Goal: Information Seeking & Learning: Learn about a topic

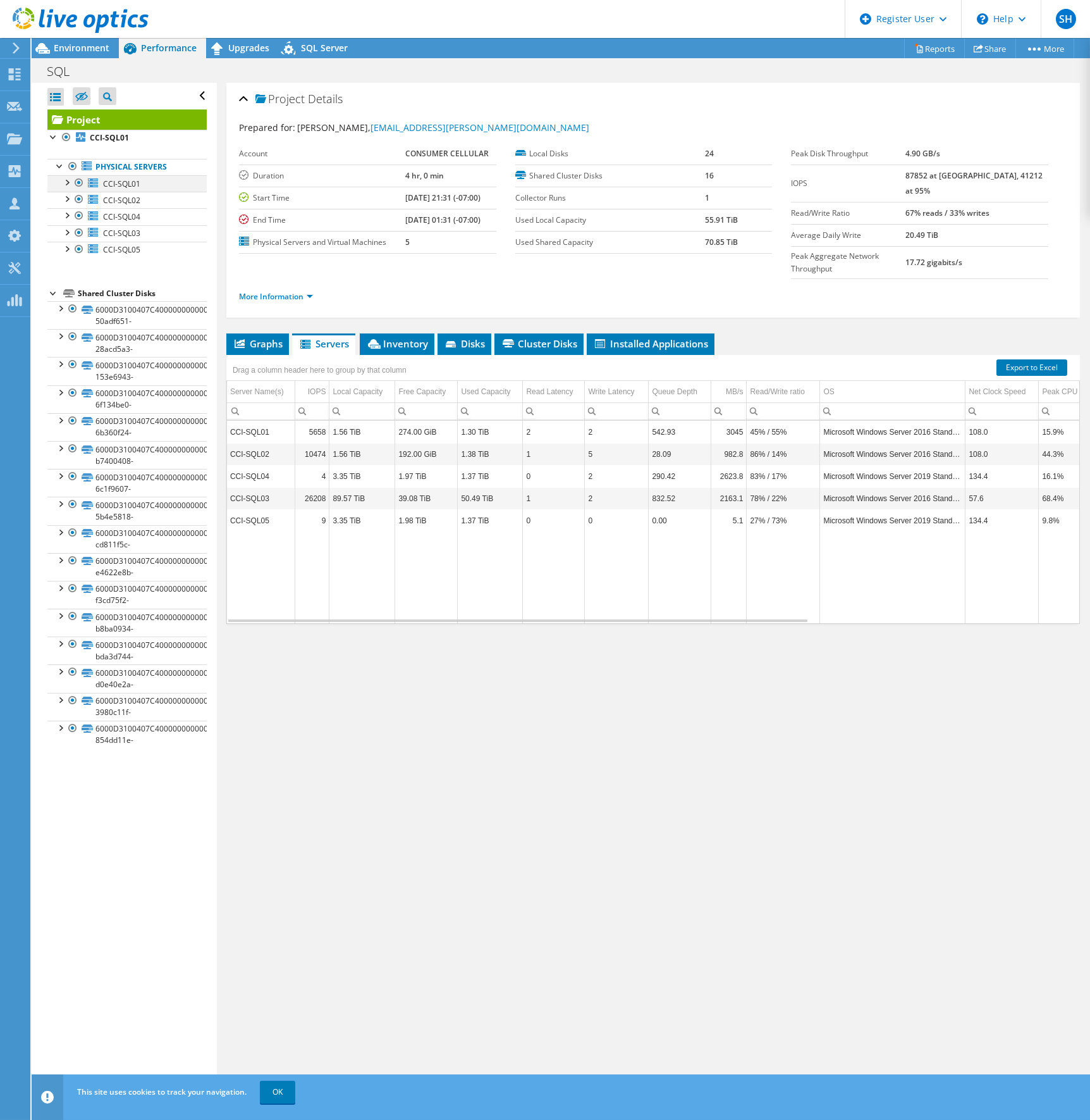
click at [66, 183] on div at bounding box center [66, 181] width 13 height 13
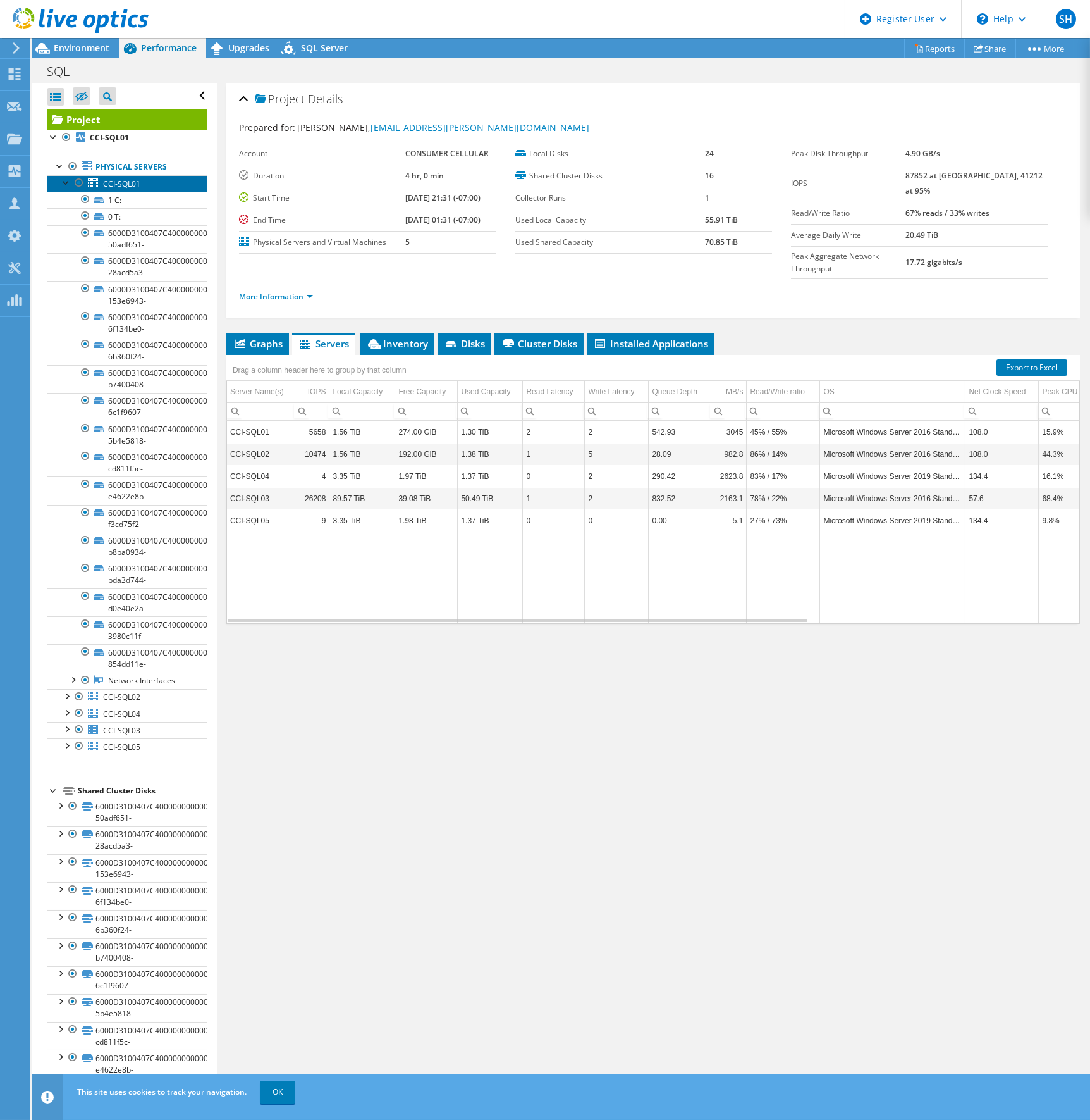
click at [118, 184] on span "CCI-SQL01" at bounding box center [122, 183] width 37 height 11
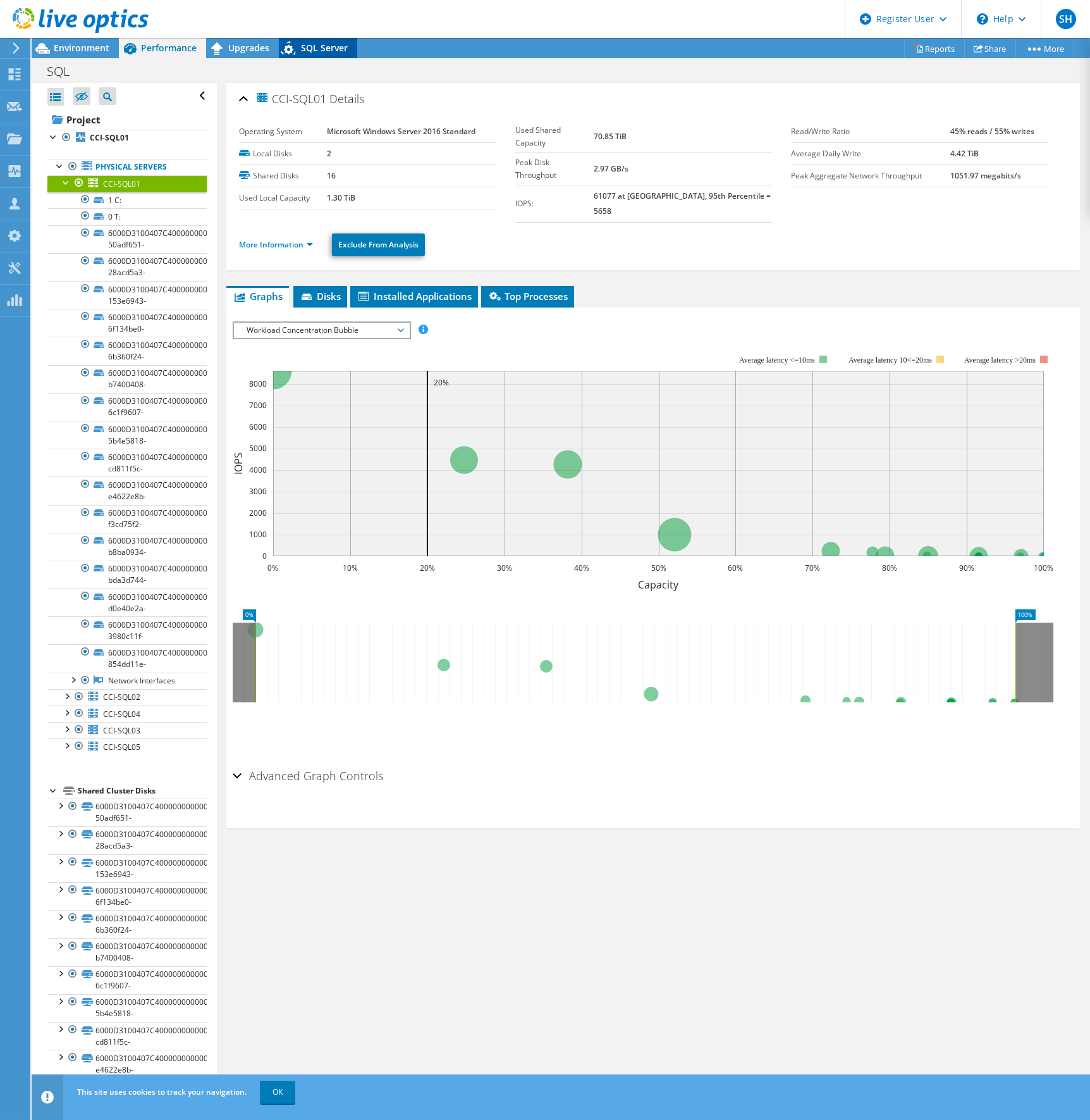
click at [338, 48] on span "SQL Server" at bounding box center [325, 47] width 47 height 12
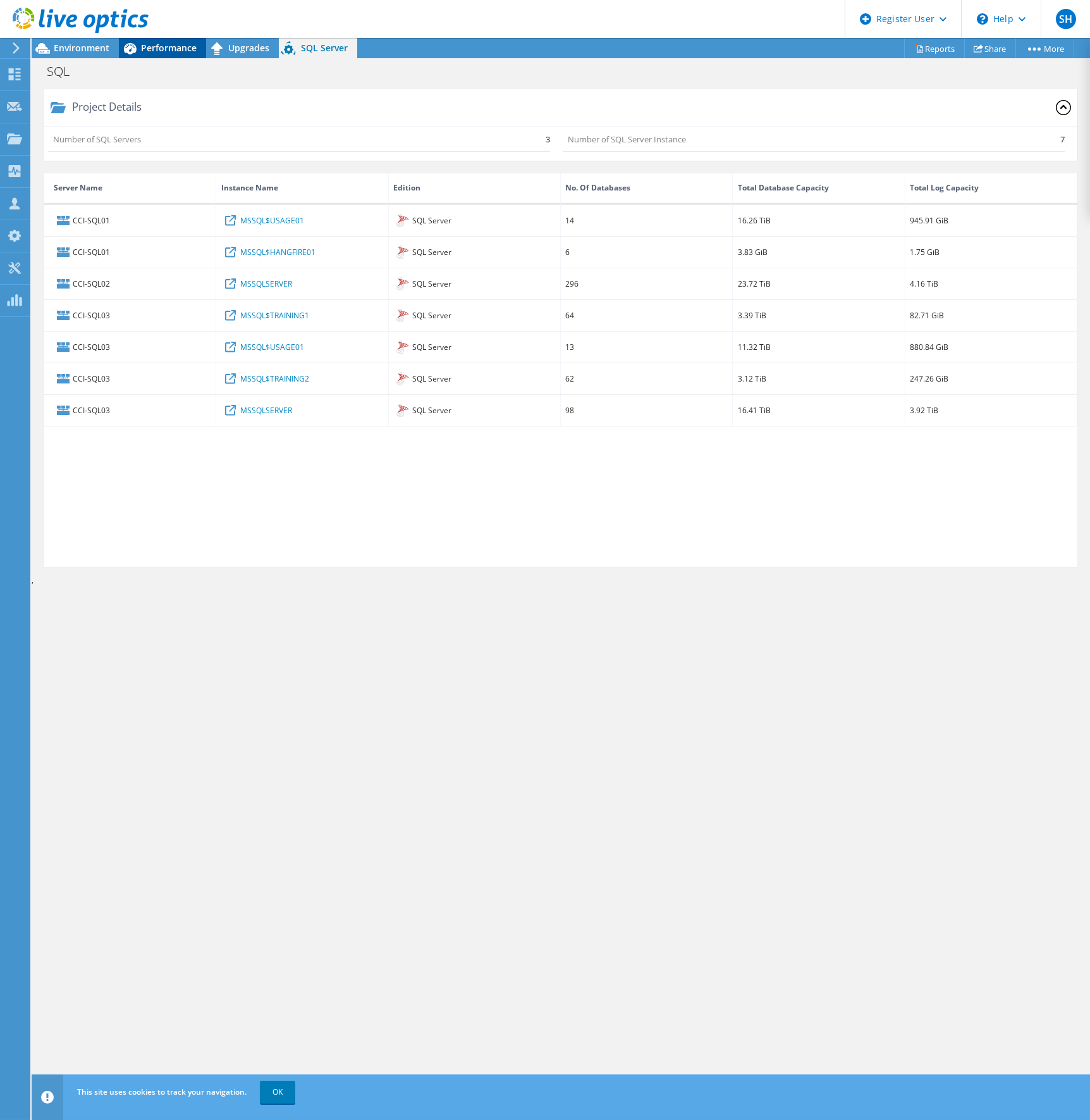
click at [169, 54] on div "Performance" at bounding box center [162, 48] width 88 height 21
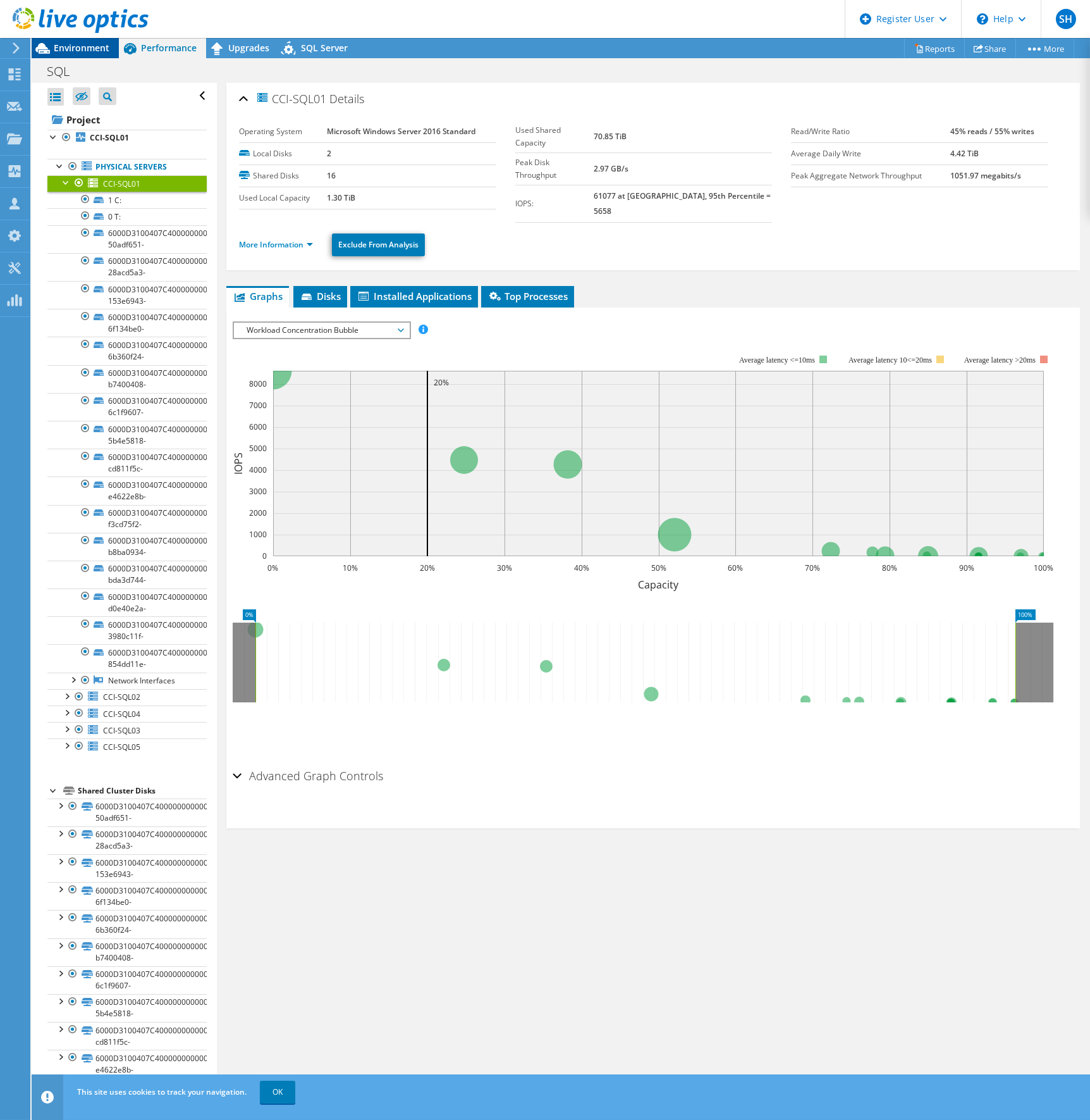
click at [97, 52] on span "Environment" at bounding box center [82, 47] width 56 height 12
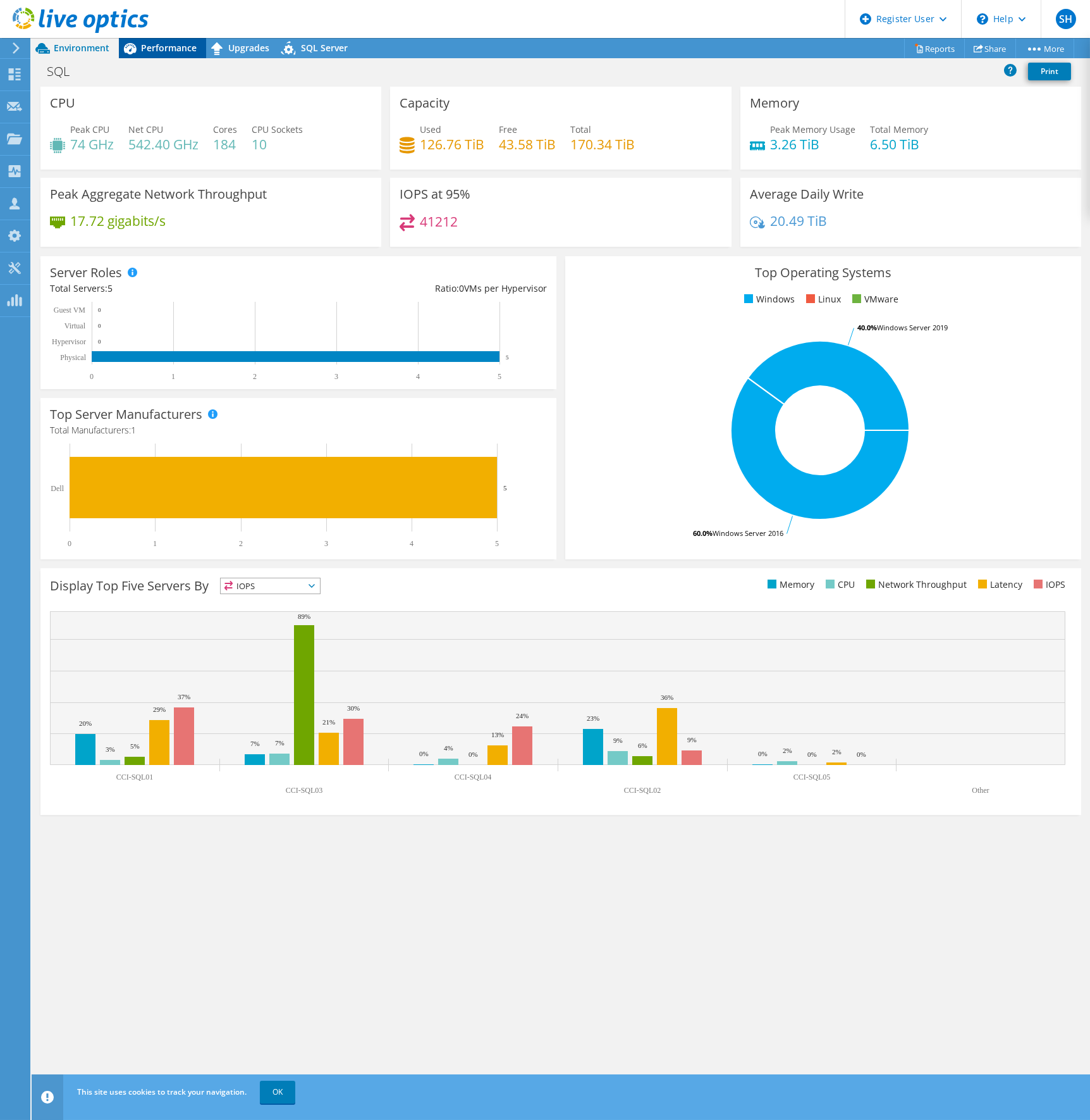
click at [176, 47] on span "Performance" at bounding box center [168, 47] width 56 height 12
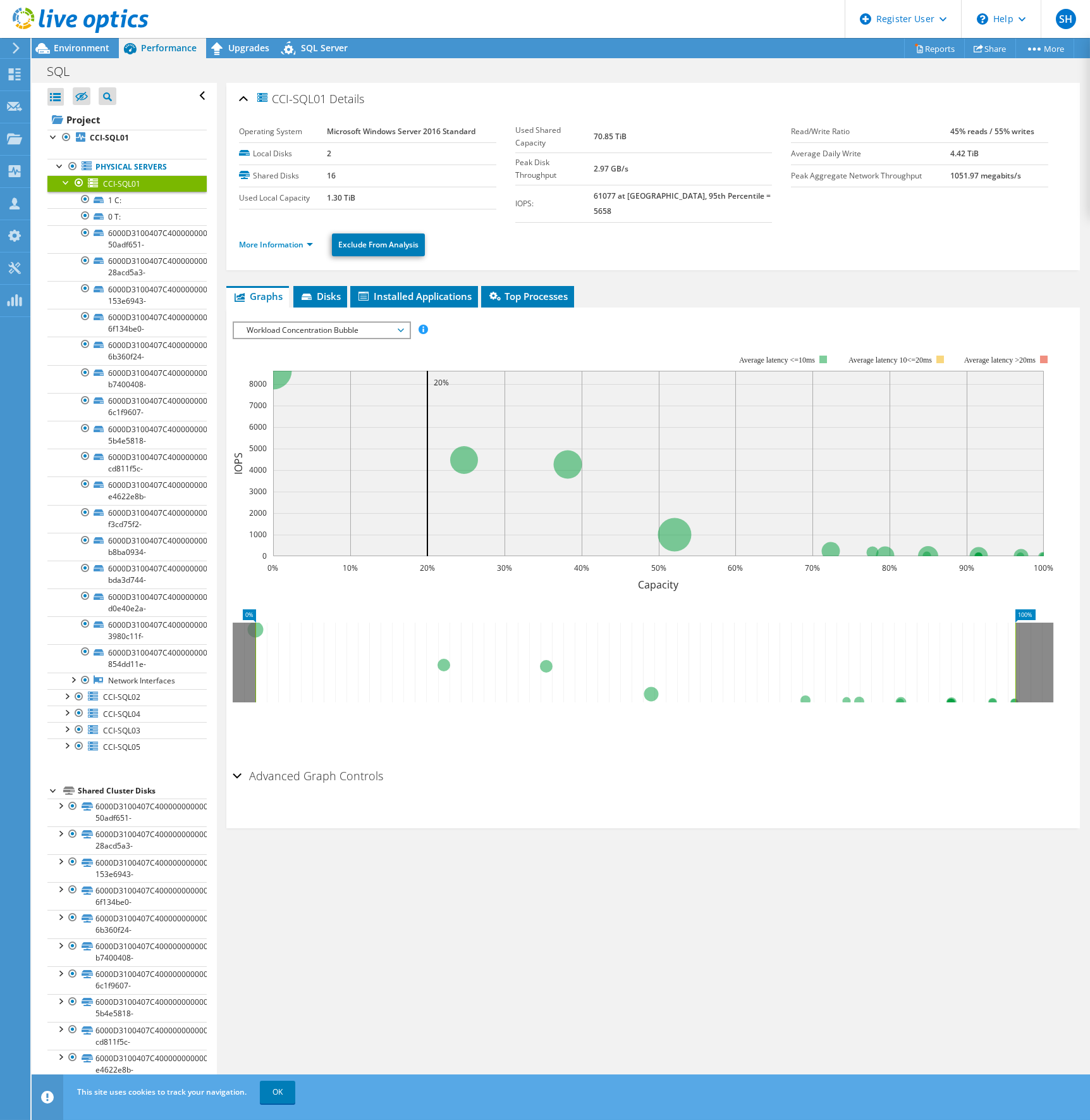
click at [63, 183] on div at bounding box center [66, 181] width 13 height 13
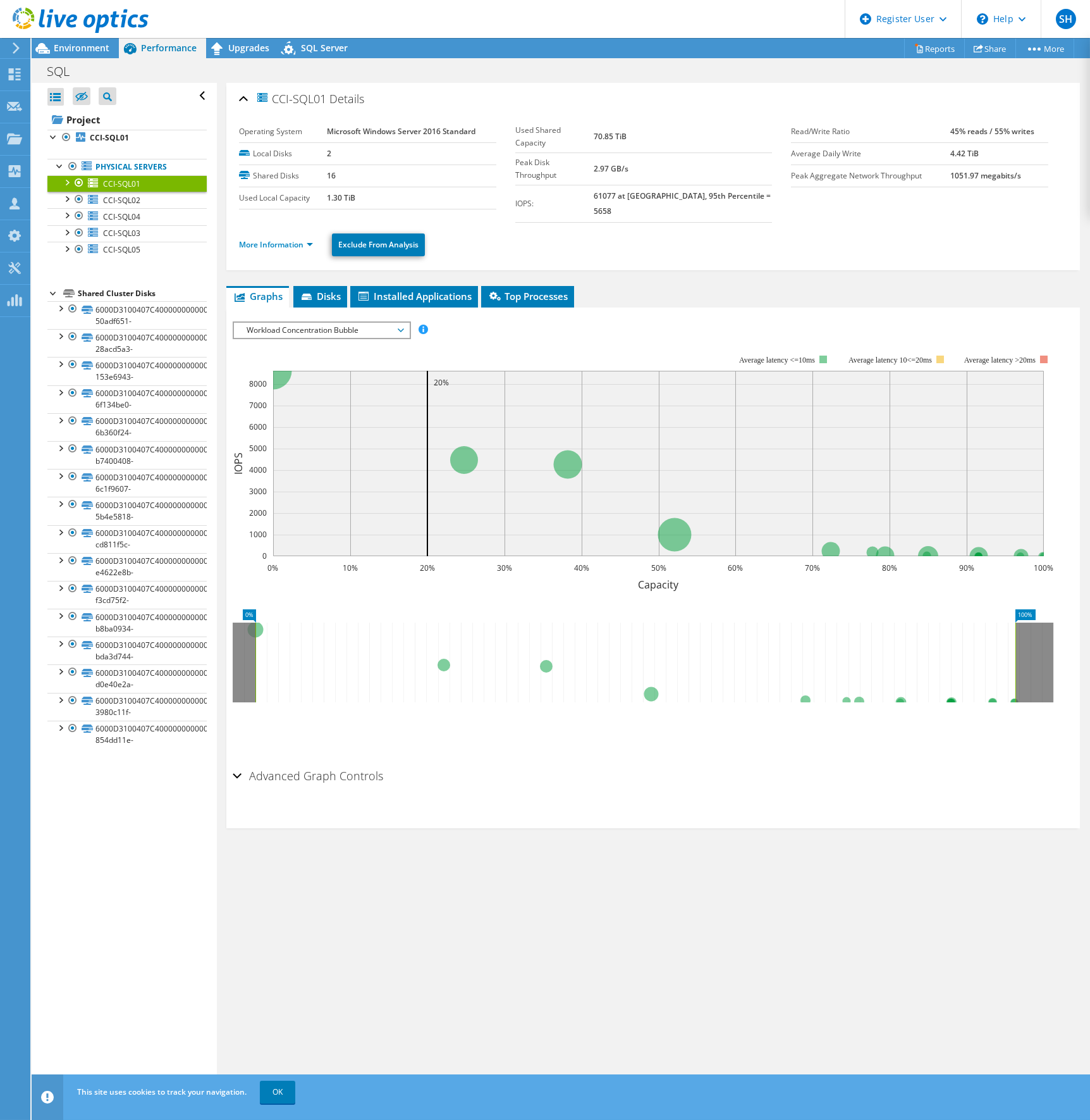
click at [371, 323] on span "Workload Concentration Bubble" at bounding box center [321, 330] width 162 height 15
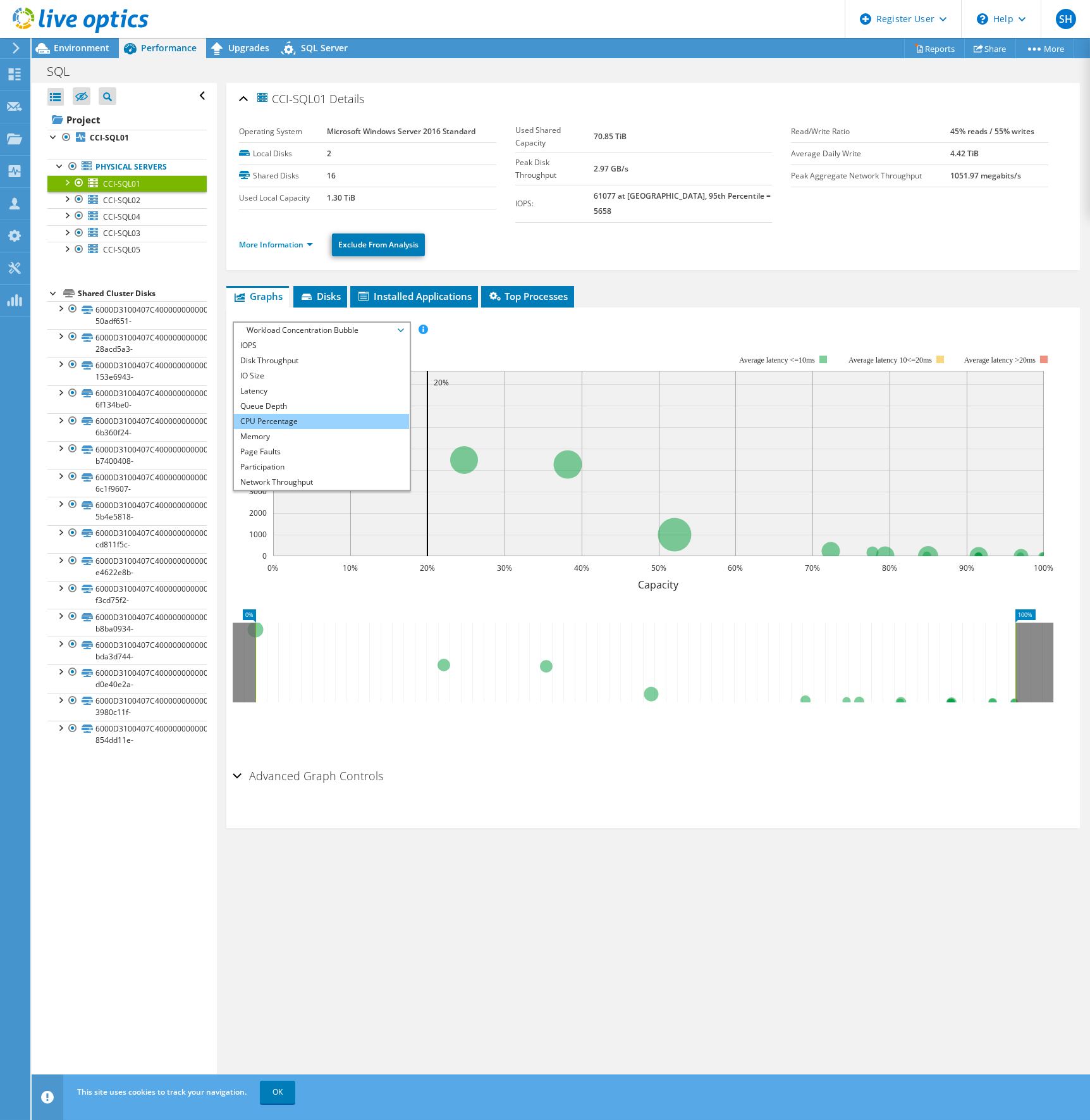
click at [276, 414] on li "CPU Percentage" at bounding box center [322, 421] width 175 height 15
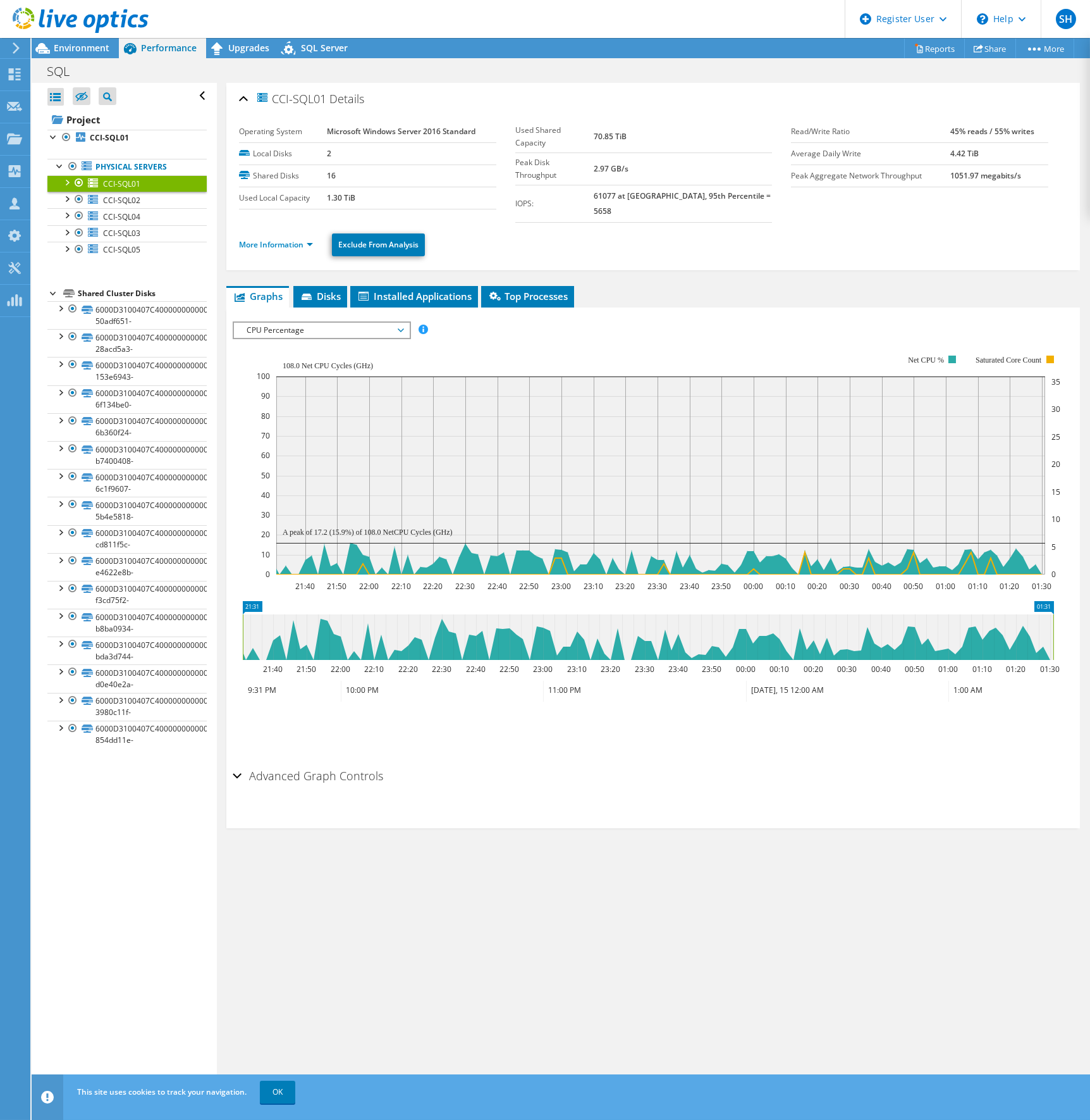
click at [398, 323] on span "CPU Percentage" at bounding box center [321, 330] width 162 height 15
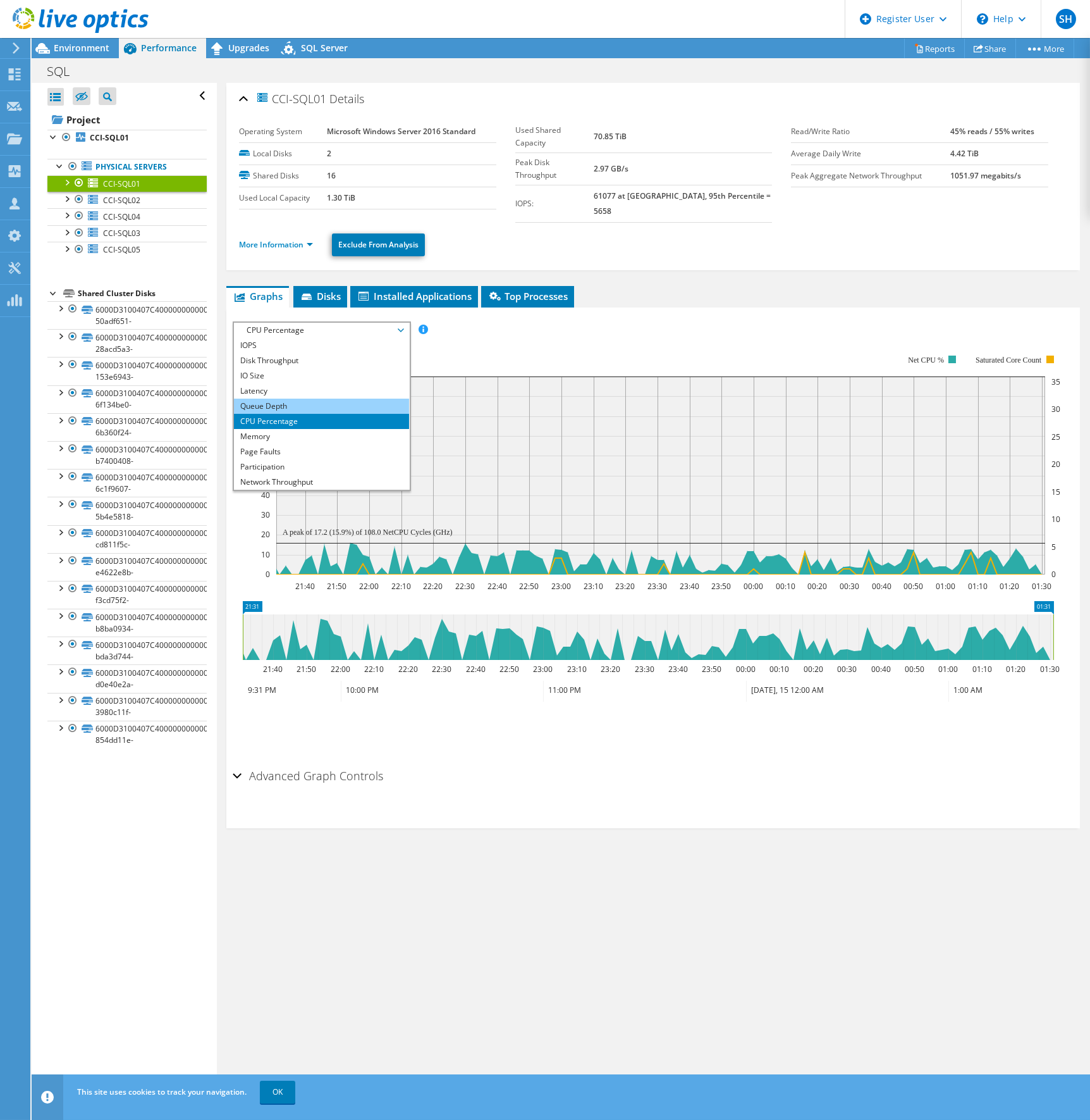
click at [289, 399] on li "Queue Depth" at bounding box center [322, 406] width 175 height 15
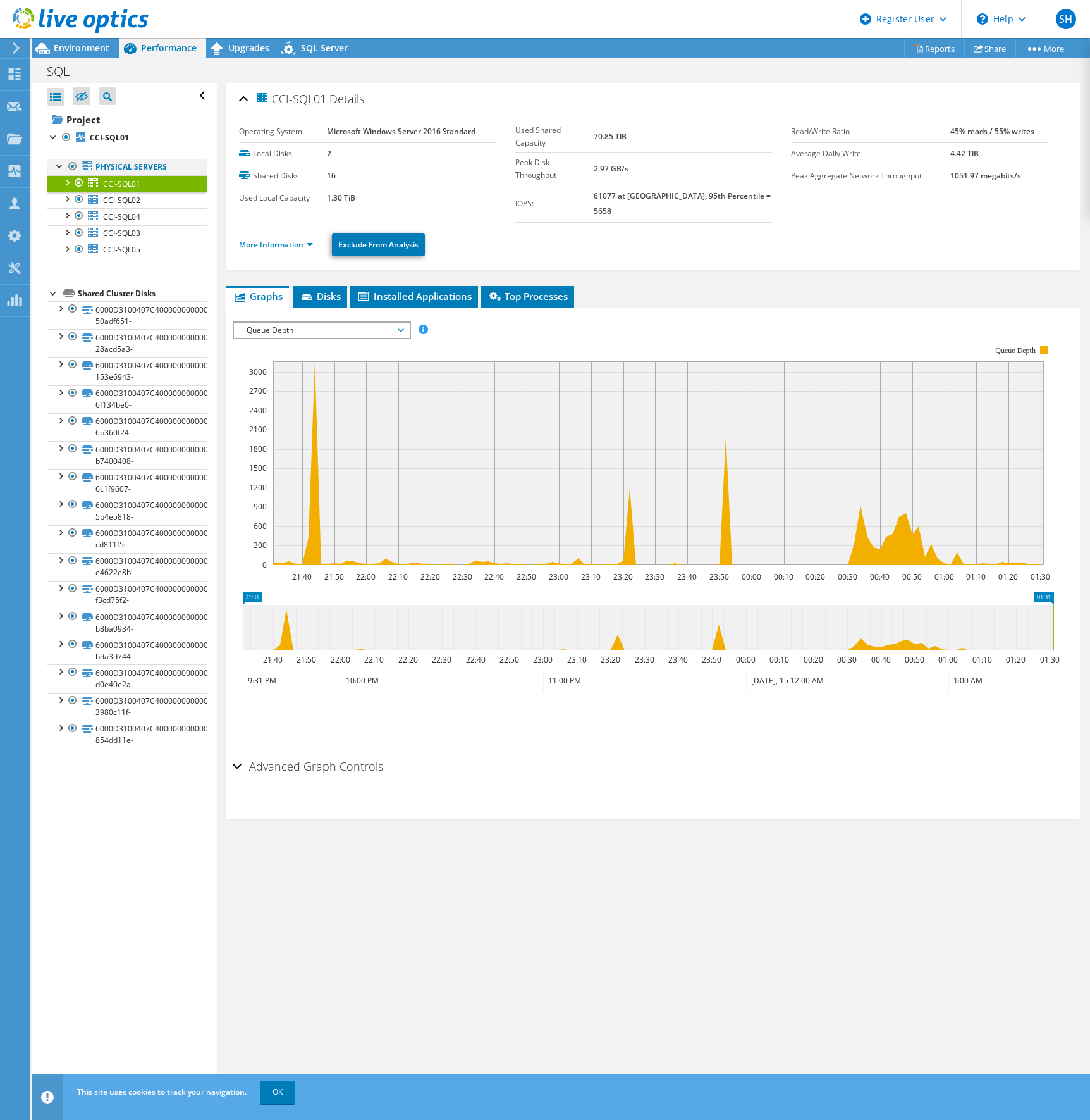
click at [73, 165] on div at bounding box center [72, 165] width 13 height 15
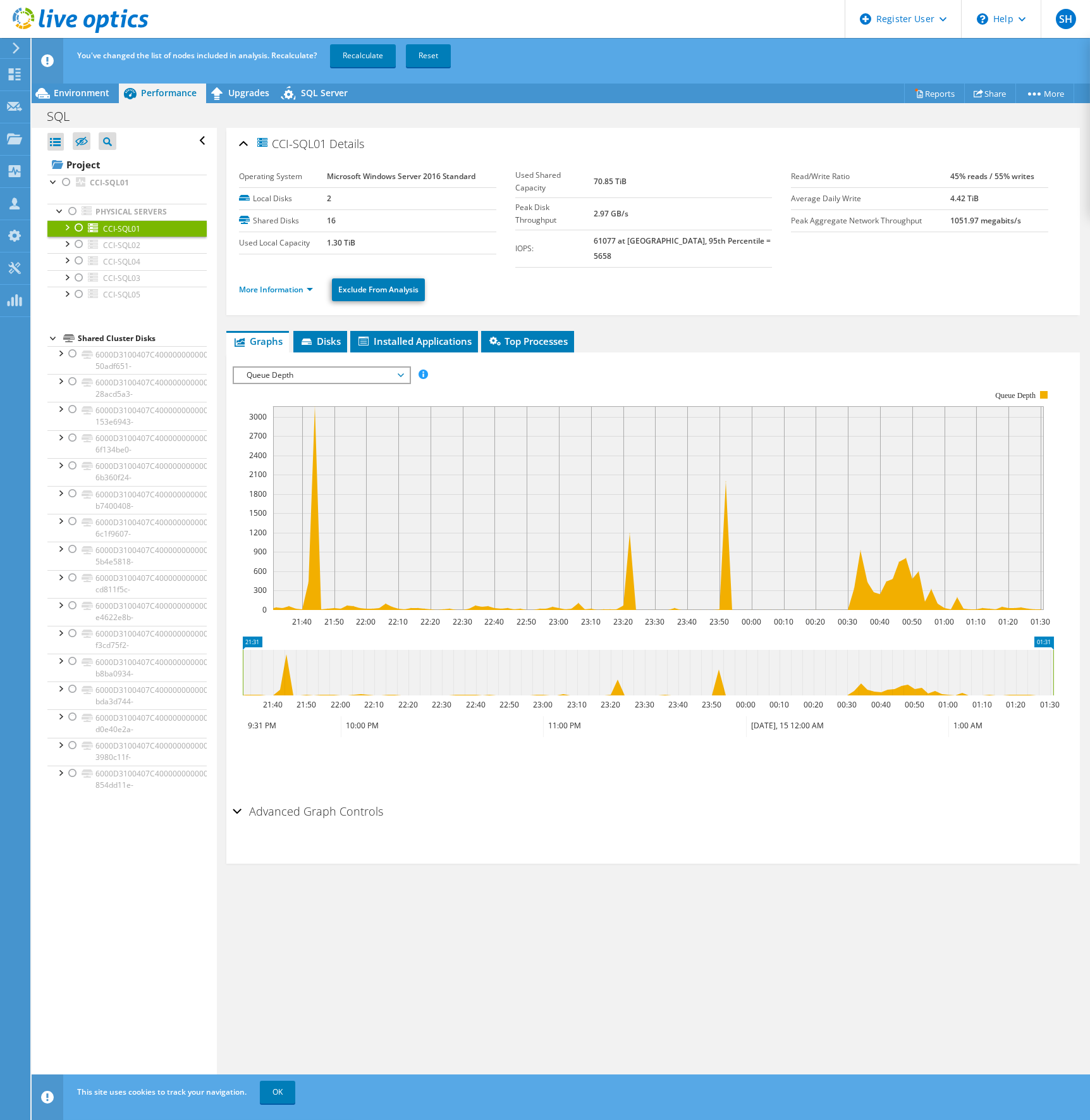
click at [79, 229] on div at bounding box center [79, 228] width 13 height 15
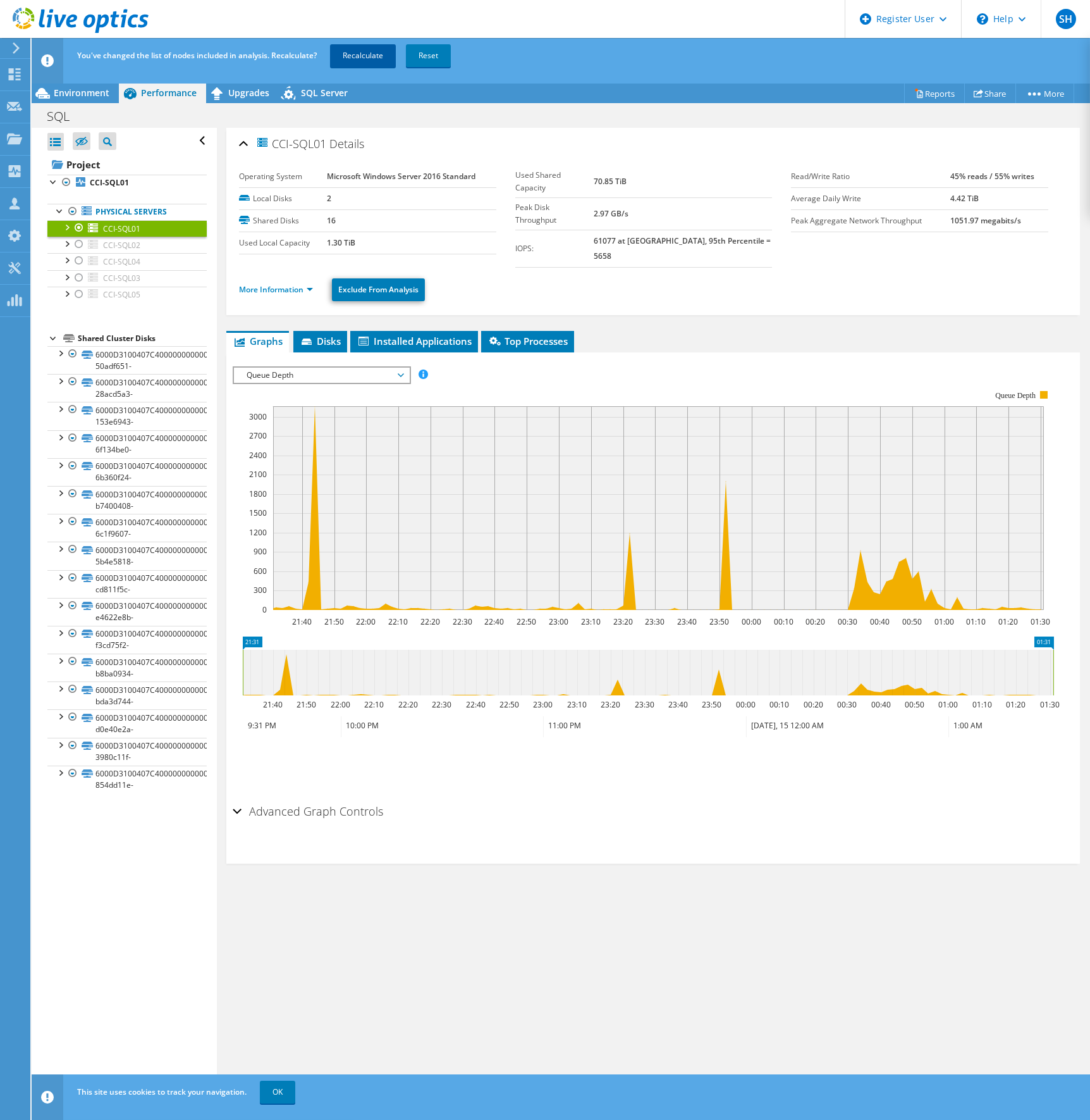
click at [359, 56] on link "Recalculate" at bounding box center [362, 55] width 66 height 23
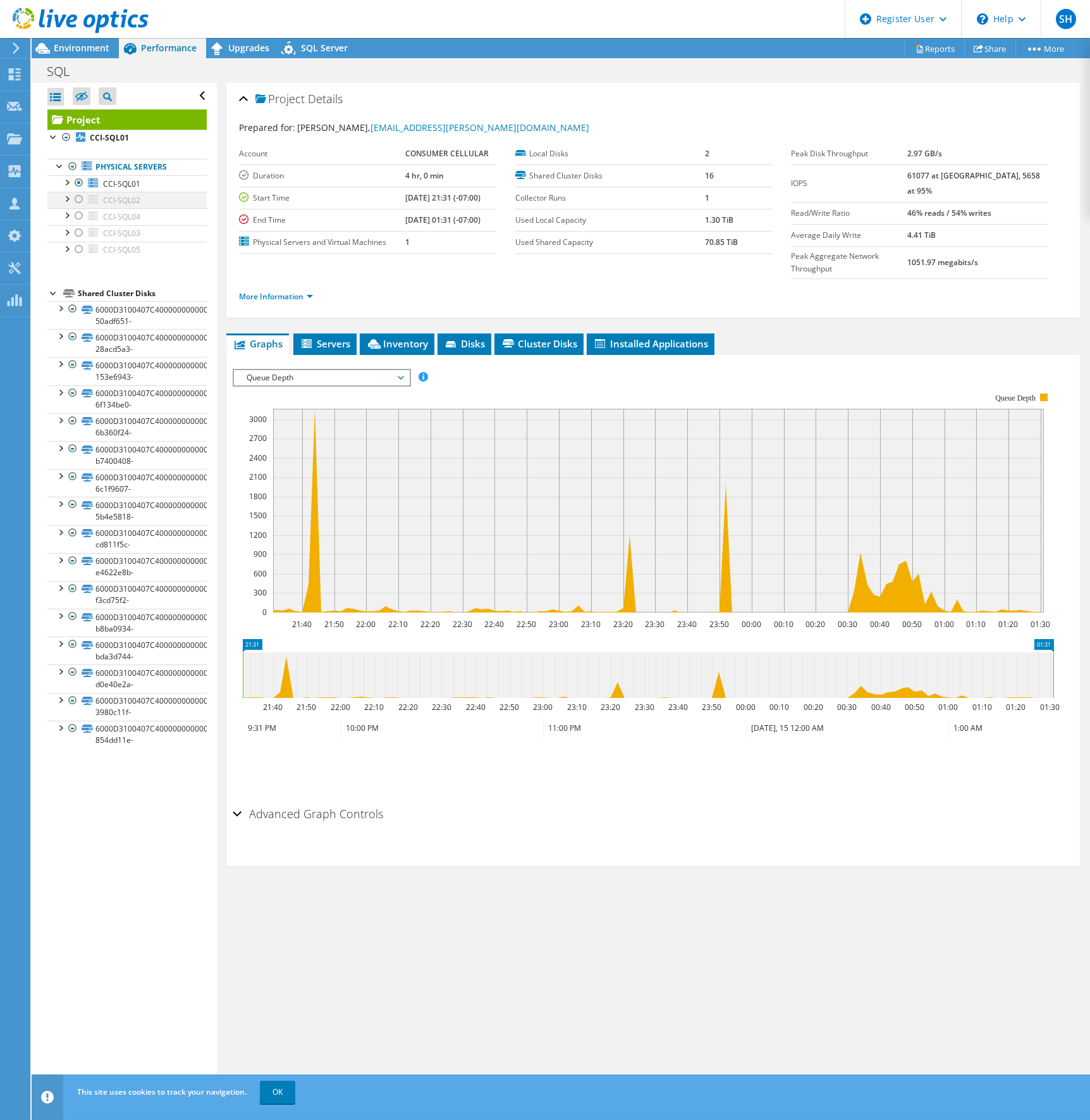
click at [78, 197] on div at bounding box center [79, 199] width 13 height 15
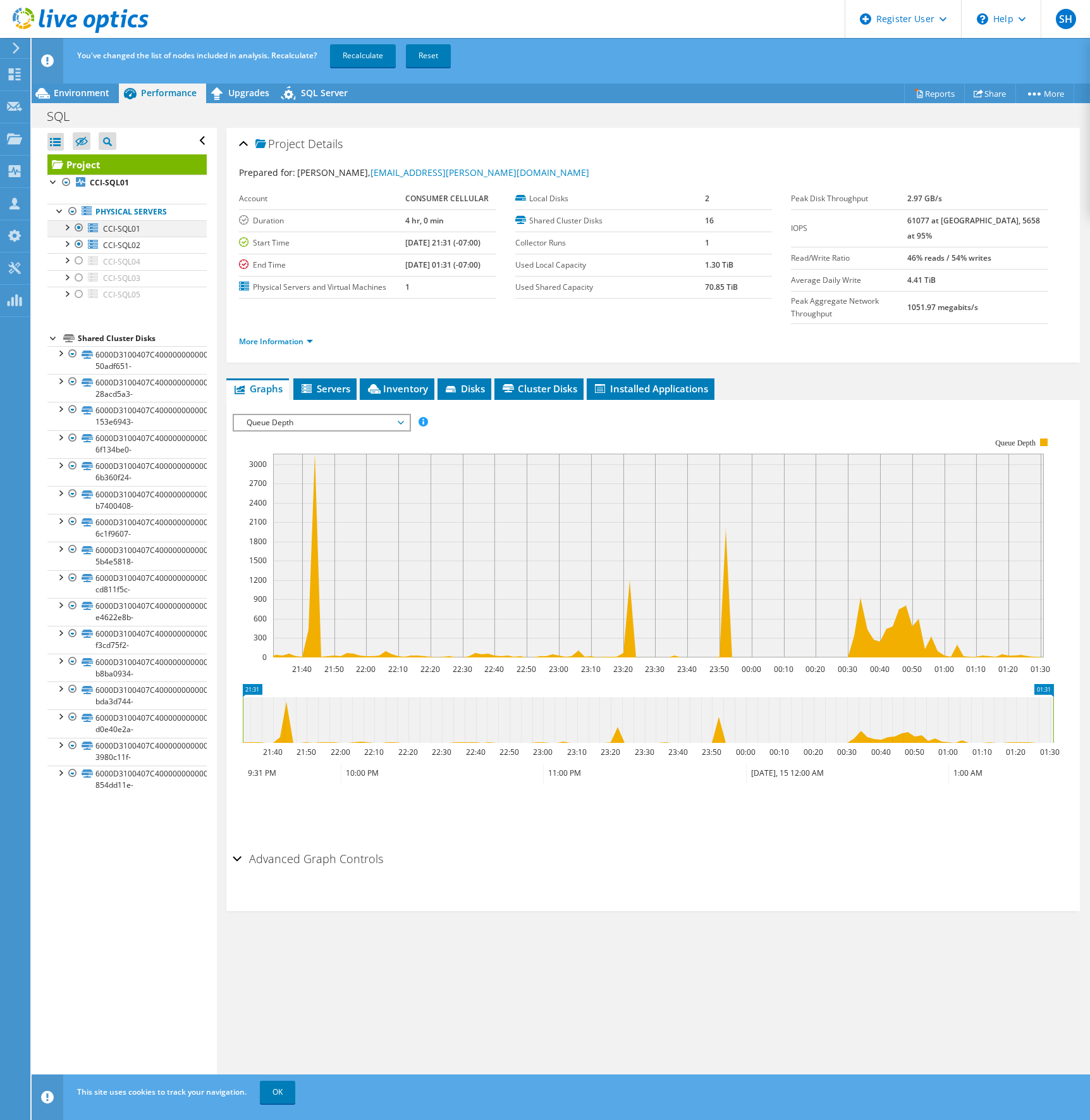
click at [79, 228] on div at bounding box center [79, 228] width 13 height 15
click at [350, 51] on link "Recalculate" at bounding box center [362, 55] width 66 height 23
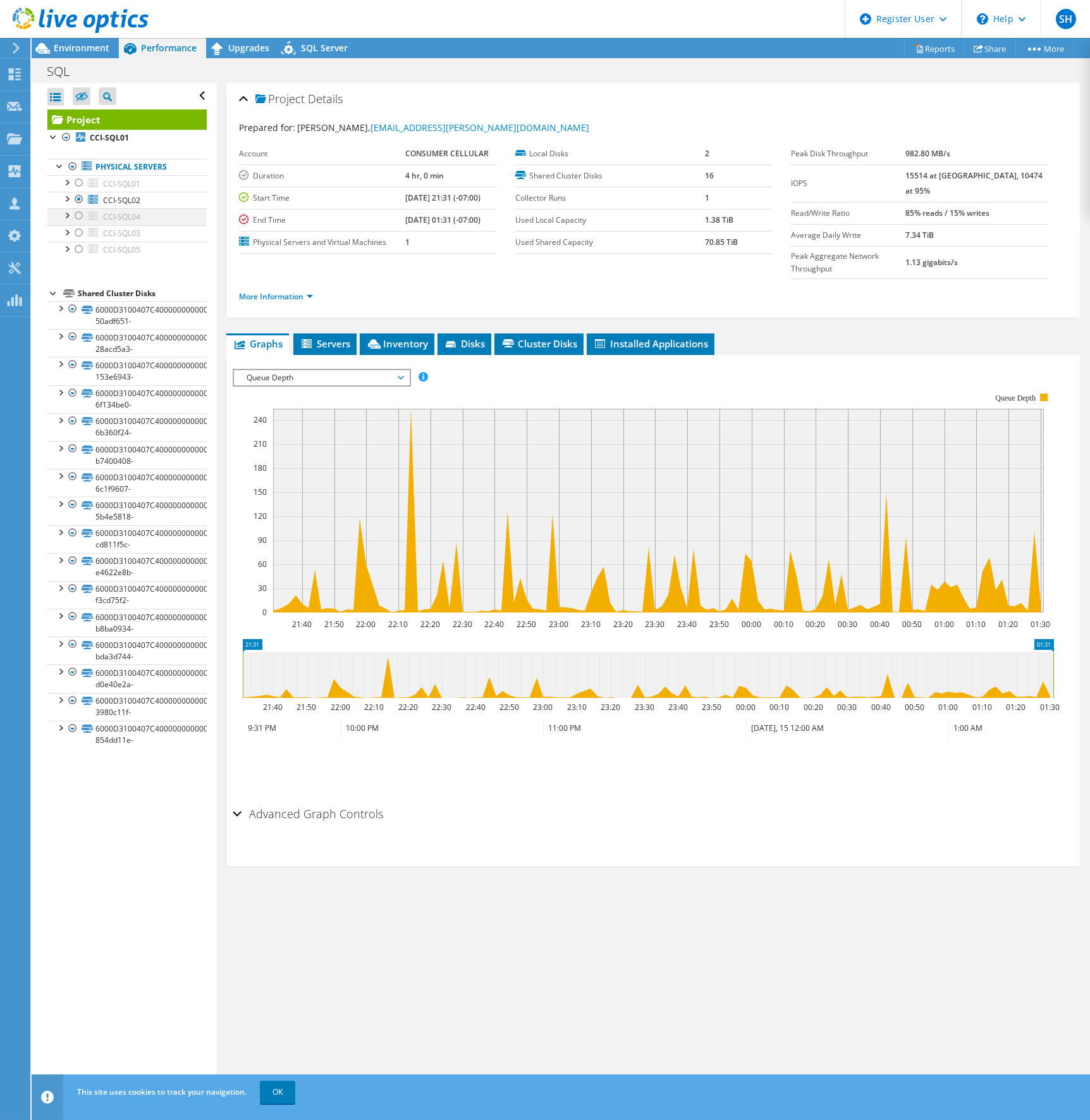
click at [76, 215] on div at bounding box center [79, 215] width 13 height 15
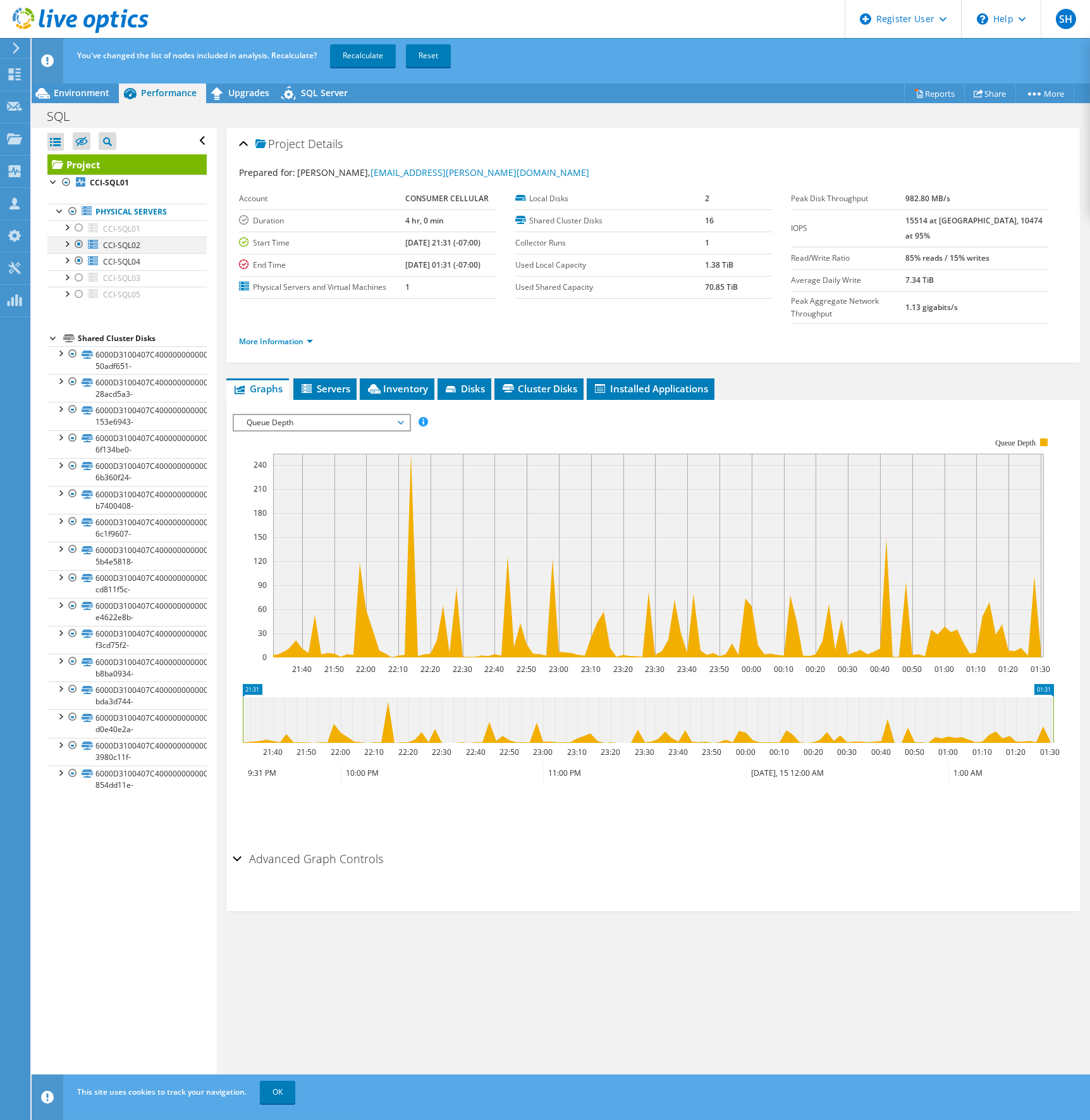
click at [77, 245] on div at bounding box center [79, 243] width 13 height 15
click at [363, 50] on link "Recalculate" at bounding box center [362, 55] width 66 height 23
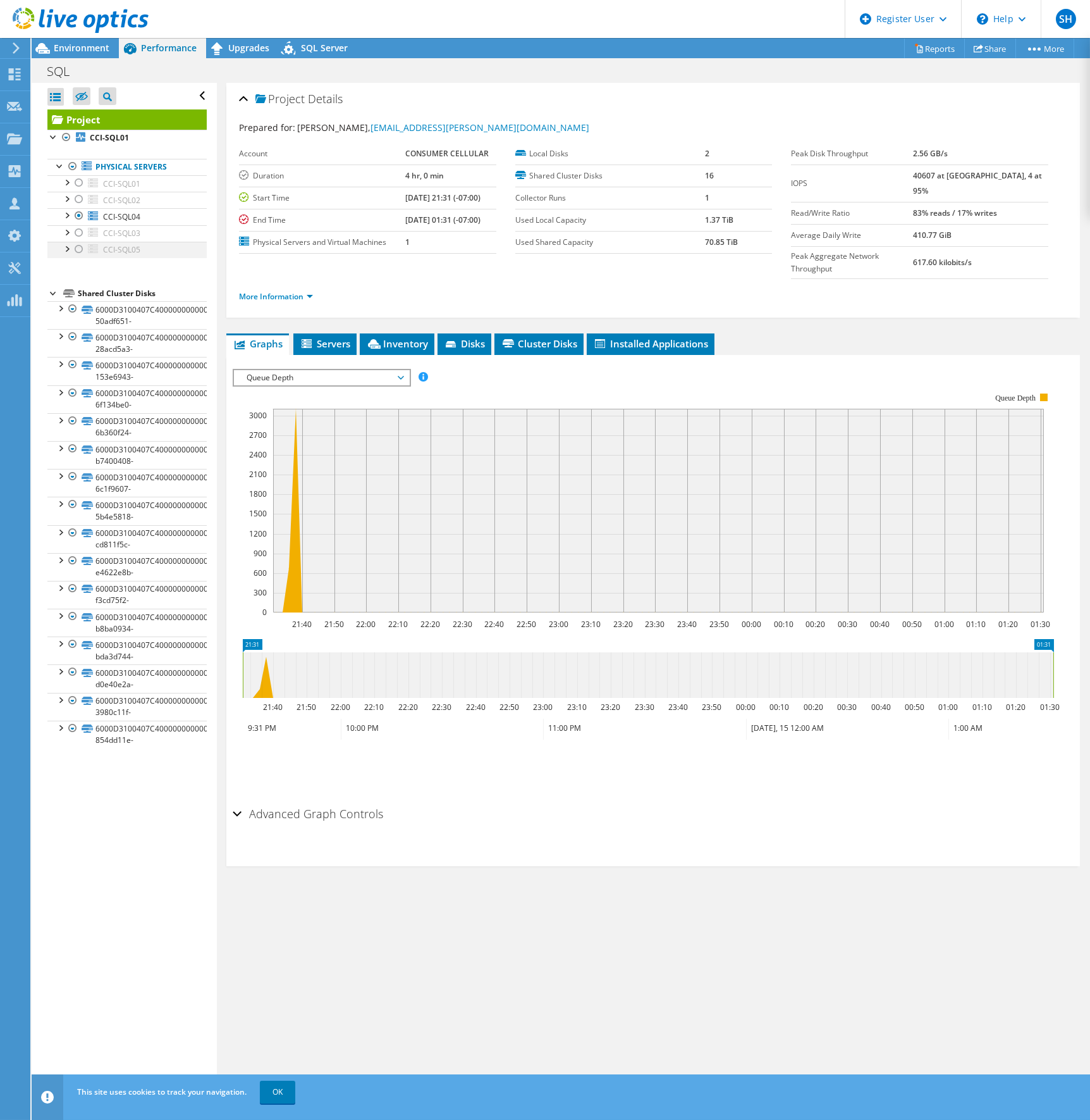
click at [77, 246] on div at bounding box center [79, 248] width 13 height 15
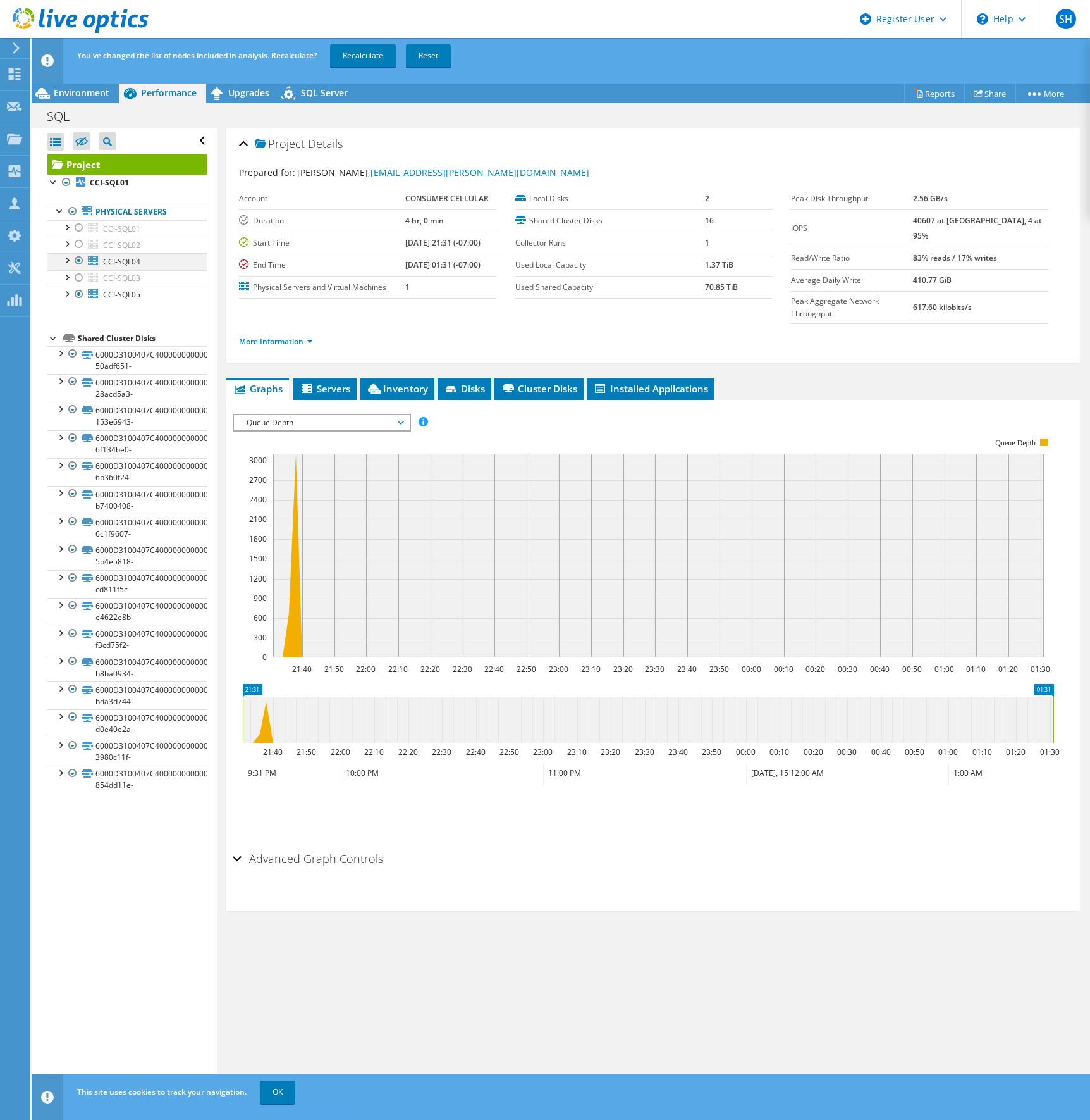
click at [79, 259] on div at bounding box center [79, 260] width 13 height 15
click at [360, 54] on link "Recalculate" at bounding box center [362, 55] width 66 height 23
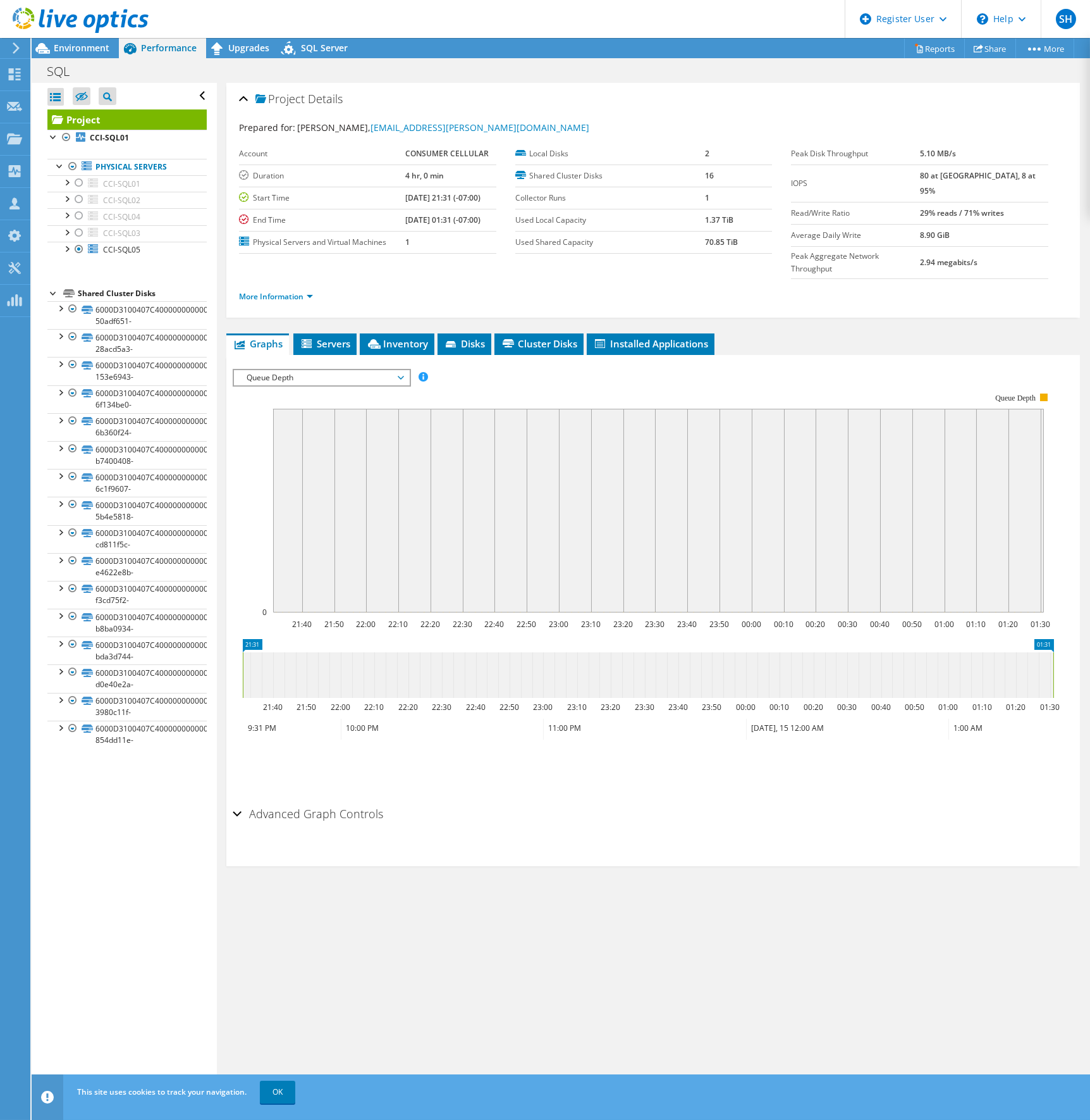
click at [401, 370] on span "Queue Depth" at bounding box center [321, 377] width 162 height 15
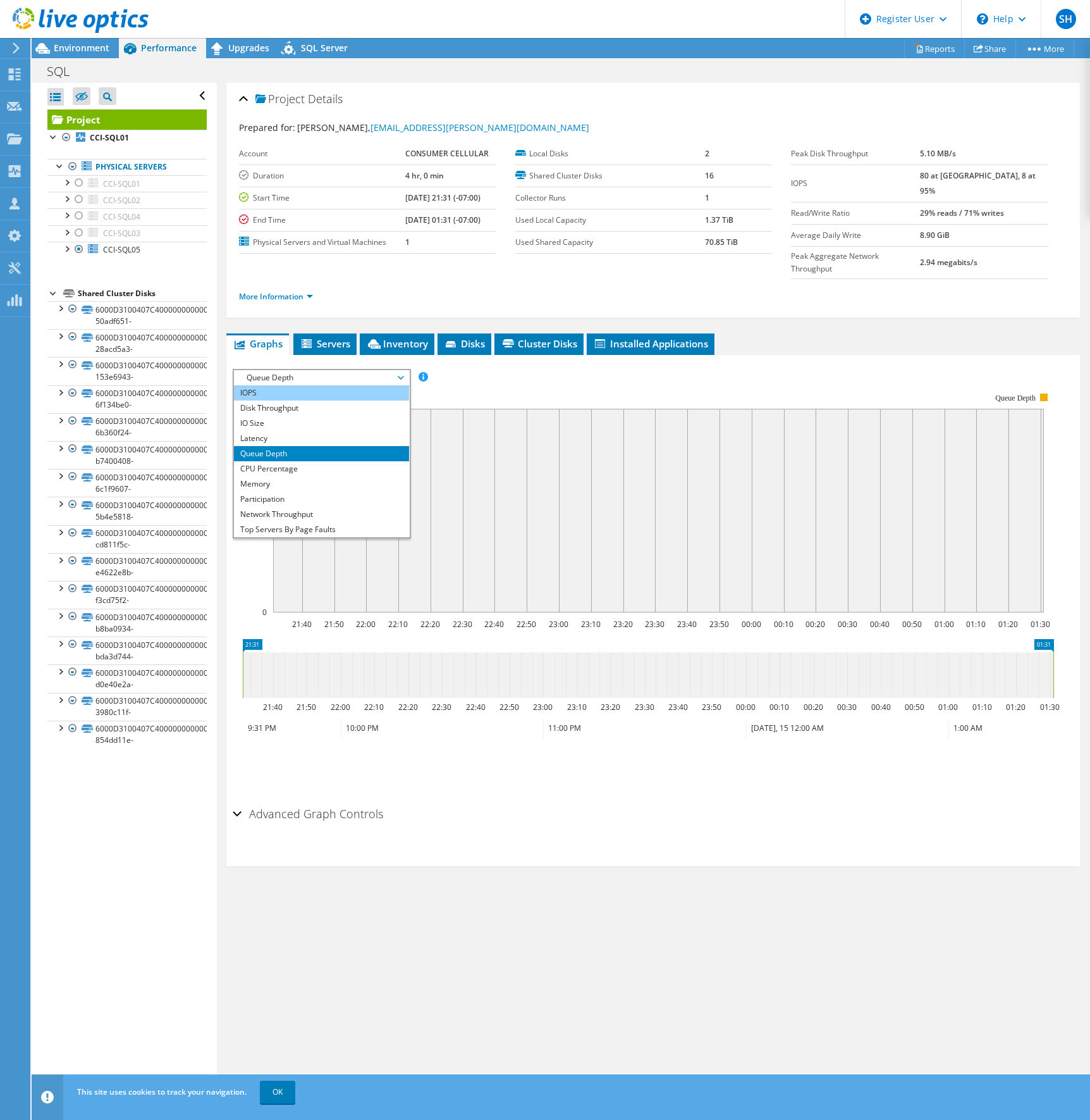
click at [248, 385] on li "IOPS" at bounding box center [322, 392] width 175 height 15
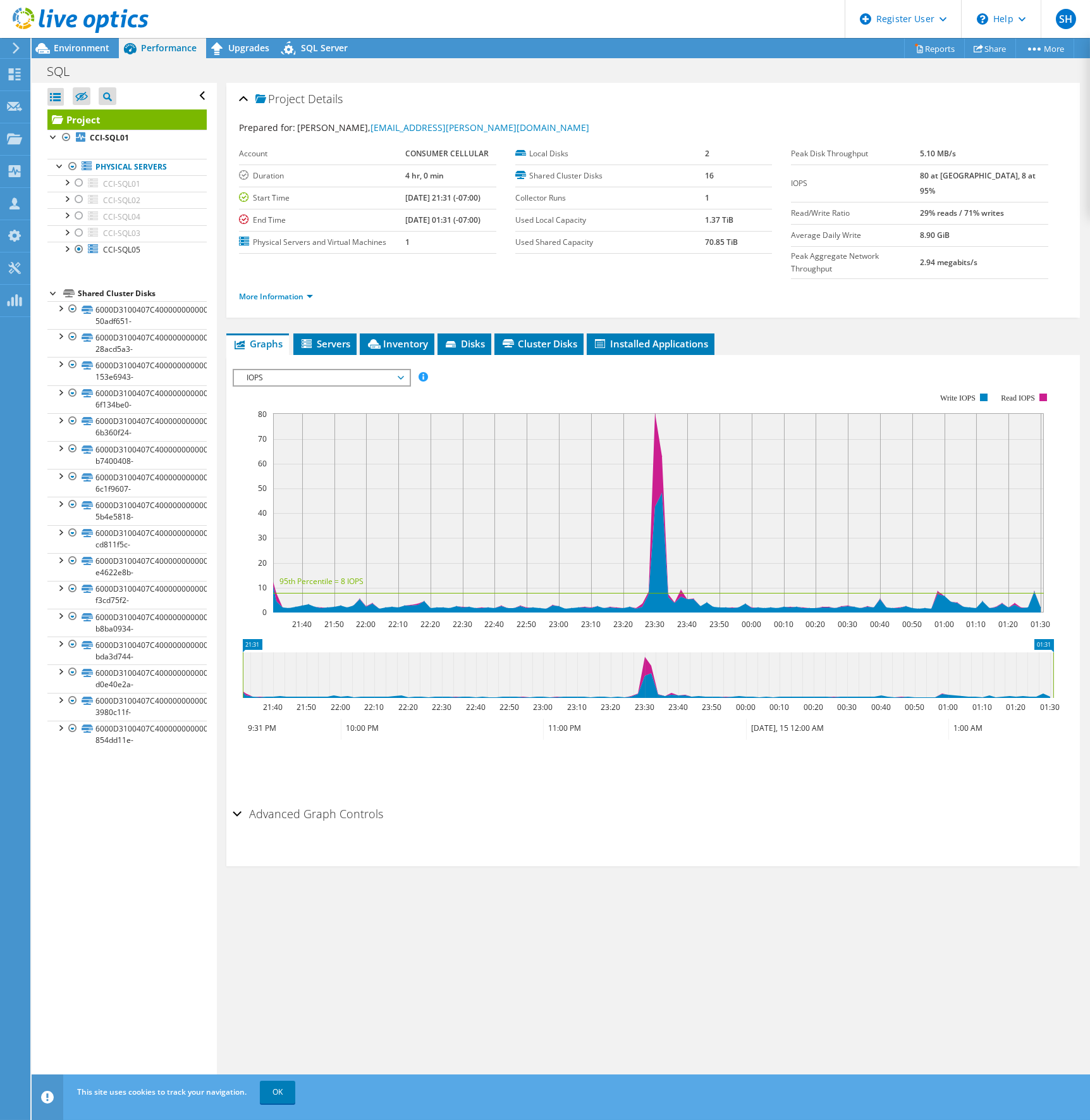
click at [397, 370] on span "IOPS" at bounding box center [321, 377] width 162 height 15
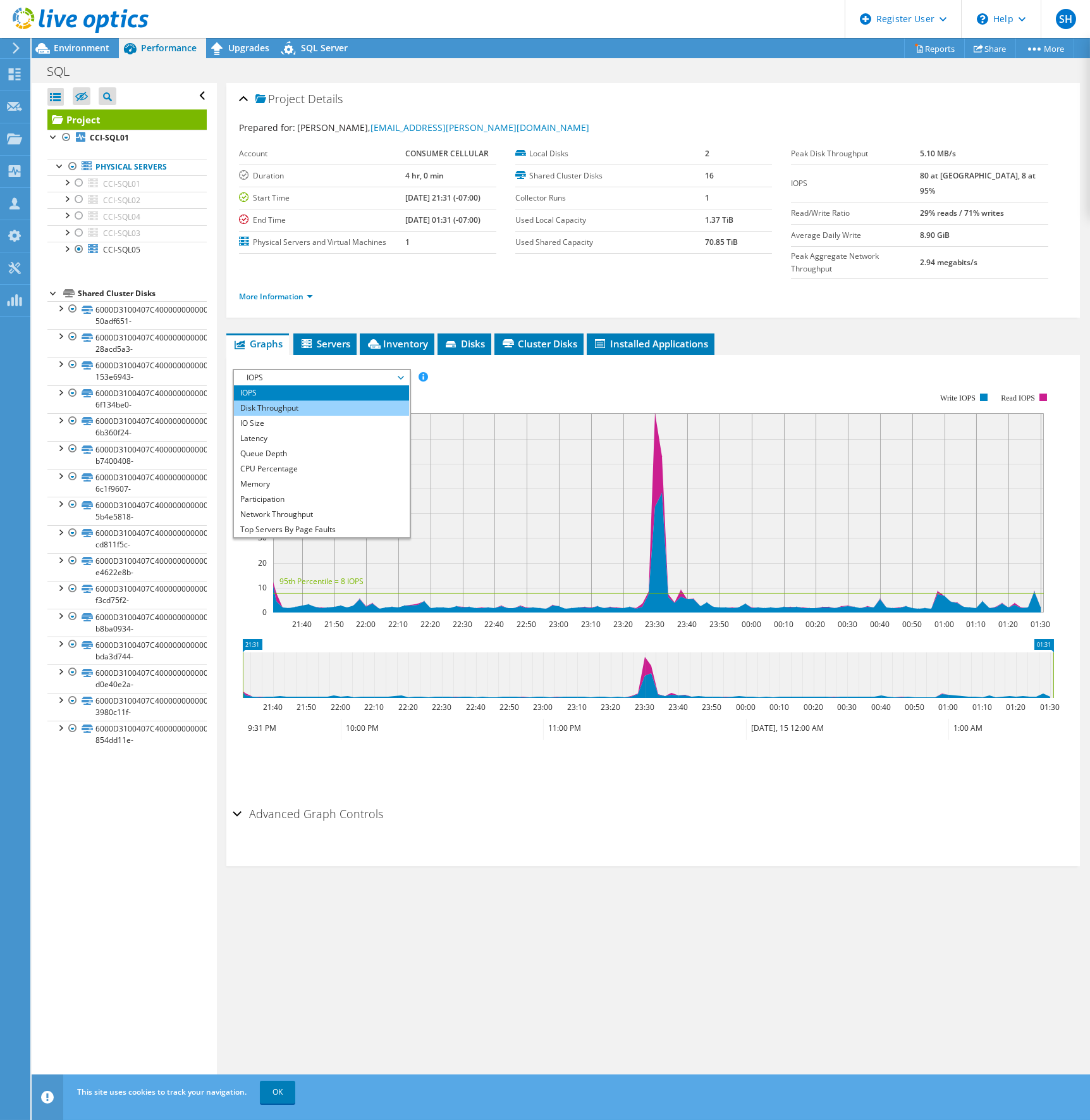
click at [279, 401] on li "Disk Throughput" at bounding box center [322, 408] width 175 height 15
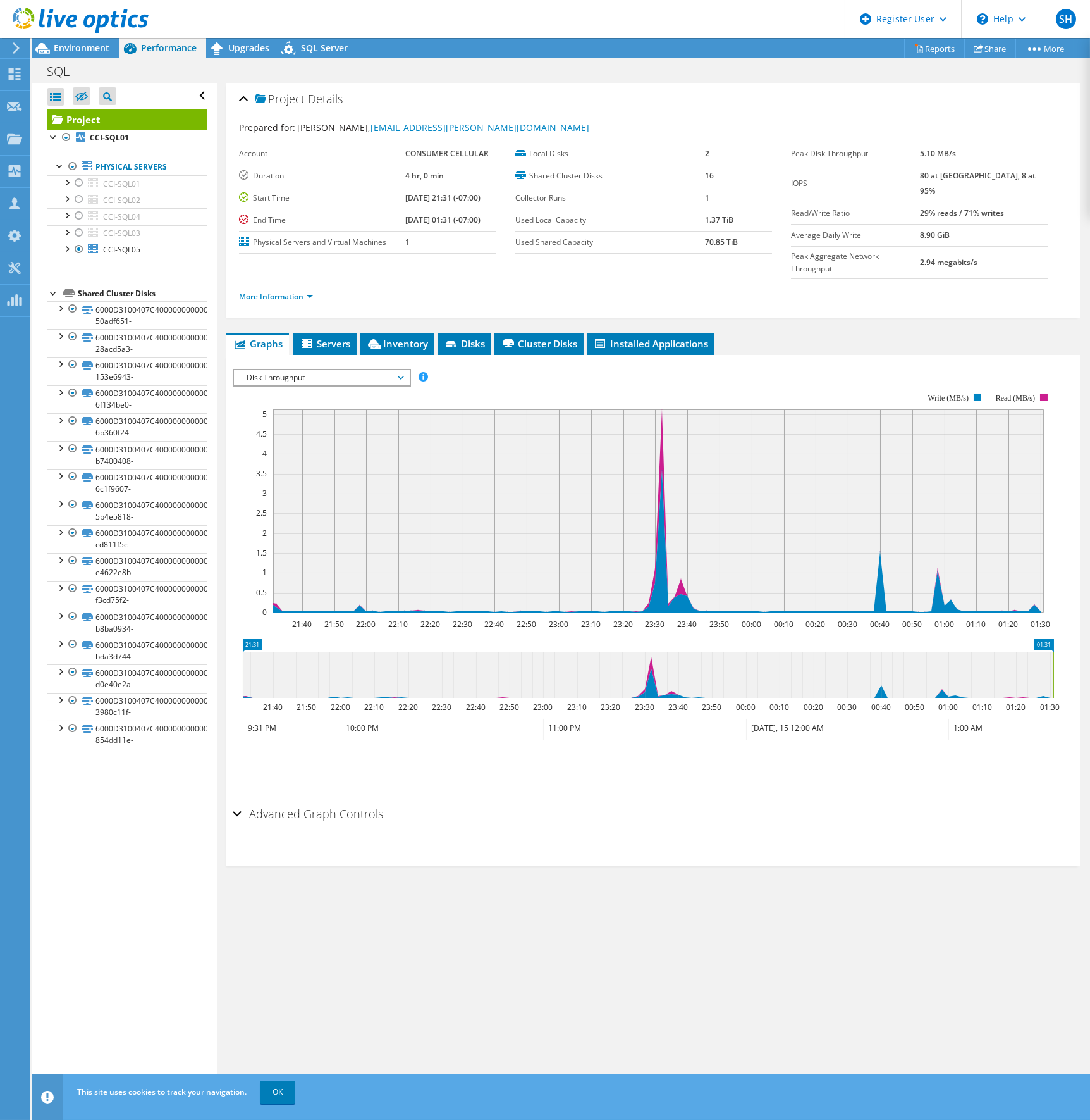
click at [406, 370] on span "Disk Throughput" at bounding box center [322, 377] width 175 height 15
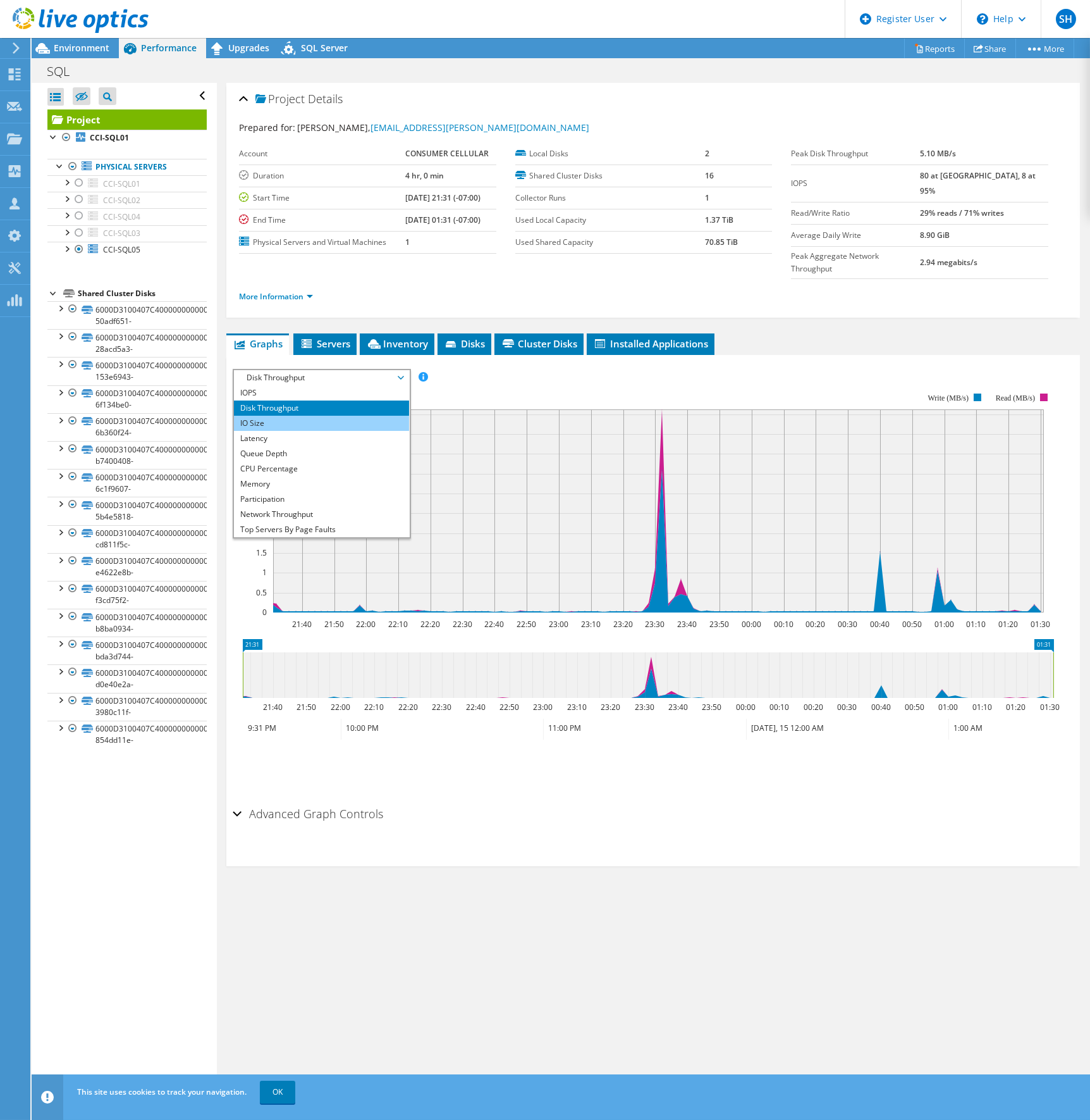
click at [315, 416] on li "IO Size" at bounding box center [322, 423] width 175 height 15
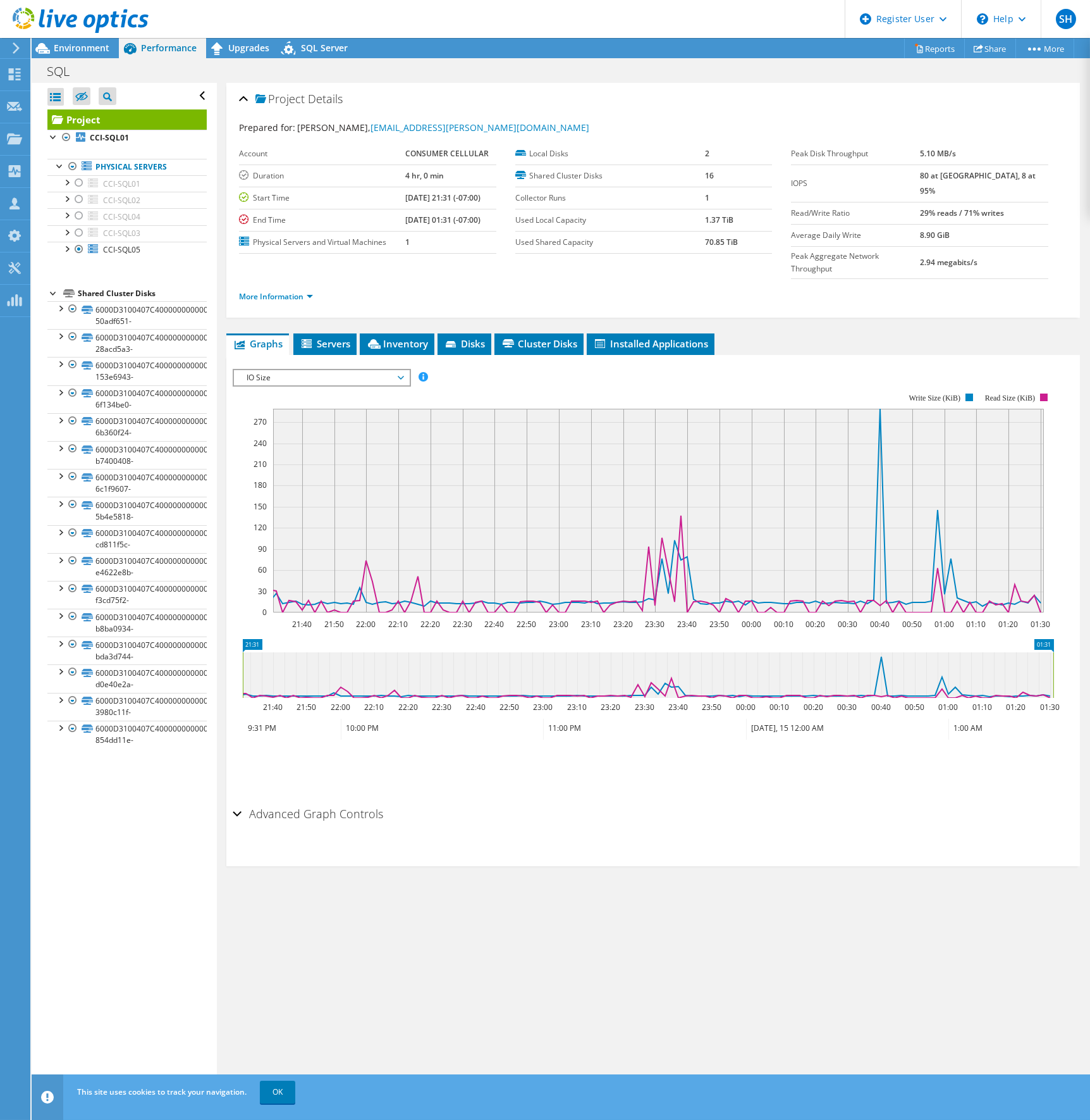
click at [400, 370] on span "IO Size" at bounding box center [321, 377] width 162 height 15
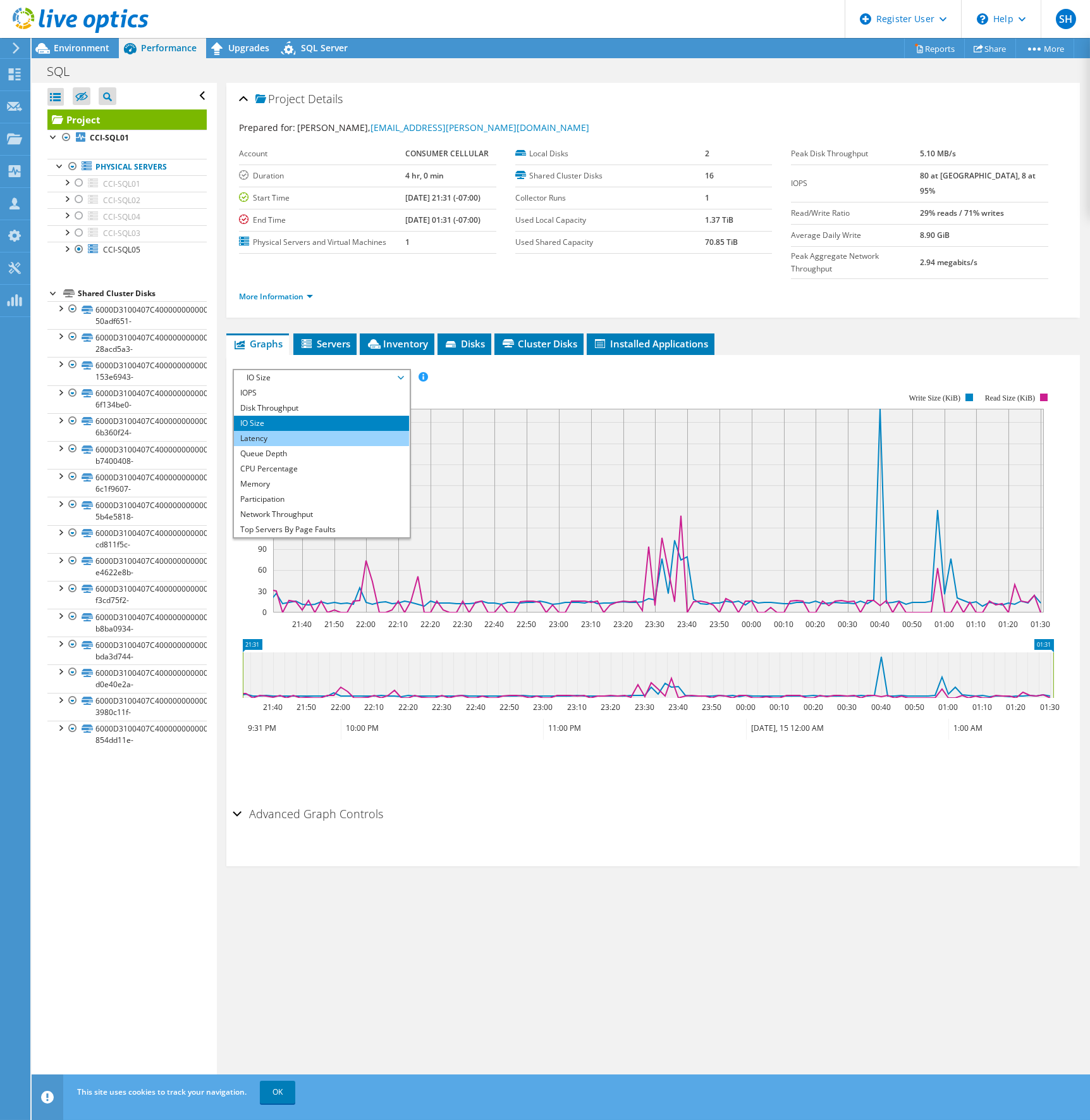
click at [262, 430] on li "Latency" at bounding box center [322, 437] width 175 height 15
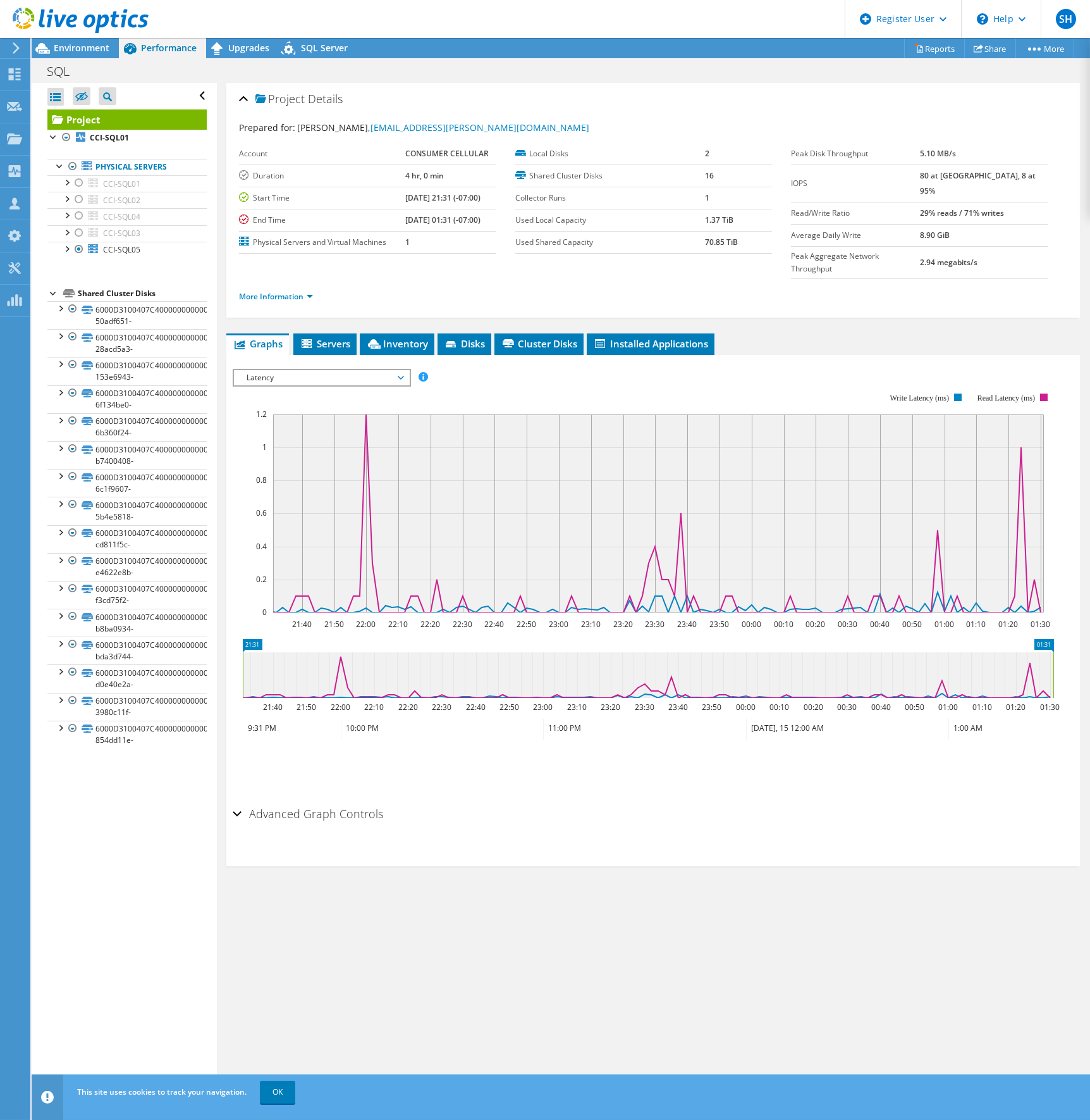
click at [402, 370] on span "Latency" at bounding box center [321, 377] width 162 height 15
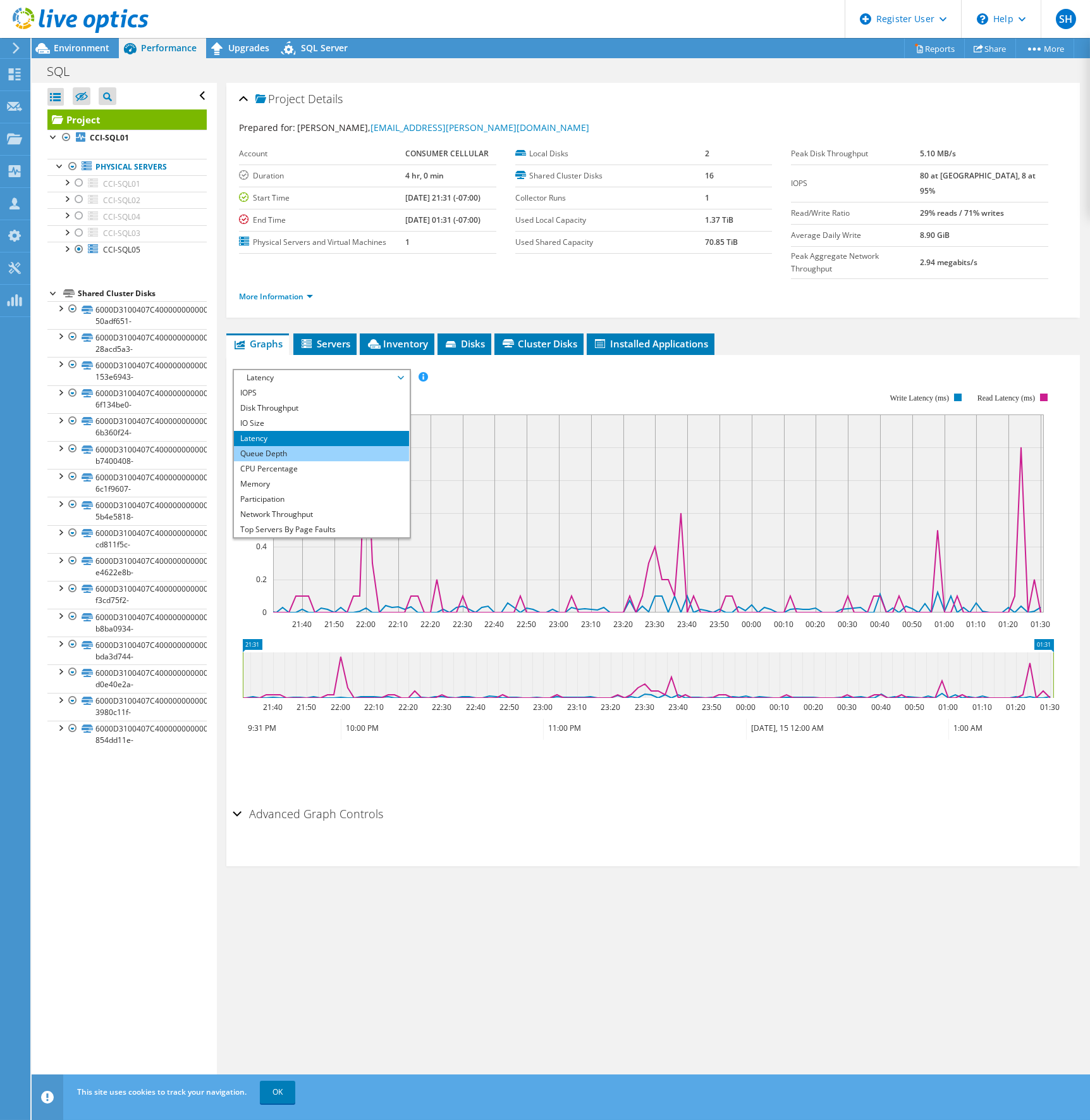
click at [286, 446] on li "Queue Depth" at bounding box center [322, 453] width 175 height 15
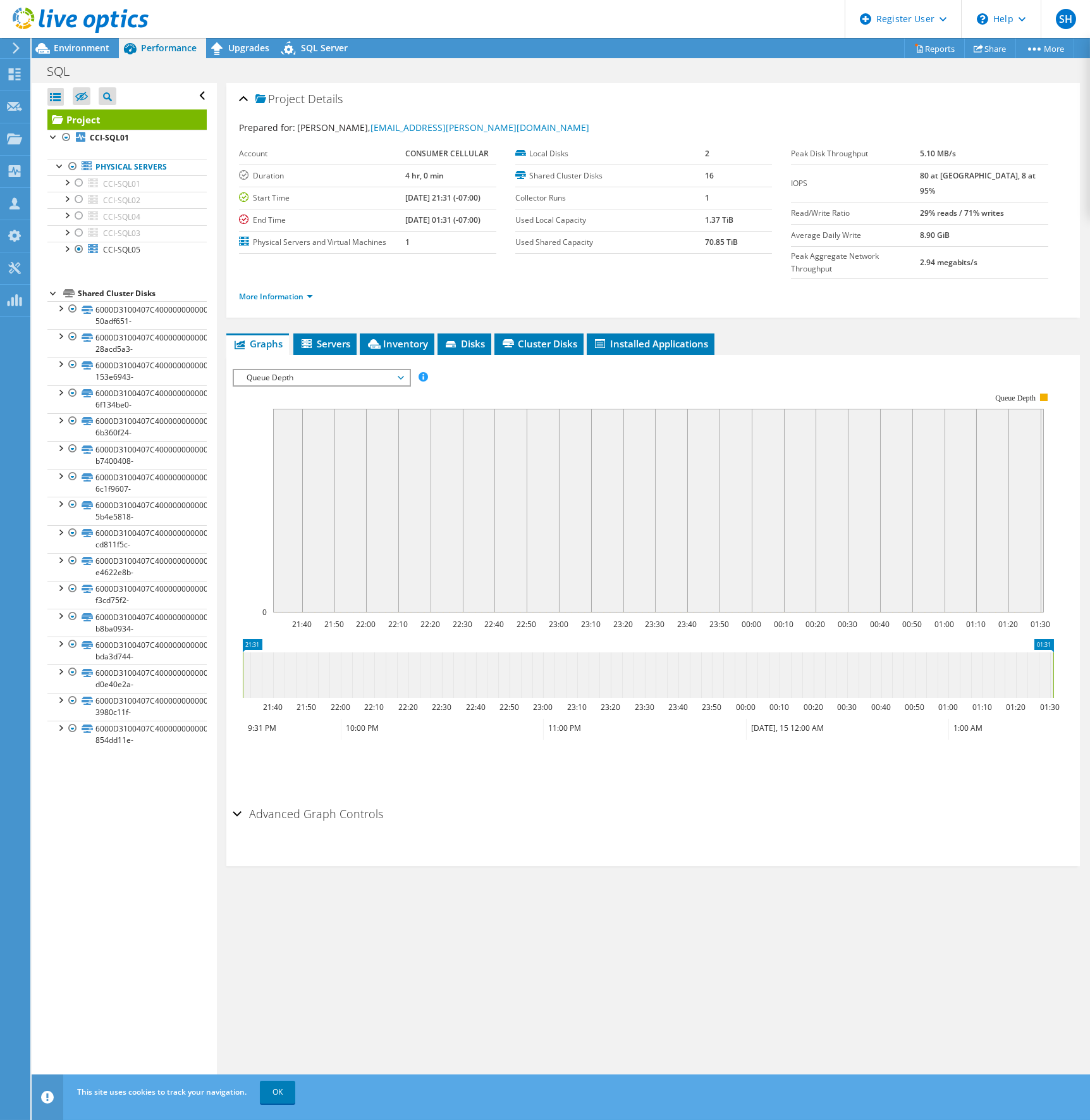
click at [399, 370] on span "Queue Depth" at bounding box center [321, 377] width 162 height 15
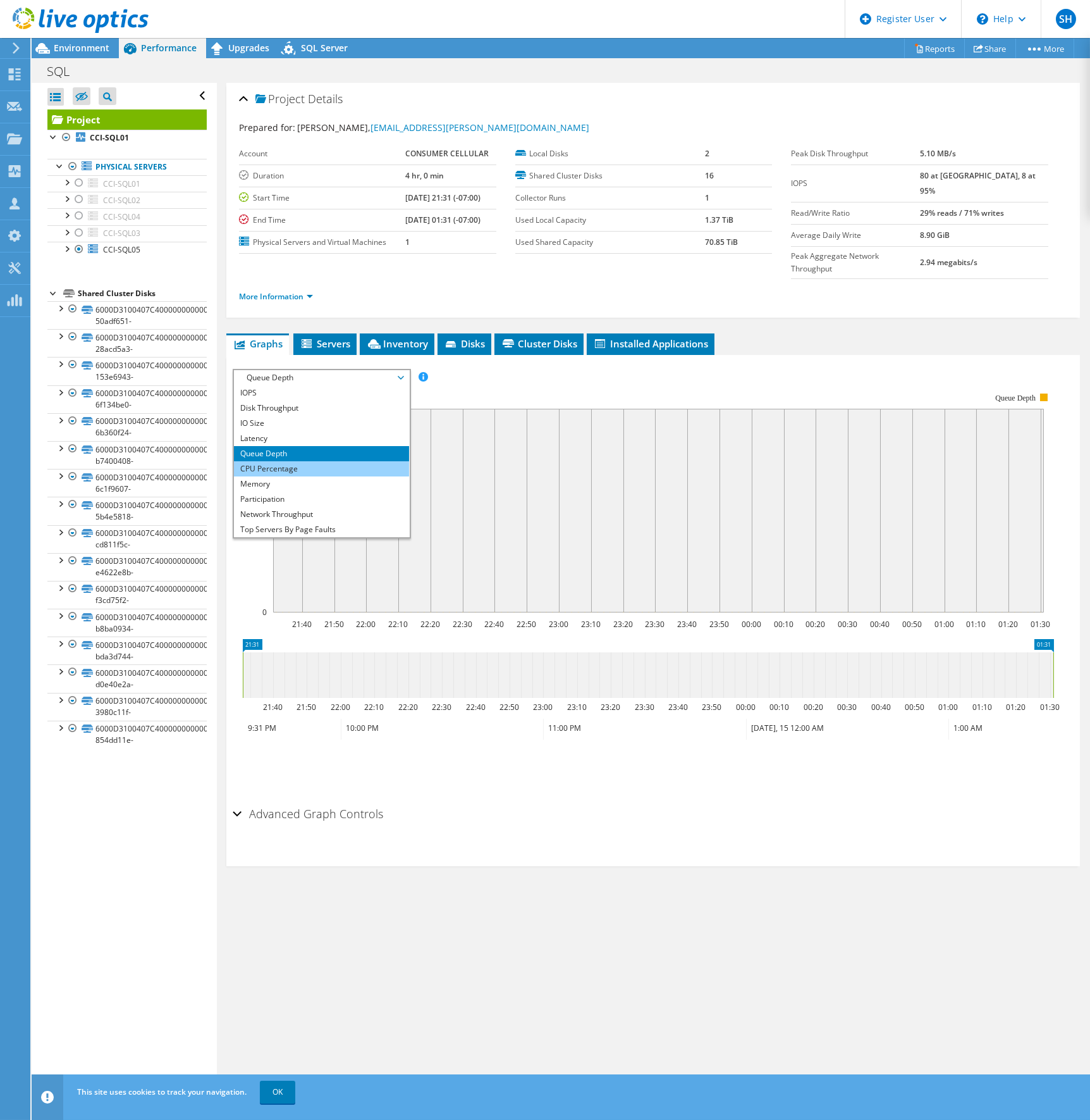
click at [289, 461] on li "CPU Percentage" at bounding box center [322, 468] width 175 height 15
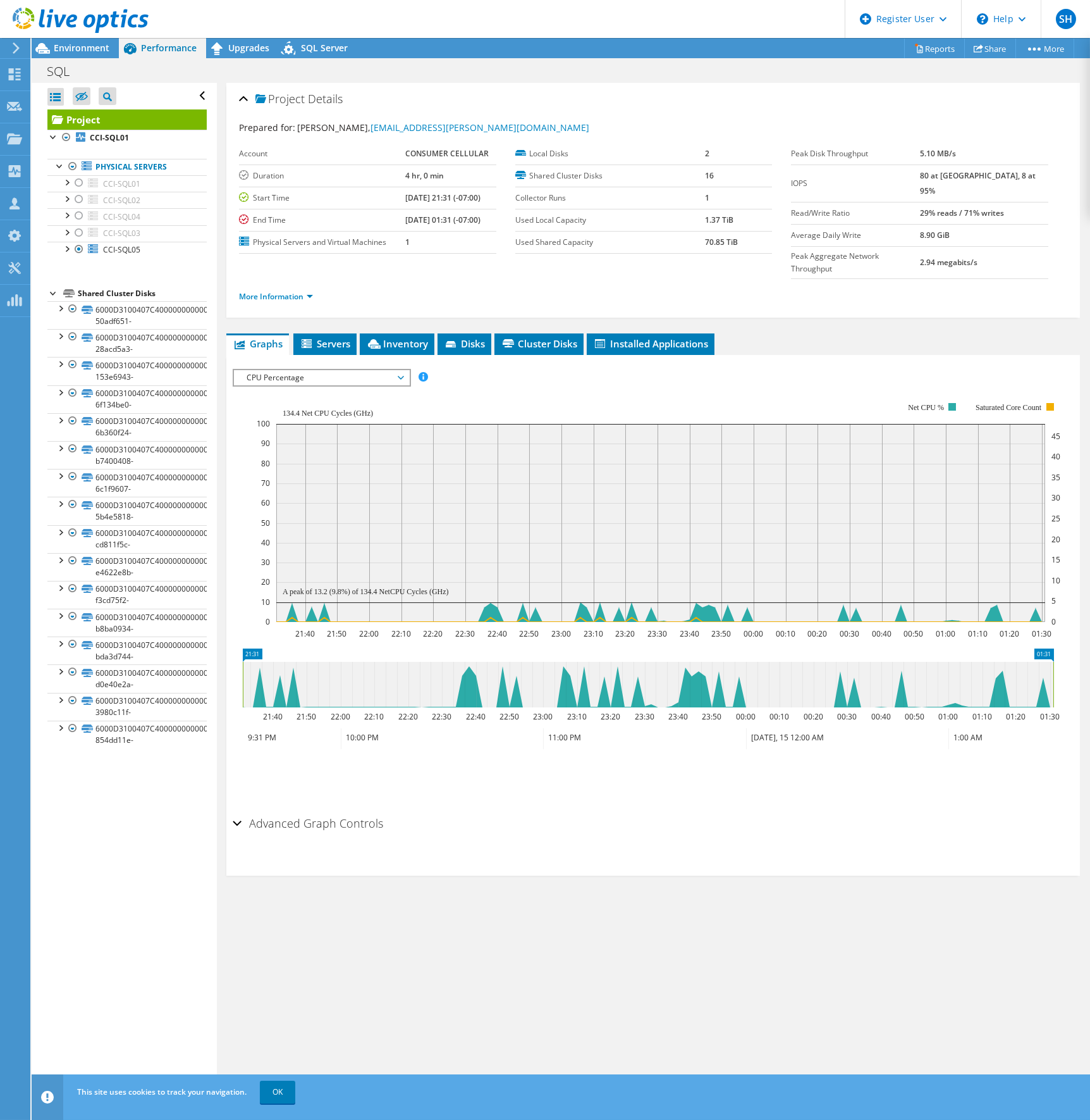
click at [403, 376] on icon at bounding box center [401, 378] width 6 height 4
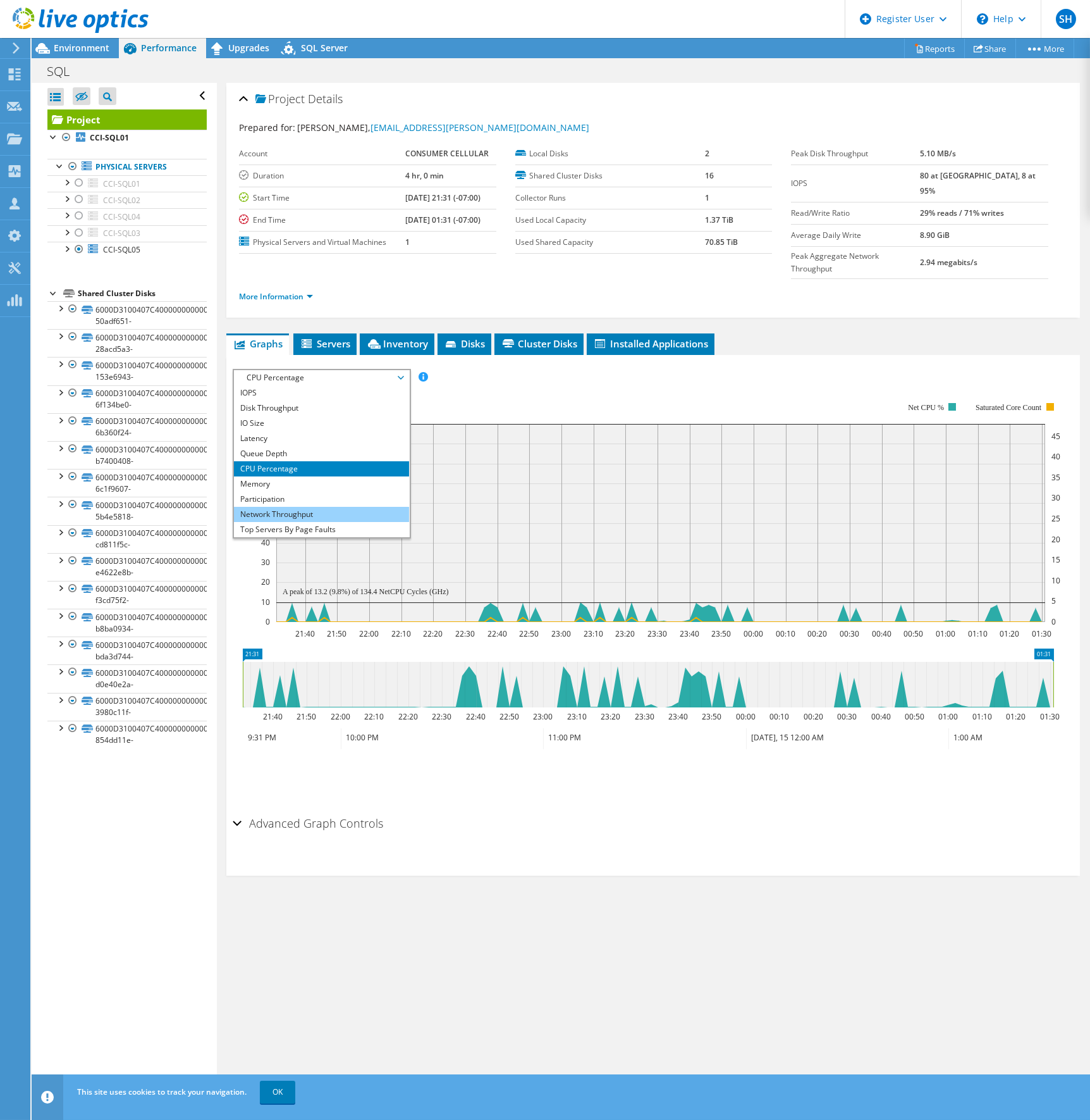
click at [340, 506] on li "Network Throughput" at bounding box center [322, 513] width 175 height 15
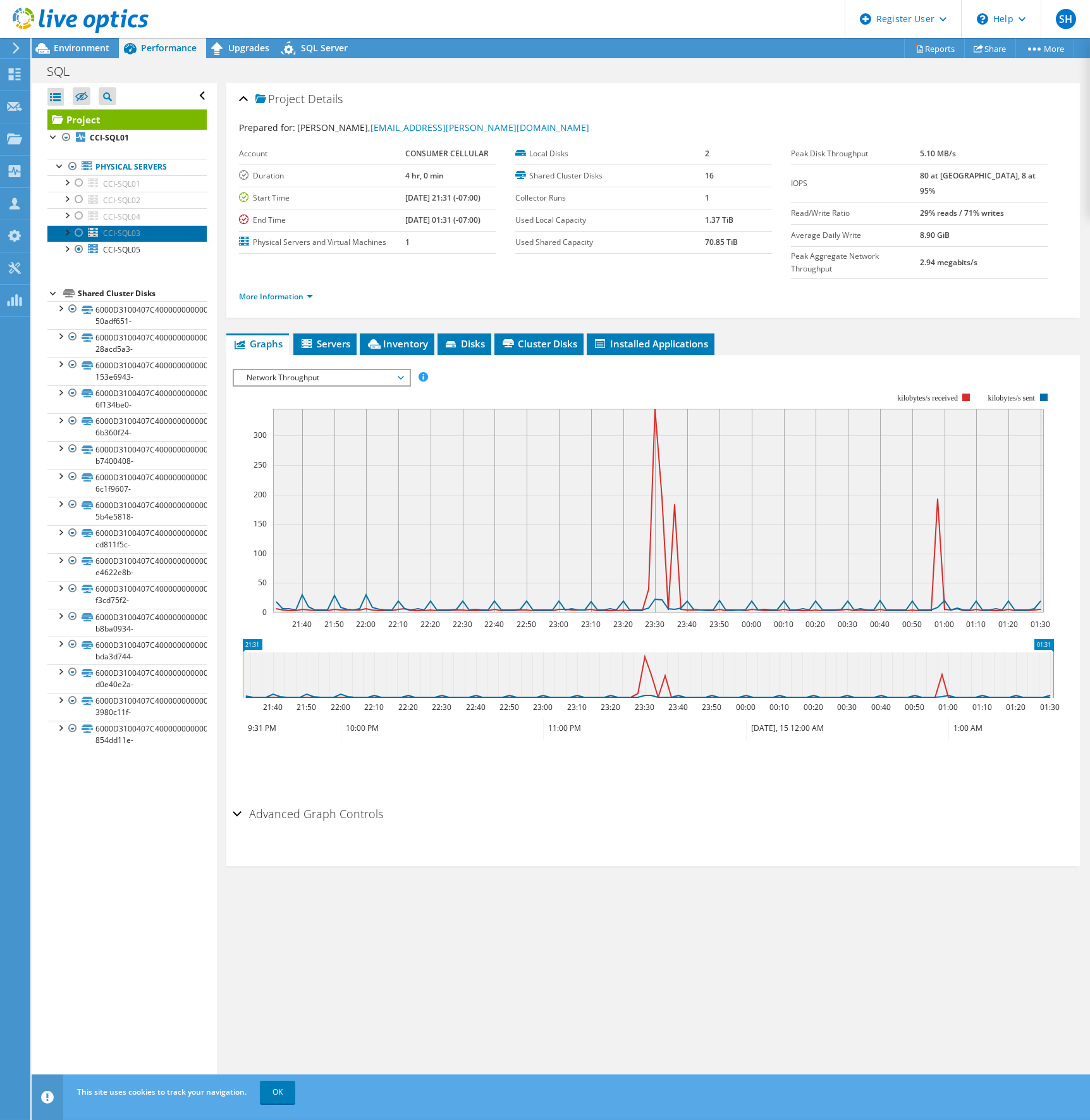
click at [97, 233] on icon at bounding box center [93, 232] width 11 height 10
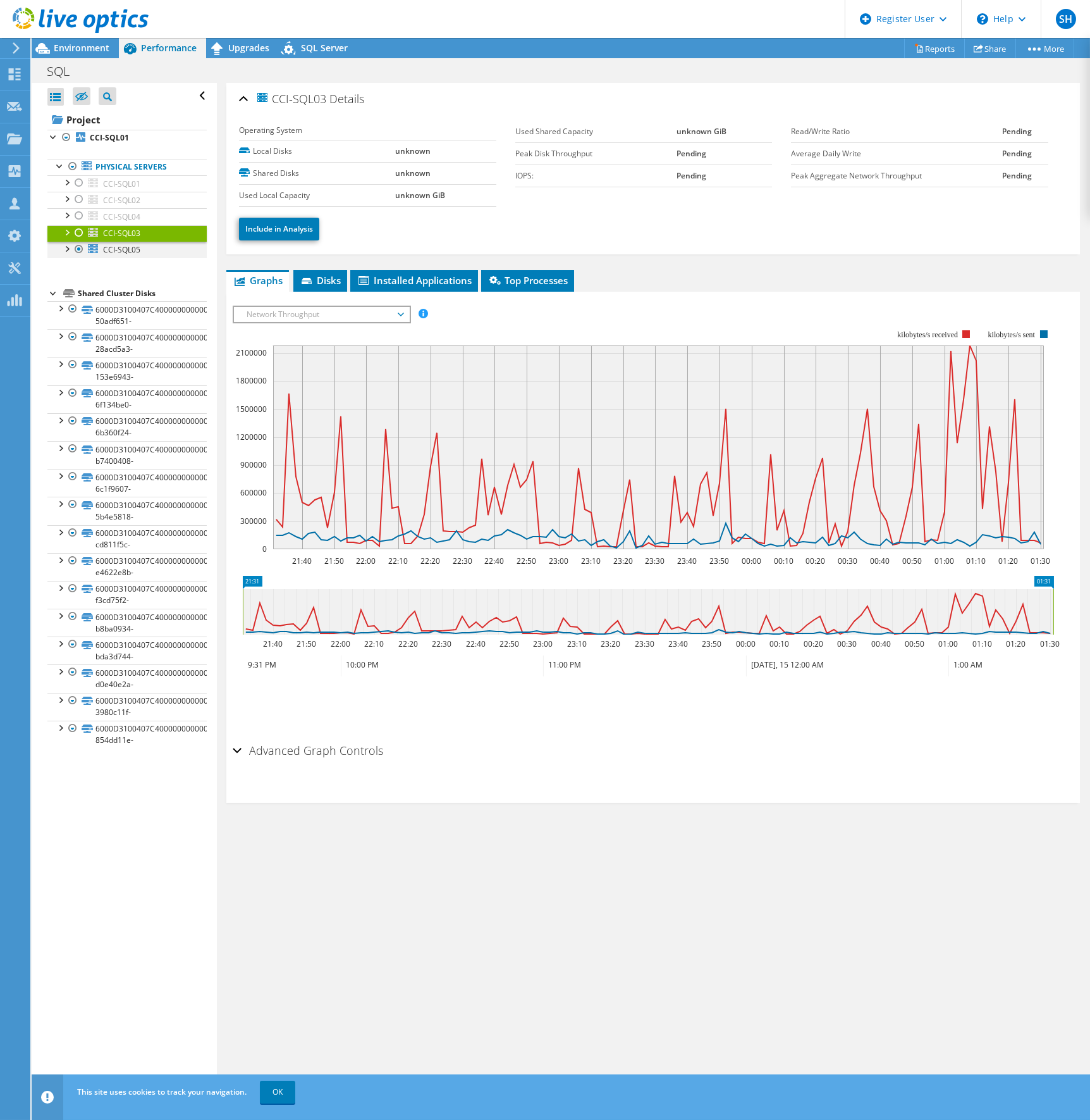
click at [79, 250] on div at bounding box center [79, 248] width 13 height 15
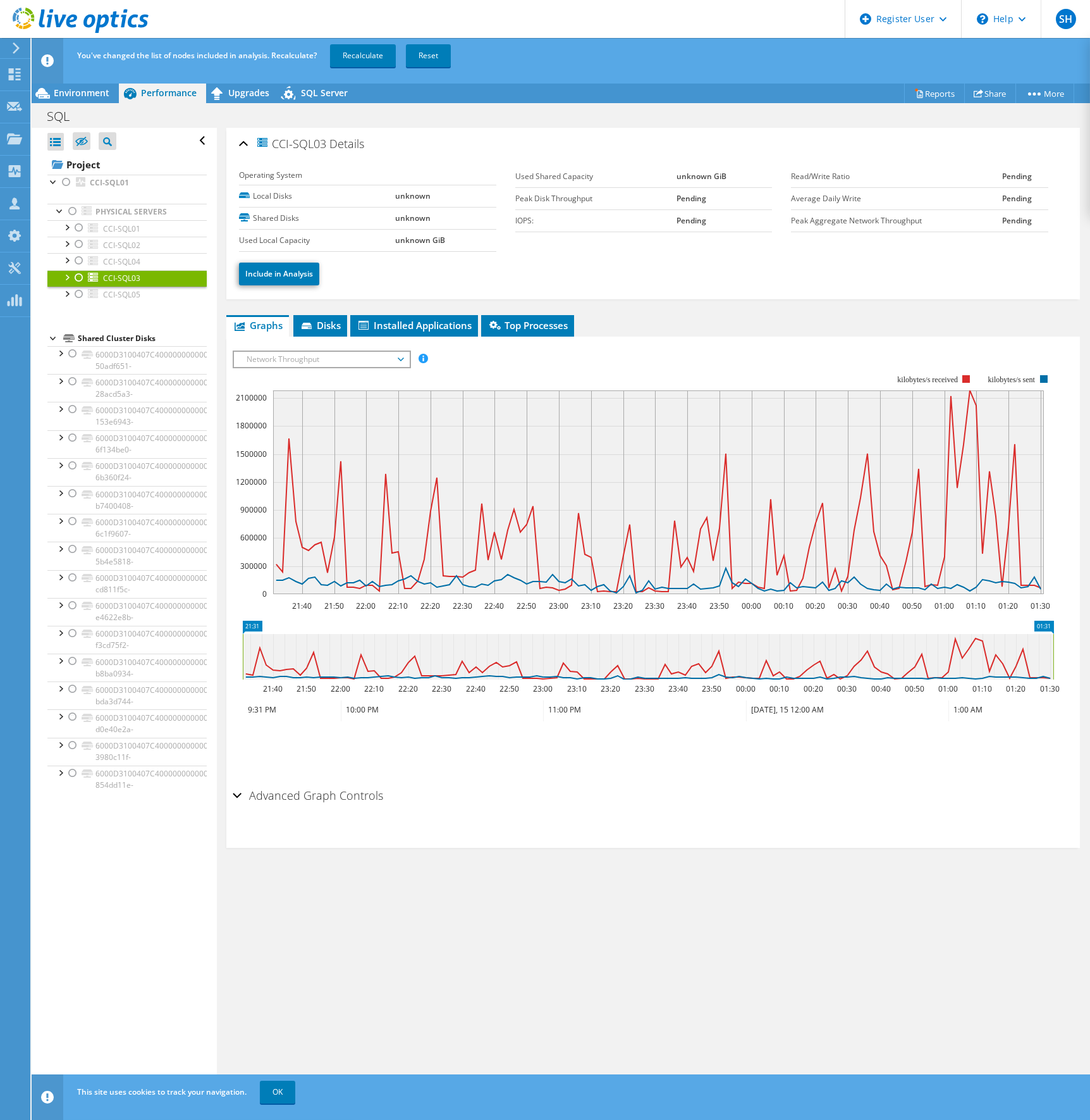
click at [81, 273] on div at bounding box center [79, 277] width 13 height 15
click at [367, 57] on link "Recalculate" at bounding box center [362, 55] width 66 height 23
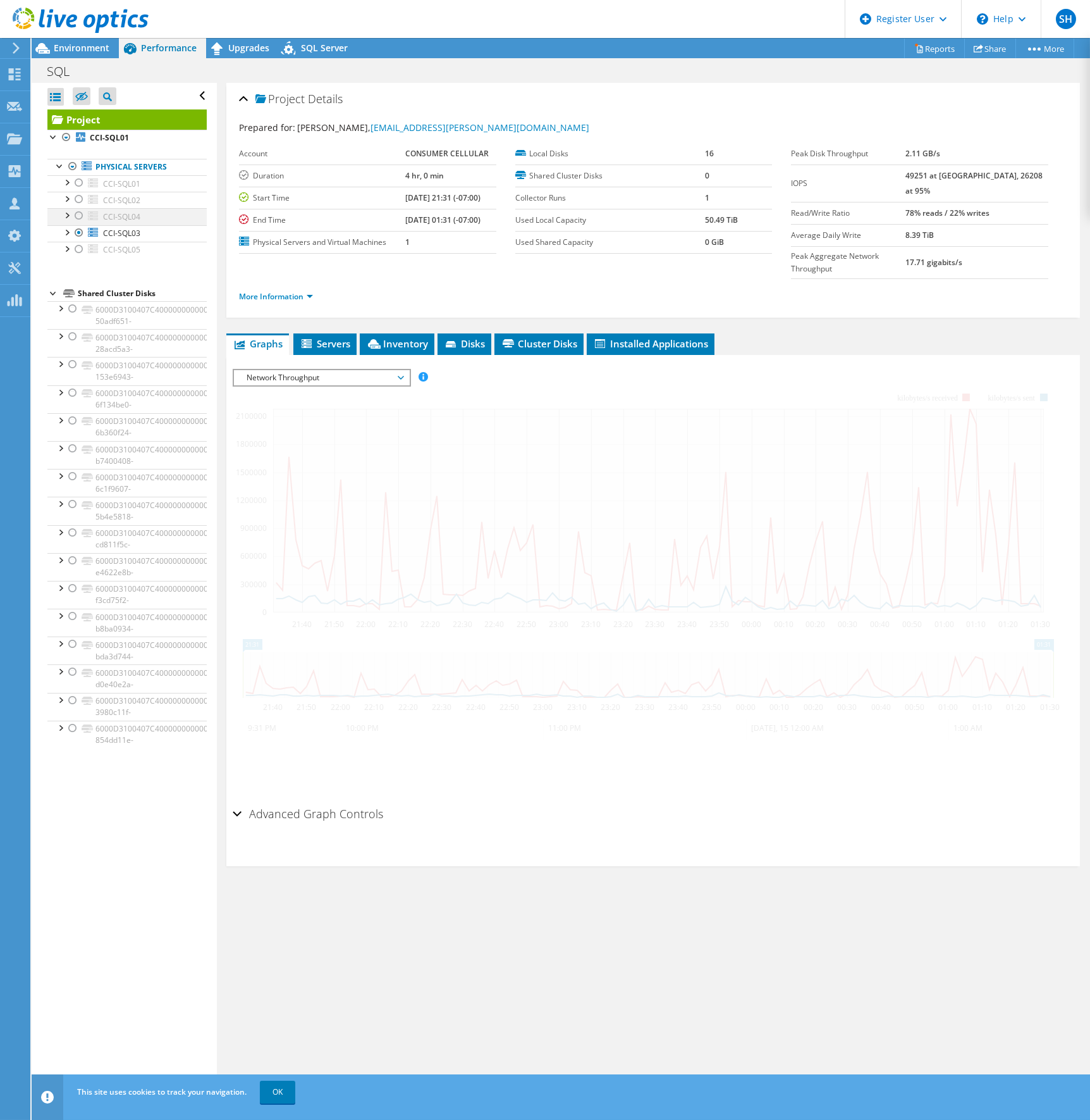
click at [79, 214] on div at bounding box center [79, 215] width 13 height 15
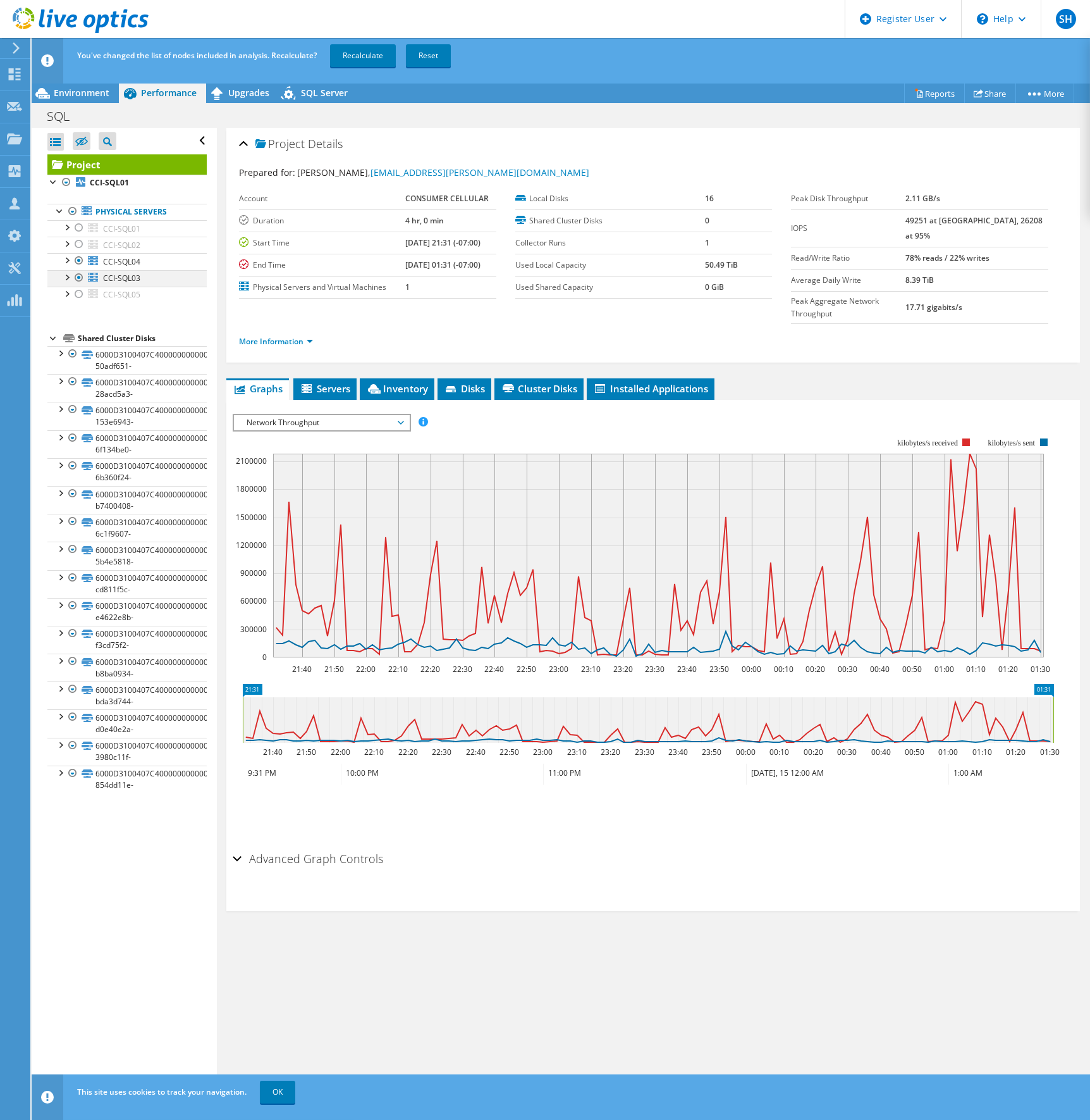
click at [78, 278] on div at bounding box center [79, 277] width 13 height 15
click at [365, 54] on link "Recalculate" at bounding box center [362, 55] width 66 height 23
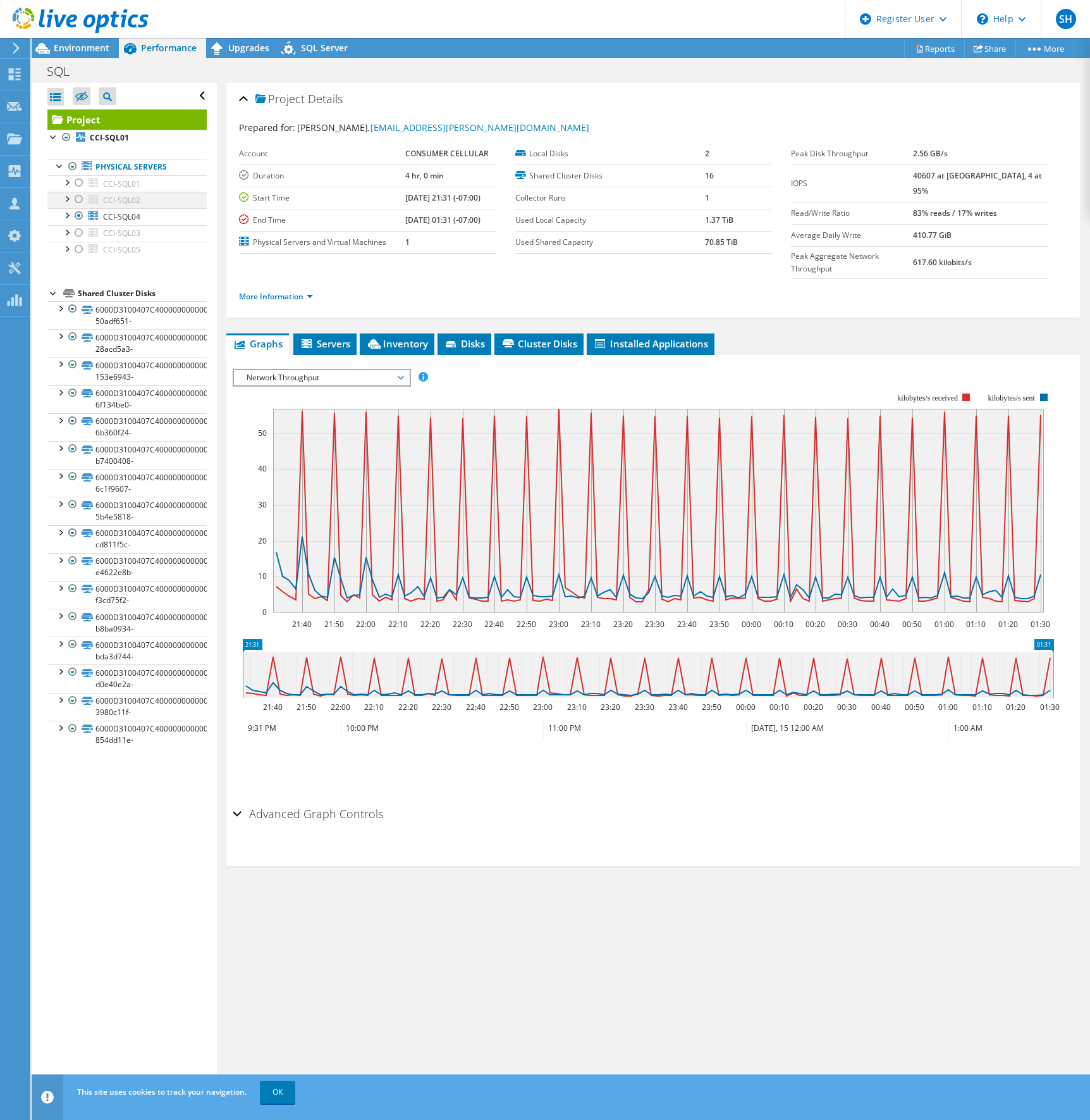
click at [80, 201] on div at bounding box center [79, 199] width 13 height 15
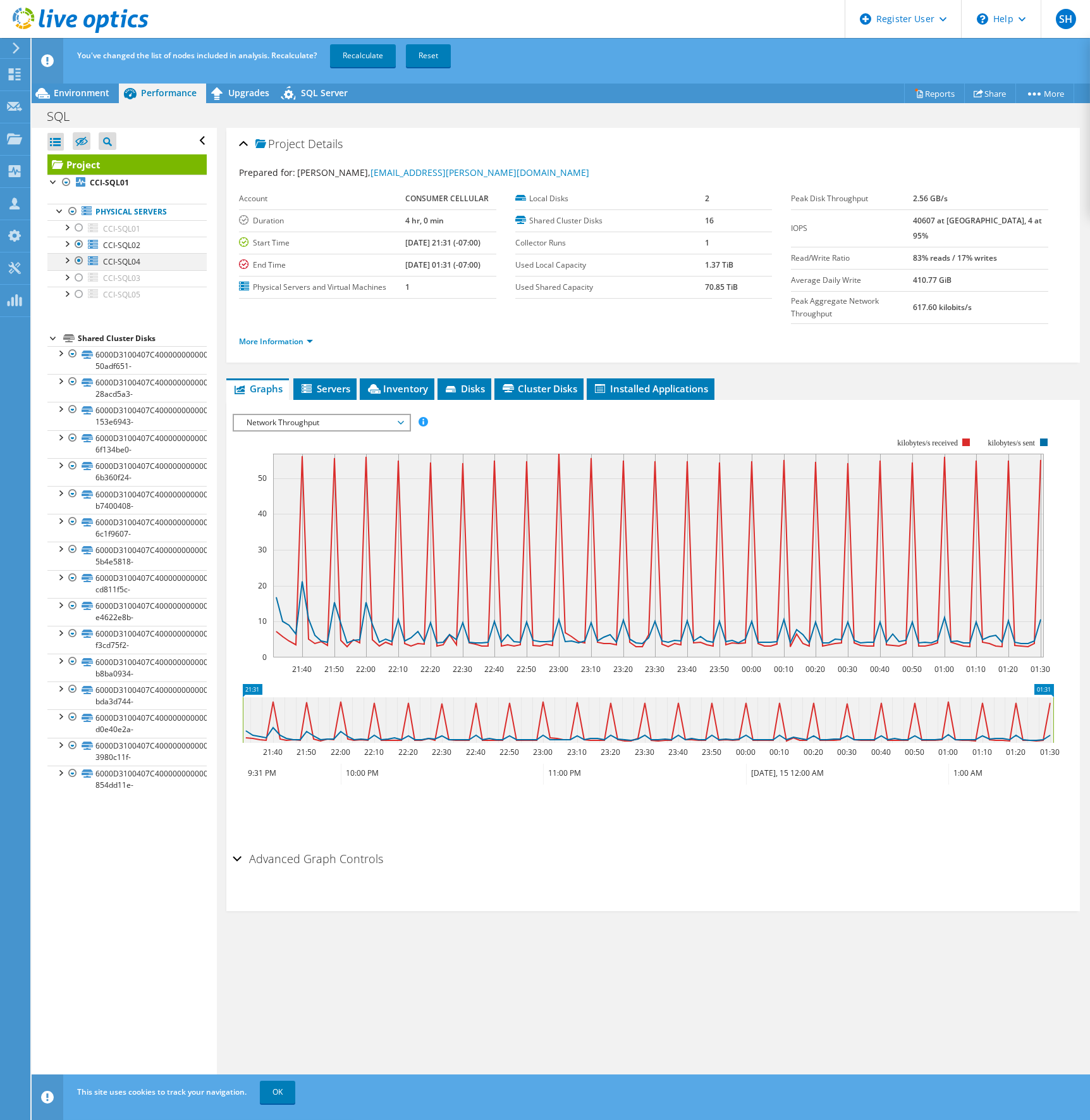
click at [79, 258] on div at bounding box center [79, 260] width 13 height 15
click at [364, 53] on link "Recalculate" at bounding box center [362, 55] width 66 height 23
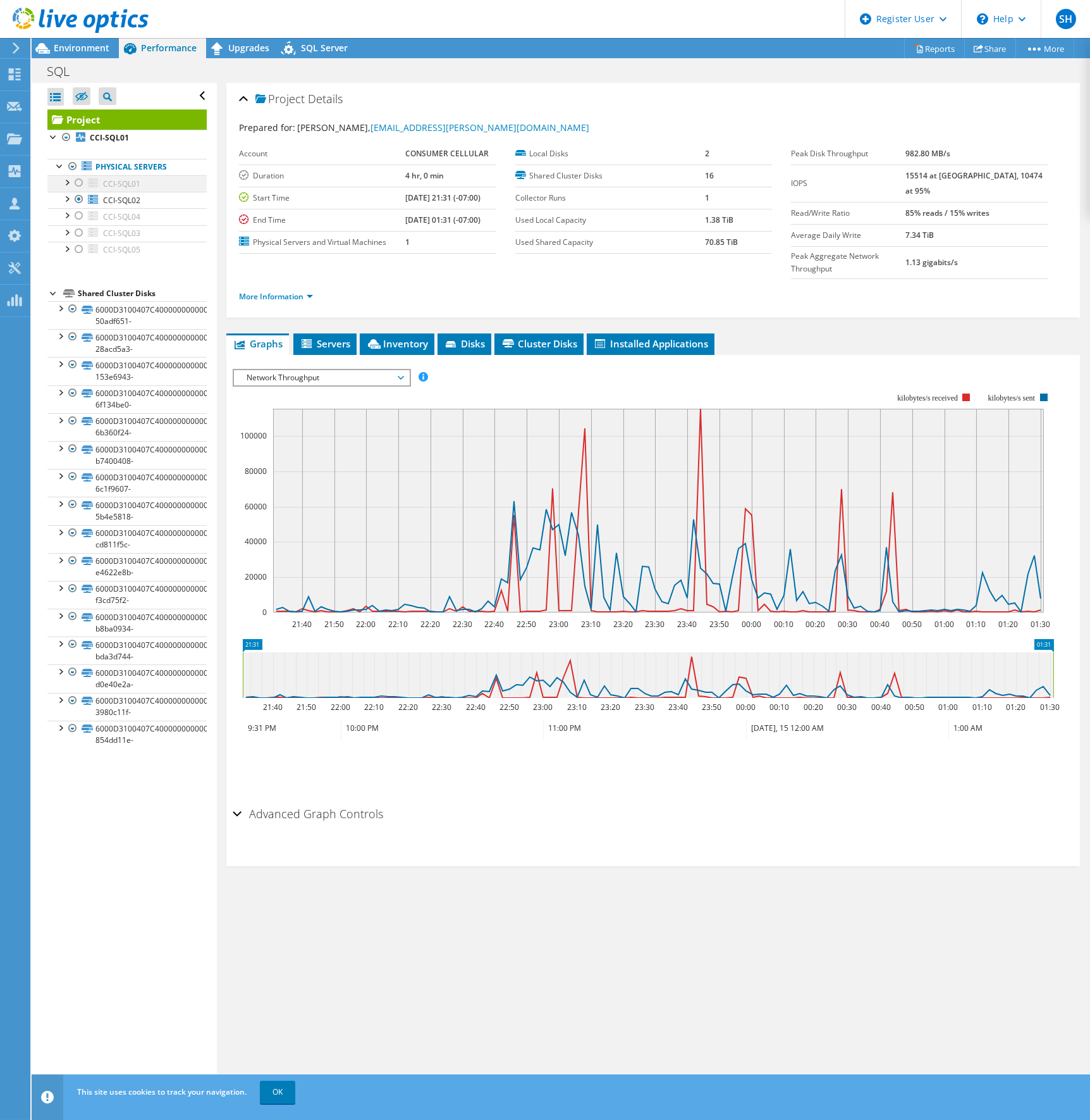
click at [79, 183] on div at bounding box center [79, 182] width 13 height 15
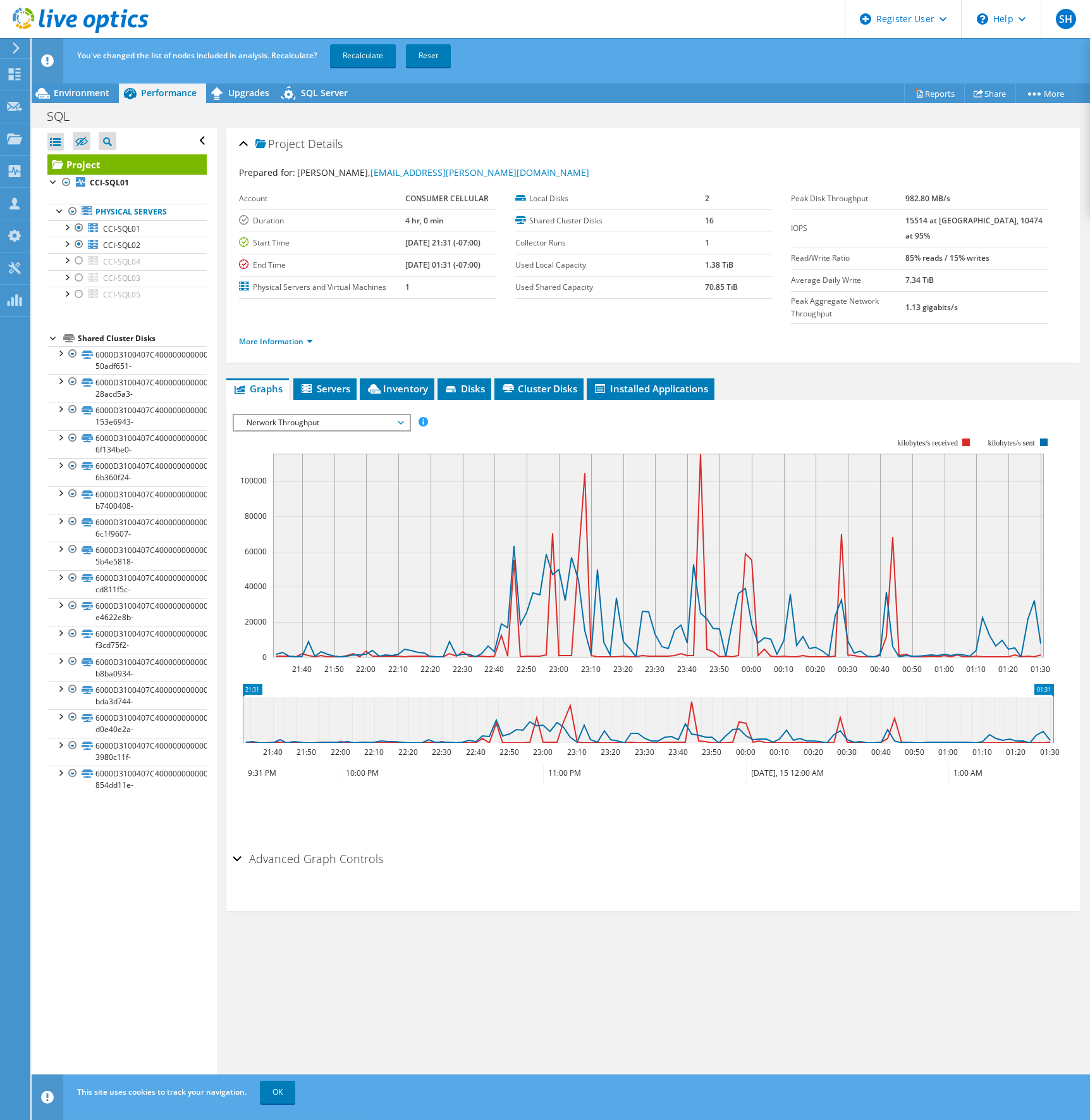
click at [77, 201] on ul "Physical Servers CCI-SQL01 1 C: 0 T:" at bounding box center [127, 253] width 160 height 125
click at [81, 243] on div at bounding box center [79, 243] width 13 height 15
click at [374, 57] on link "Recalculate" at bounding box center [362, 55] width 66 height 23
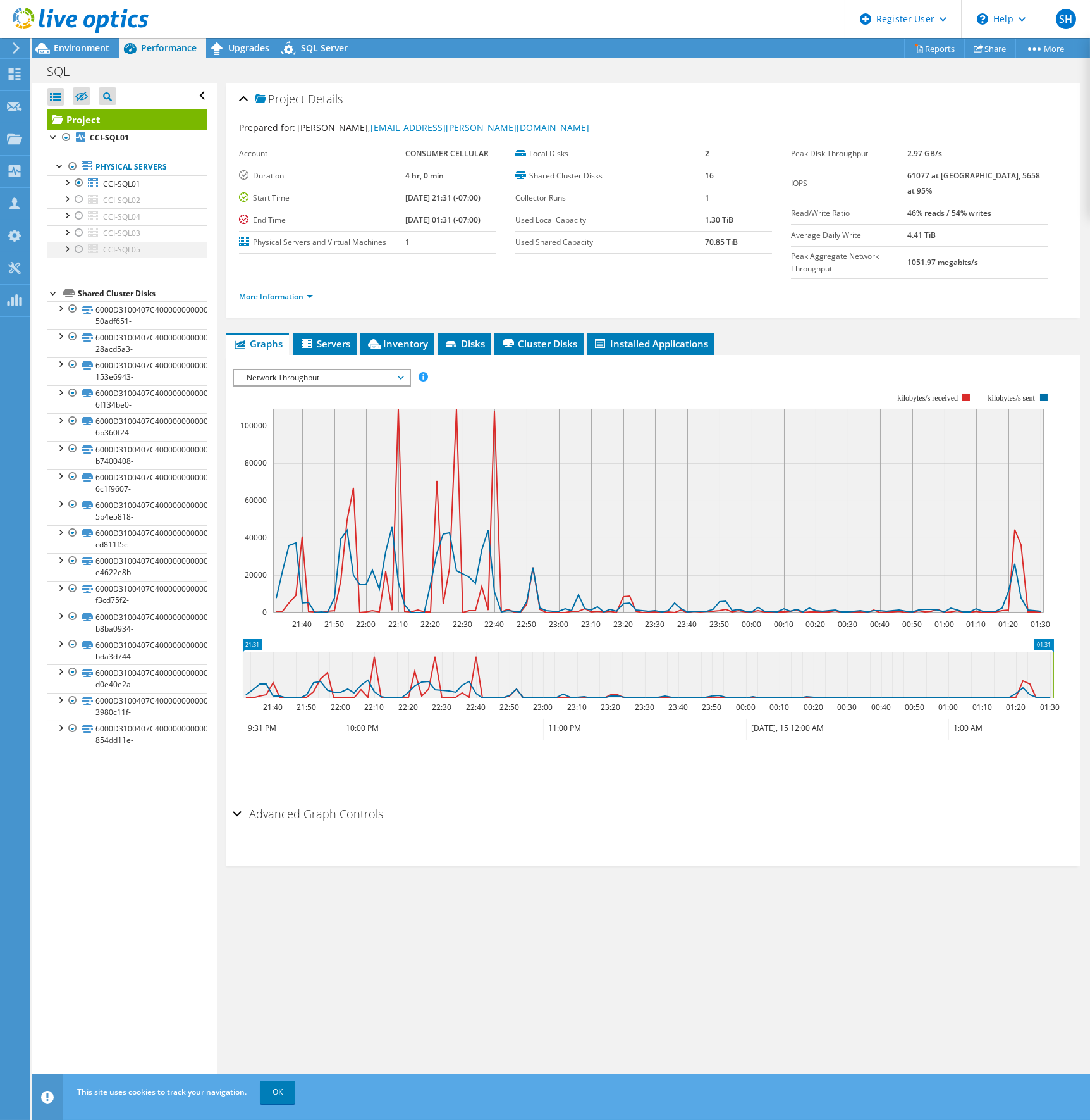
click at [77, 248] on div at bounding box center [79, 248] width 13 height 15
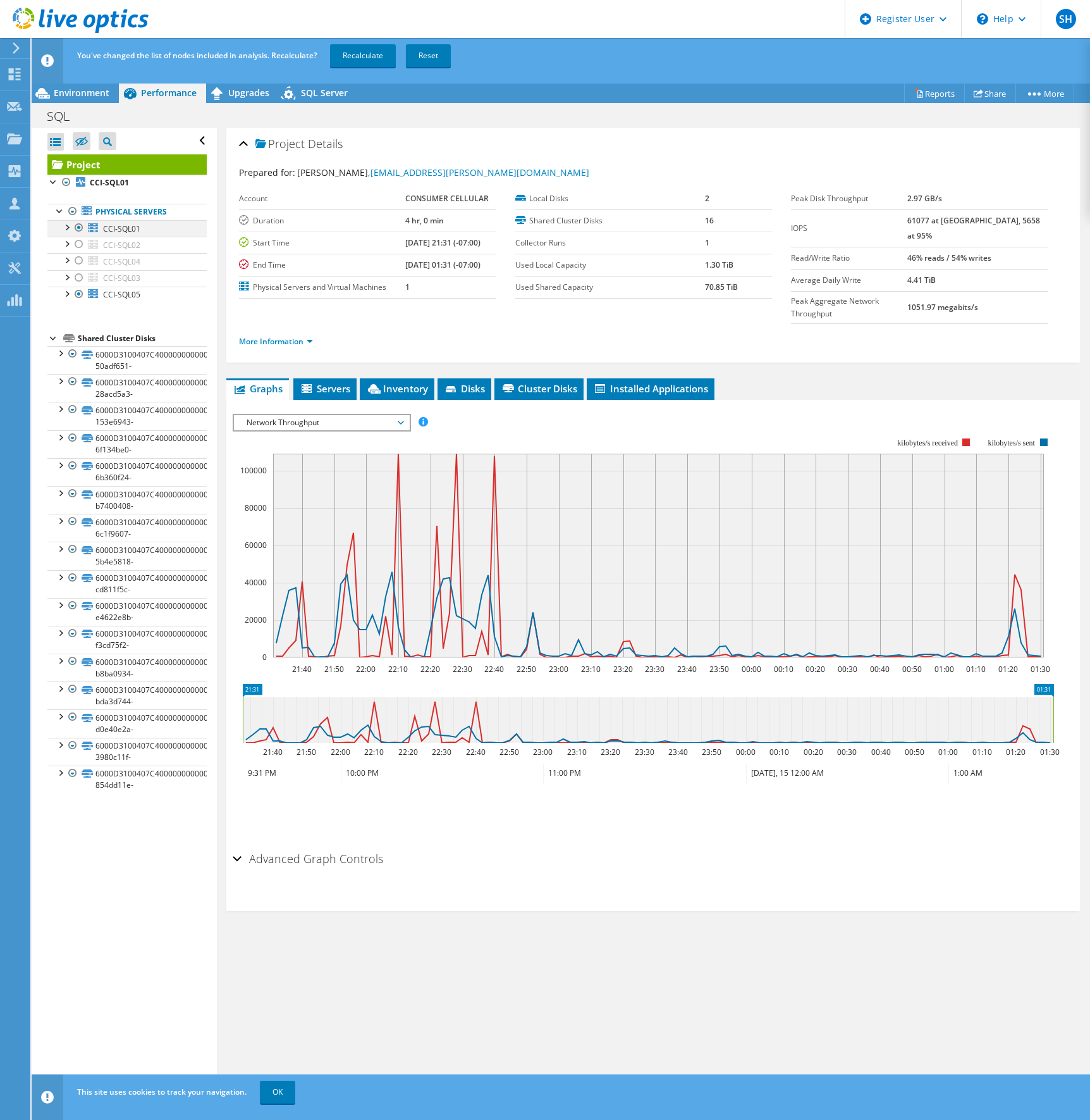
click at [78, 228] on div at bounding box center [79, 228] width 13 height 15
click at [359, 53] on link "Recalculate" at bounding box center [362, 55] width 66 height 23
click at [66, 294] on div at bounding box center [66, 293] width 13 height 13
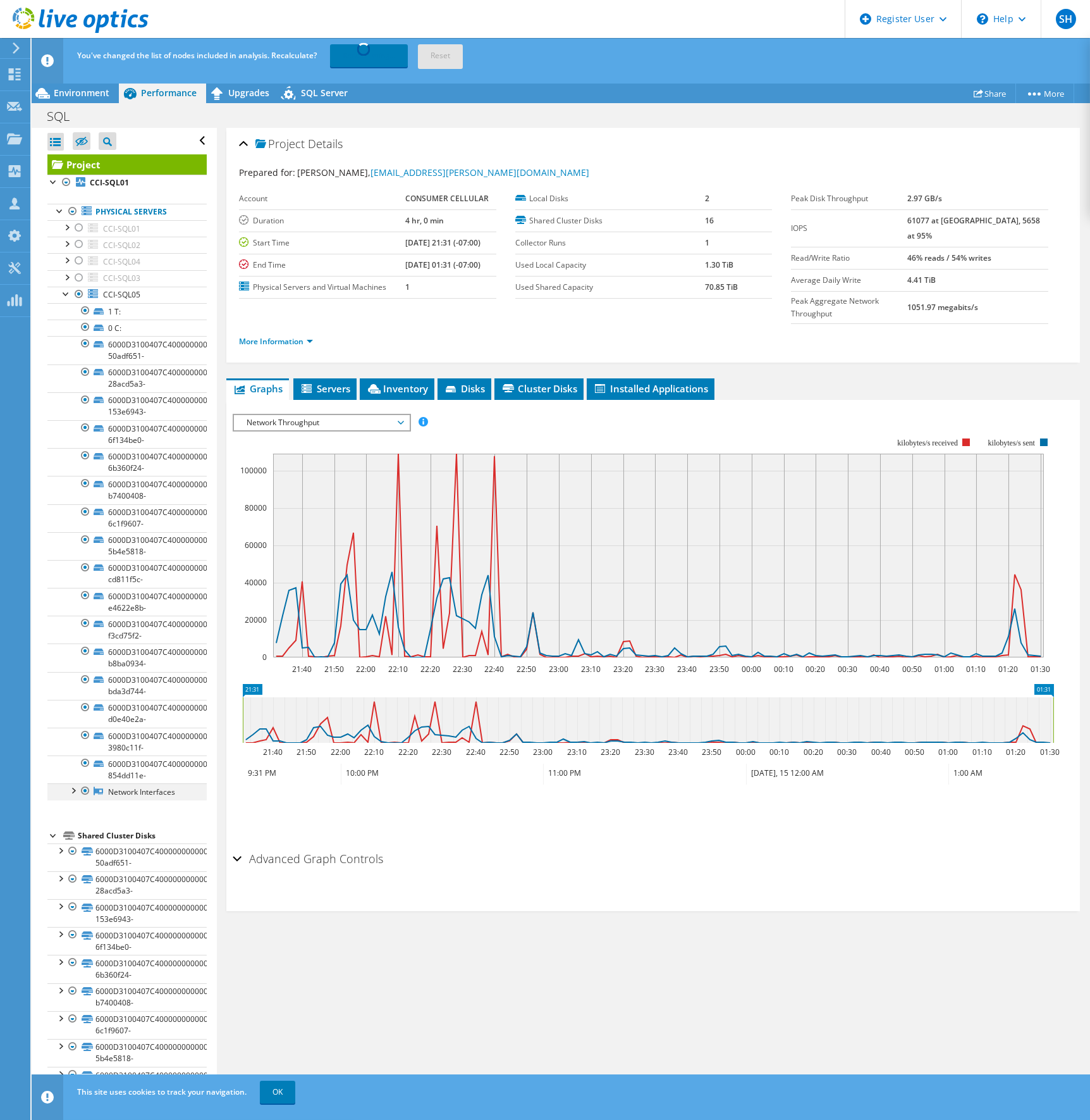
click at [73, 790] on div at bounding box center [72, 789] width 13 height 13
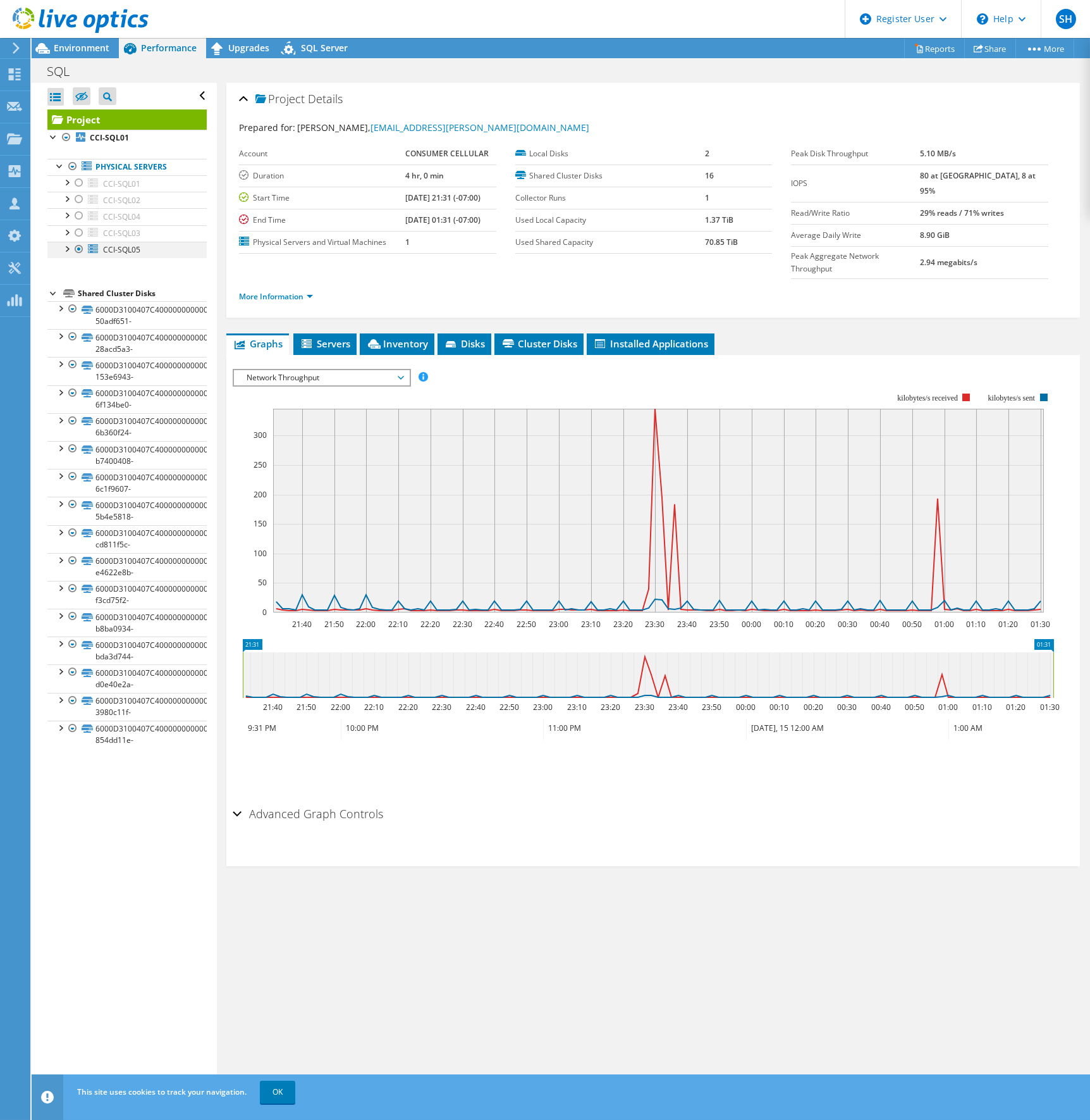
click at [66, 249] on div at bounding box center [66, 247] width 13 height 13
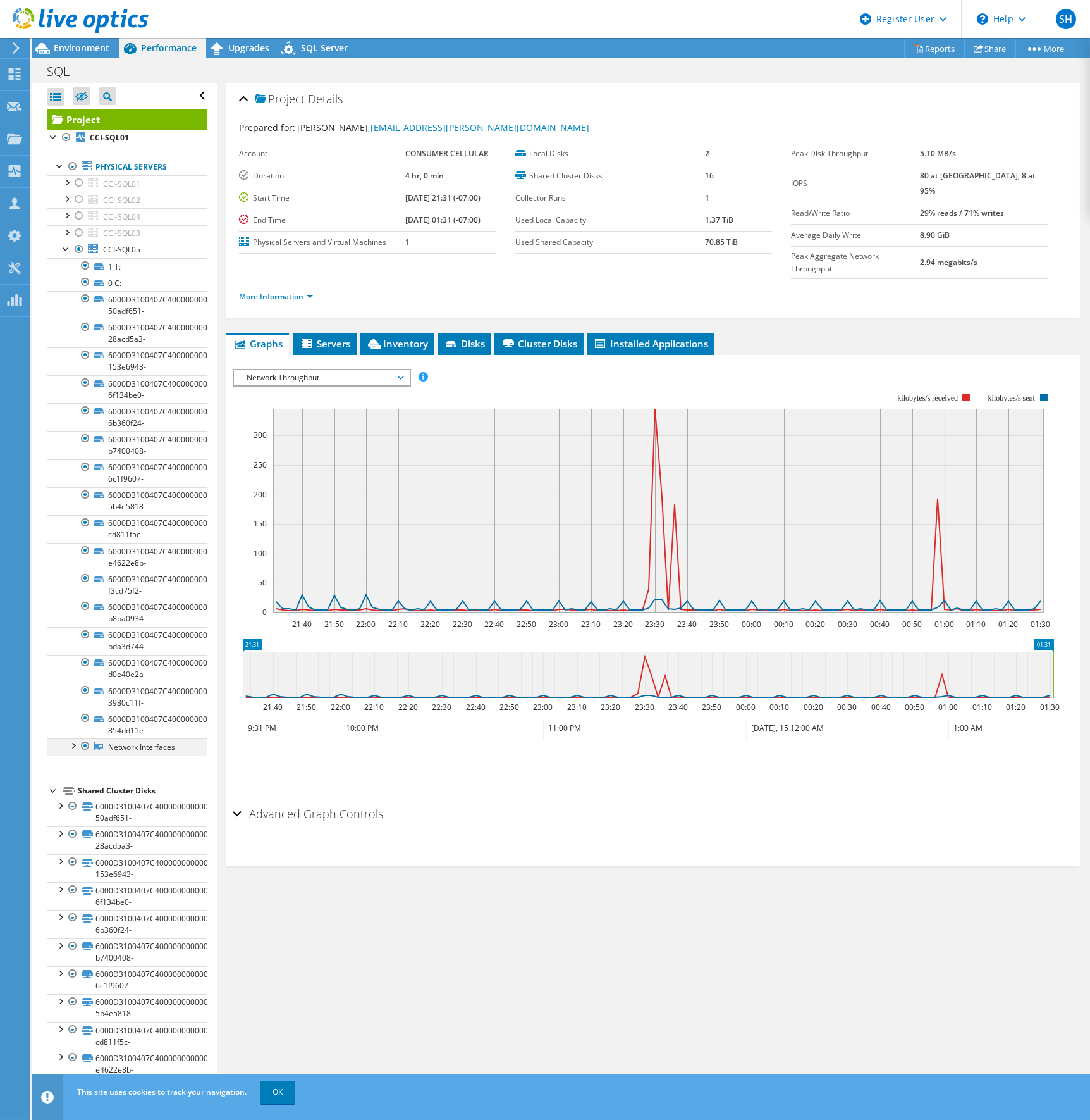
click at [74, 747] on div at bounding box center [72, 745] width 13 height 13
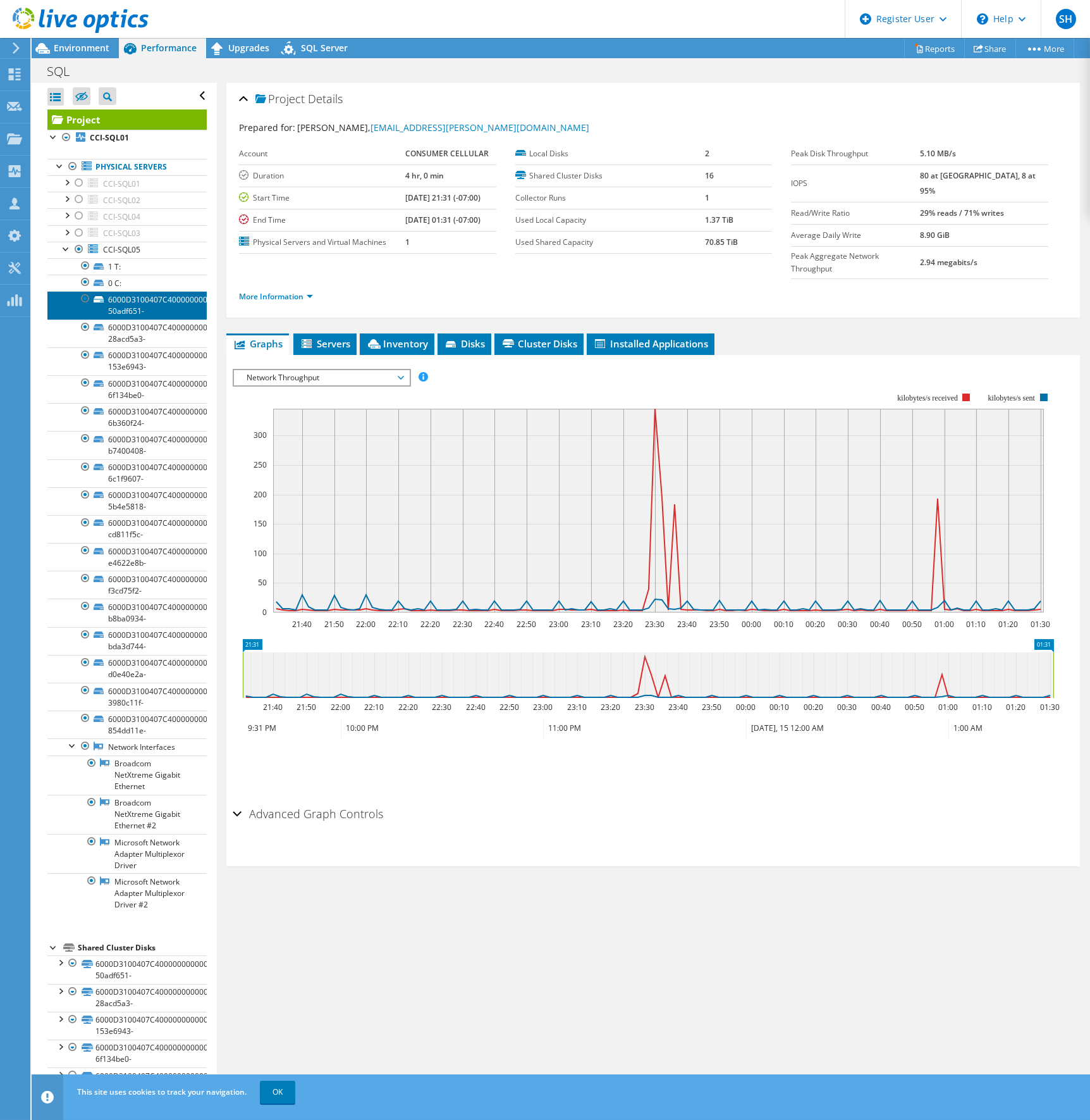
click at [161, 308] on link "6000D3100407C400000000000000002D-50adf651-" at bounding box center [127, 304] width 160 height 28
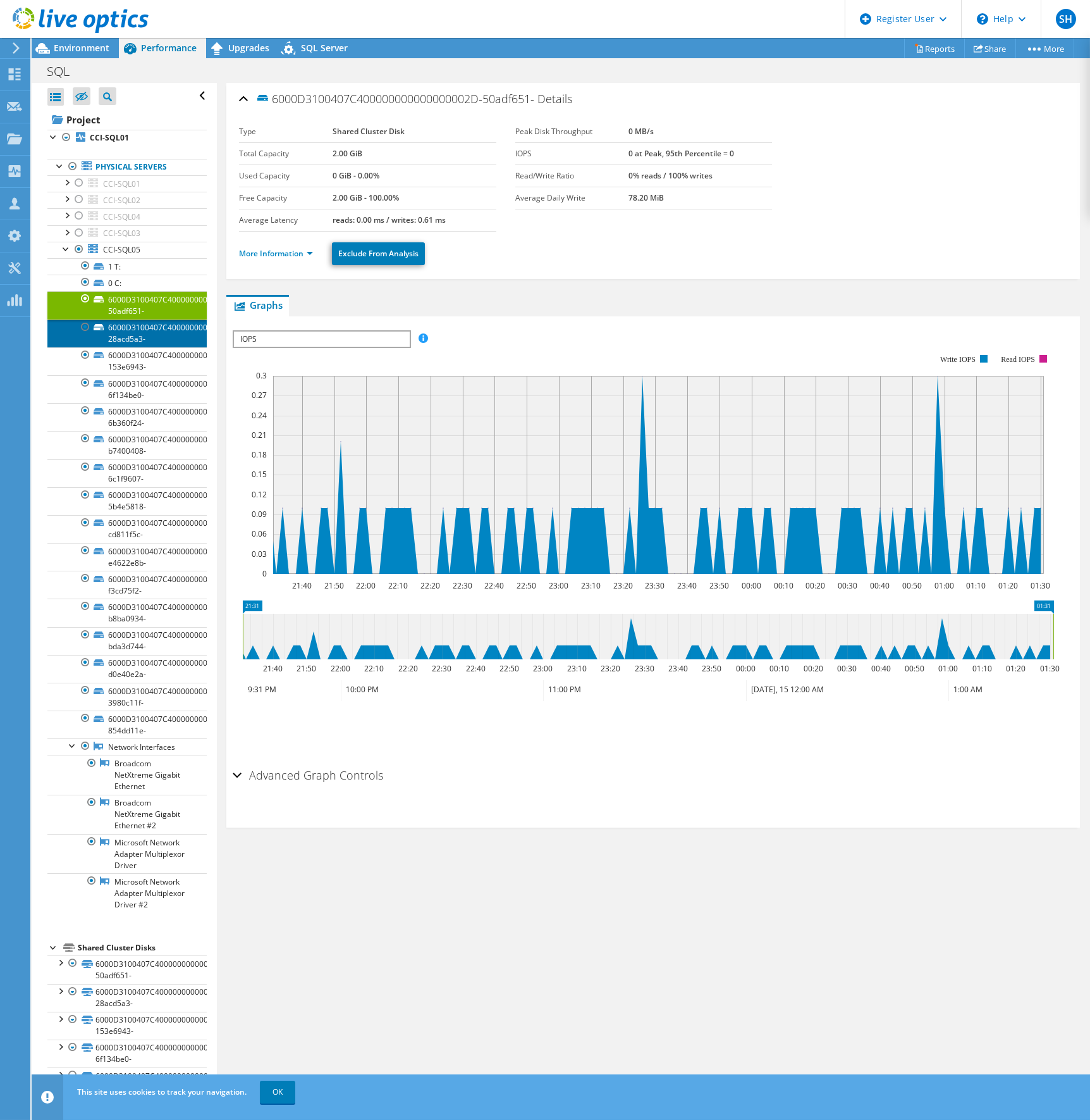
click at [157, 332] on link "6000D3100407C400000000000000003F-28acd5a3-" at bounding box center [127, 333] width 160 height 28
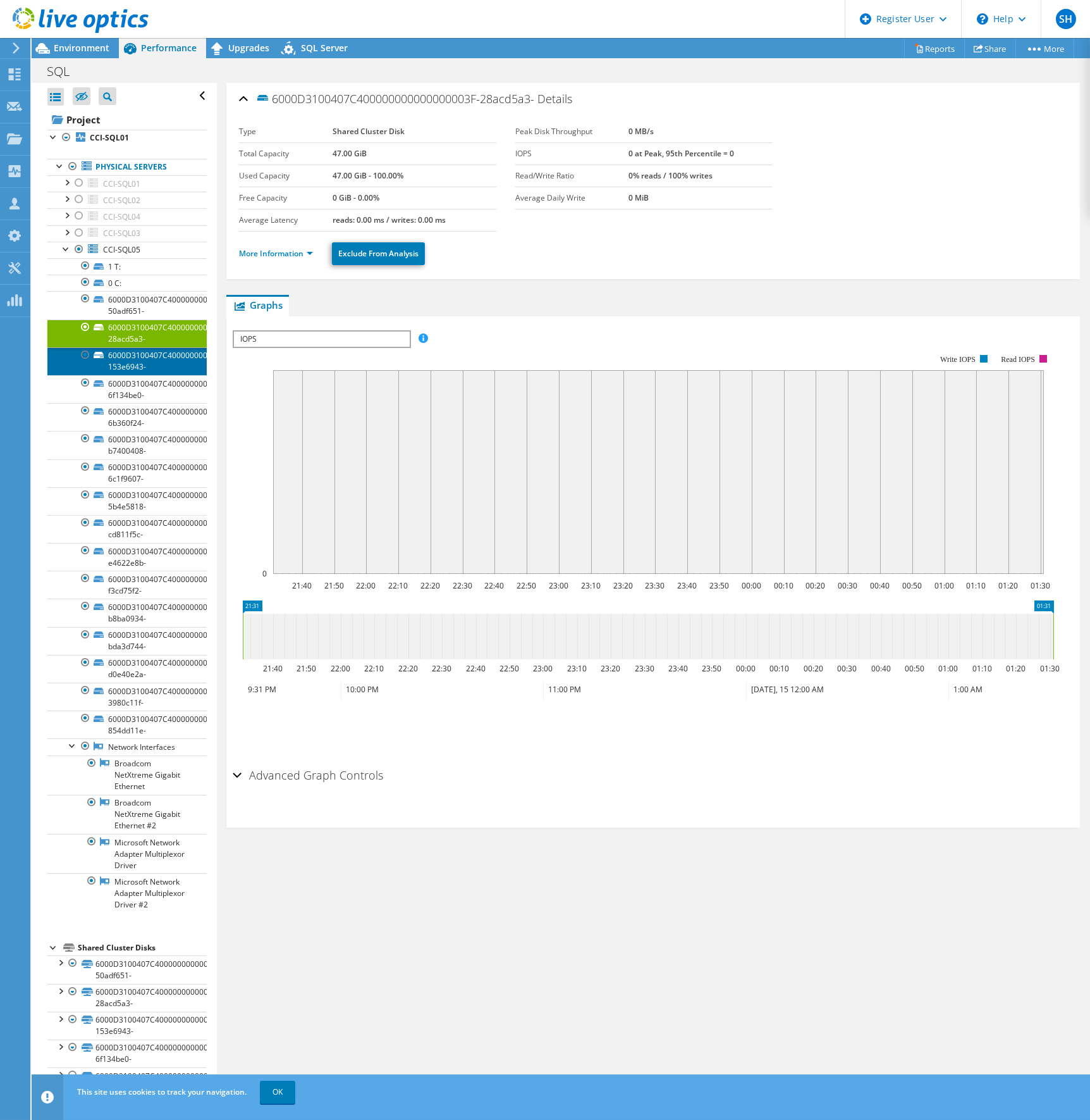
click at [162, 363] on link "6000D3100407C4000000000000000032-153e6943-" at bounding box center [127, 362] width 160 height 28
click at [156, 385] on link "6000D3100407C4000000000000000033-6f134be0-" at bounding box center [127, 389] width 160 height 28
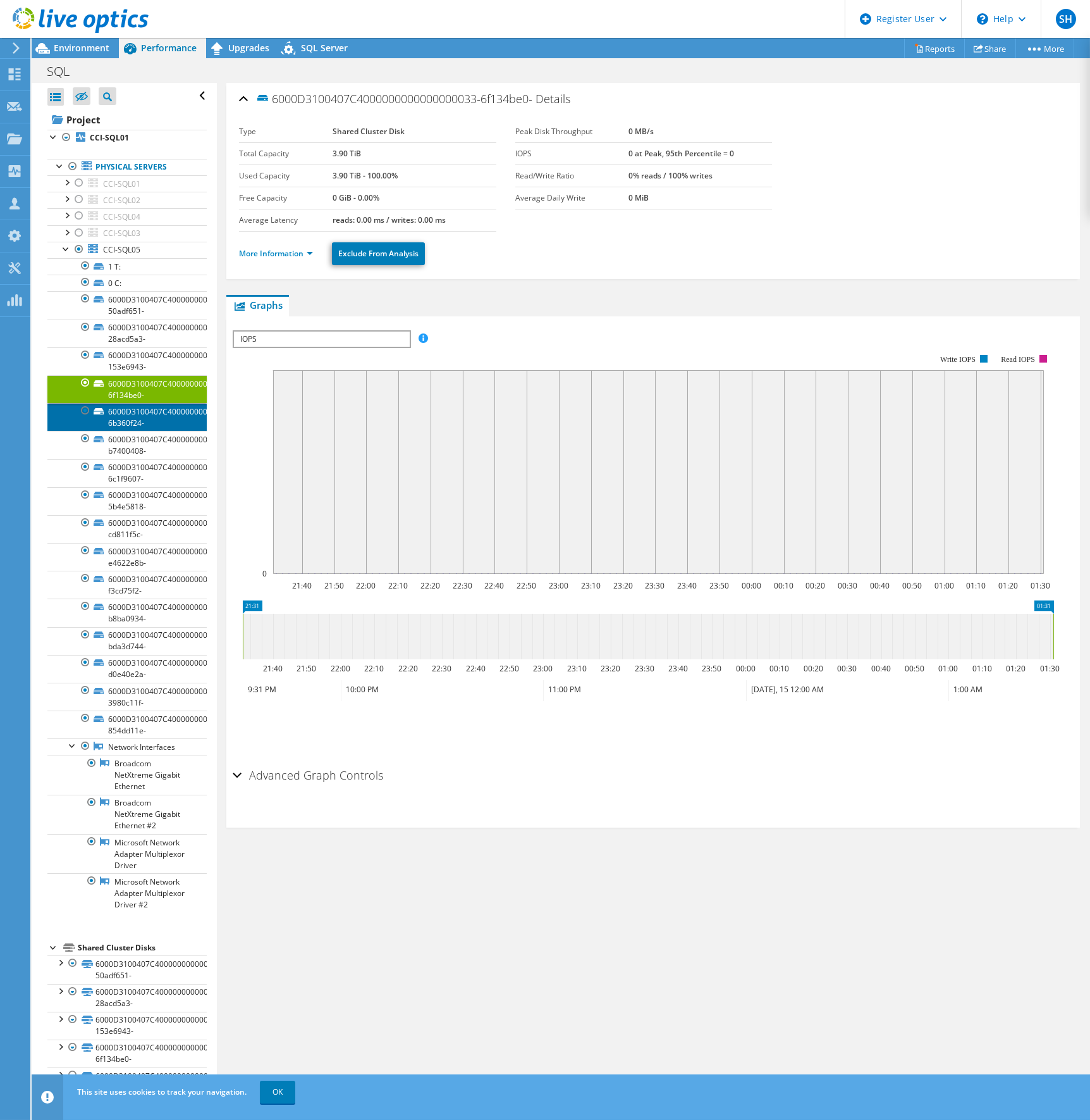
click at [153, 408] on link "6000D3100407C4000000000000000034-6b360f24-" at bounding box center [127, 417] width 160 height 28
click at [152, 439] on link "6000D3100407C400000000000000002A-b7400408-" at bounding box center [127, 444] width 160 height 28
click at [156, 455] on link "6000D3100407C400000000000000002A-b7400408-" at bounding box center [127, 444] width 160 height 28
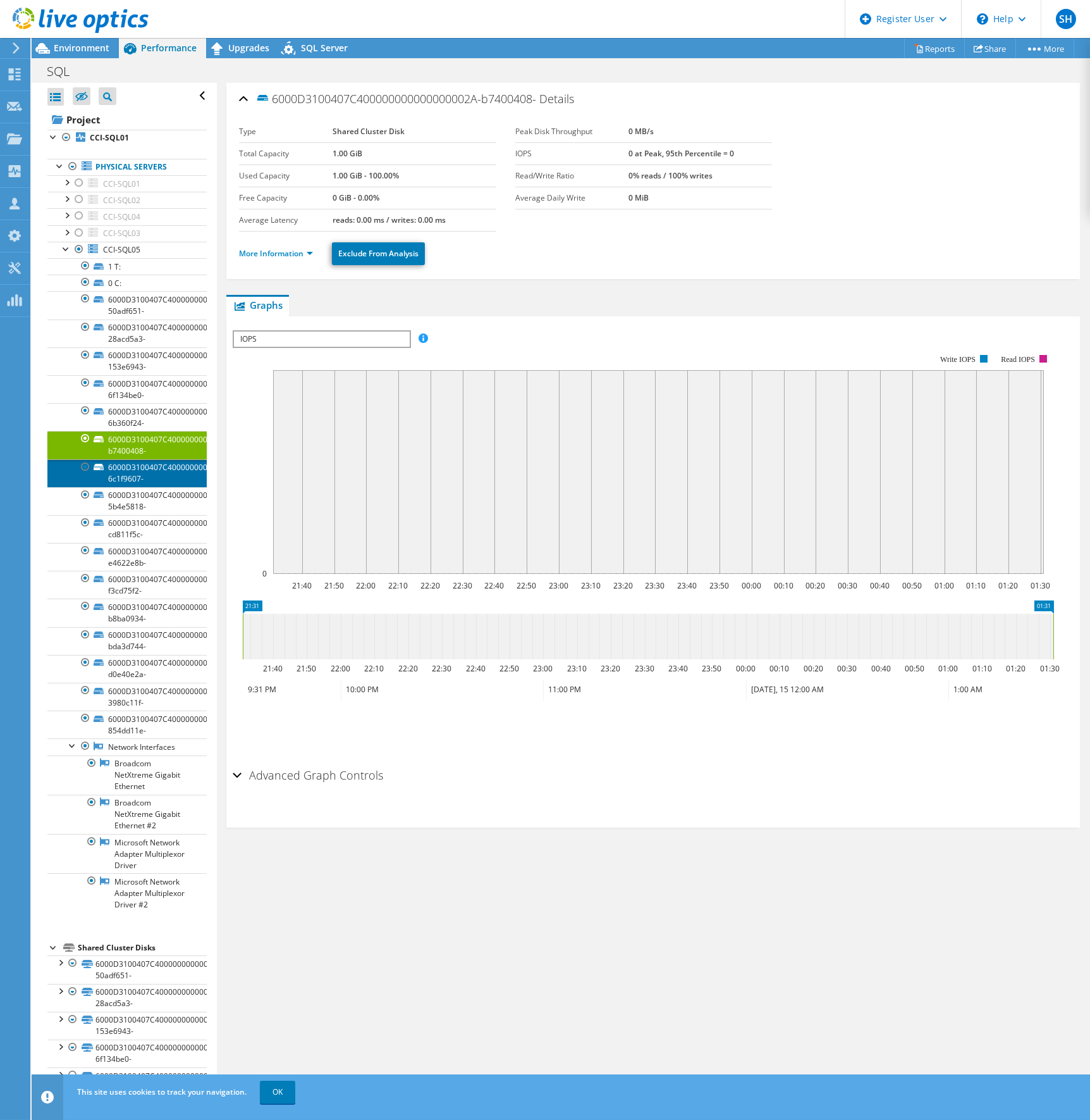
click at [159, 474] on link "6000D3100407C4000000000000000031-6c1f9607-" at bounding box center [127, 473] width 160 height 28
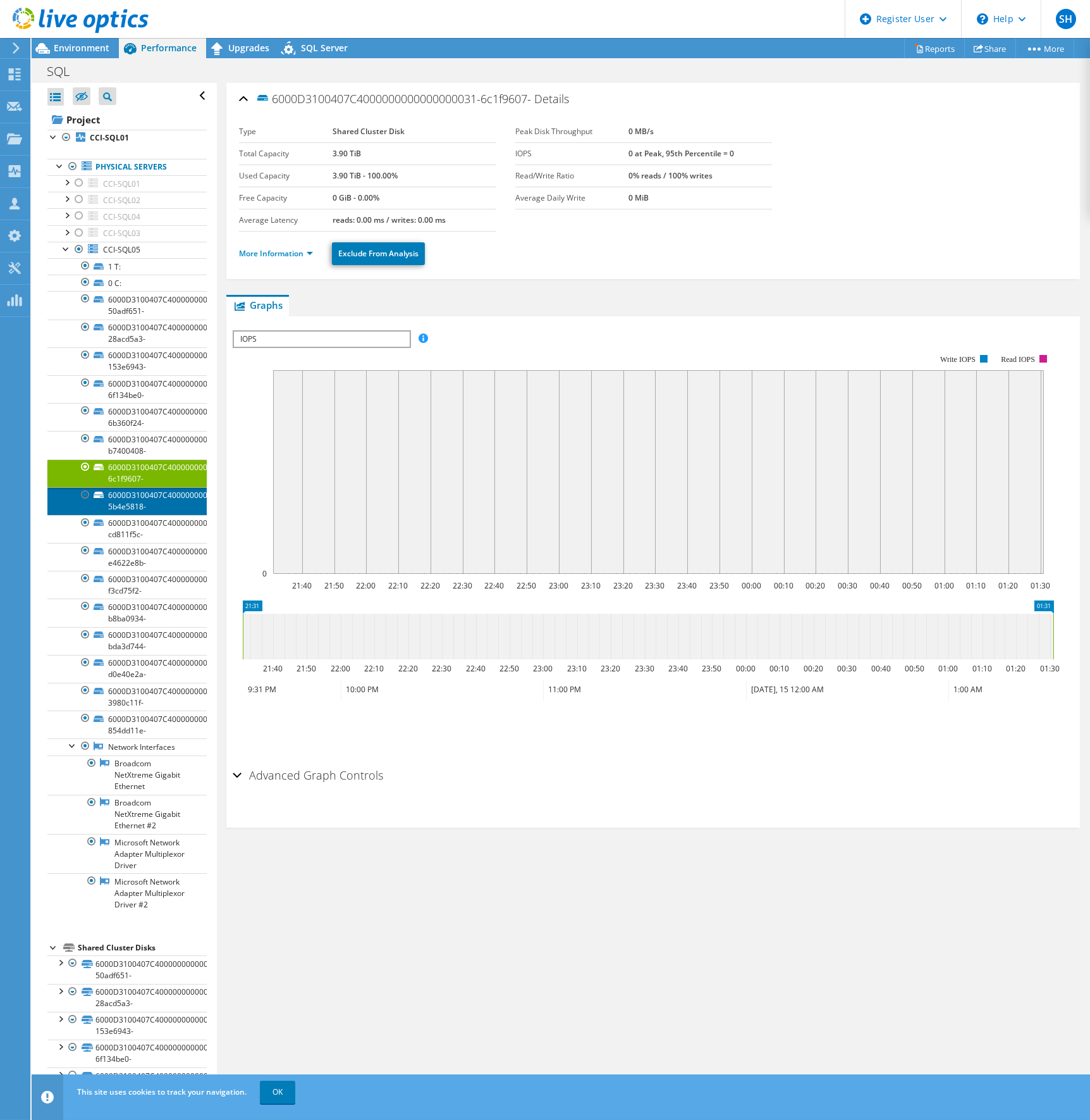
click at [160, 505] on link "6000D3100407C4000000000000000035-5b4e5818-" at bounding box center [127, 501] width 160 height 28
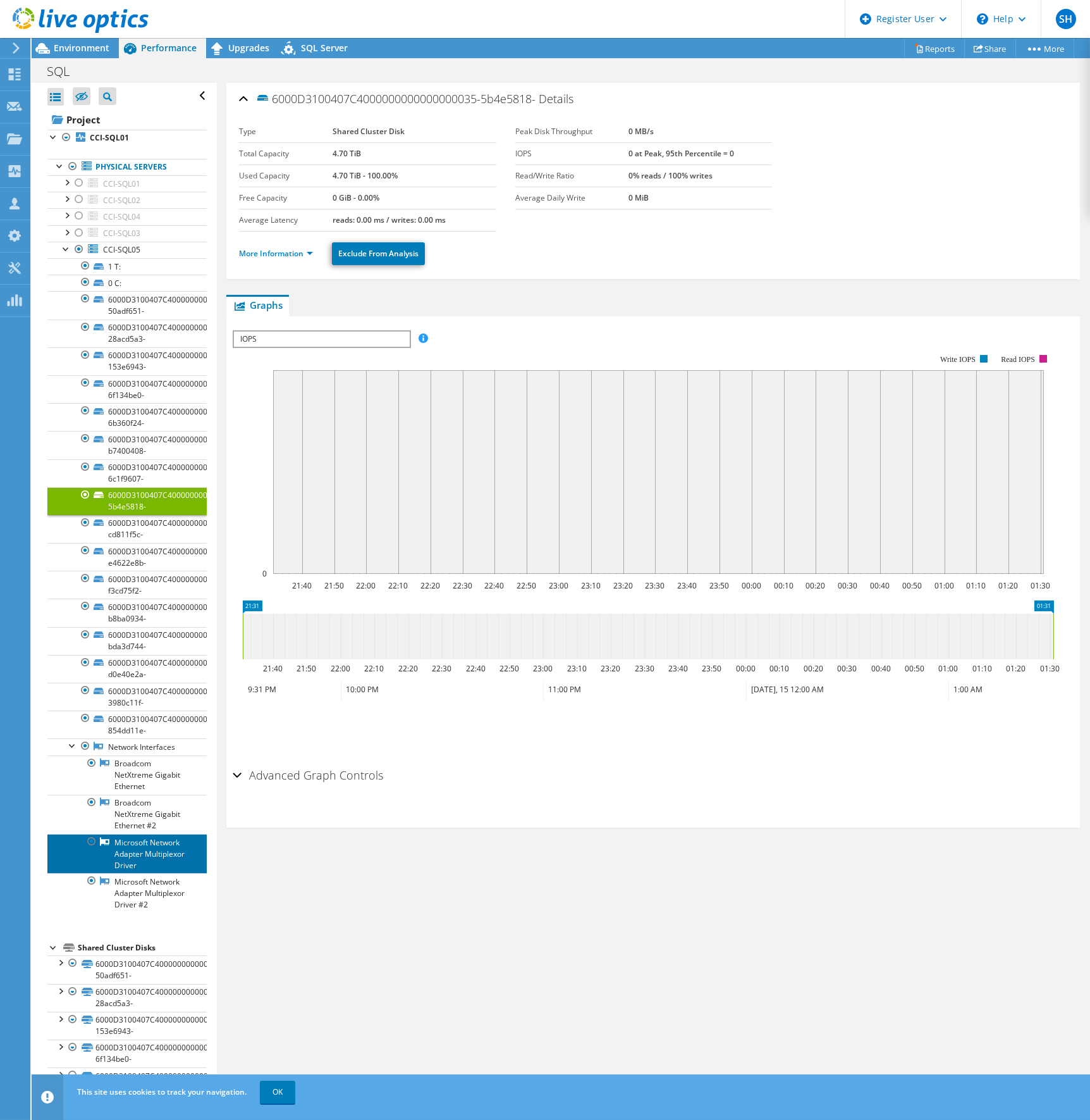
click at [151, 848] on link "Microsoft Network Adapter Multiplexor Driver" at bounding box center [127, 853] width 160 height 39
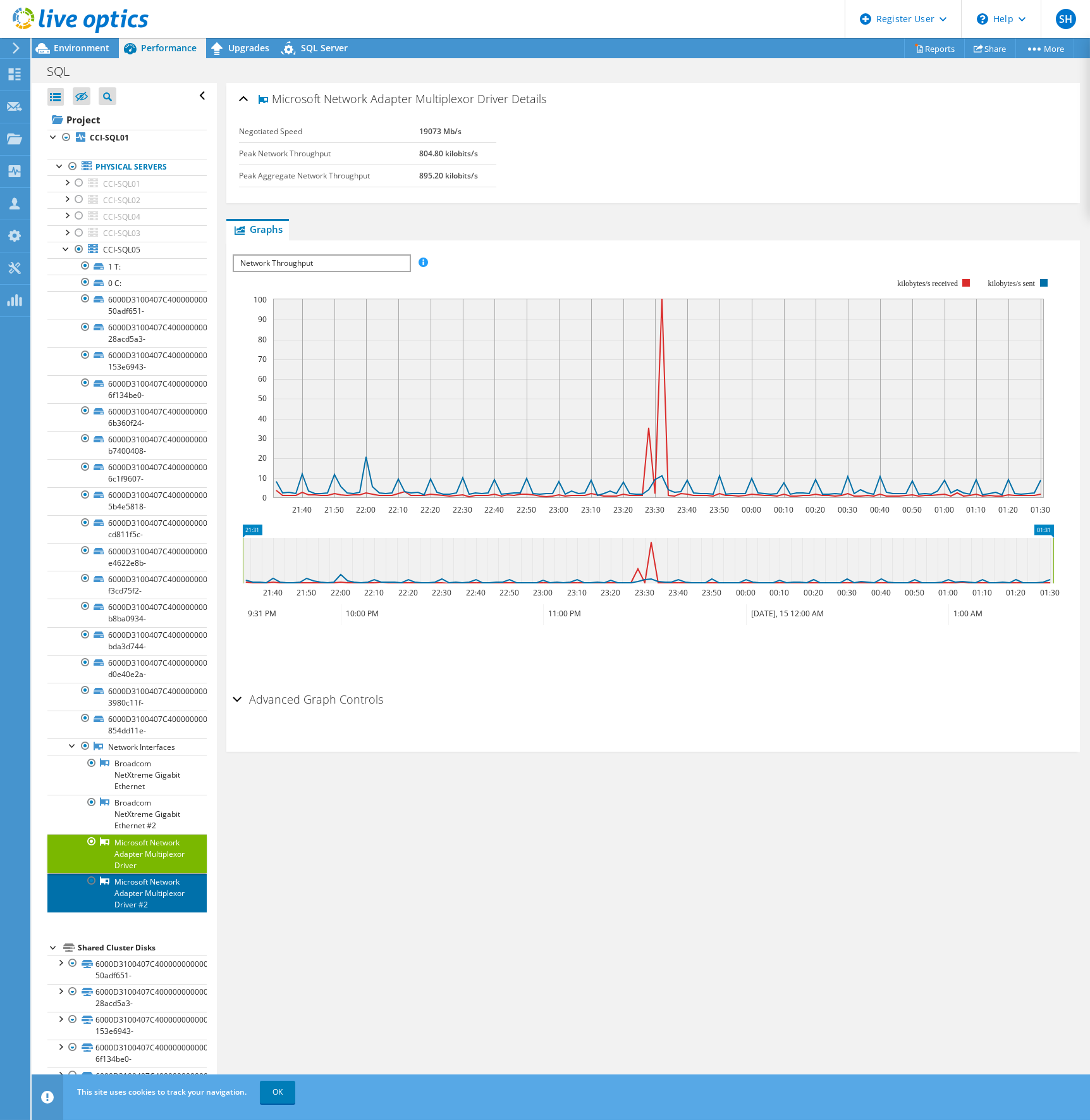
click at [140, 890] on link "Microsoft Network Adapter Multiplexor Driver #2" at bounding box center [127, 892] width 160 height 39
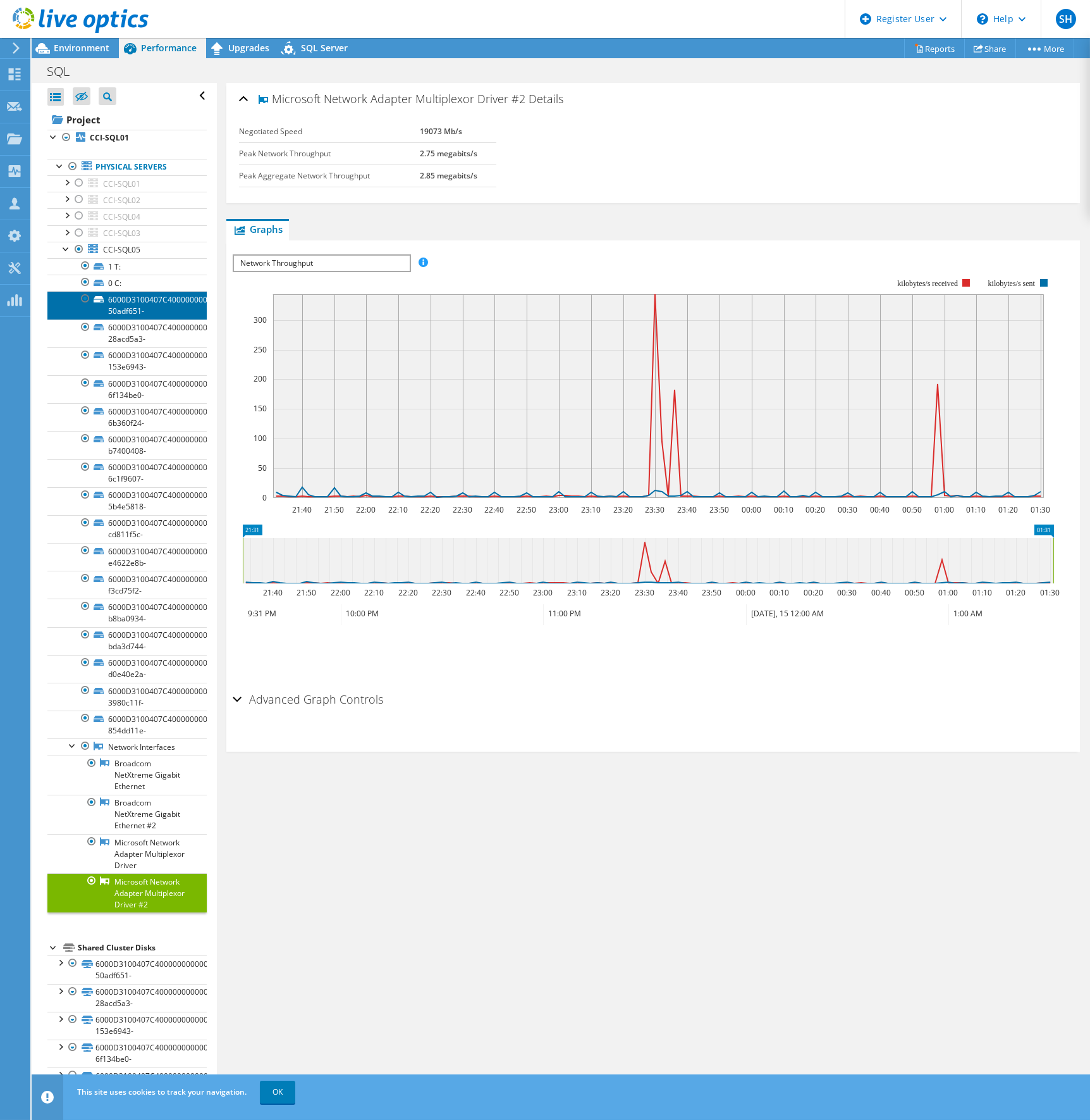
click at [140, 302] on link "6000D3100407C400000000000000002D-50adf651-" at bounding box center [127, 304] width 160 height 28
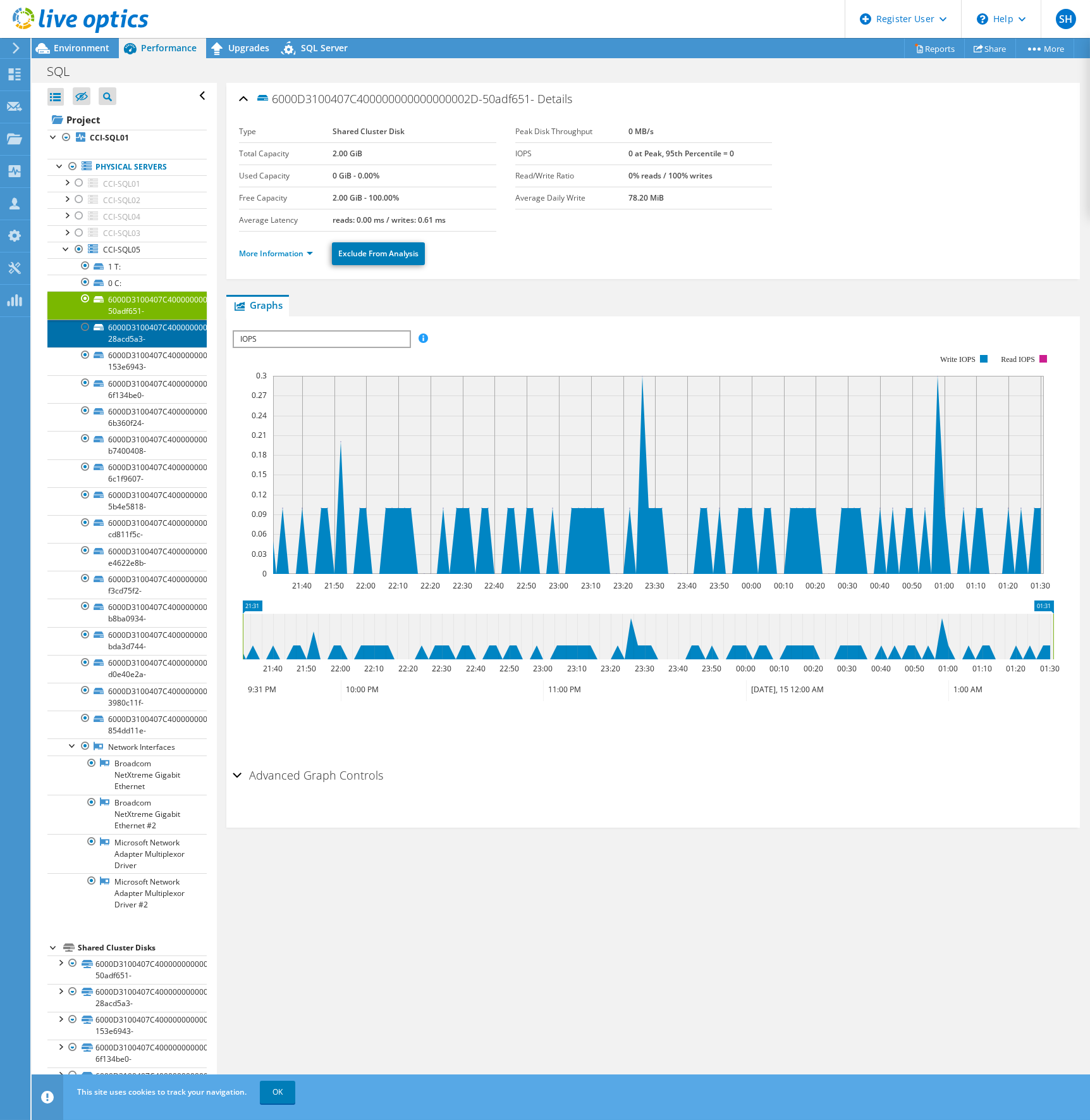
click at [141, 332] on link "6000D3100407C400000000000000003F-28acd5a3-" at bounding box center [127, 333] width 160 height 28
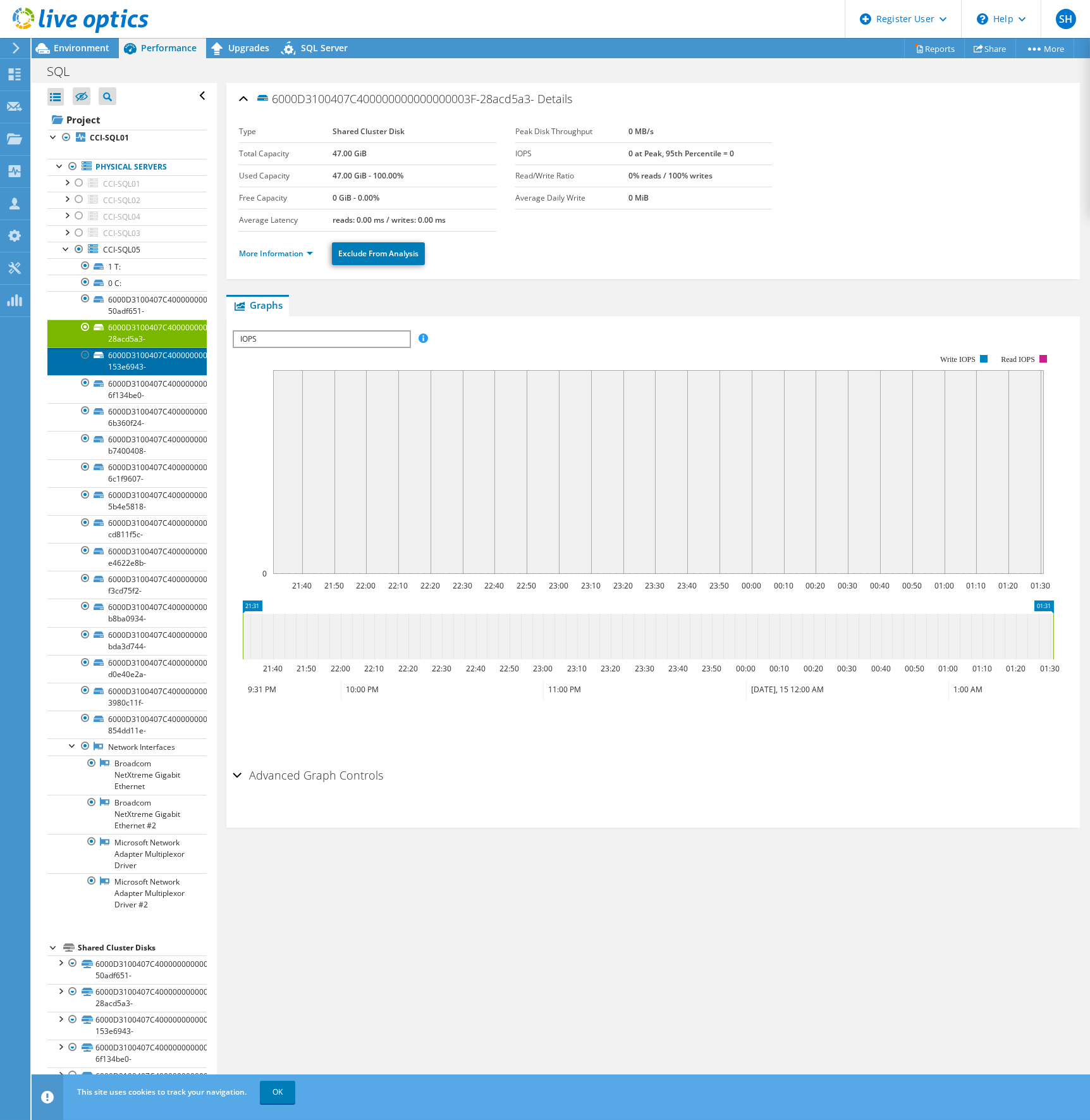
click at [146, 370] on link "6000D3100407C4000000000000000032-153e6943-" at bounding box center [127, 362] width 160 height 28
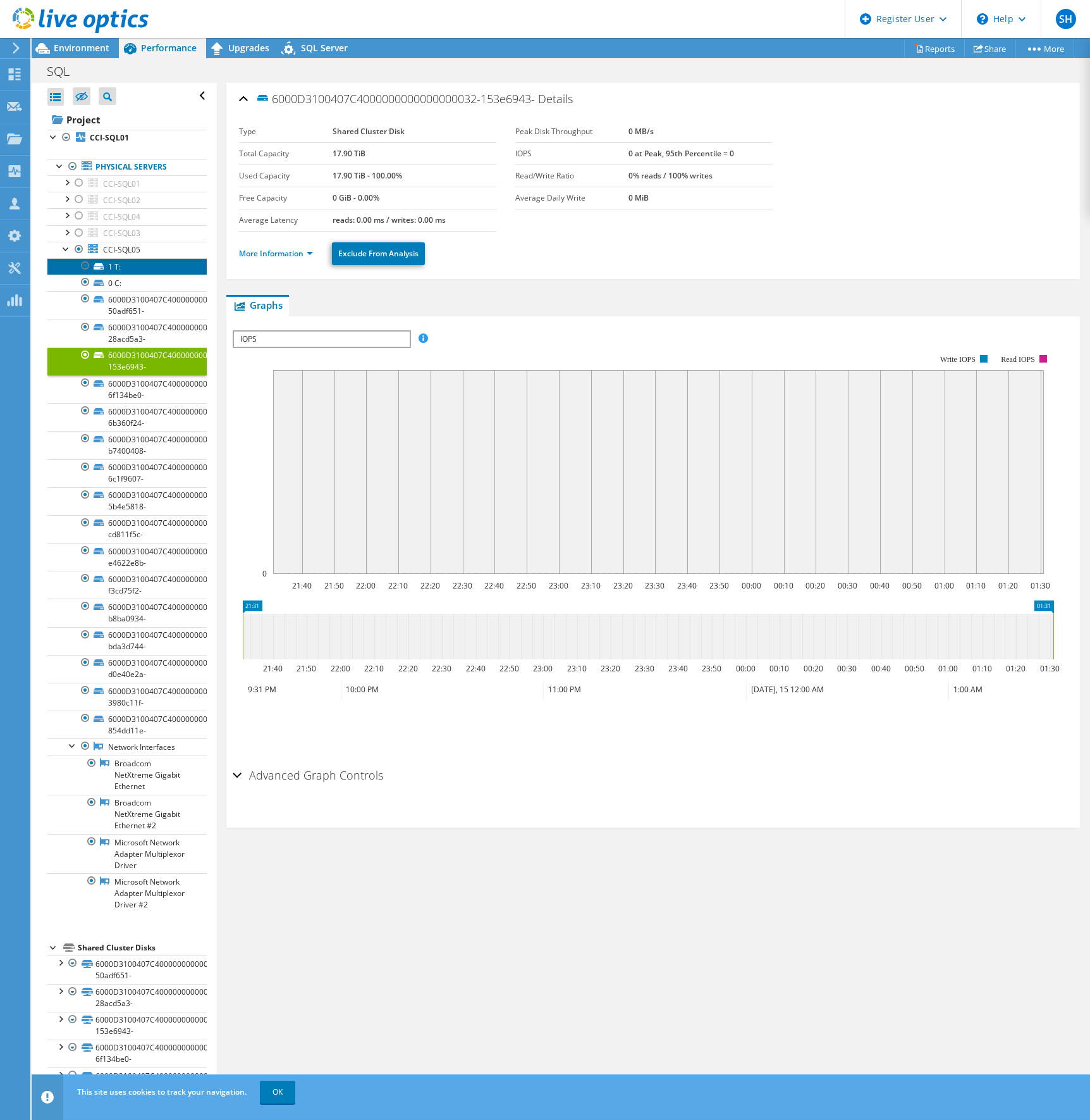
click at [135, 266] on link "1 T:" at bounding box center [127, 266] width 160 height 17
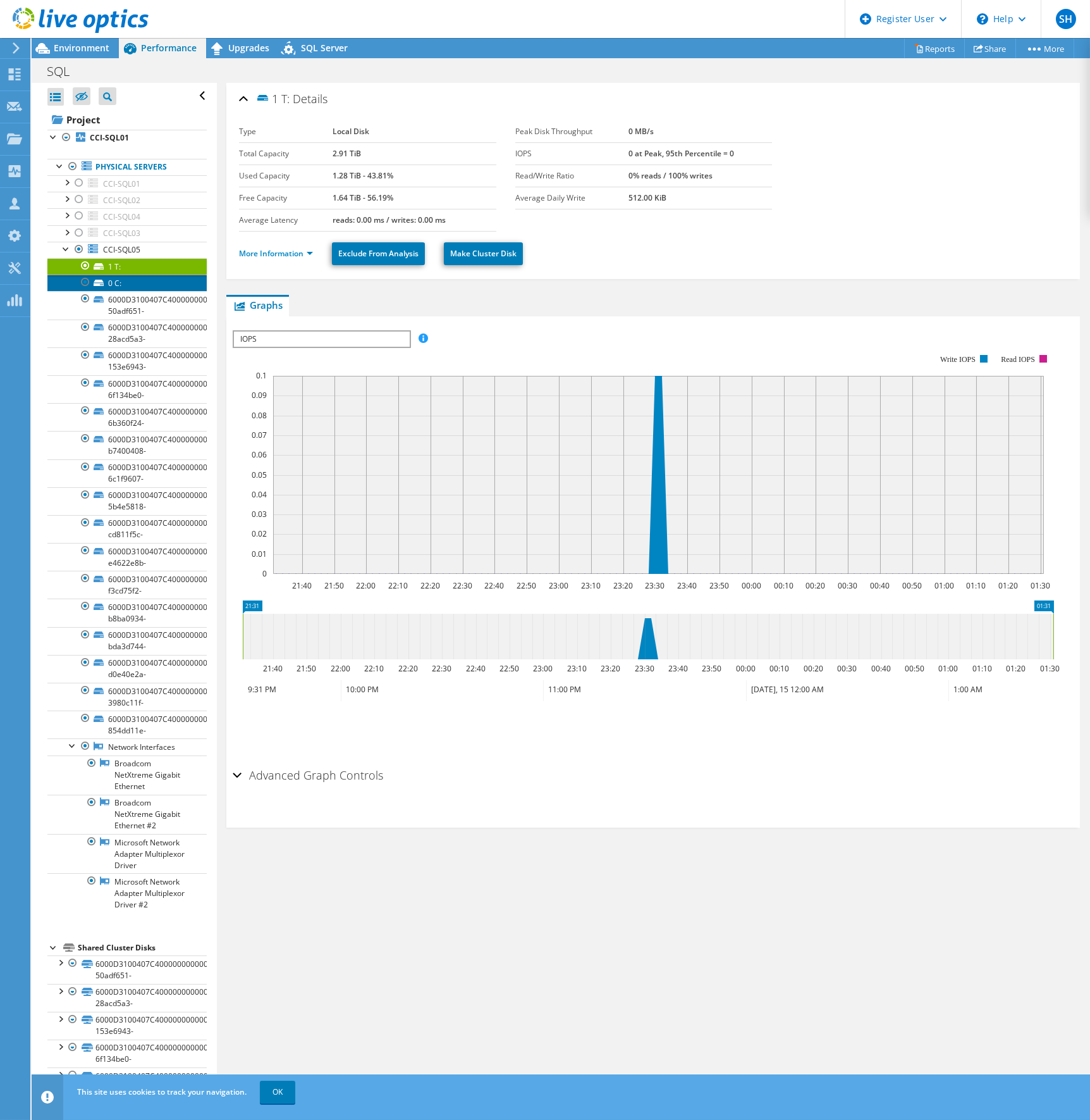
click at [134, 282] on link "0 C:" at bounding box center [127, 283] width 160 height 17
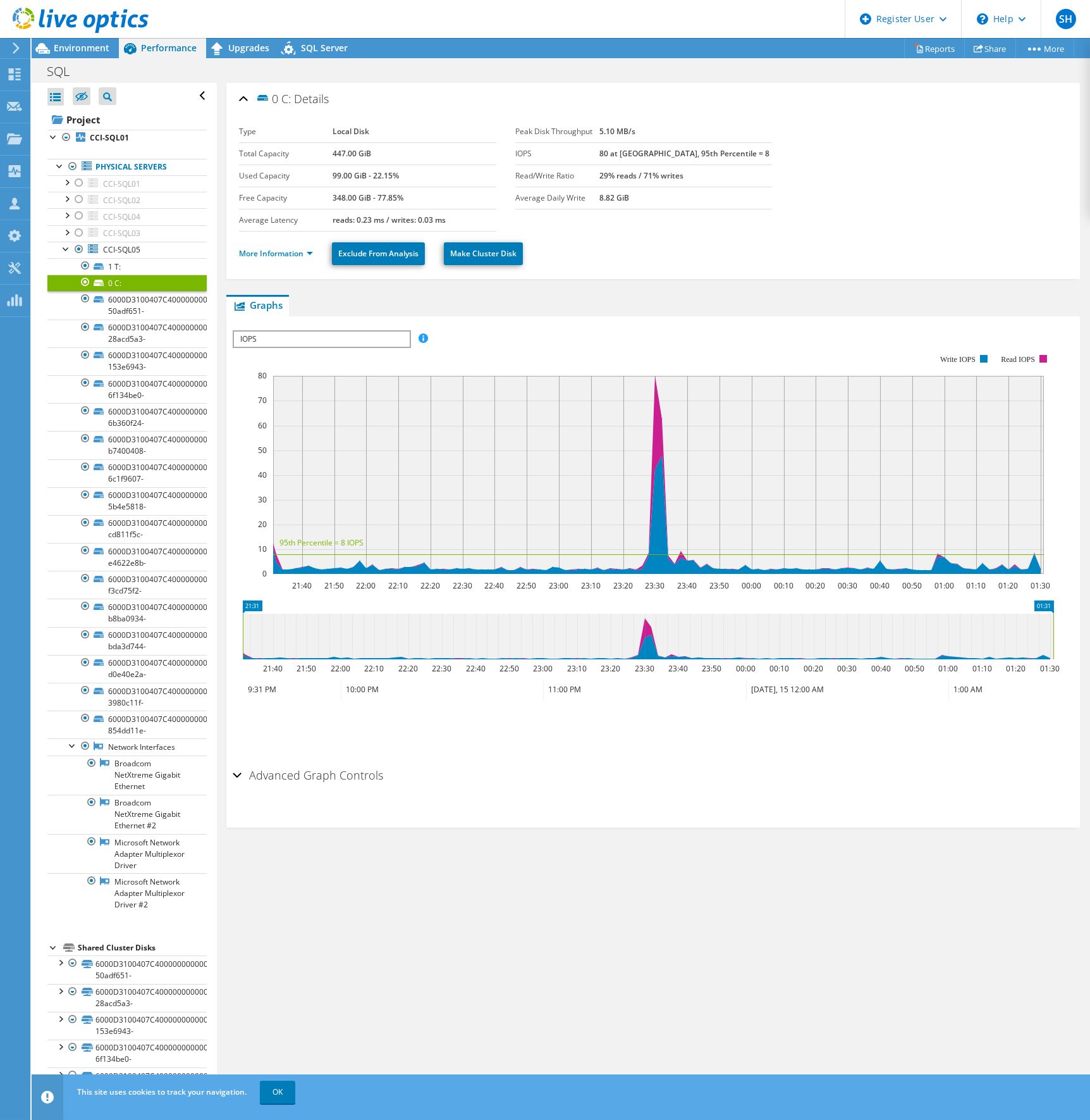
click at [238, 773] on div "Advanced Graph Controls" at bounding box center [653, 776] width 841 height 28
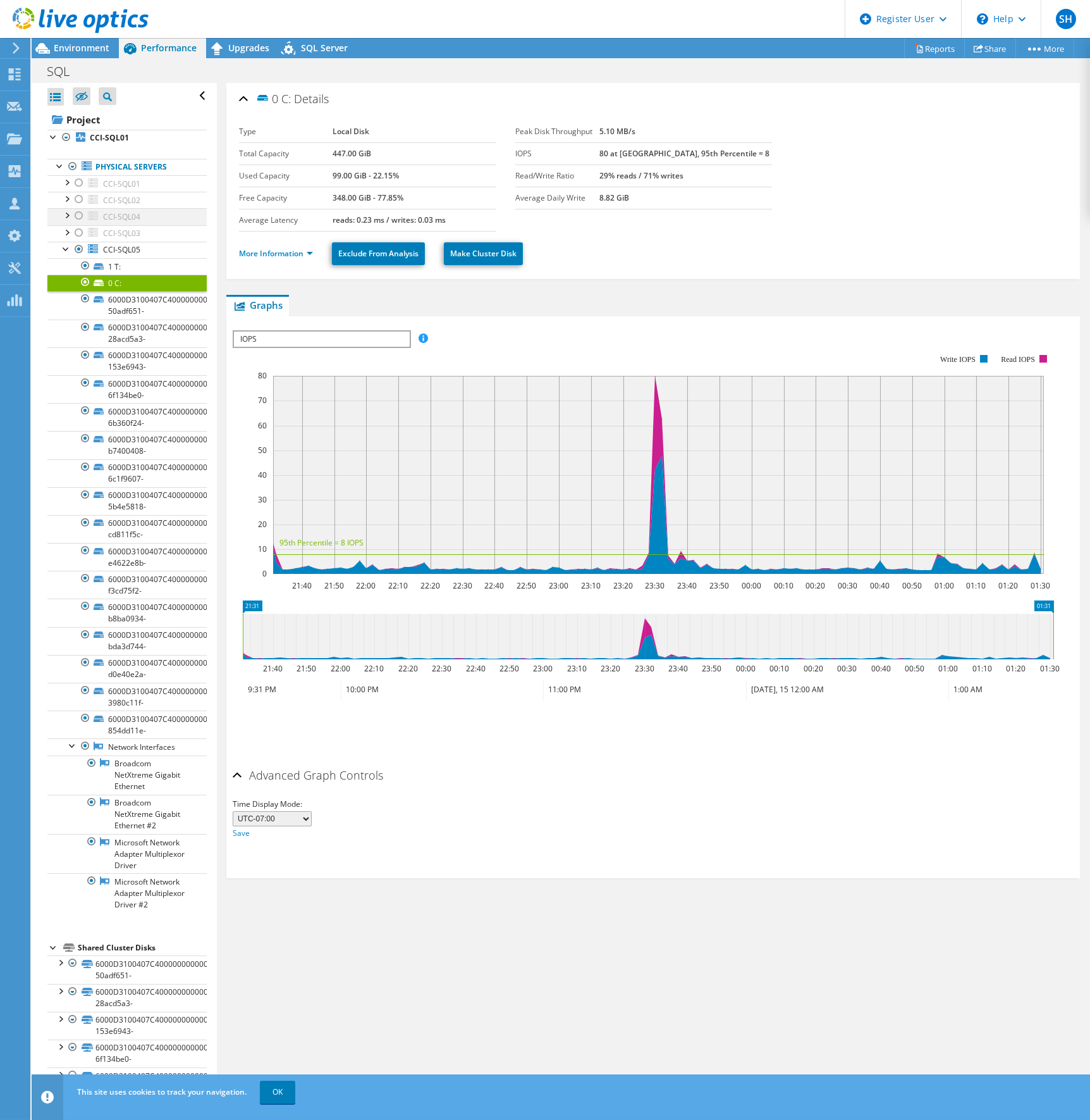
click at [79, 217] on div at bounding box center [79, 215] width 13 height 15
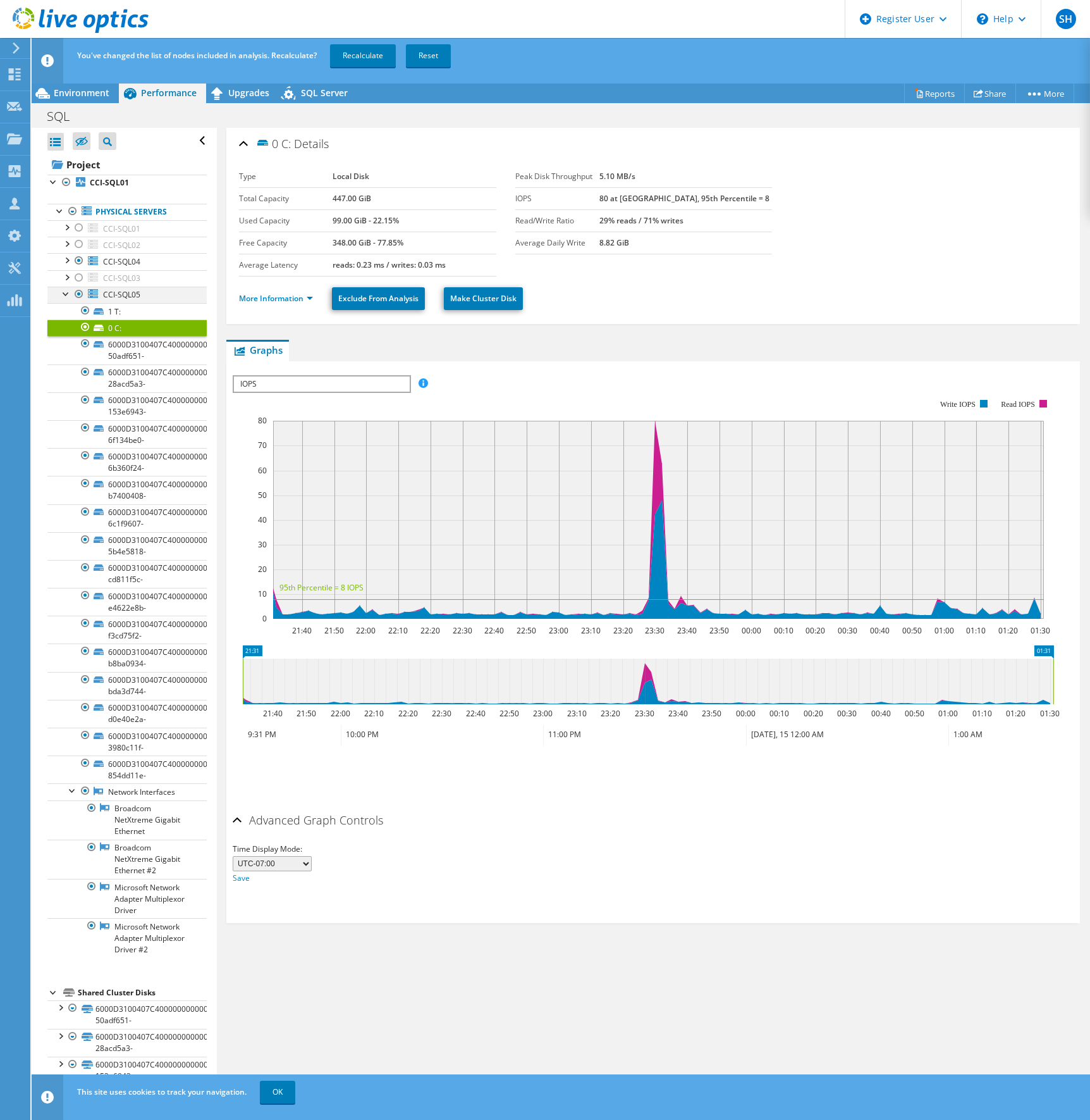
click at [79, 294] on div at bounding box center [79, 294] width 13 height 15
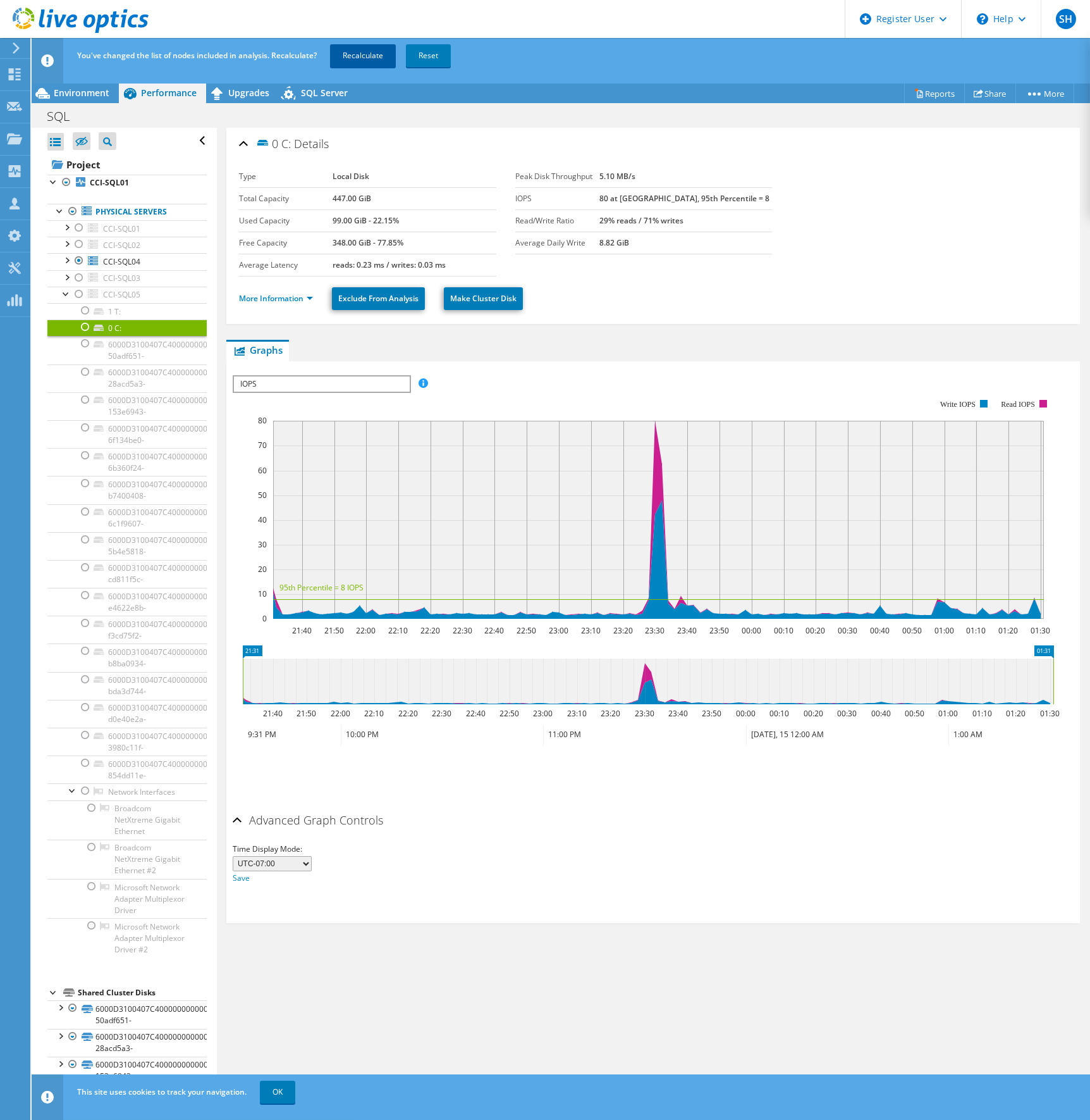
click at [361, 56] on link "Recalculate" at bounding box center [362, 55] width 66 height 23
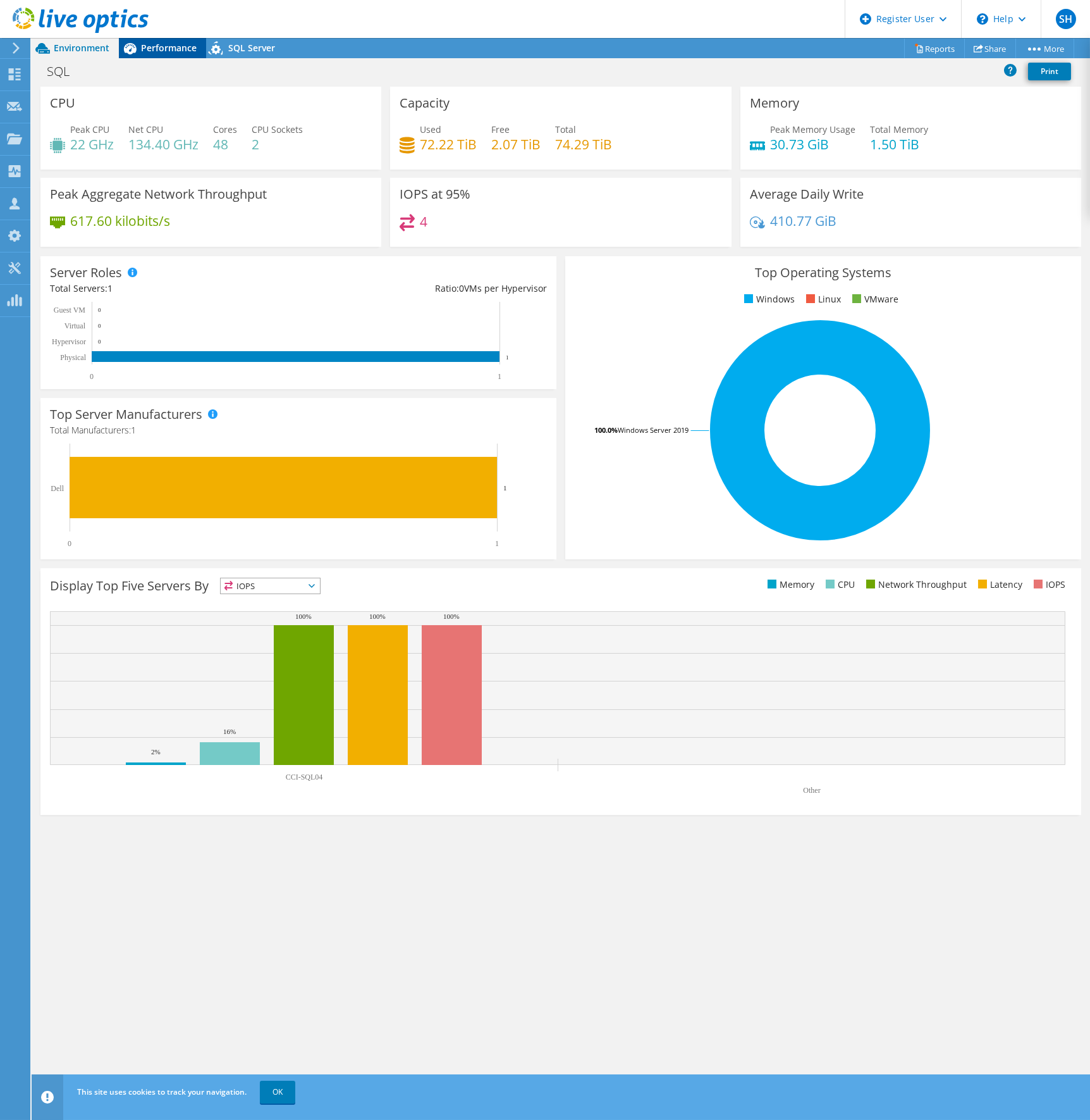
click at [165, 52] on span "Performance" at bounding box center [168, 47] width 56 height 12
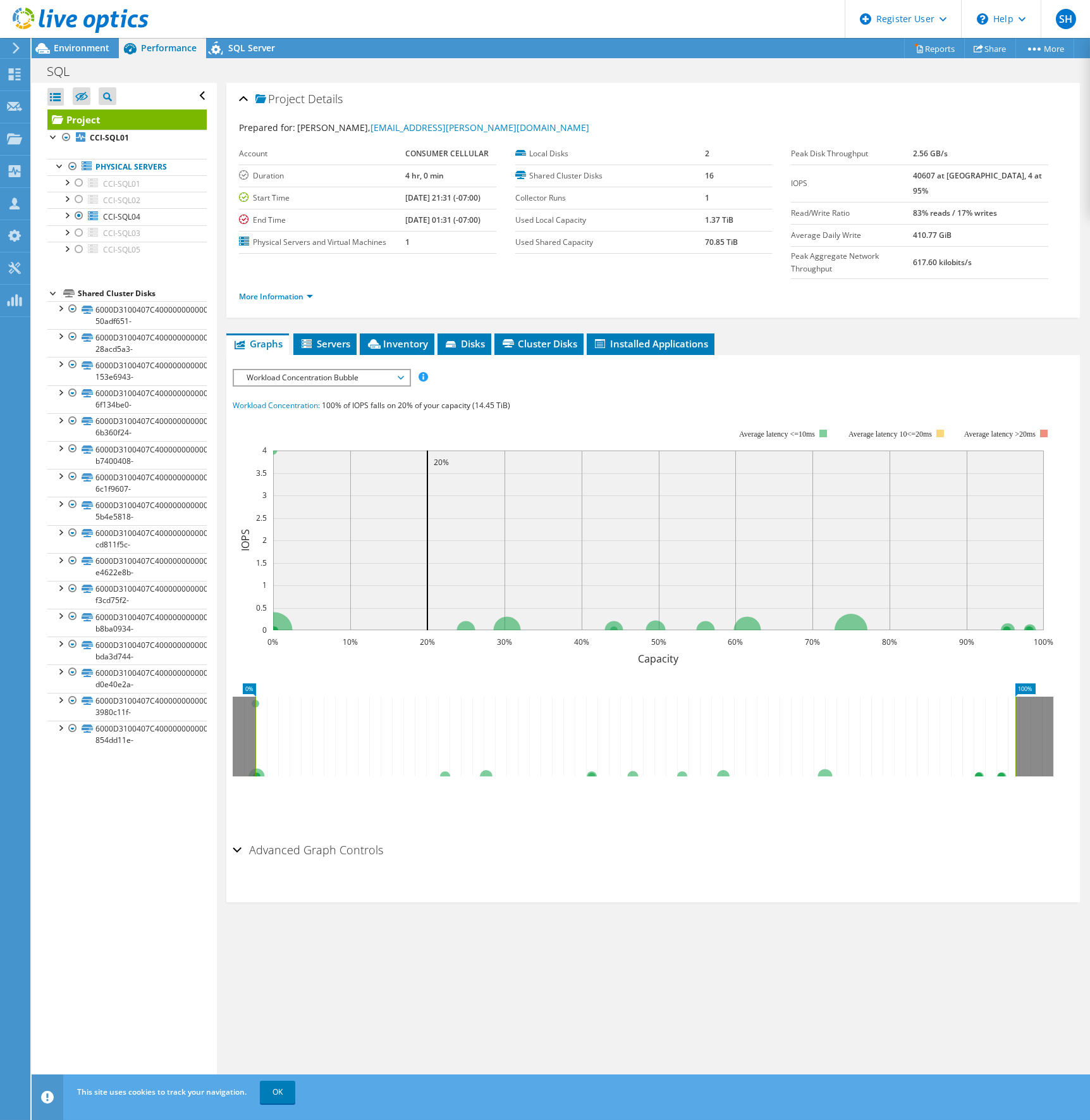
click at [406, 370] on span "Workload Concentration Bubble" at bounding box center [322, 377] width 175 height 15
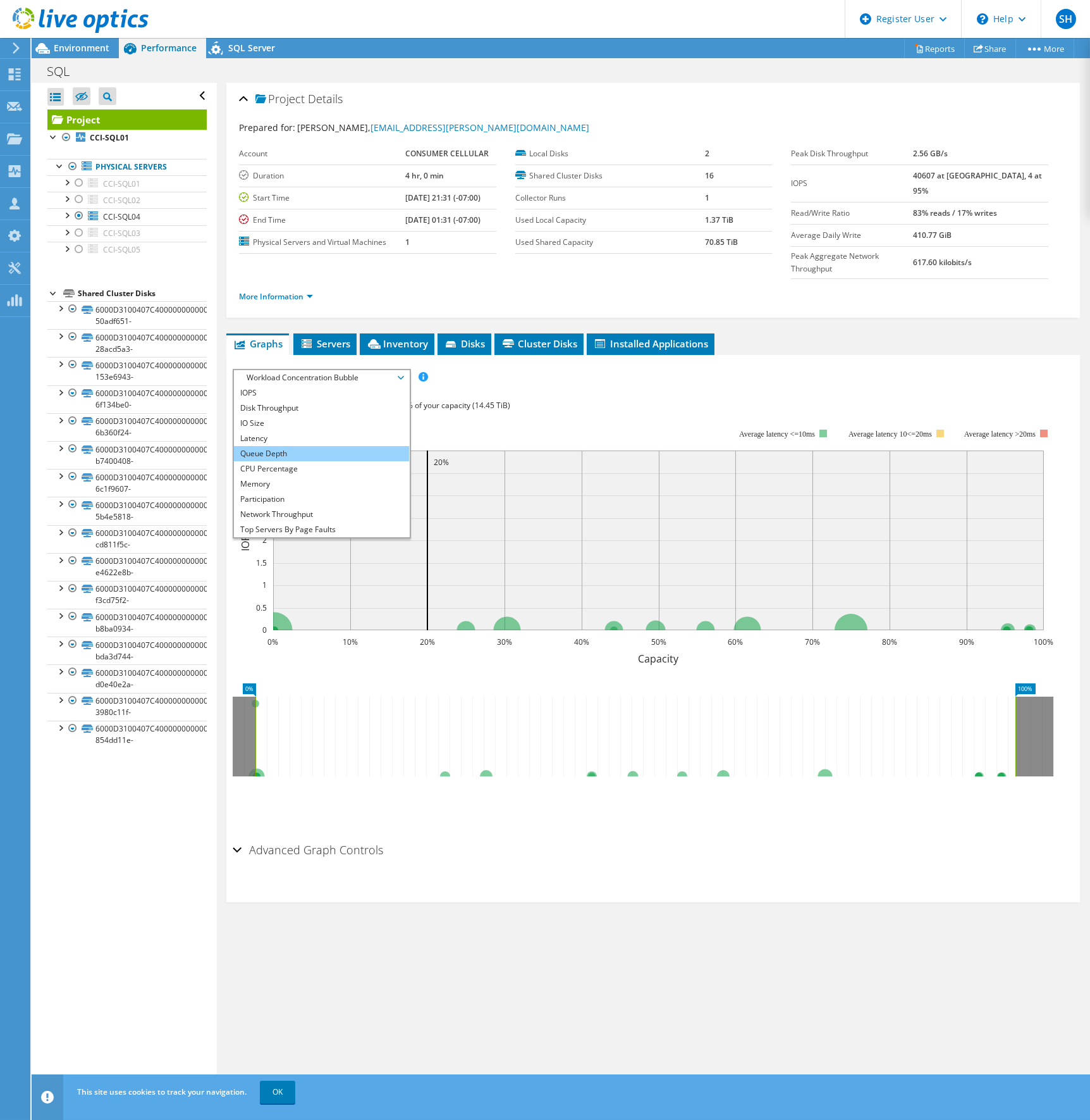
click at [272, 446] on li "Queue Depth" at bounding box center [322, 453] width 175 height 15
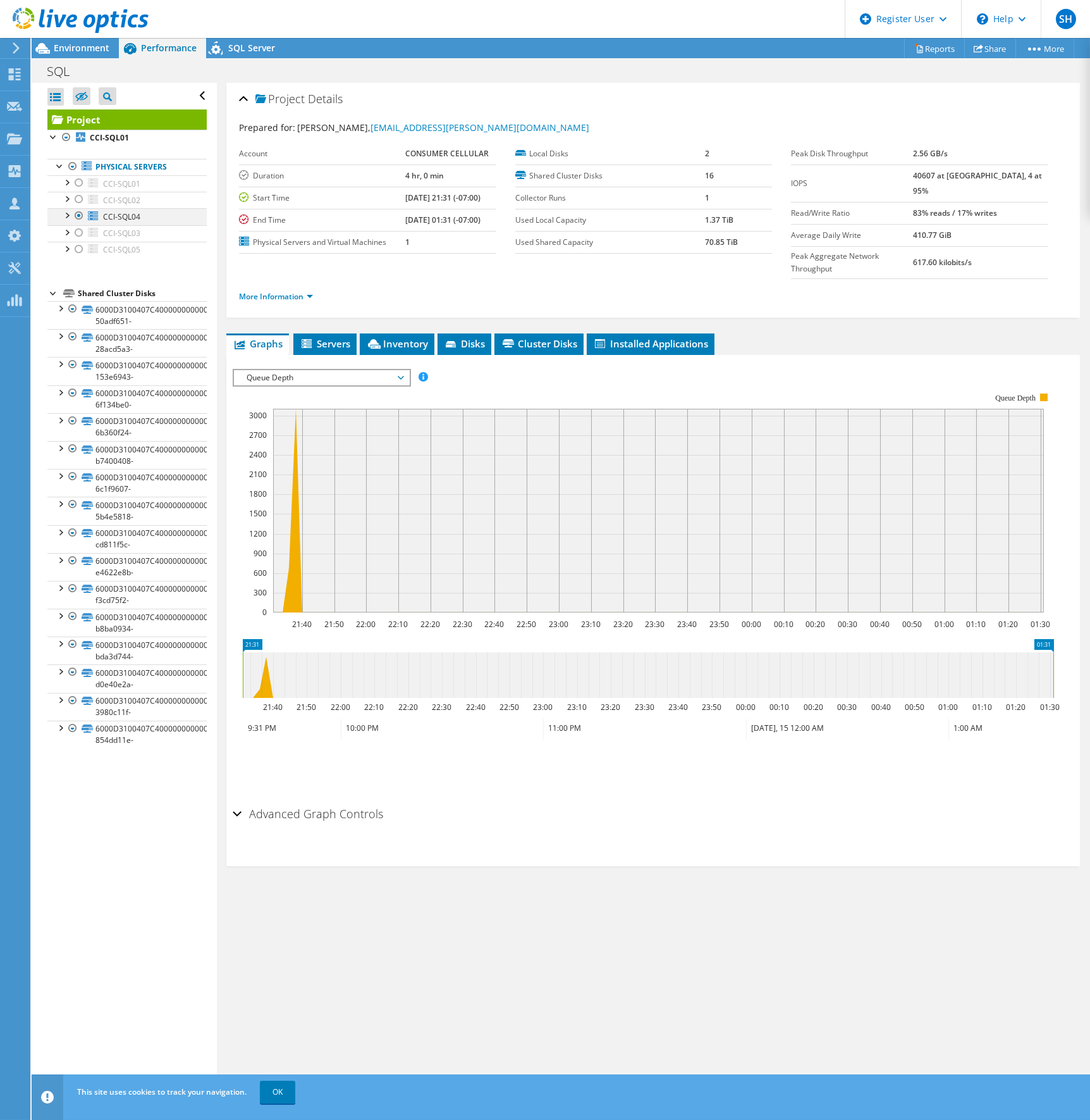
click at [66, 215] on div at bounding box center [66, 214] width 13 height 13
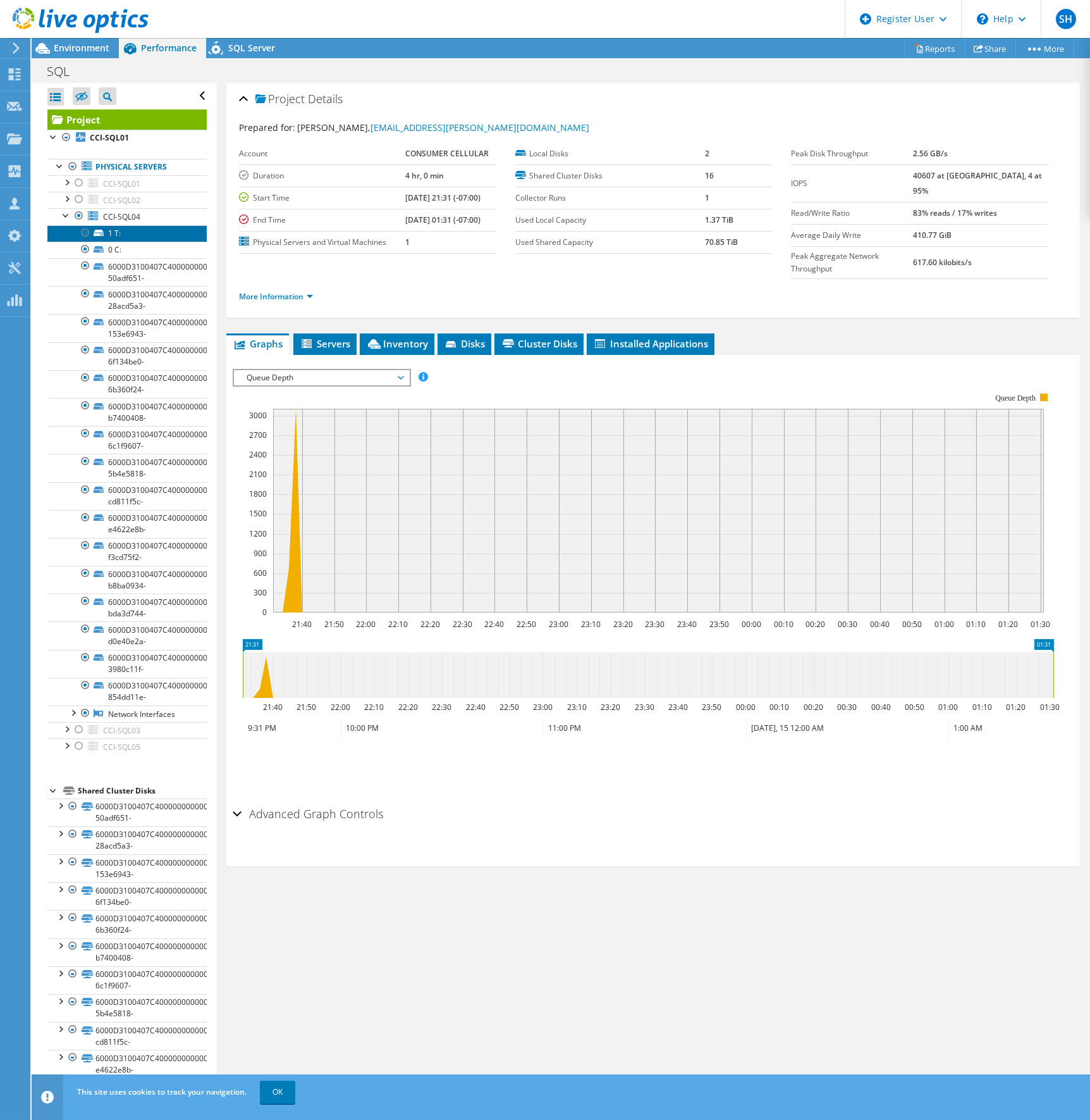
click at [140, 233] on link "1 T:" at bounding box center [127, 233] width 160 height 17
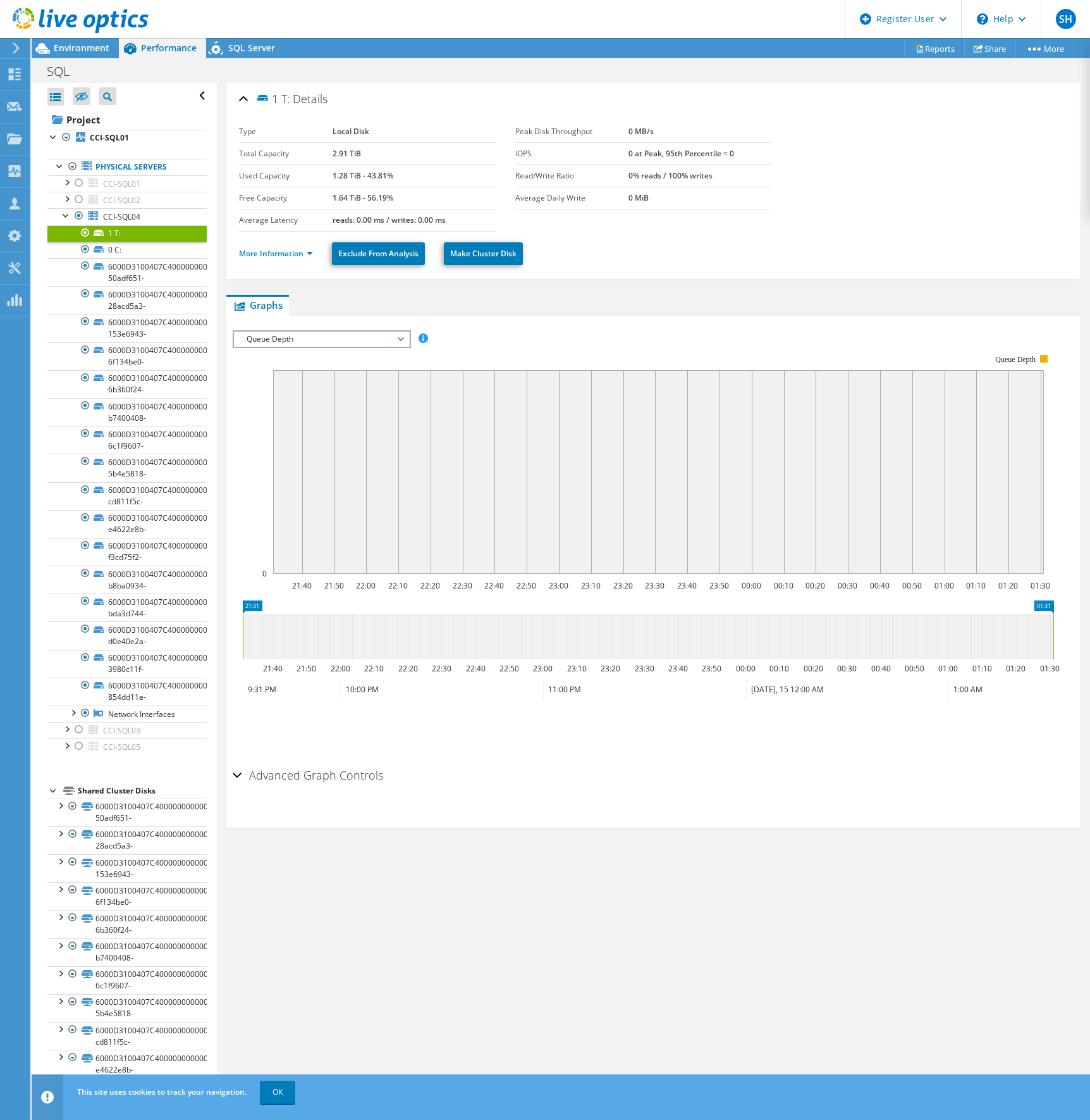
click at [405, 335] on span "Queue Depth" at bounding box center [322, 339] width 175 height 15
click at [309, 348] on li "IOPS" at bounding box center [322, 354] width 175 height 15
click at [139, 250] on link "0 C:" at bounding box center [127, 249] width 160 height 17
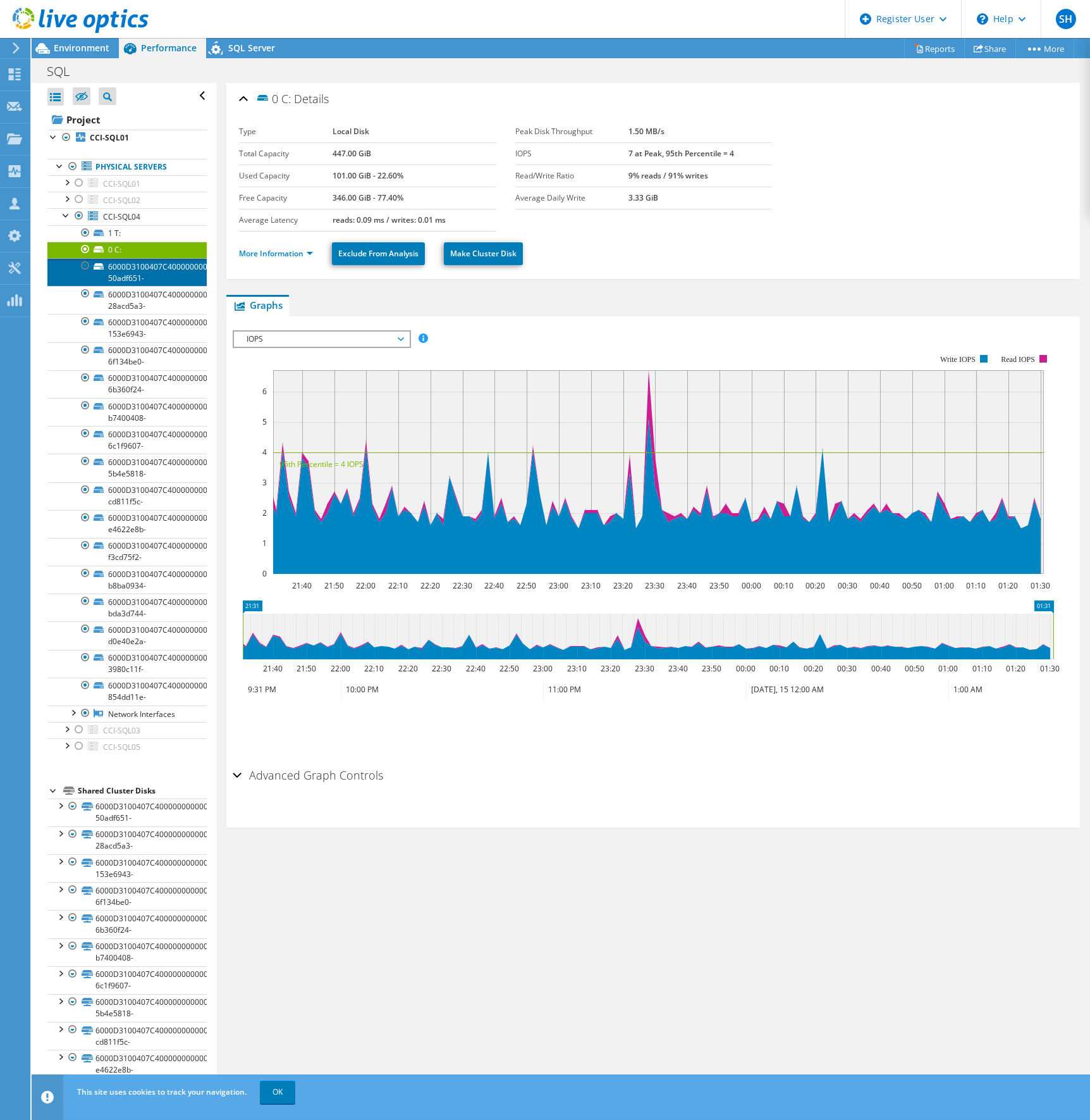
click at [144, 270] on link "6000D3100407C400000000000000002D-50adf651-" at bounding box center [127, 272] width 160 height 28
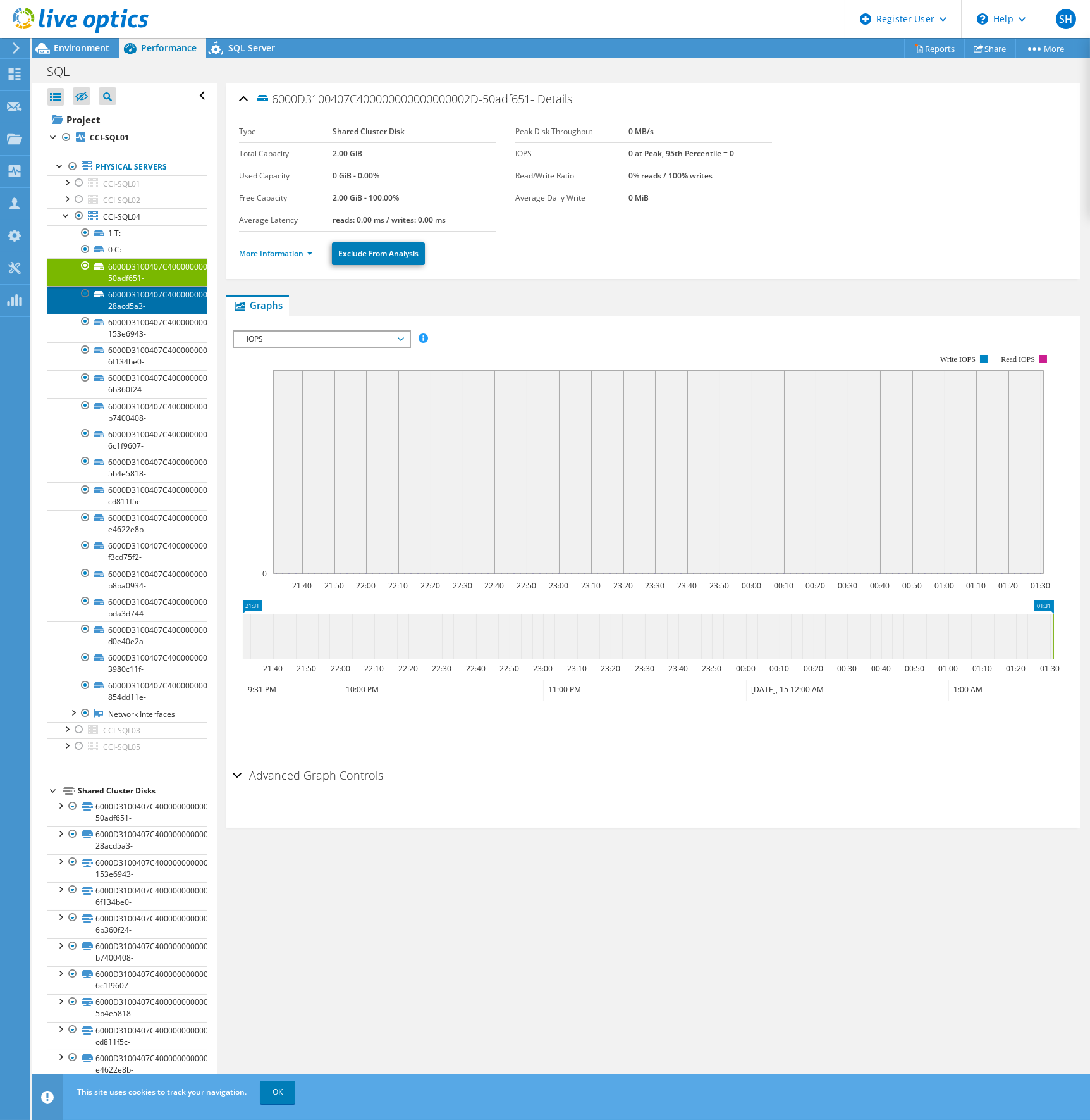
click at [146, 297] on link "6000D3100407C400000000000000003F-28acd5a3-" at bounding box center [127, 299] width 160 height 28
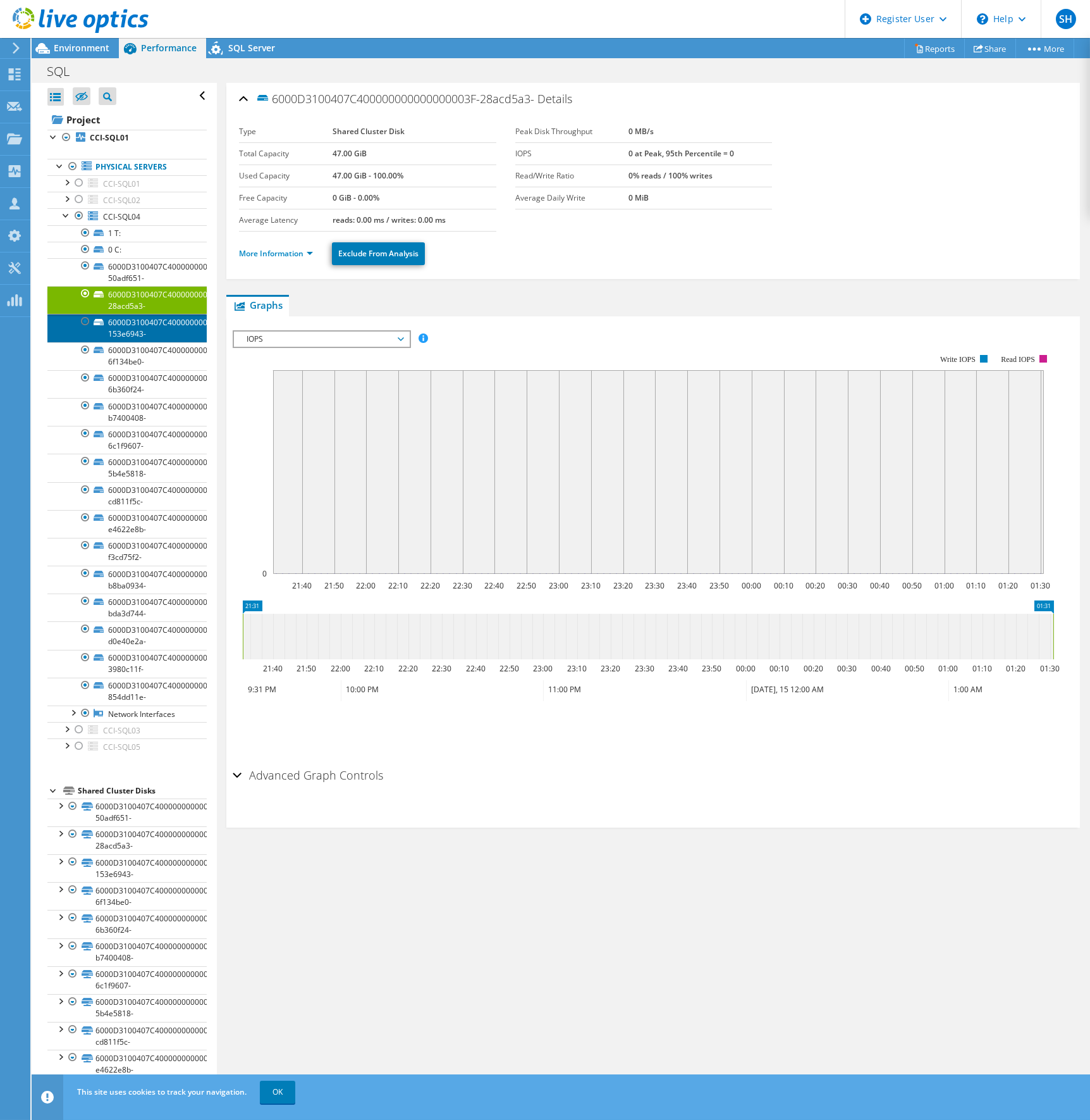
click at [149, 324] on link "6000D3100407C4000000000000000032-153e6943-" at bounding box center [127, 328] width 160 height 28
click at [153, 356] on link "6000D3100407C4000000000000000033-6f134be0-" at bounding box center [127, 356] width 160 height 28
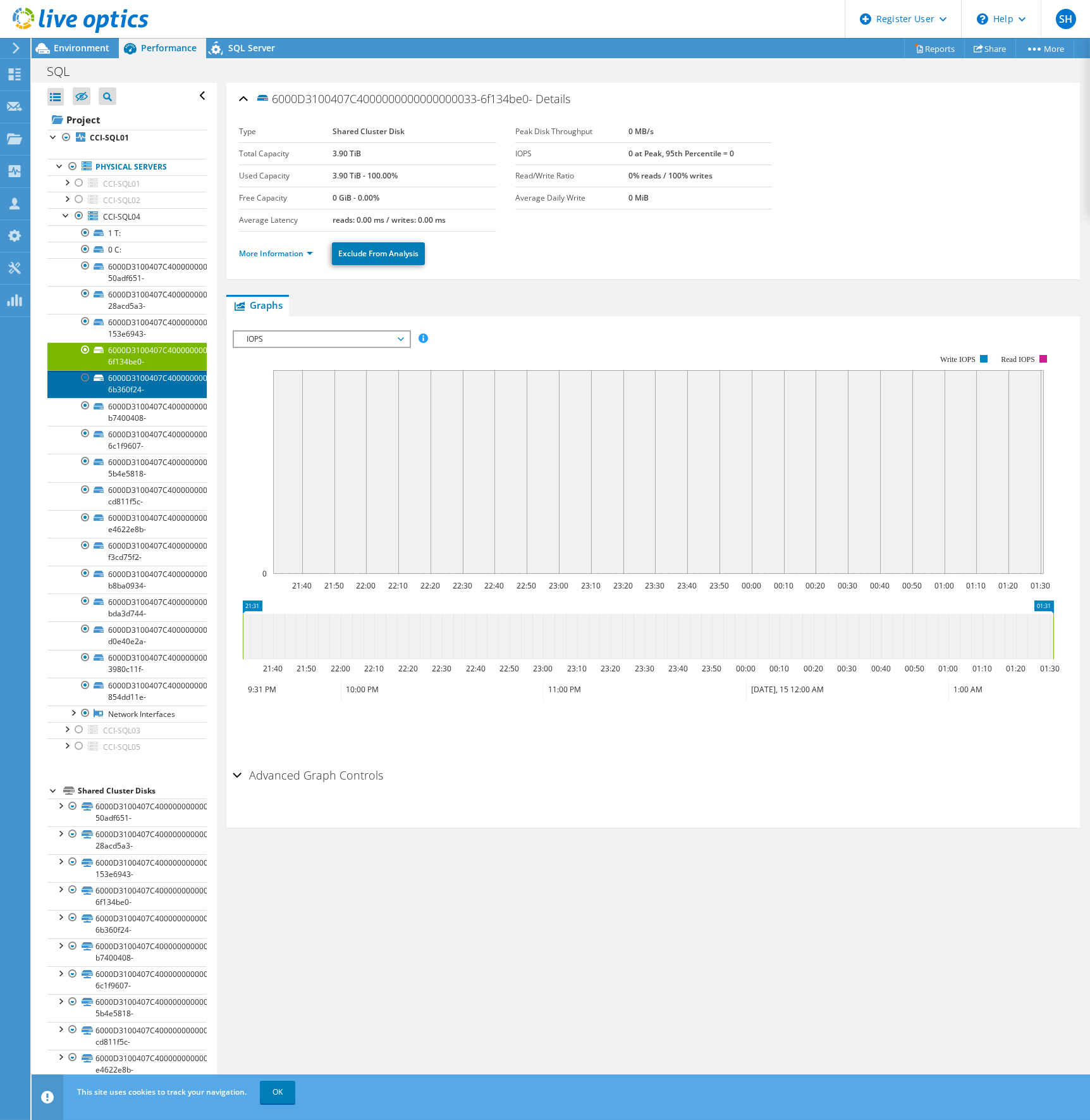
click at [153, 391] on link "6000D3100407C4000000000000000034-6b360f24-" at bounding box center [127, 384] width 160 height 28
click at [153, 413] on link "6000D3100407C400000000000000002A-b7400408-" at bounding box center [127, 412] width 160 height 28
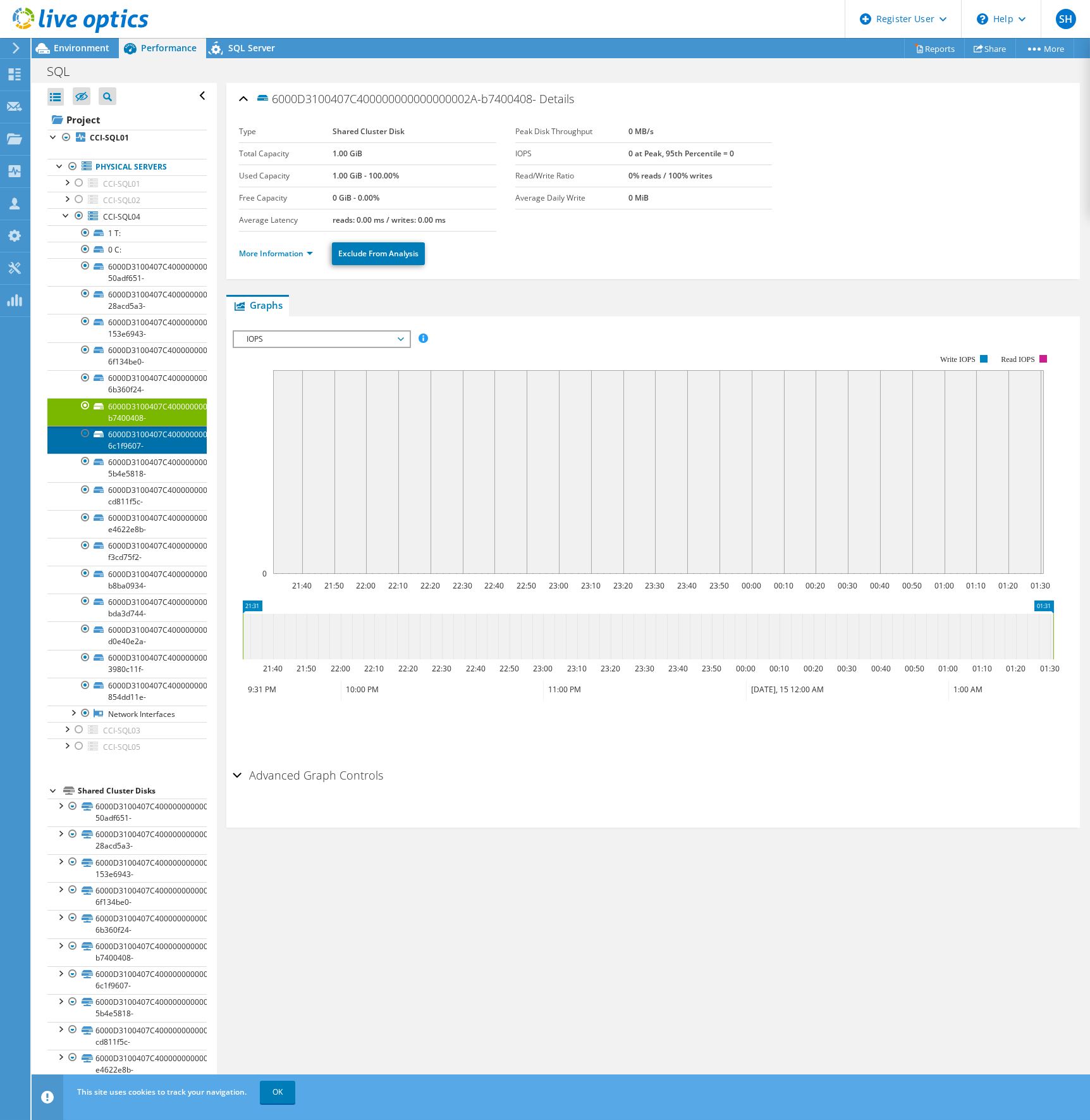
click at [148, 436] on link "6000D3100407C4000000000000000031-6c1f9607-" at bounding box center [127, 439] width 160 height 28
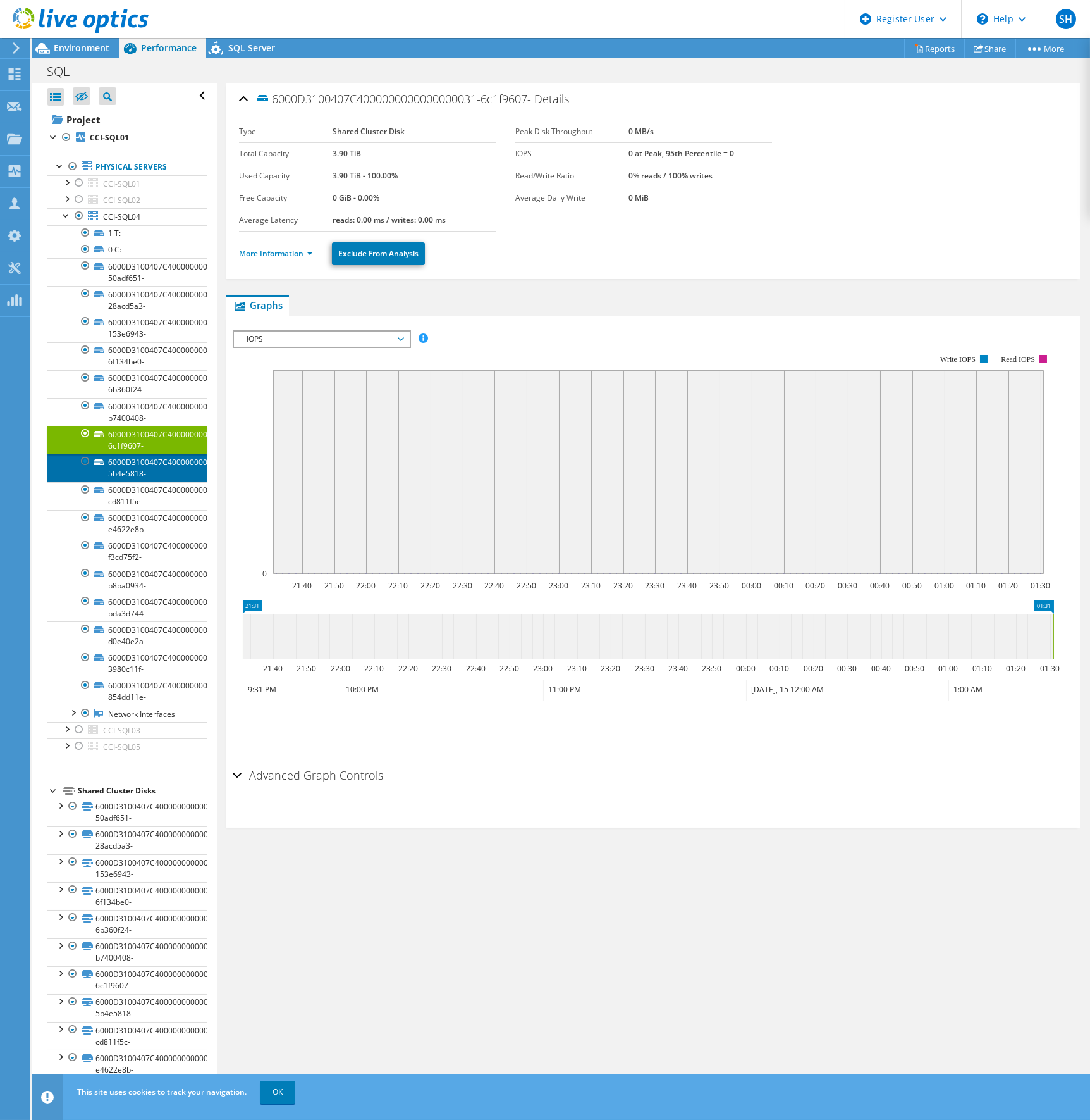
click at [150, 470] on link "6000D3100407C4000000000000000035-5b4e5818-" at bounding box center [127, 467] width 160 height 28
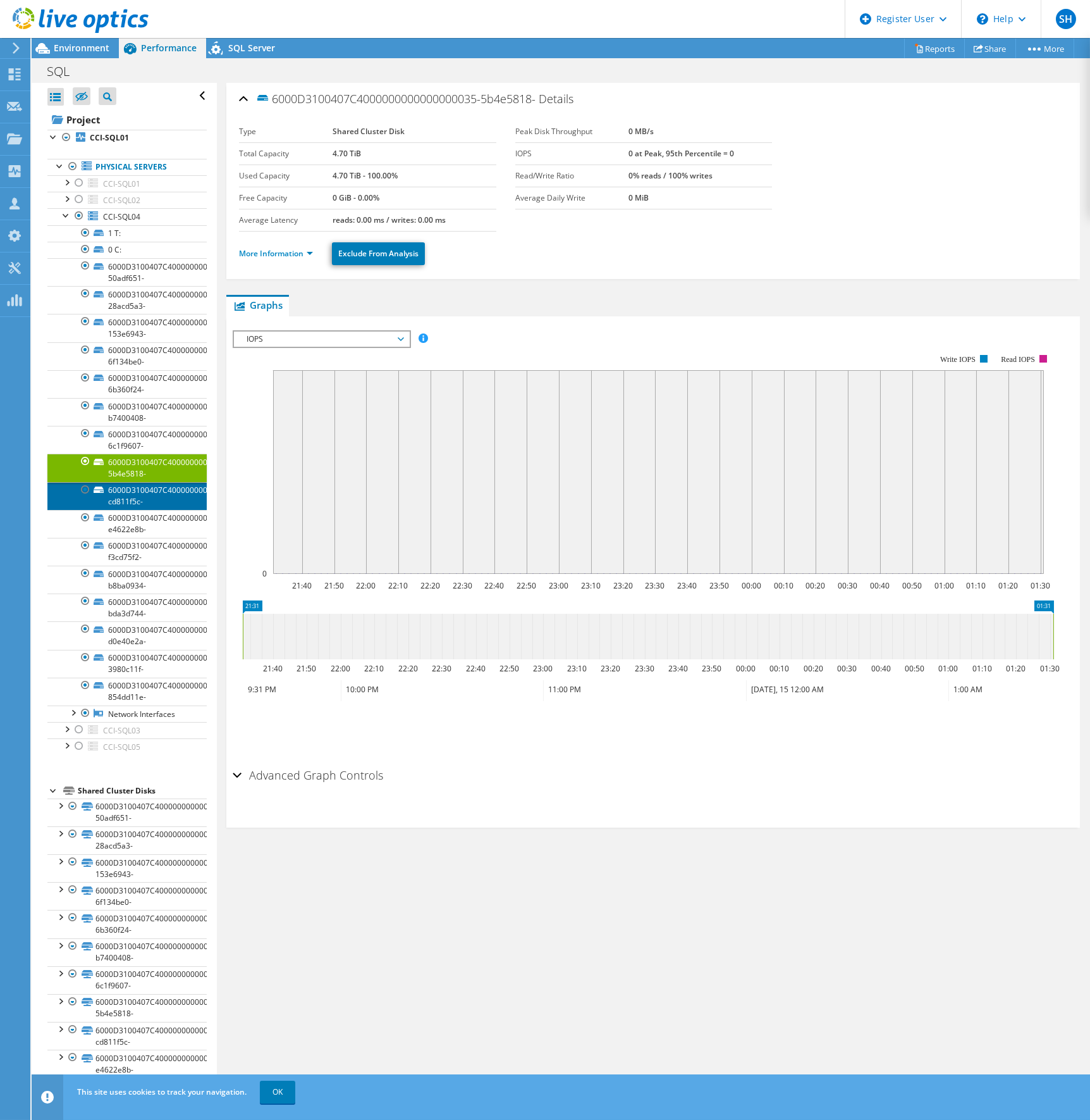
click at [151, 494] on link "6000D3100407C4000000000000000036-cd811f5c-" at bounding box center [127, 495] width 160 height 28
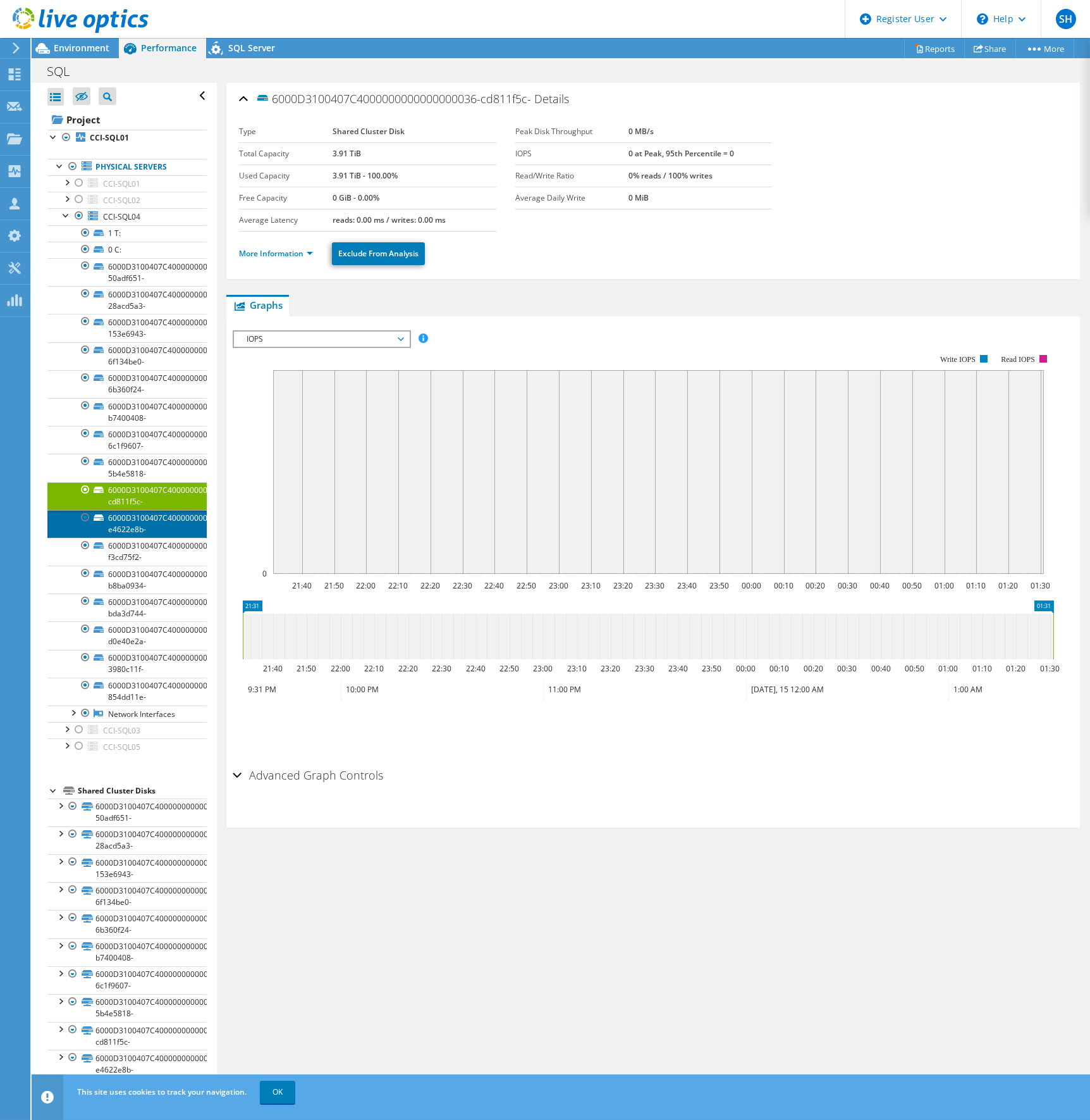
click at [150, 520] on link "6000D3100407C4000000000000000041-e4622e8b-" at bounding box center [127, 524] width 160 height 28
click at [133, 557] on link "6000D3100407C4000000000000000040-f3cd75f2-" at bounding box center [127, 552] width 160 height 28
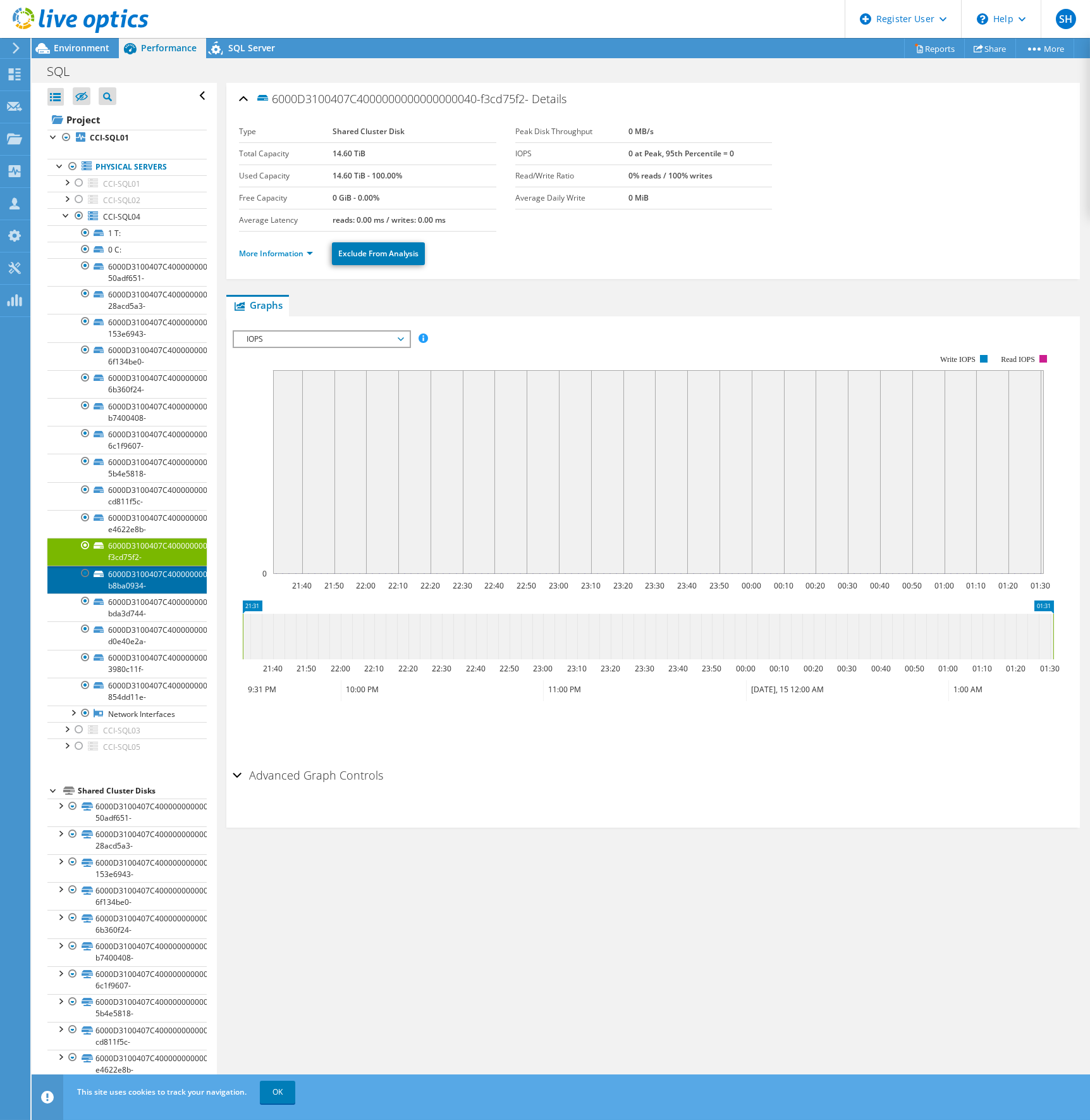
click at [135, 582] on link "6000D3100407C4000000000000000042-b8ba0934-" at bounding box center [127, 579] width 160 height 28
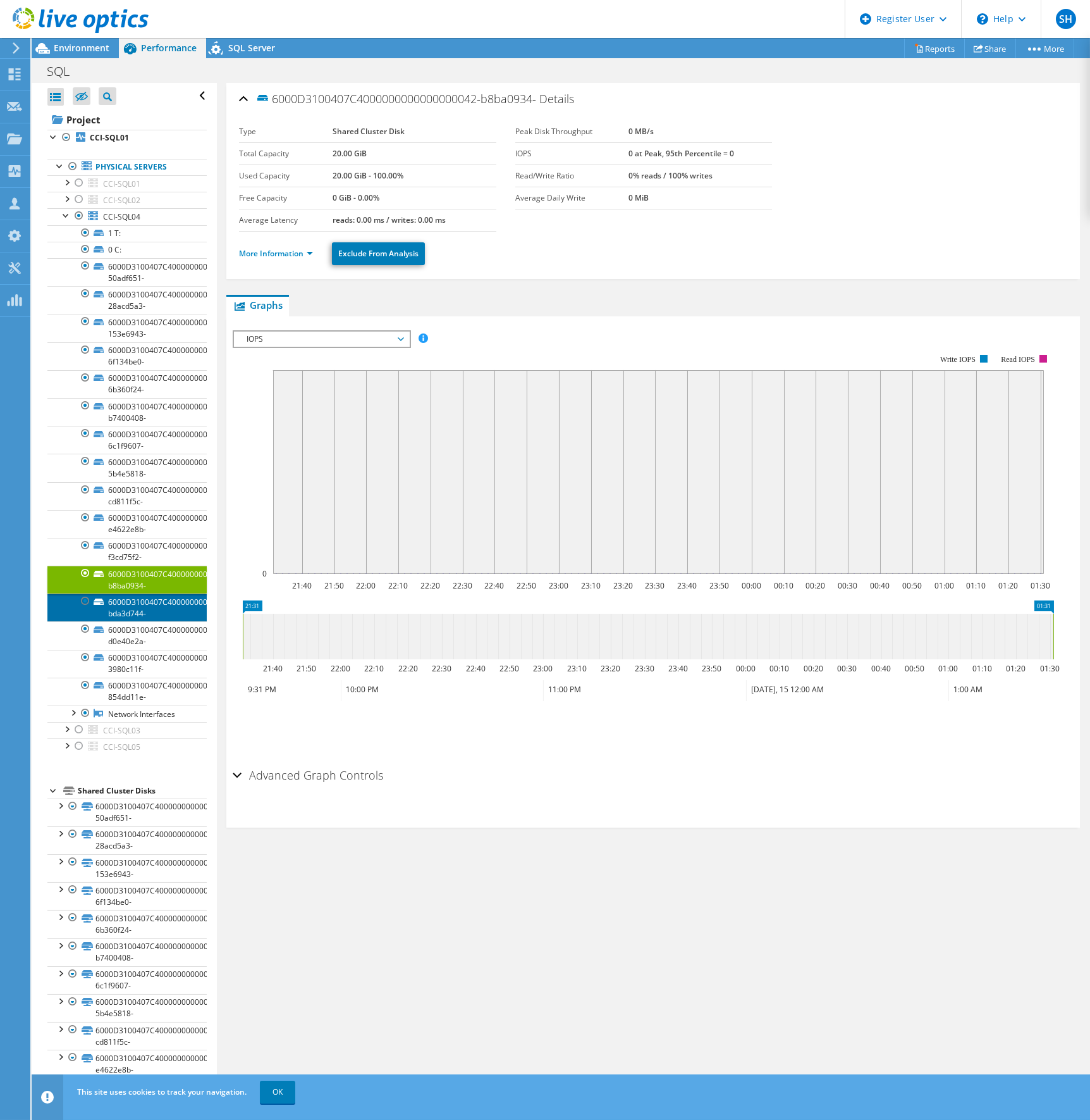
click at [135, 607] on link "6000D3100407C4000000000000000043-bda3d744-" at bounding box center [127, 607] width 160 height 28
click at [135, 632] on link "6000D3100407C4000000000000000045-d0e40e2a-" at bounding box center [127, 635] width 160 height 28
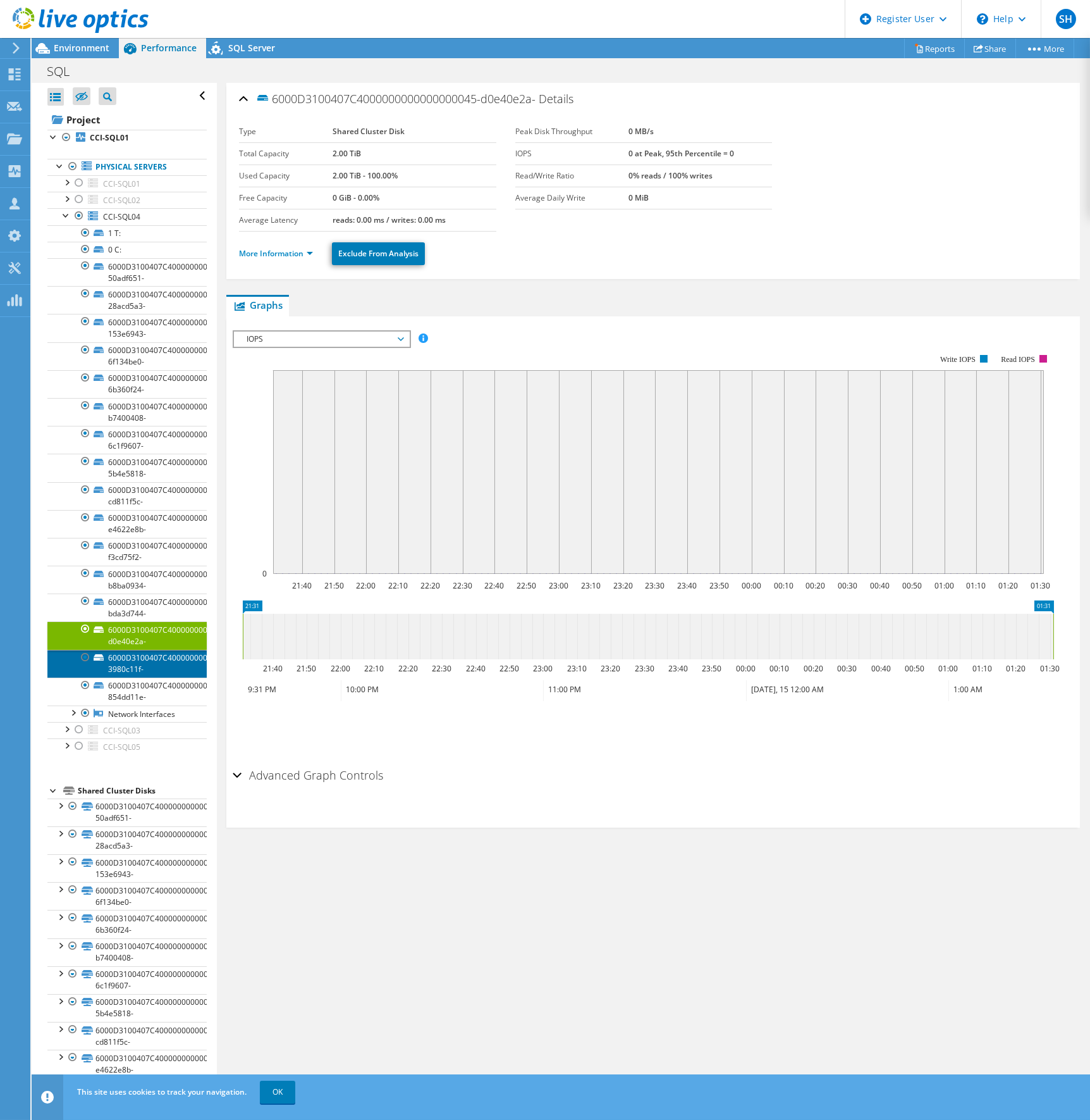
click at [141, 661] on link "6000D3100407C4000000000000000046-3980c11f-" at bounding box center [127, 664] width 160 height 28
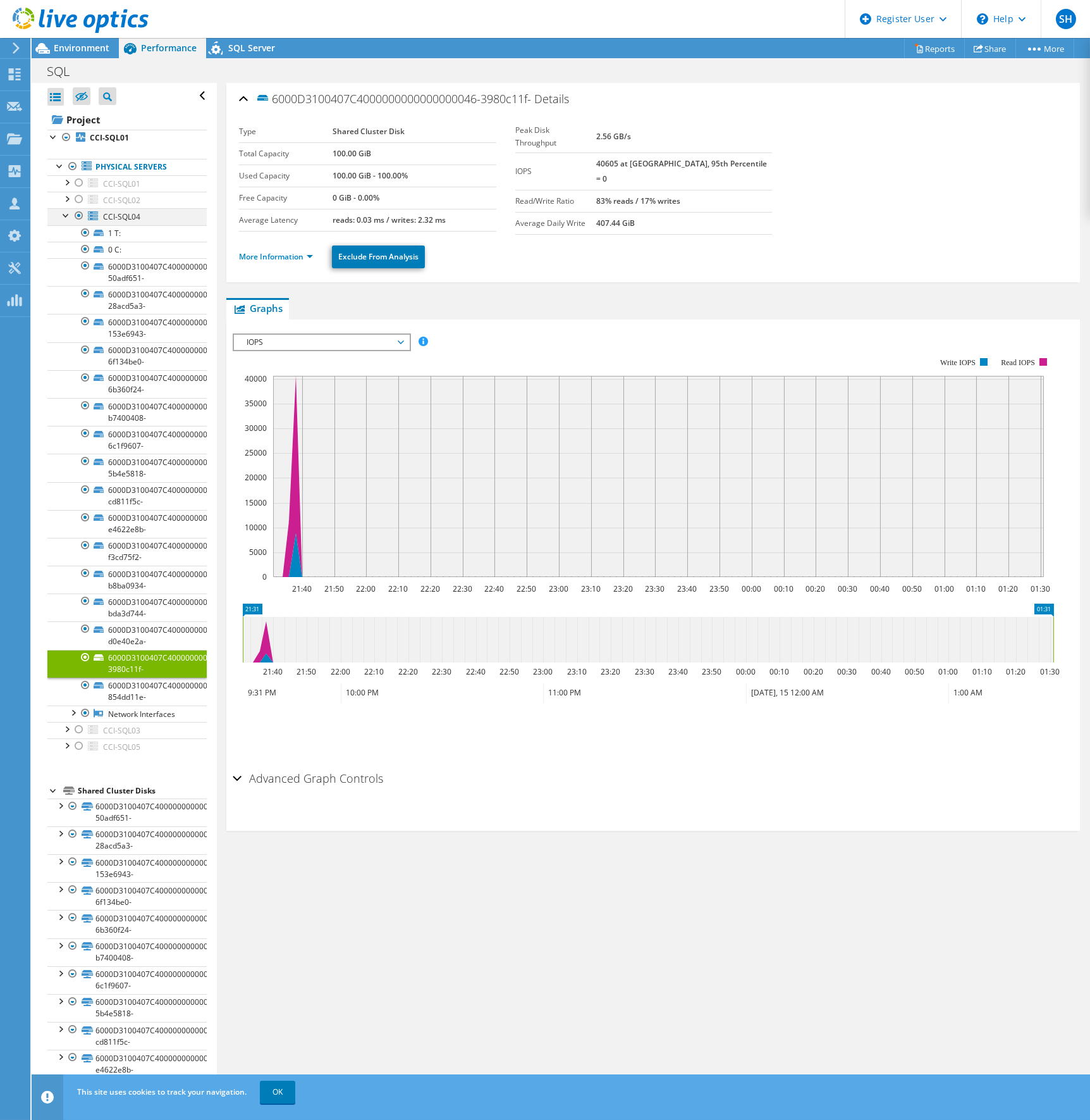
click at [67, 215] on div at bounding box center [66, 214] width 13 height 13
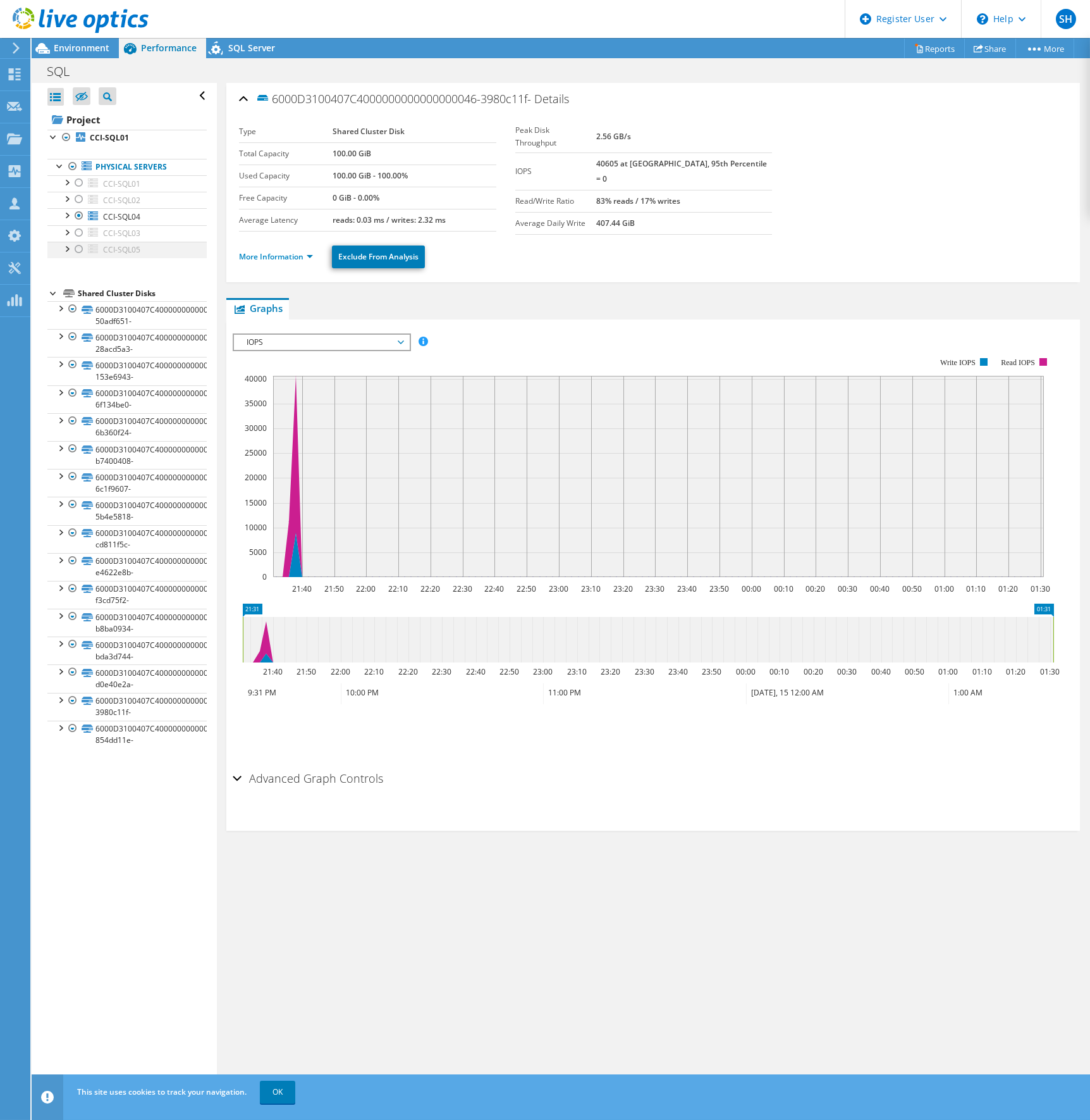
click at [75, 249] on div at bounding box center [79, 248] width 13 height 15
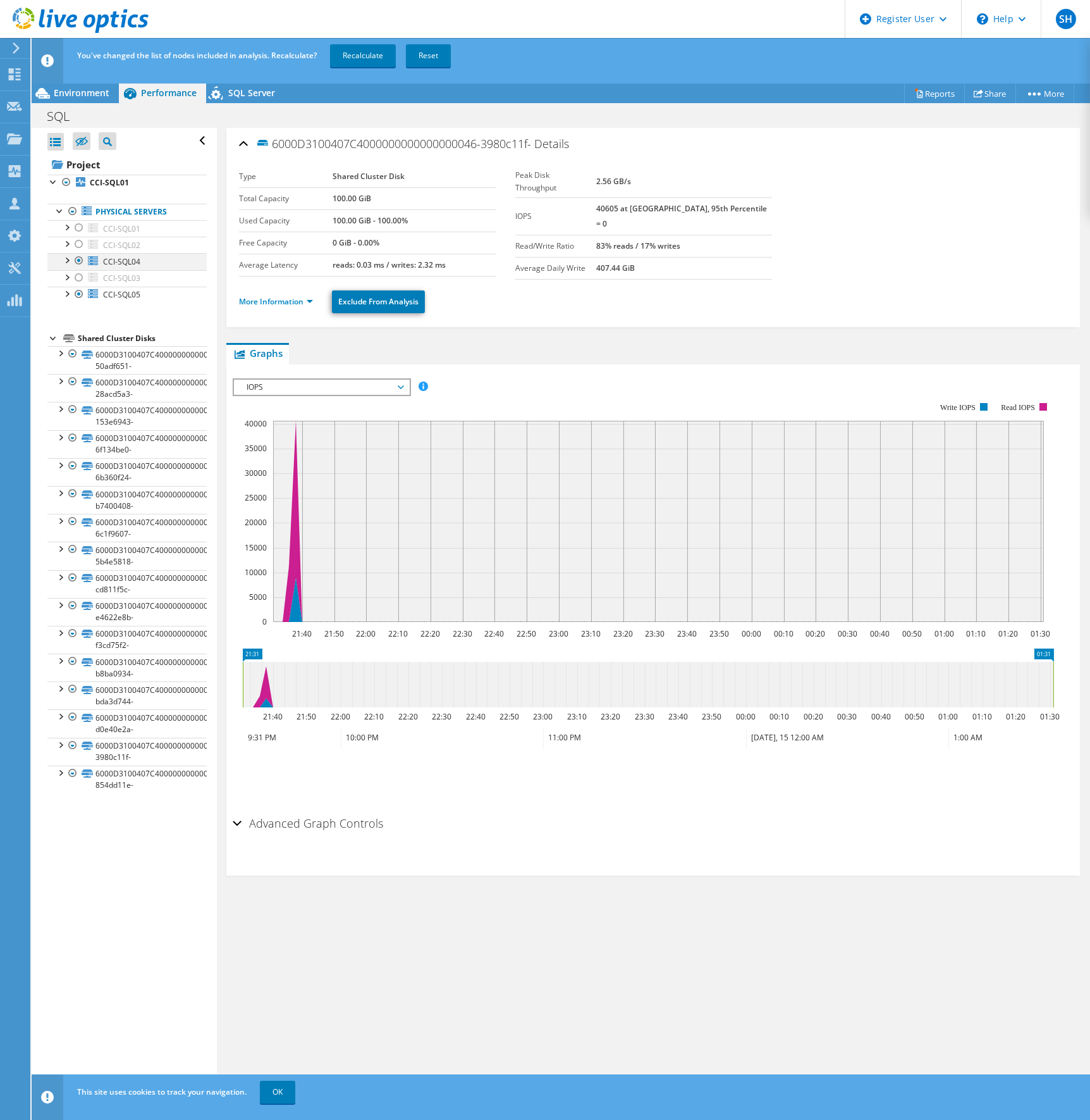
click at [80, 261] on div at bounding box center [79, 260] width 13 height 15
click at [355, 49] on link "Recalculate" at bounding box center [362, 55] width 66 height 23
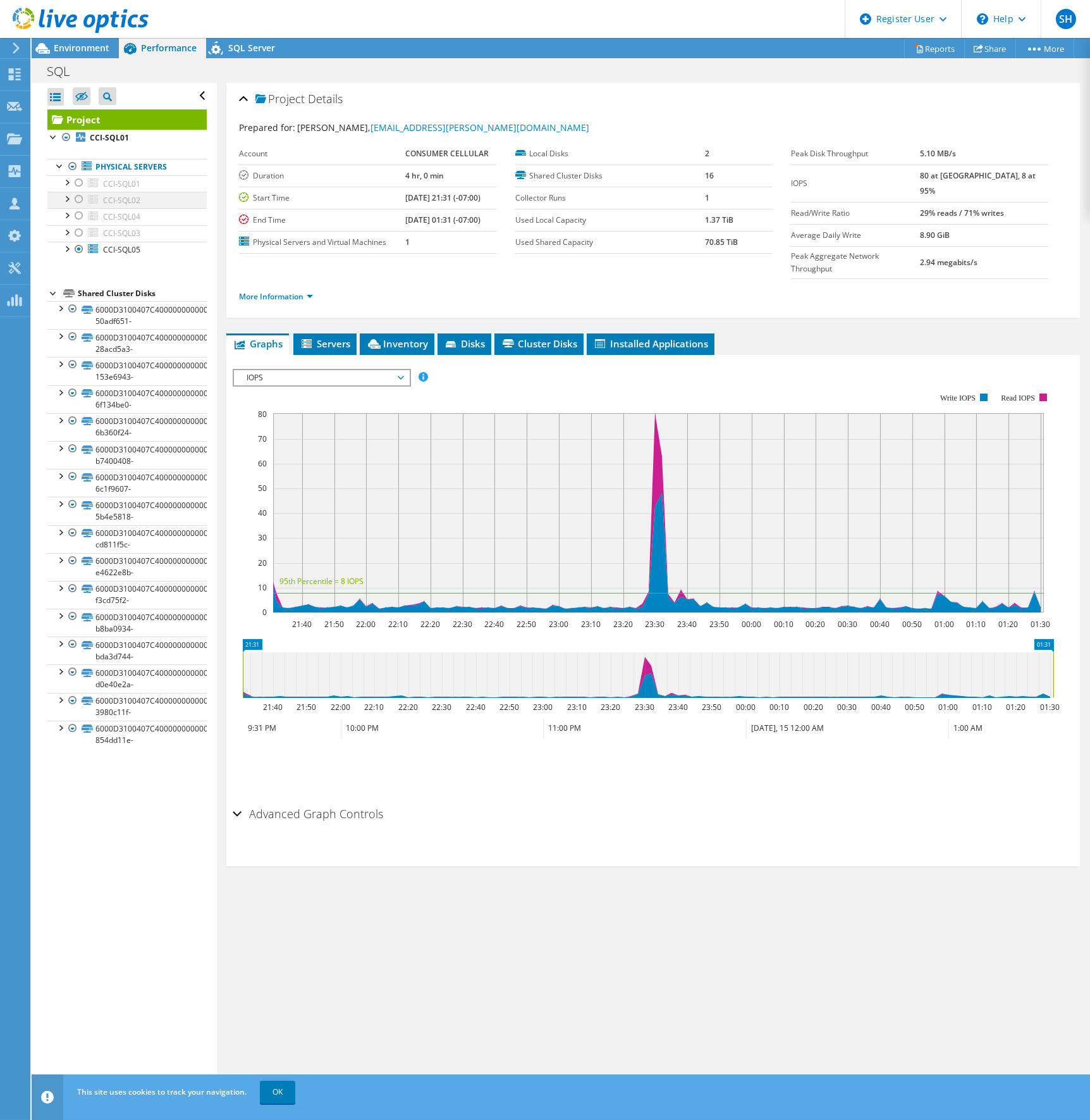
click at [78, 199] on div at bounding box center [79, 199] width 13 height 15
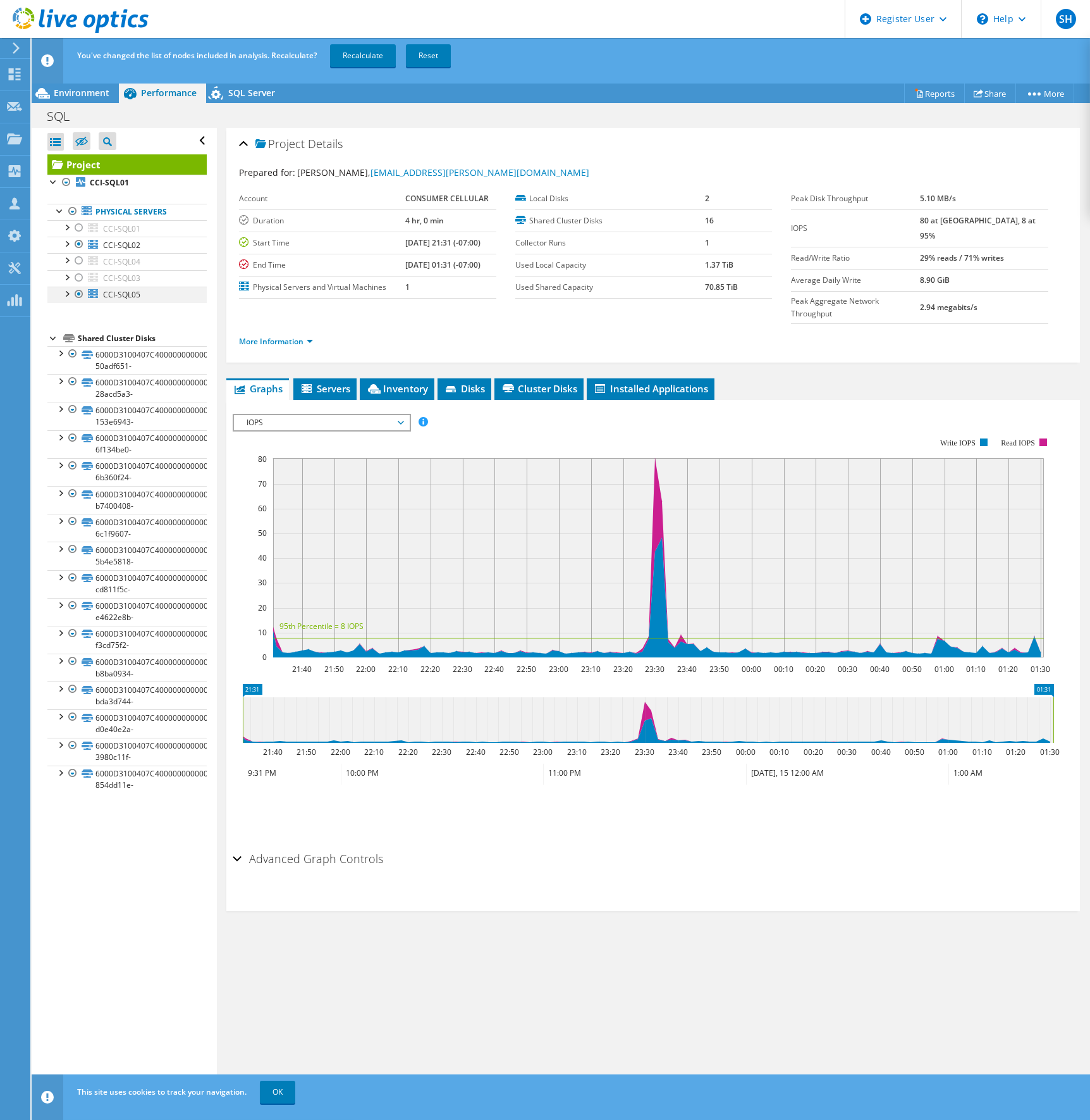
click at [78, 294] on div at bounding box center [79, 294] width 13 height 15
drag, startPoint x: 361, startPoint y: 48, endPoint x: 357, endPoint y: 67, distance: 19.4
click at [361, 49] on link "Recalculate" at bounding box center [362, 55] width 66 height 23
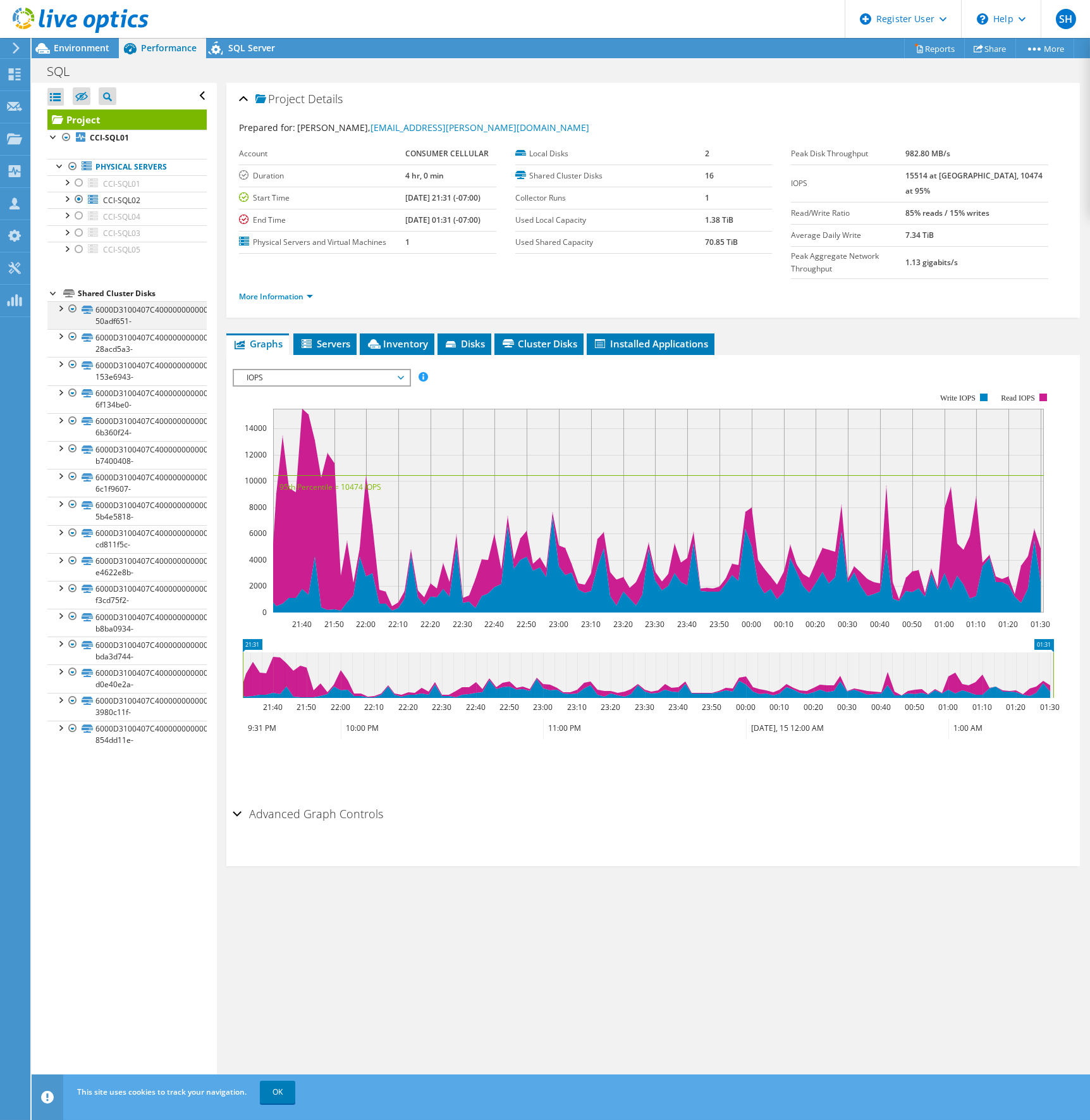
click at [62, 310] on div at bounding box center [60, 307] width 13 height 13
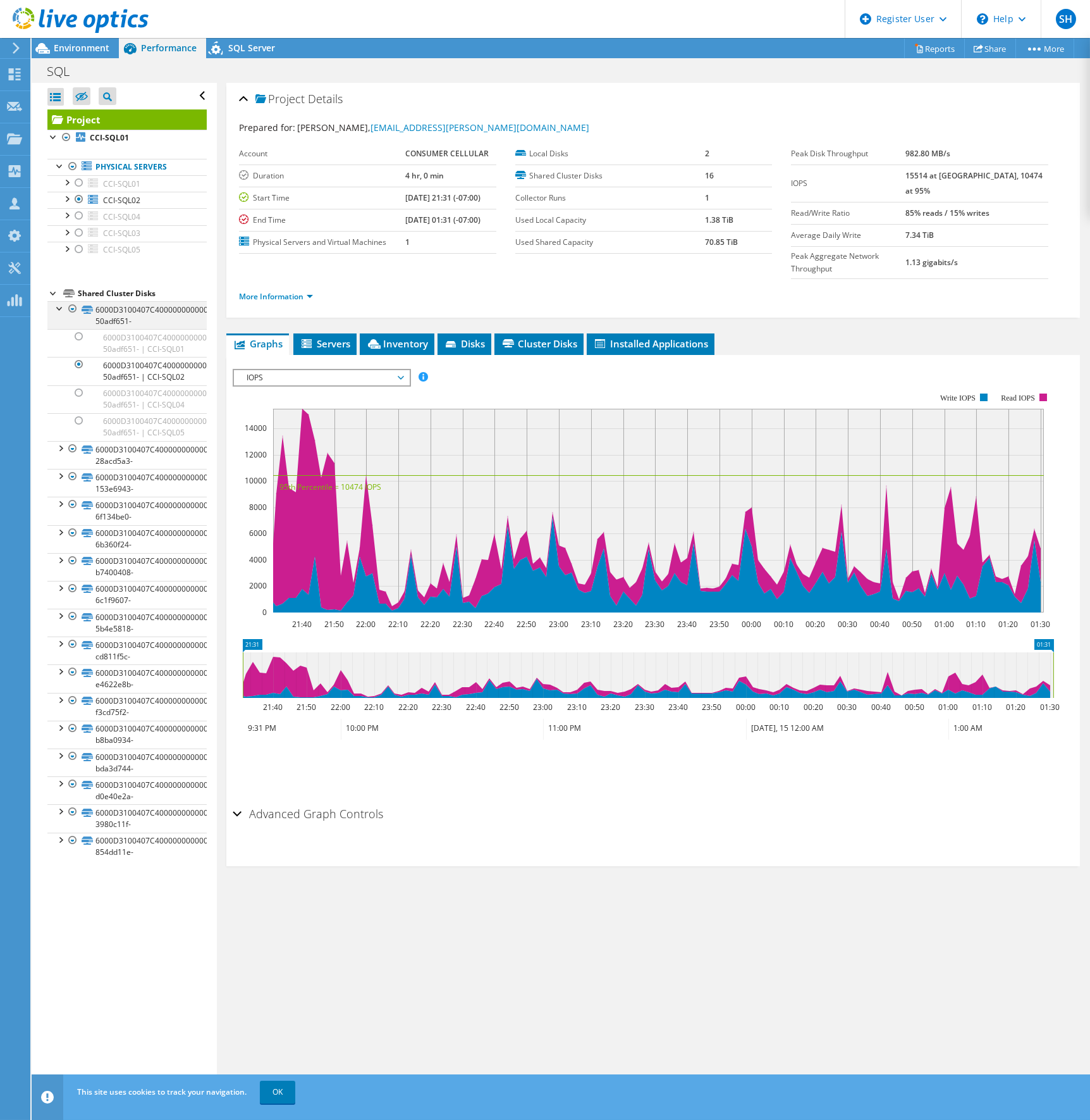
click at [61, 311] on div at bounding box center [60, 307] width 13 height 13
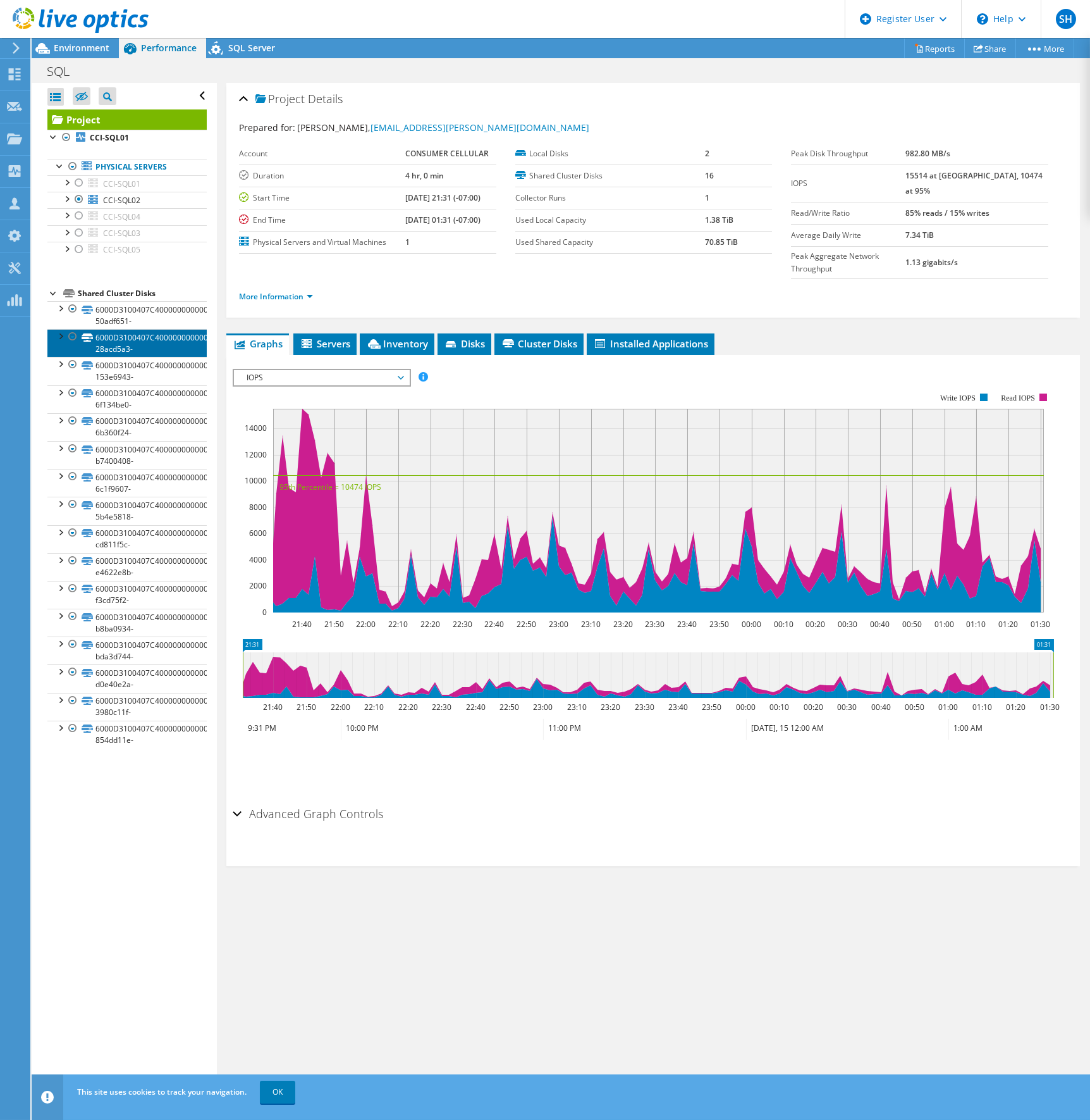
click at [135, 335] on link "6000D3100407C400000000000000003F-28acd5a3-" at bounding box center [127, 343] width 160 height 28
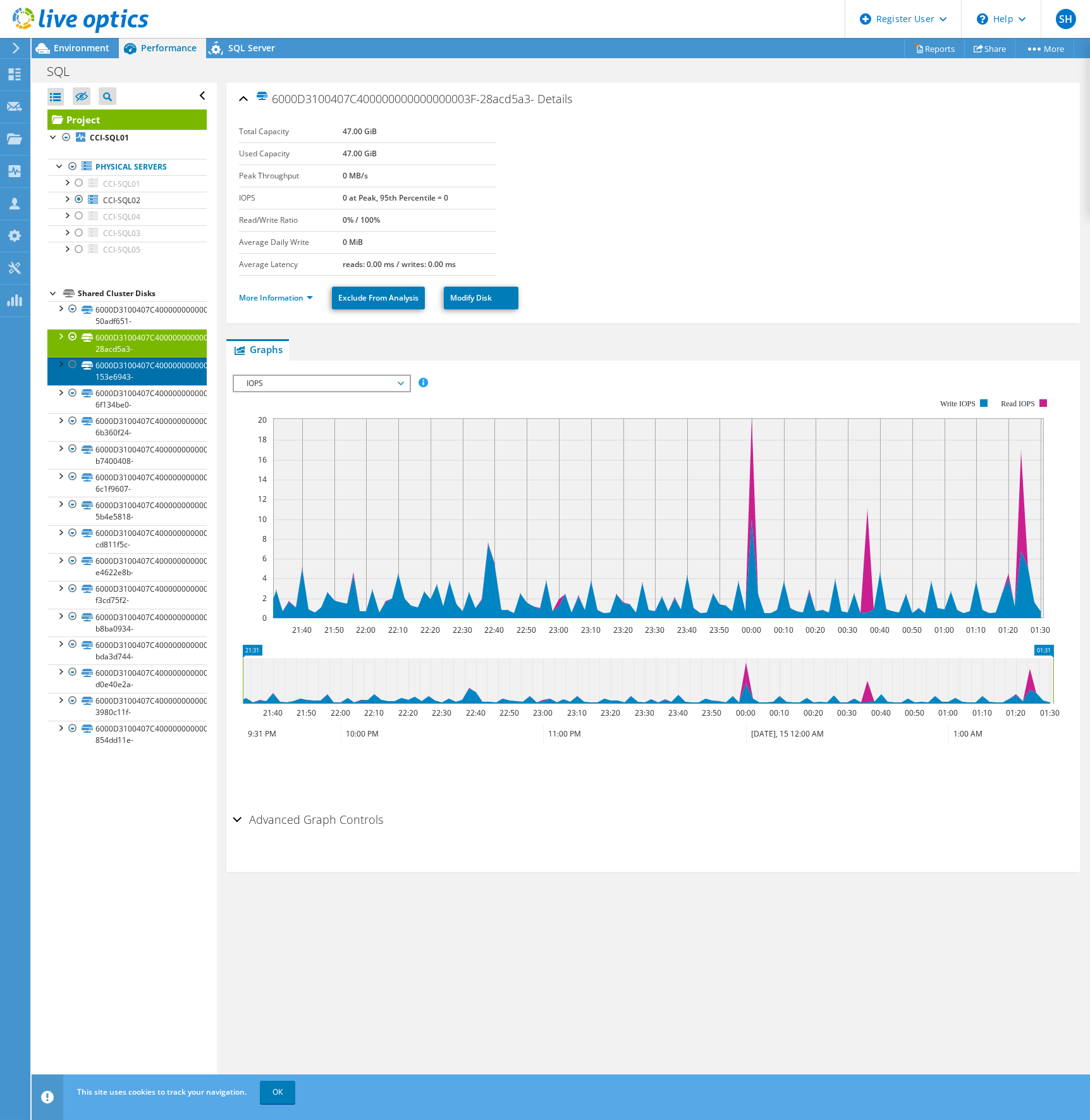
click at [131, 364] on link "6000D3100407C4000000000000000032-153e6943-" at bounding box center [127, 370] width 160 height 28
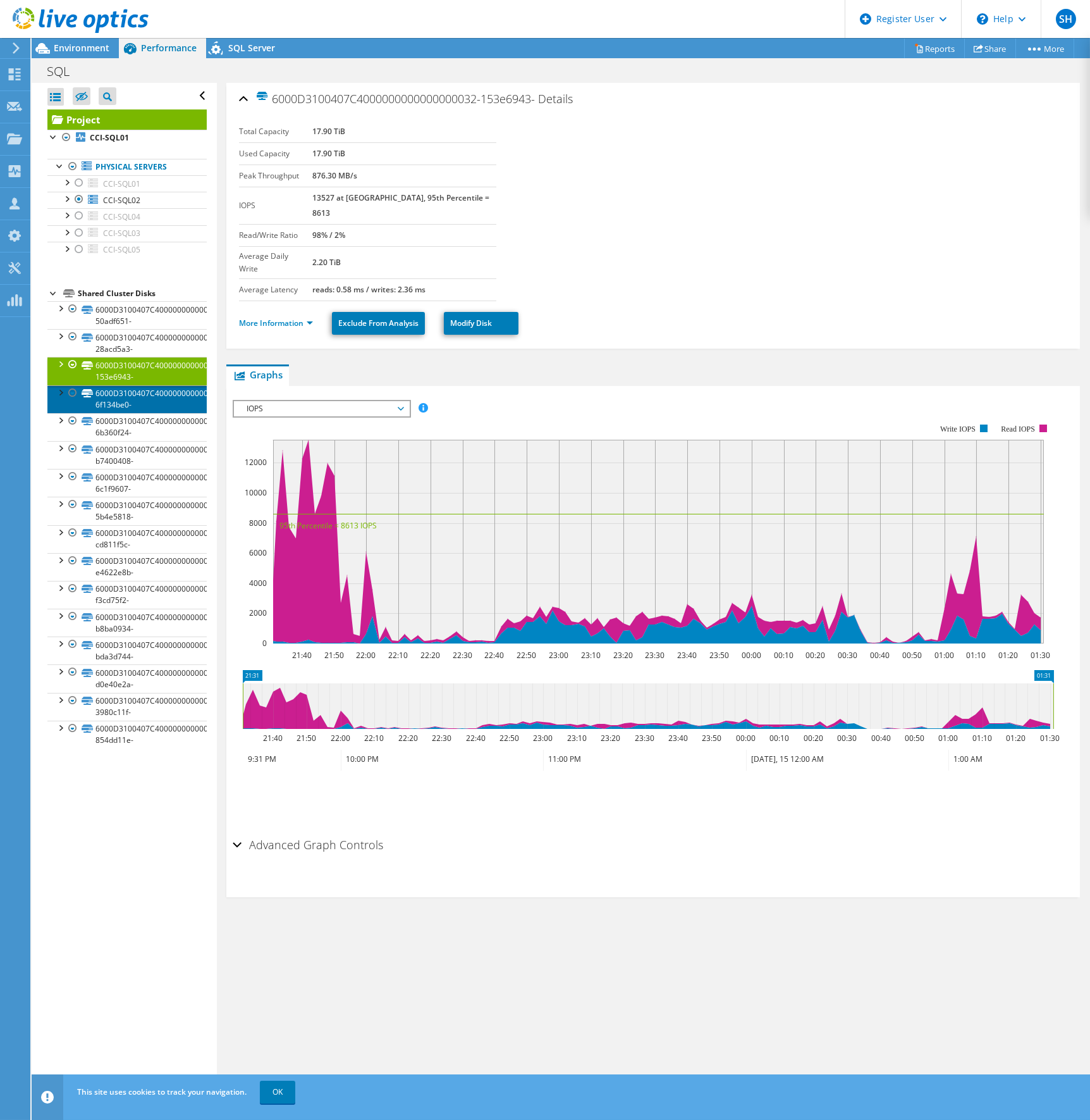
click at [148, 393] on link "6000D3100407C4000000000000000033-6f134be0-" at bounding box center [127, 399] width 160 height 28
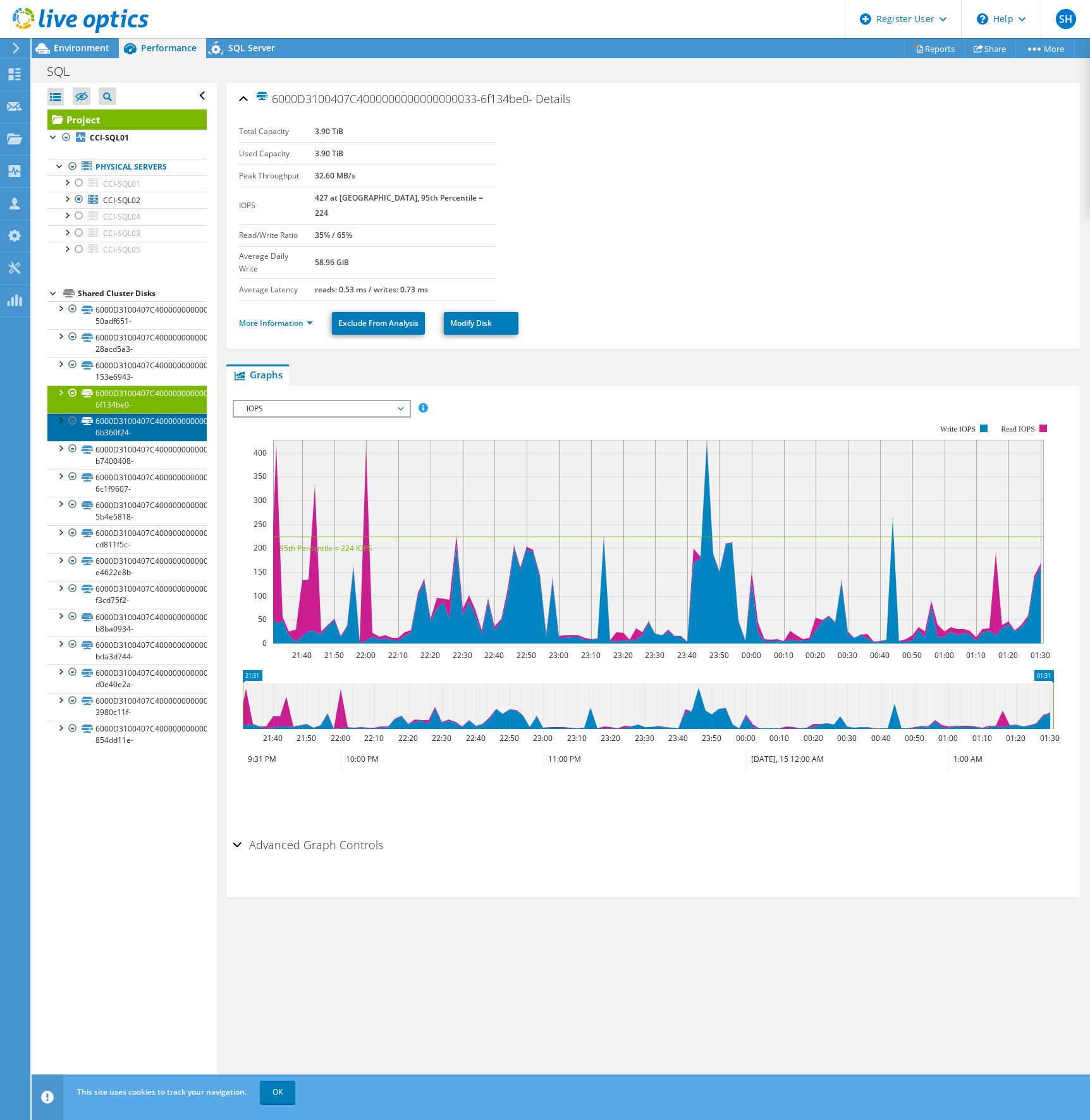
click at [144, 422] on link "6000D3100407C4000000000000000034-6b360f24-" at bounding box center [127, 427] width 160 height 28
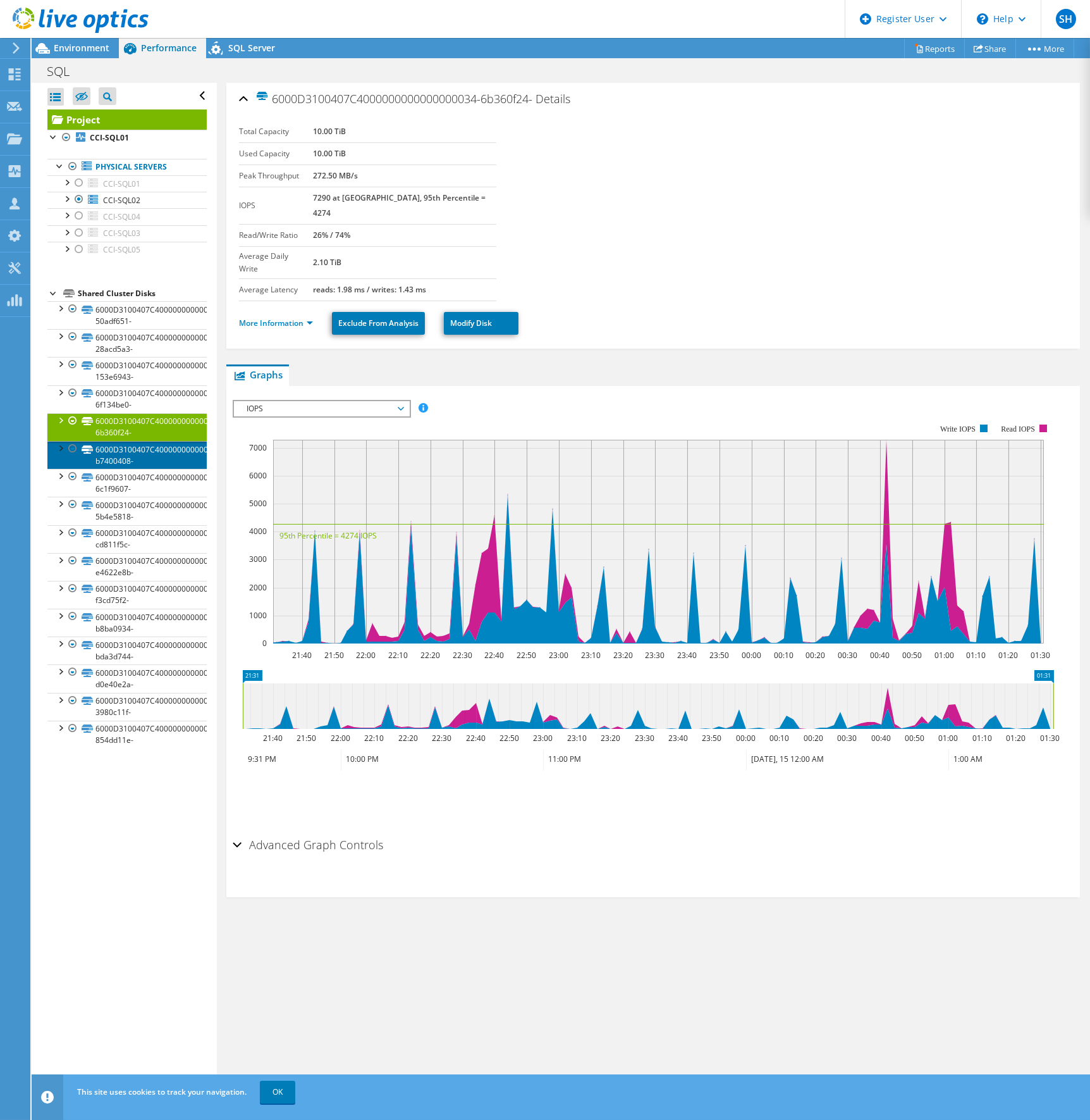
click at [148, 452] on link "6000D3100407C400000000000000002A-b7400408-" at bounding box center [127, 455] width 160 height 28
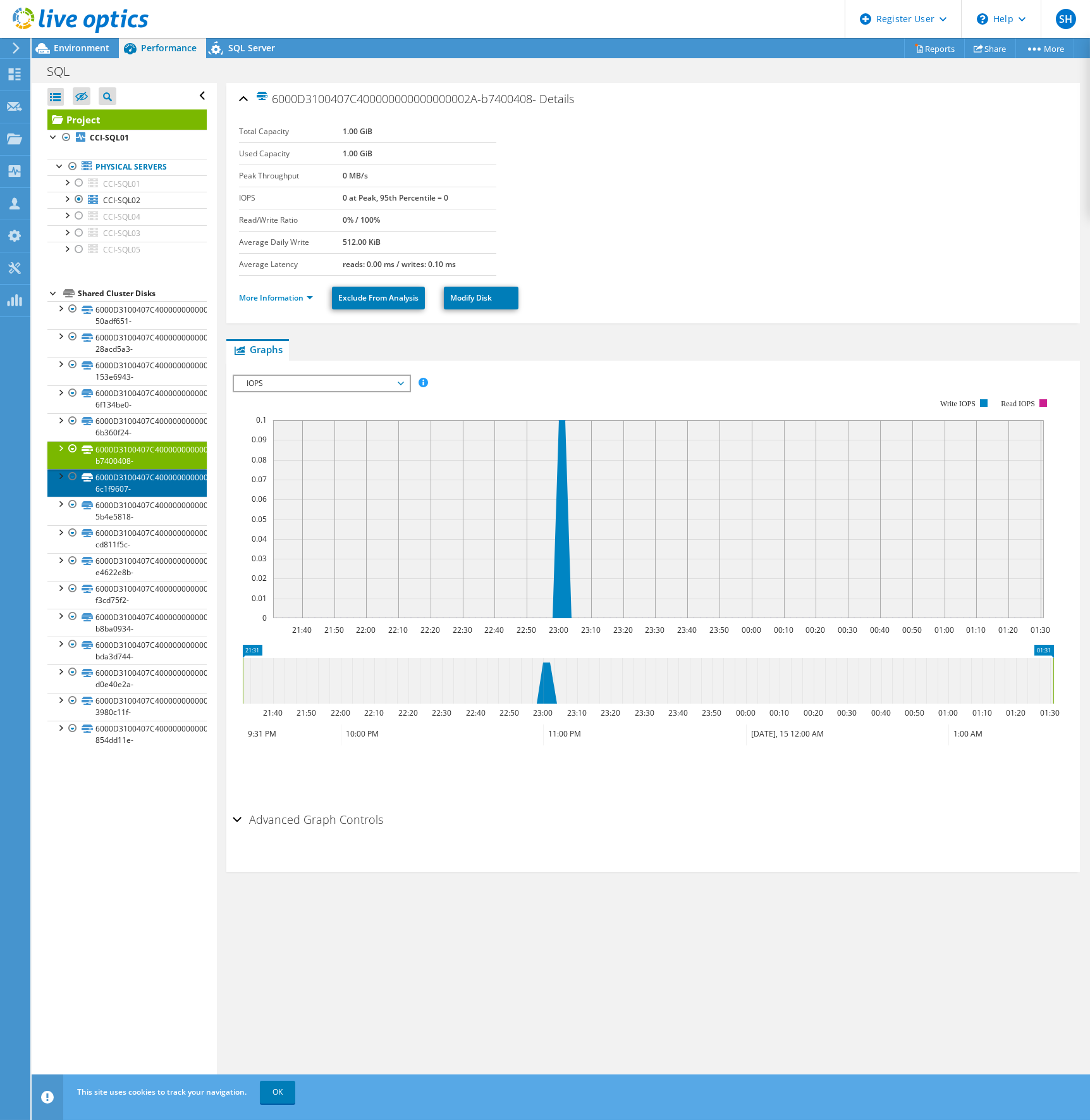
click at [146, 477] on link "6000D3100407C4000000000000000031-6c1f9607-" at bounding box center [127, 483] width 160 height 28
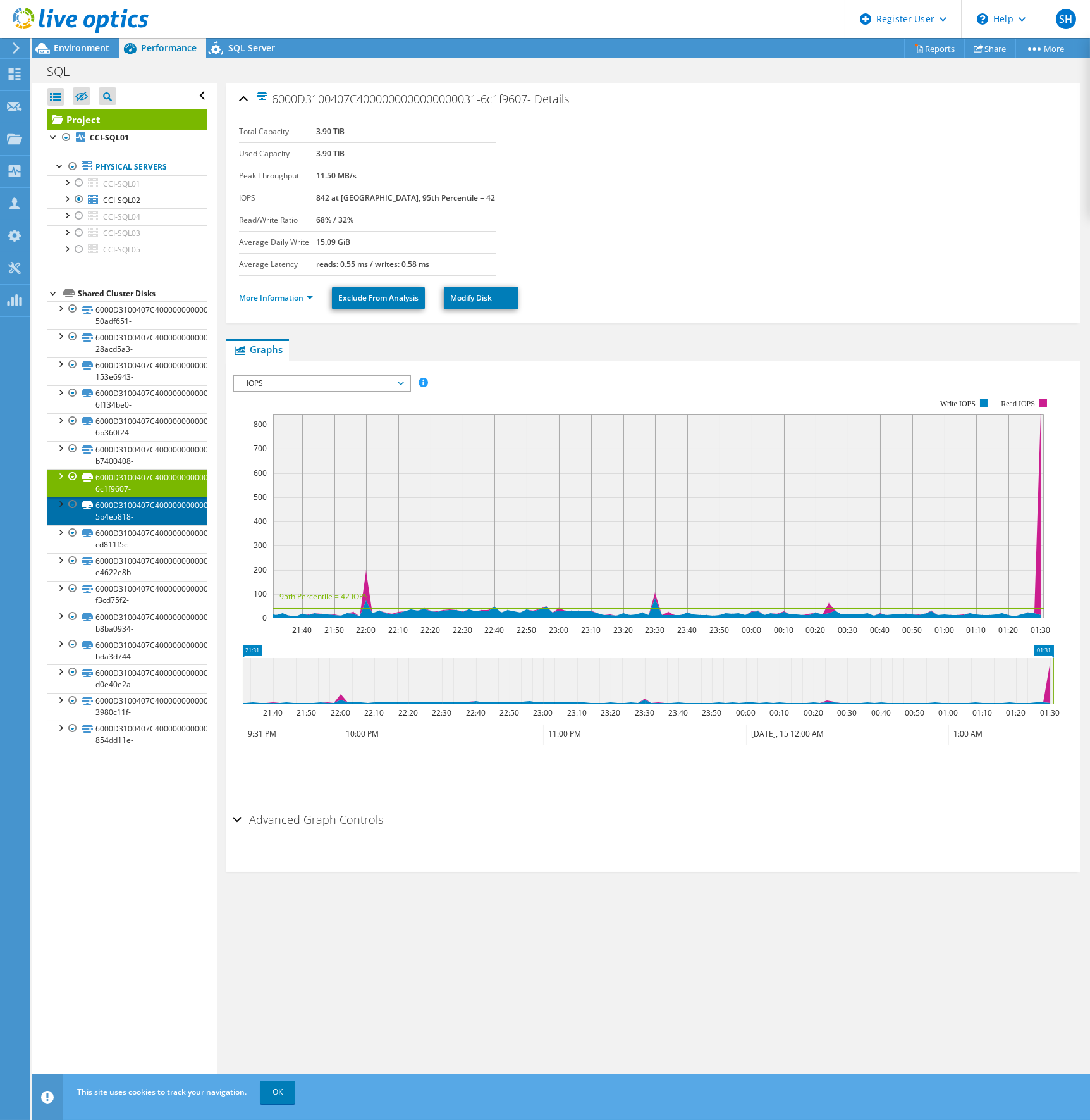
click at [141, 508] on link "6000D3100407C4000000000000000035-5b4e5818-" at bounding box center [127, 510] width 160 height 28
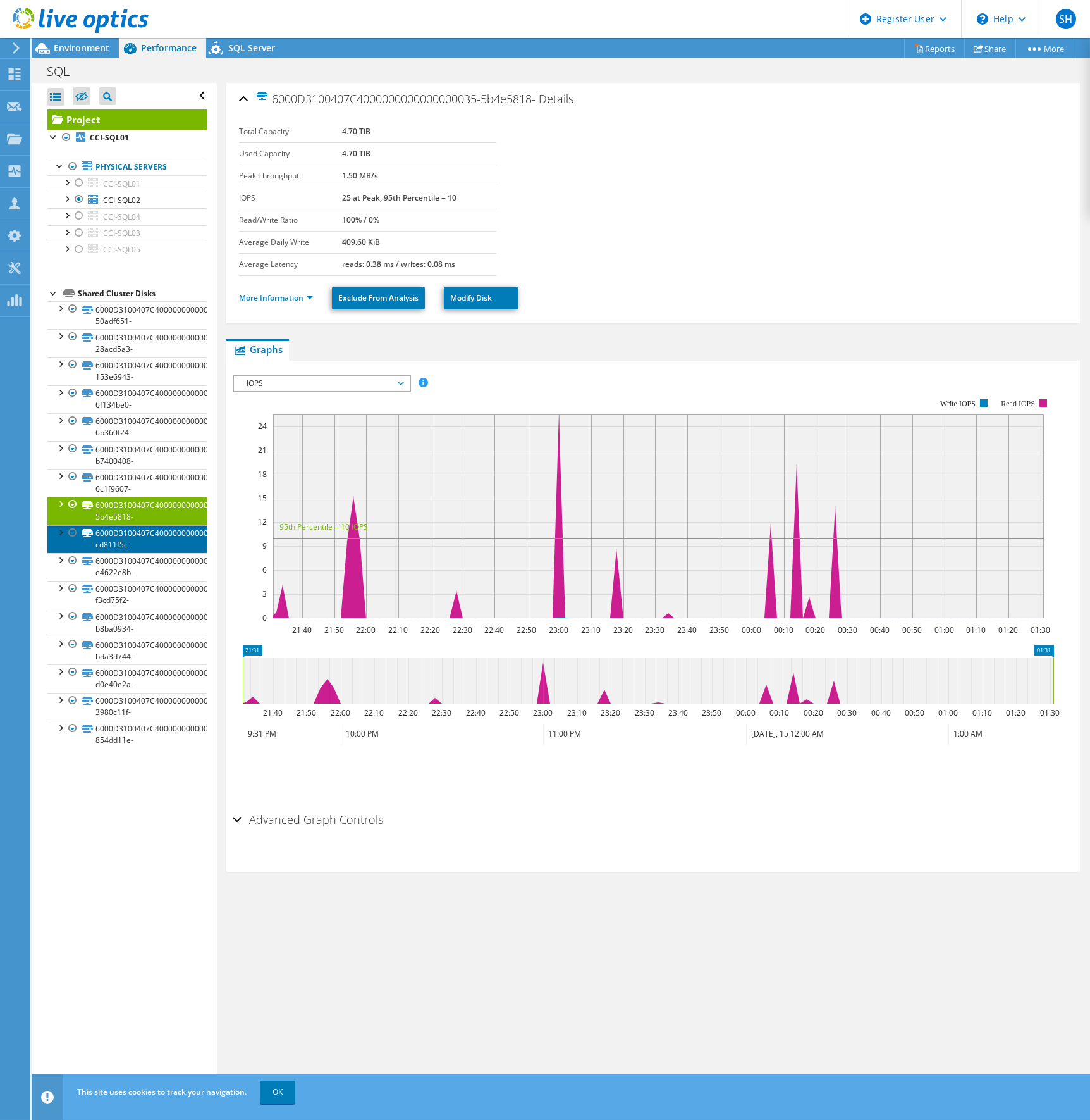
click at [140, 540] on link "6000D3100407C4000000000000000036-cd811f5c-" at bounding box center [127, 539] width 160 height 28
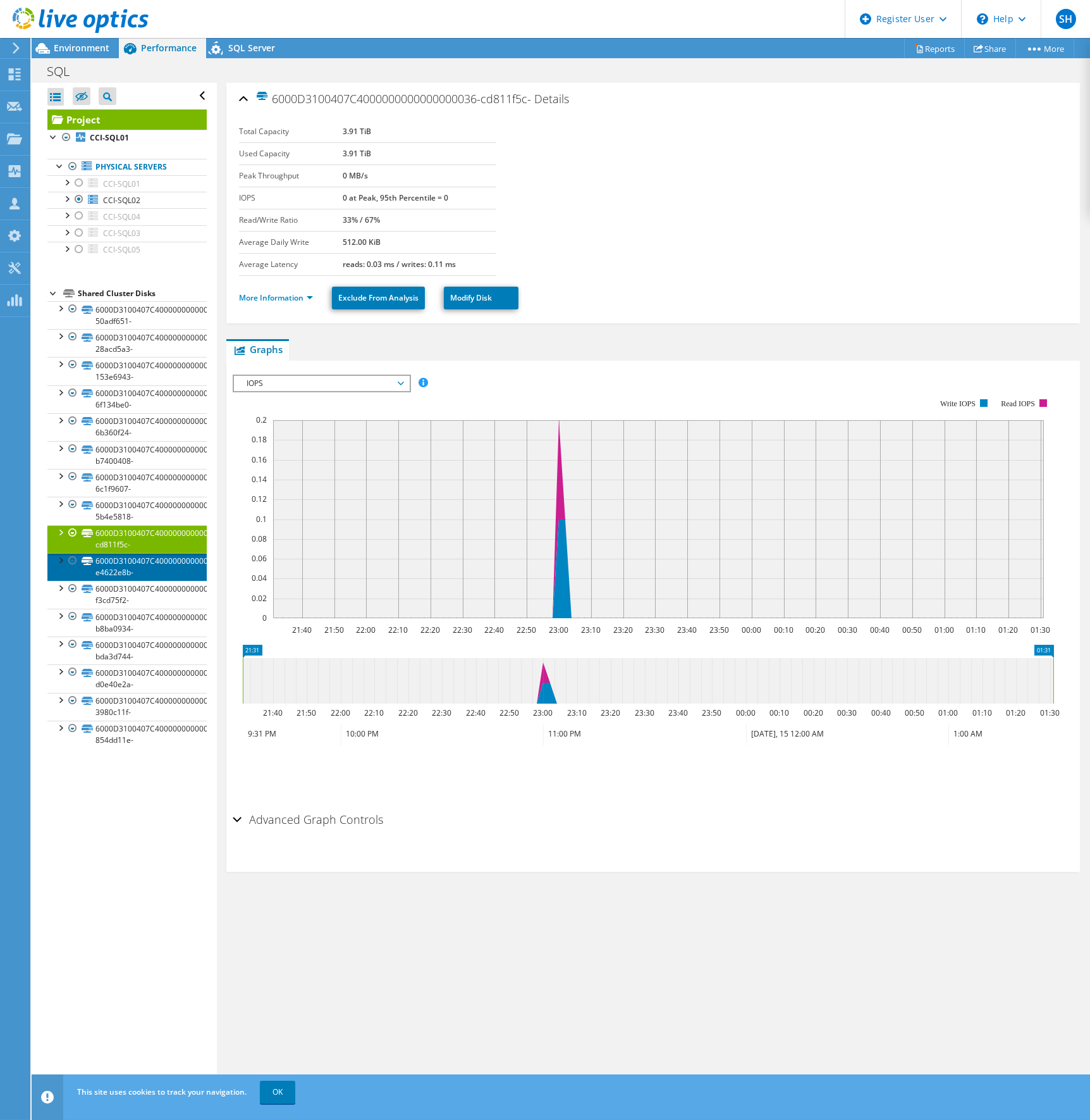
click at [140, 565] on link "6000D3100407C4000000000000000041-e4622e8b-" at bounding box center [127, 566] width 160 height 28
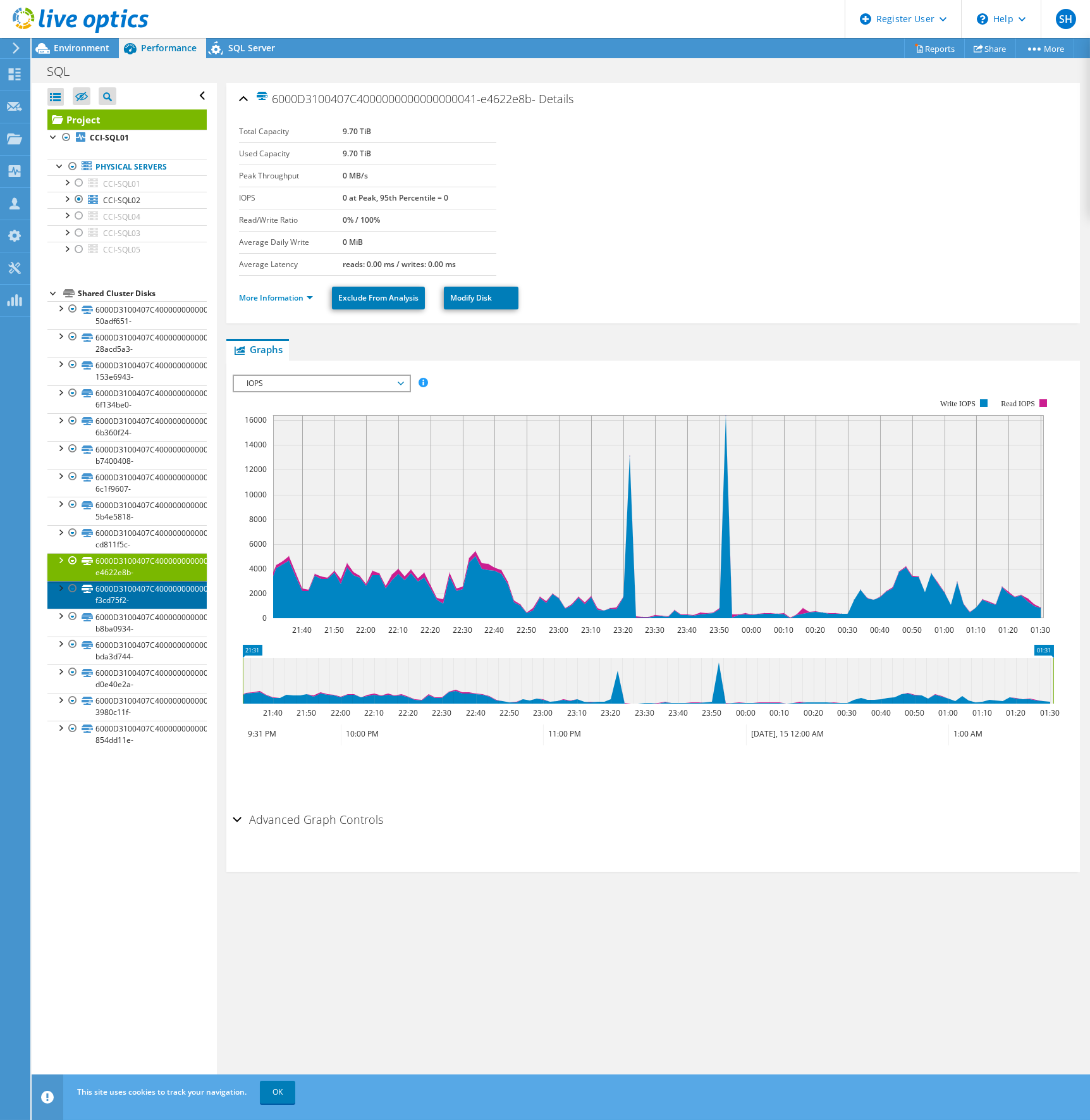
click at [141, 589] on link "6000D3100407C4000000000000000040-f3cd75f2-" at bounding box center [127, 595] width 160 height 28
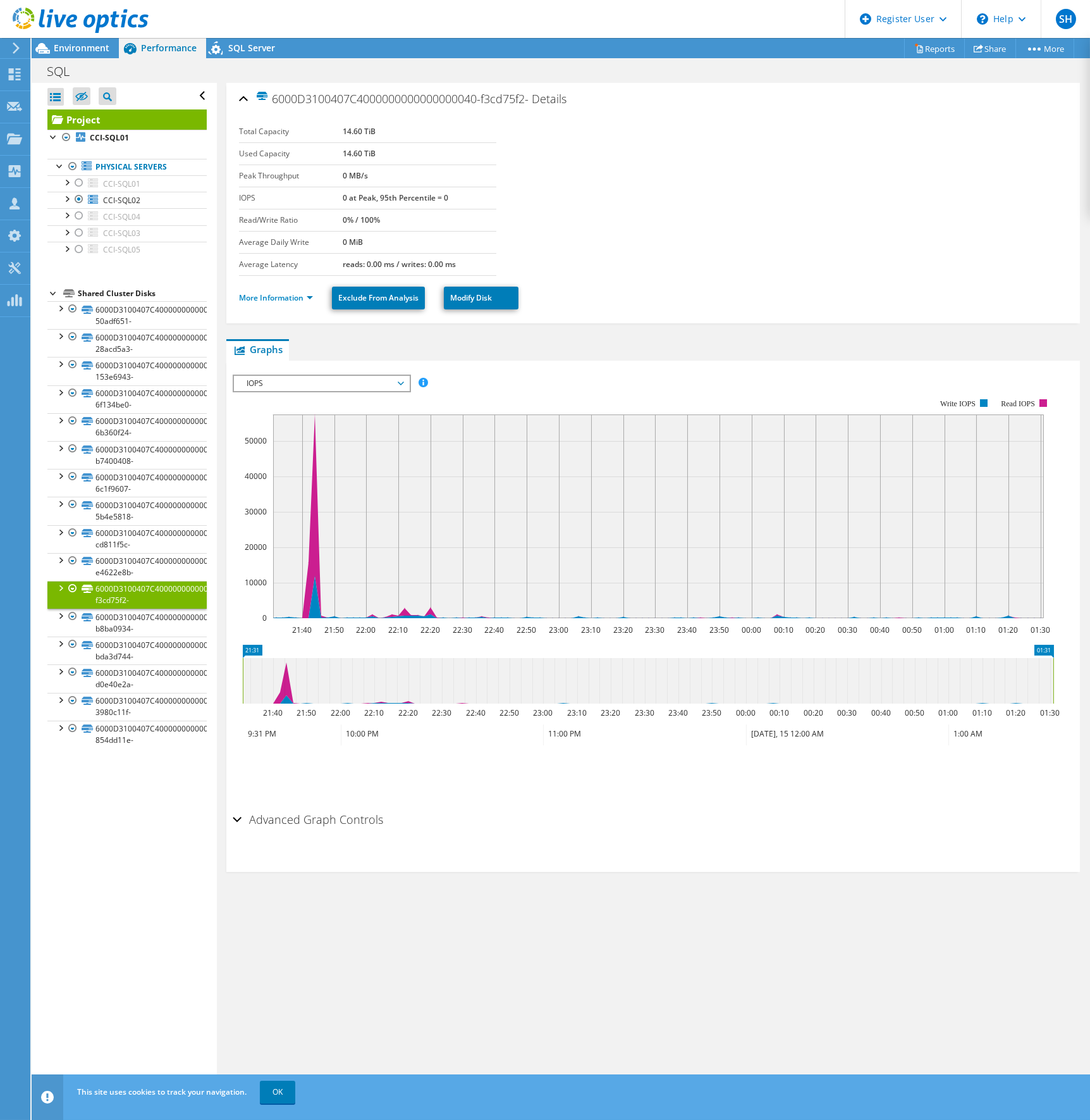
click at [60, 590] on div at bounding box center [60, 587] width 13 height 13
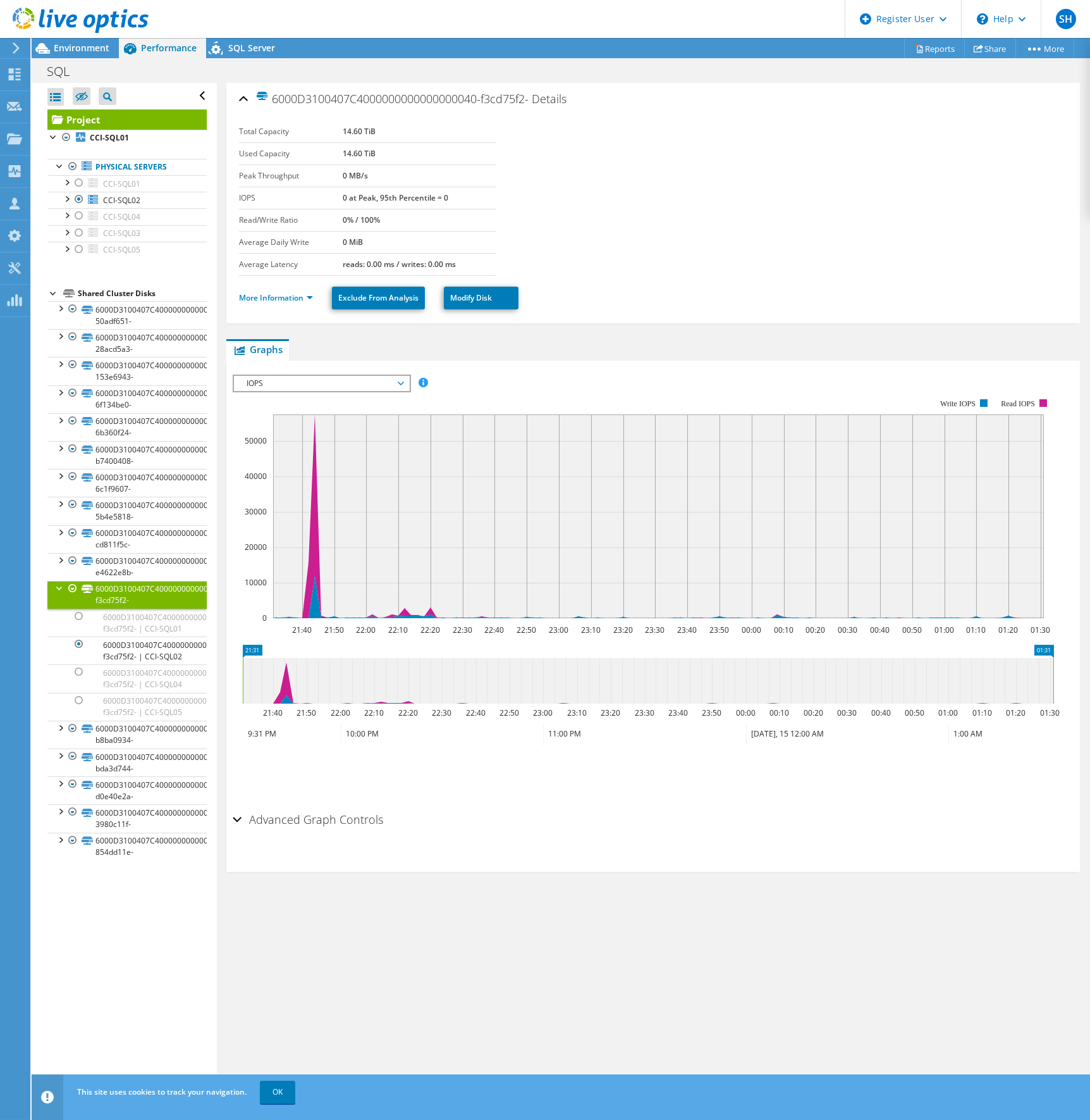
click at [401, 382] on span "IOPS" at bounding box center [321, 383] width 162 height 15
click at [277, 443] on li "Latency" at bounding box center [322, 443] width 175 height 15
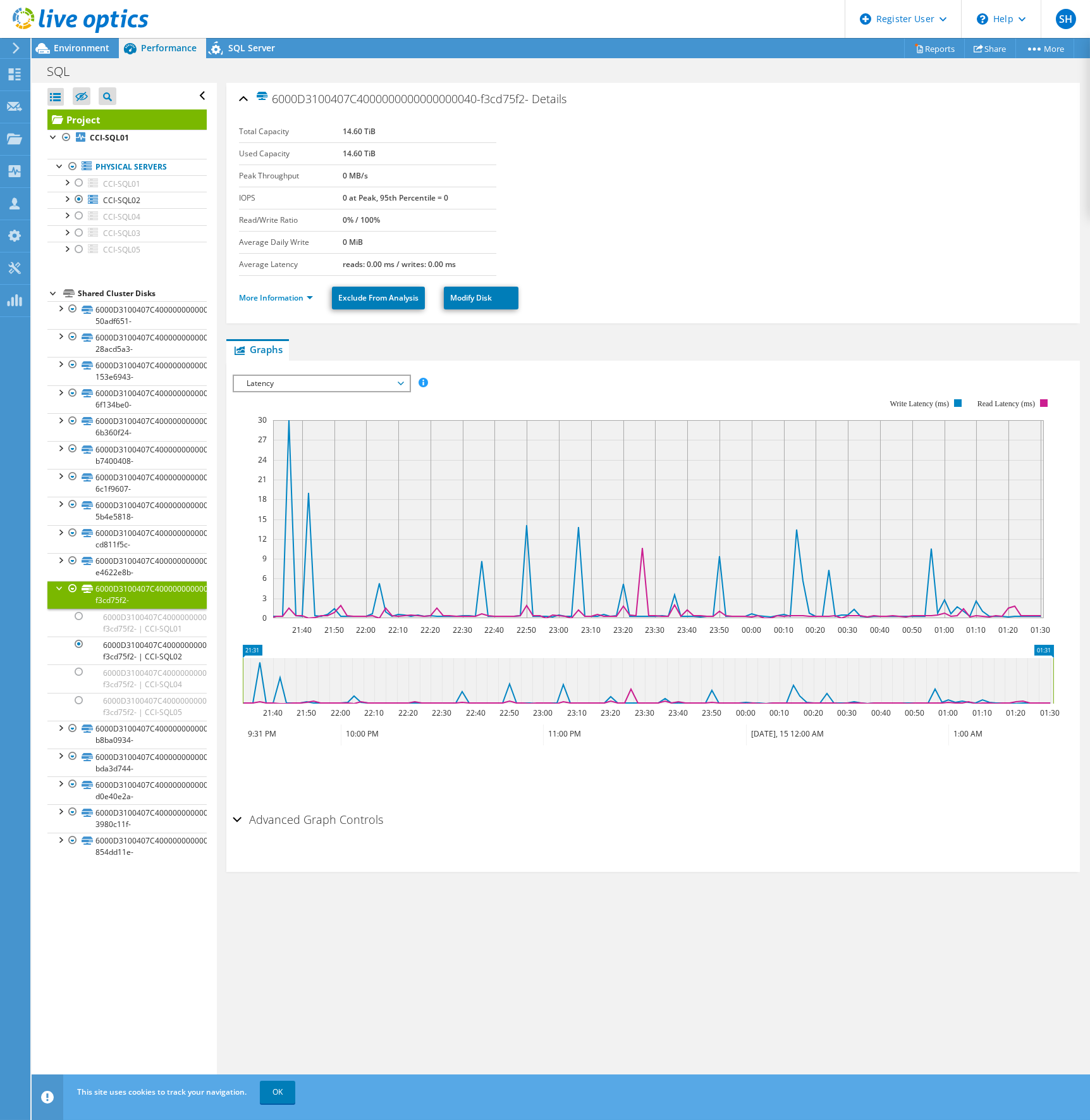
click at [404, 381] on span "Latency" at bounding box center [322, 383] width 175 height 15
click at [298, 409] on li "Disk Throughput" at bounding box center [322, 413] width 175 height 15
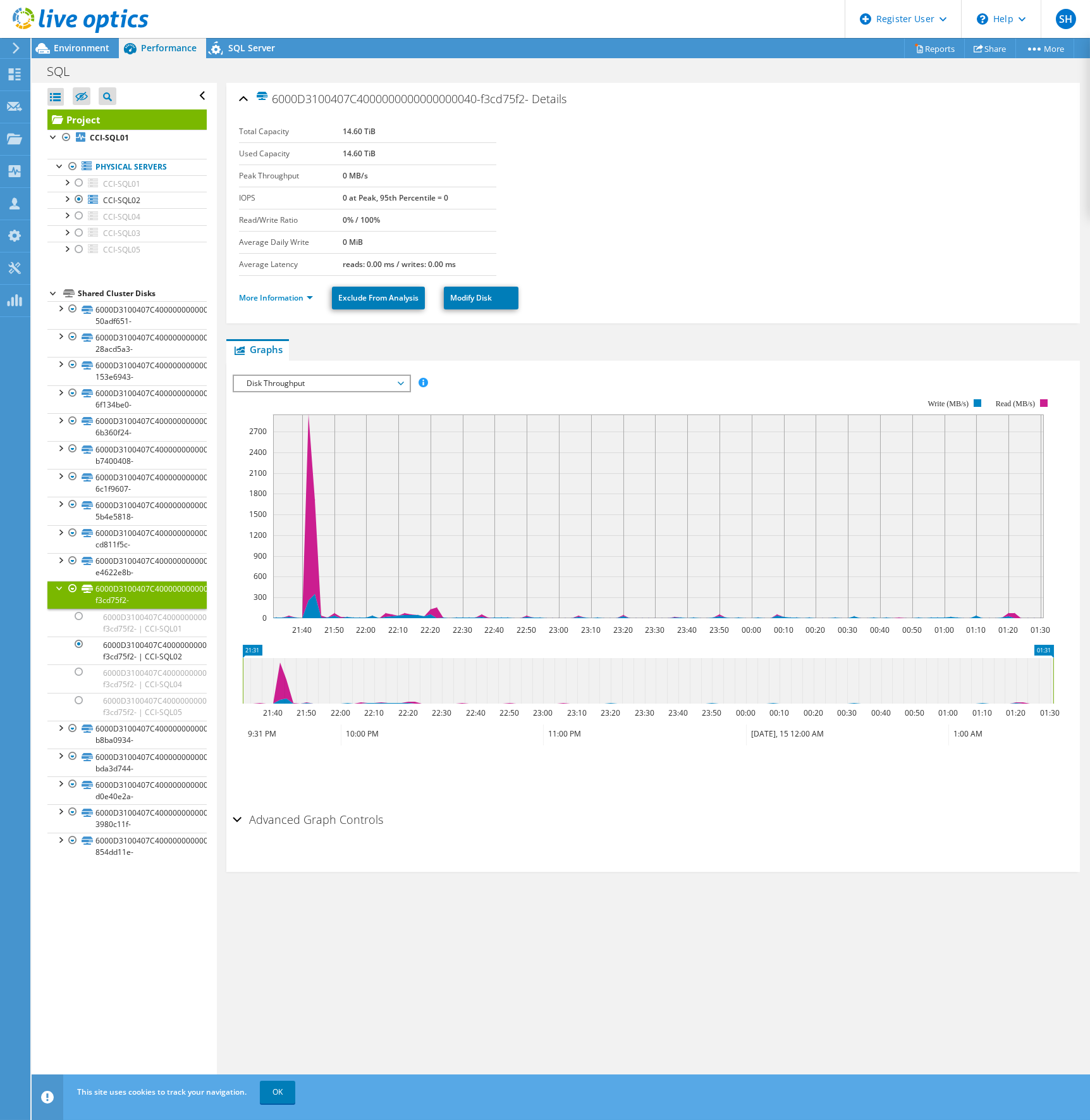
click at [403, 383] on span "Disk Throughput" at bounding box center [322, 383] width 175 height 15
click at [296, 457] on li "Queue Depth" at bounding box center [322, 459] width 175 height 15
click at [403, 381] on span "Queue Depth" at bounding box center [322, 383] width 175 height 15
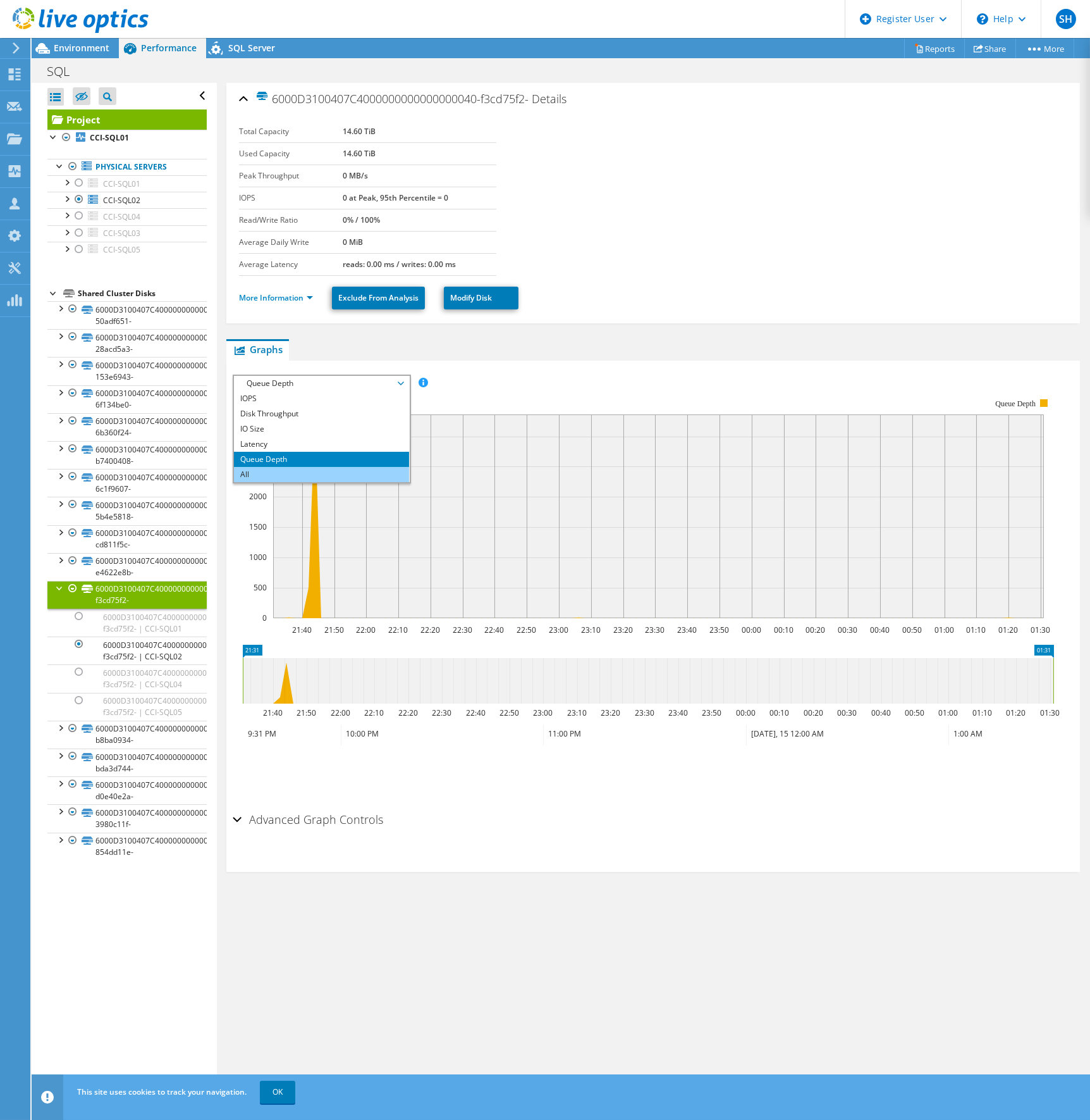
click at [250, 468] on li "All" at bounding box center [322, 474] width 175 height 15
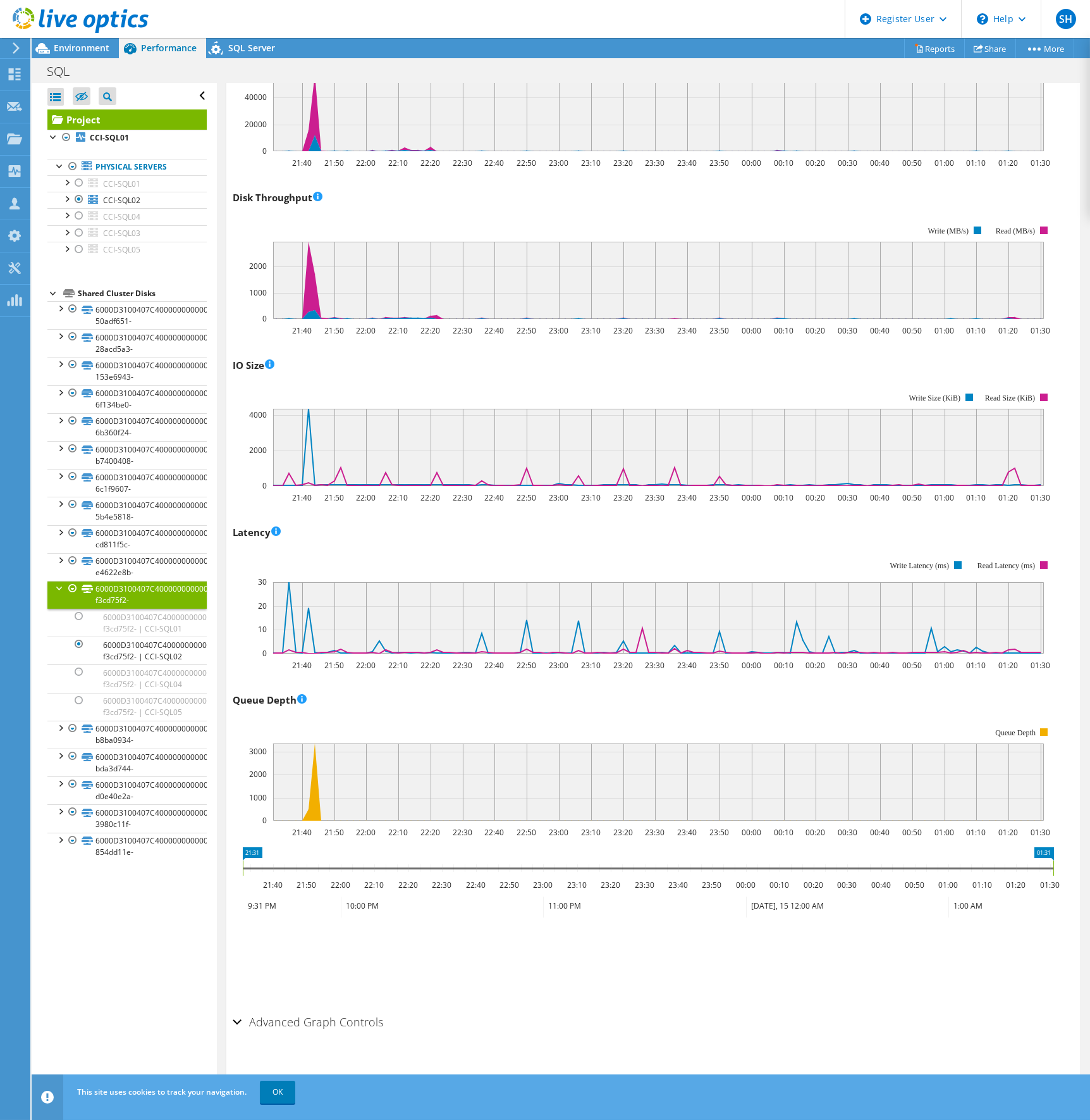
scroll to position [305, 0]
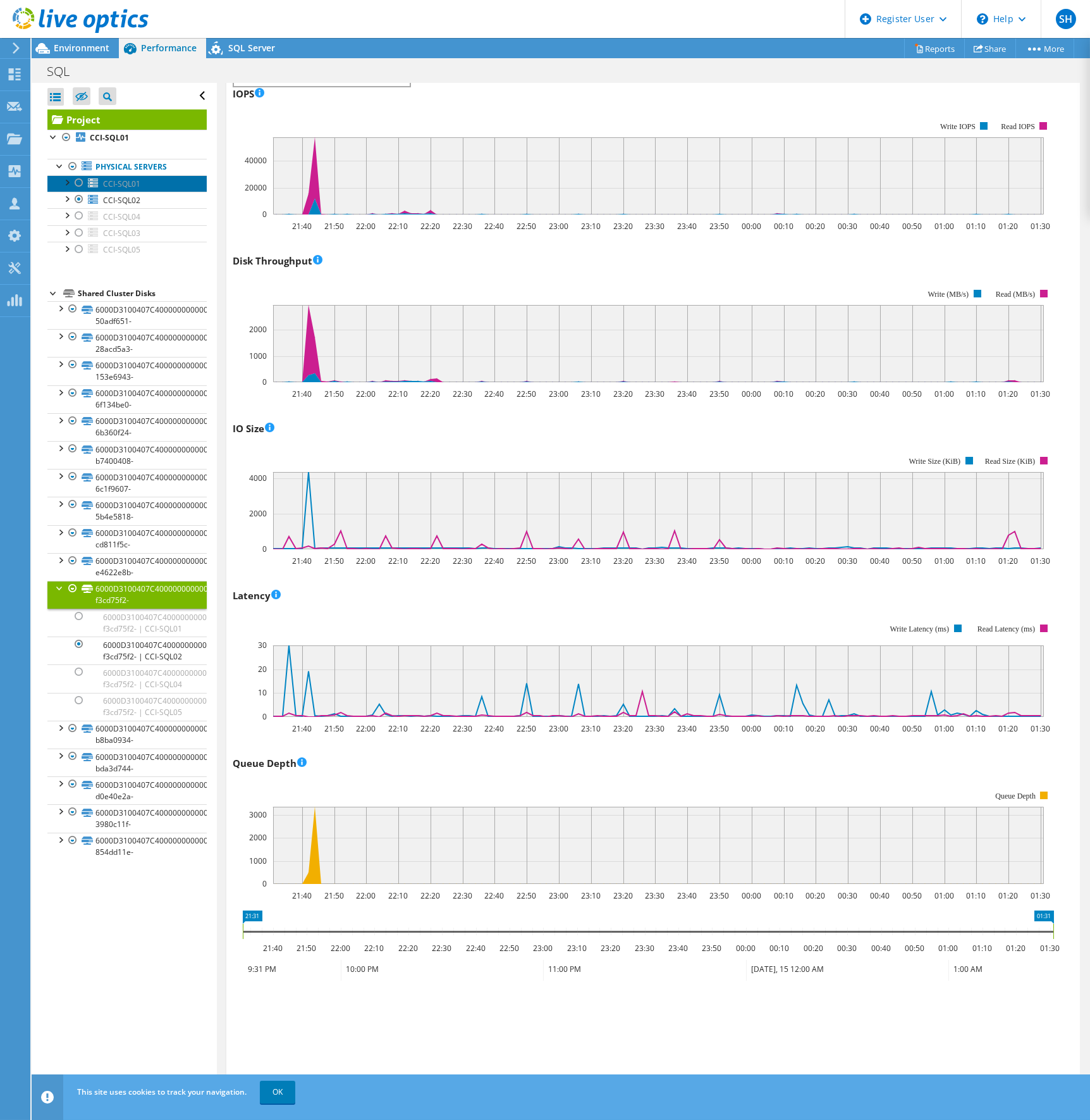
click at [118, 183] on span "CCI-SQL01" at bounding box center [122, 183] width 37 height 11
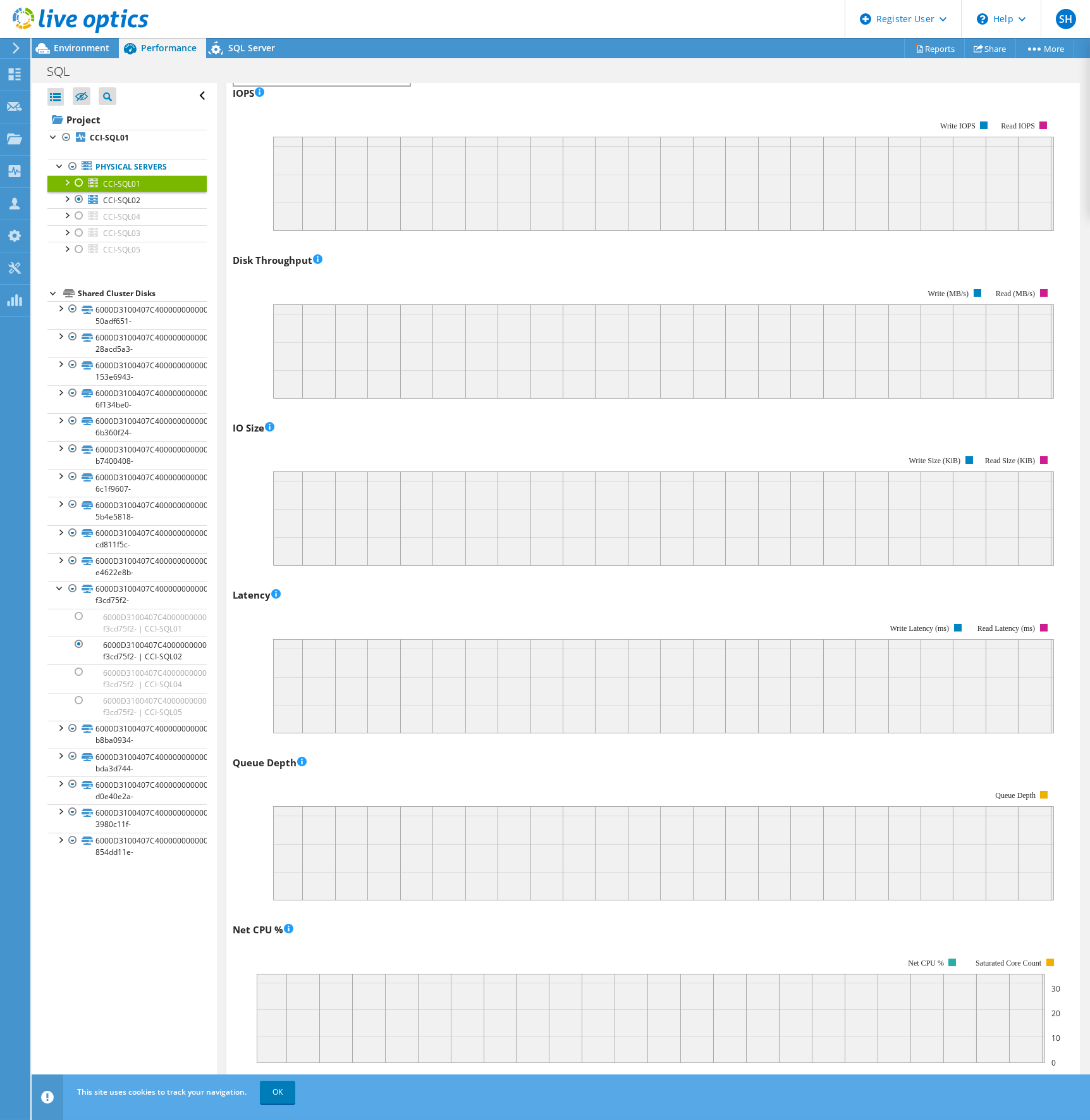
scroll to position [0, 0]
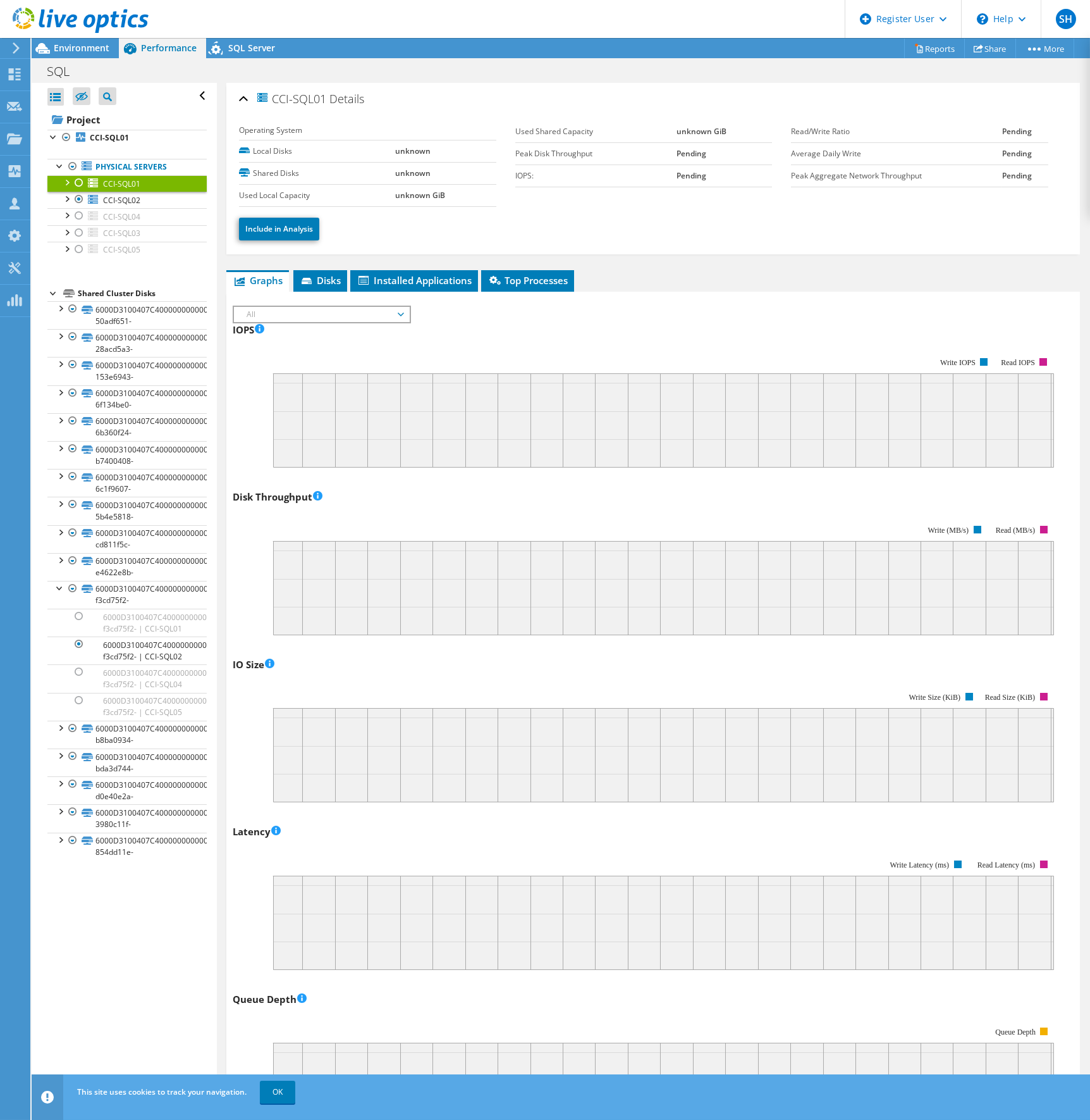
click at [75, 180] on div at bounding box center [79, 182] width 13 height 15
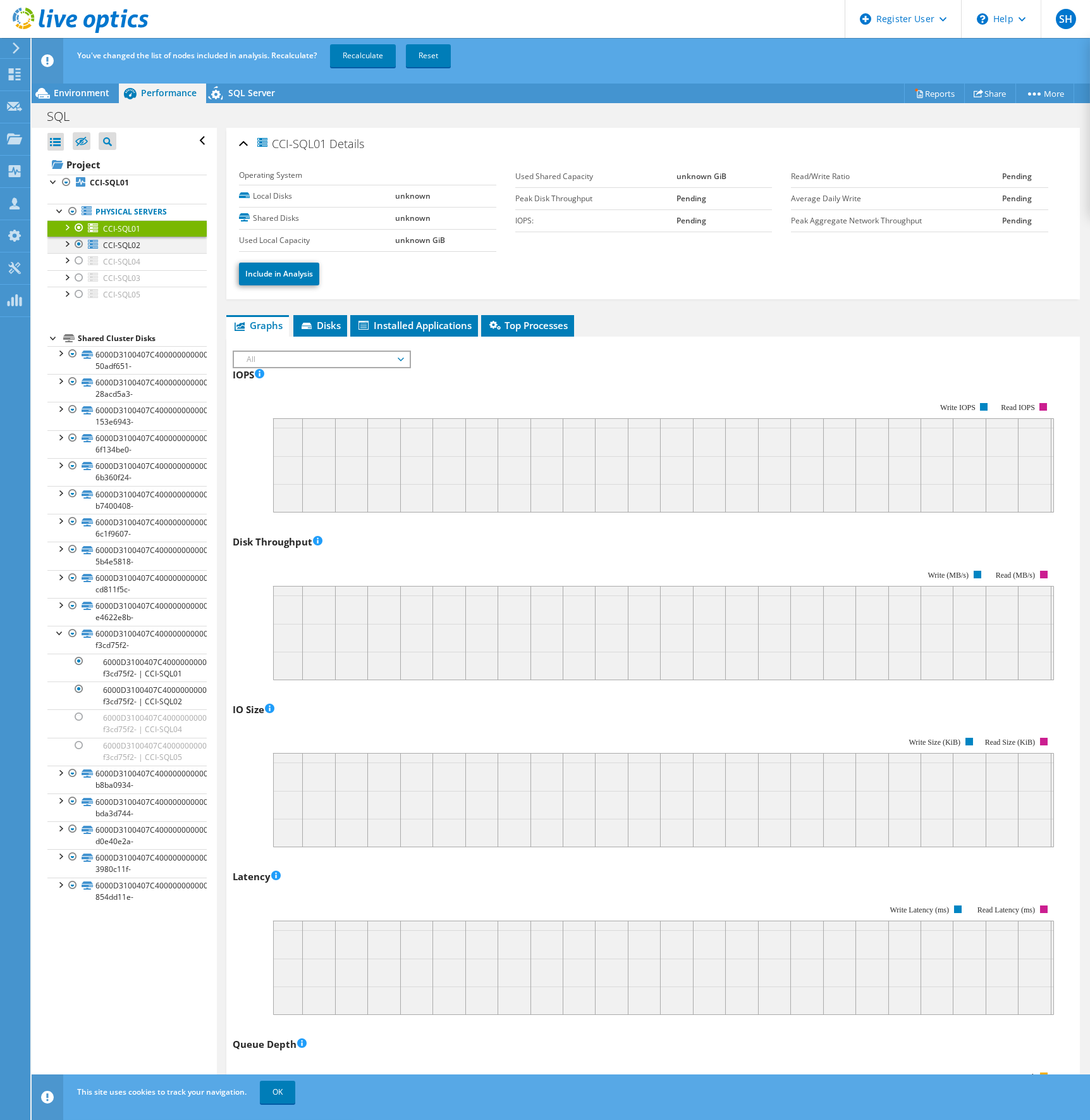
click at [77, 241] on div at bounding box center [79, 243] width 13 height 15
click at [363, 65] on link "Recalculate" at bounding box center [362, 55] width 66 height 23
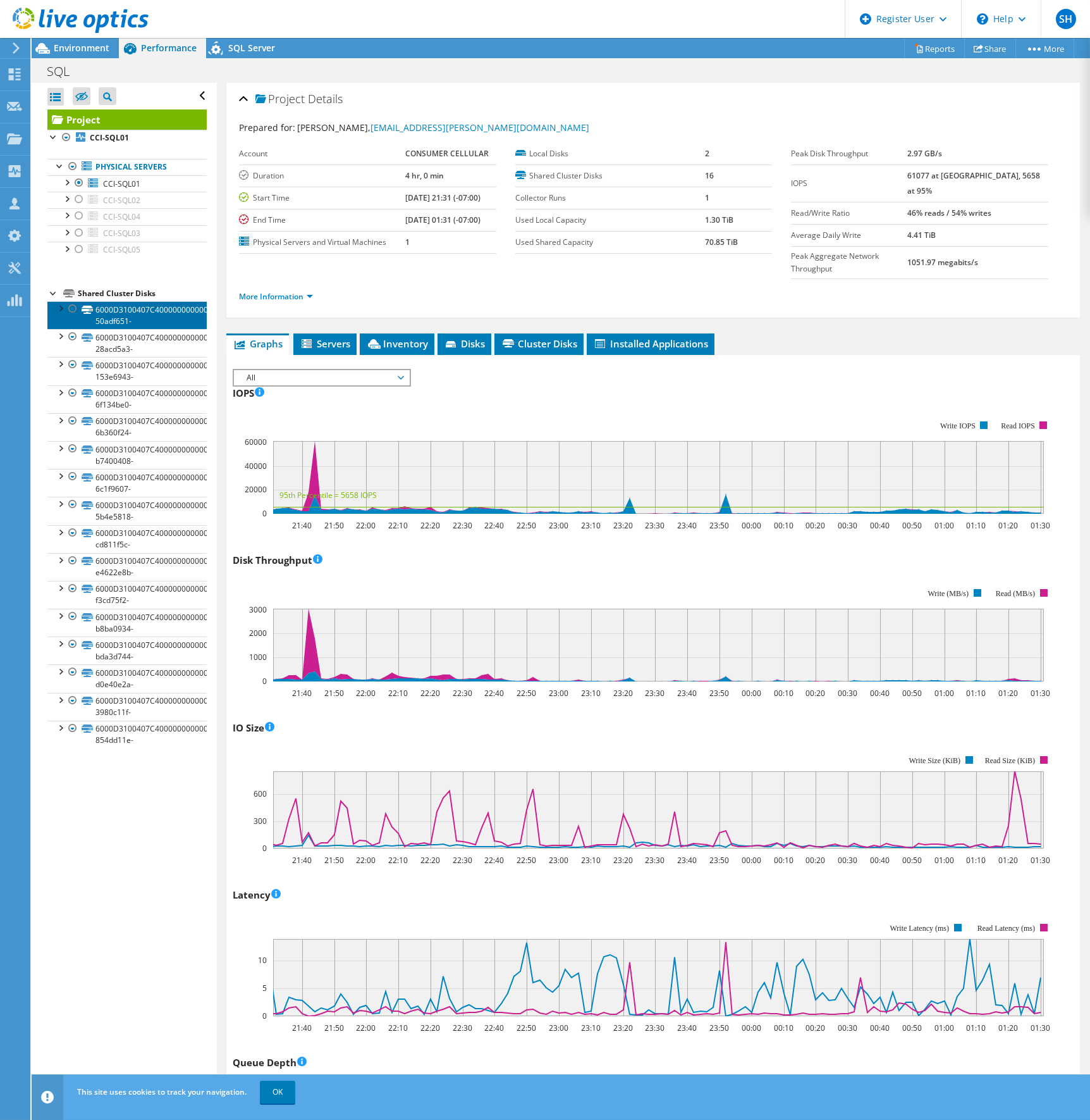
click at [139, 315] on link "6000D3100407C400000000000000002D-50adf651-" at bounding box center [127, 315] width 160 height 28
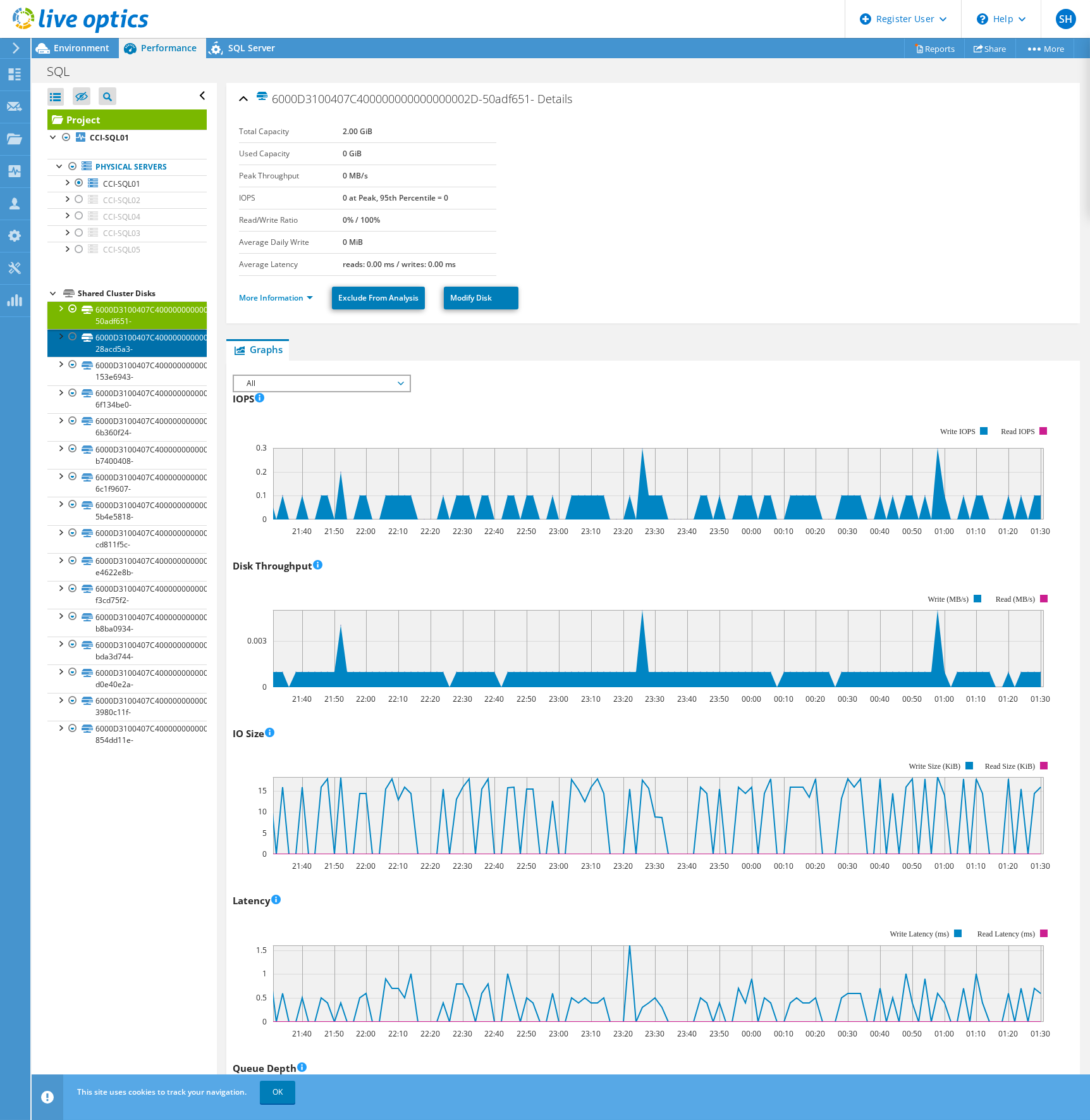
click at [134, 353] on link "6000D3100407C400000000000000003F-28acd5a3-" at bounding box center [127, 343] width 160 height 28
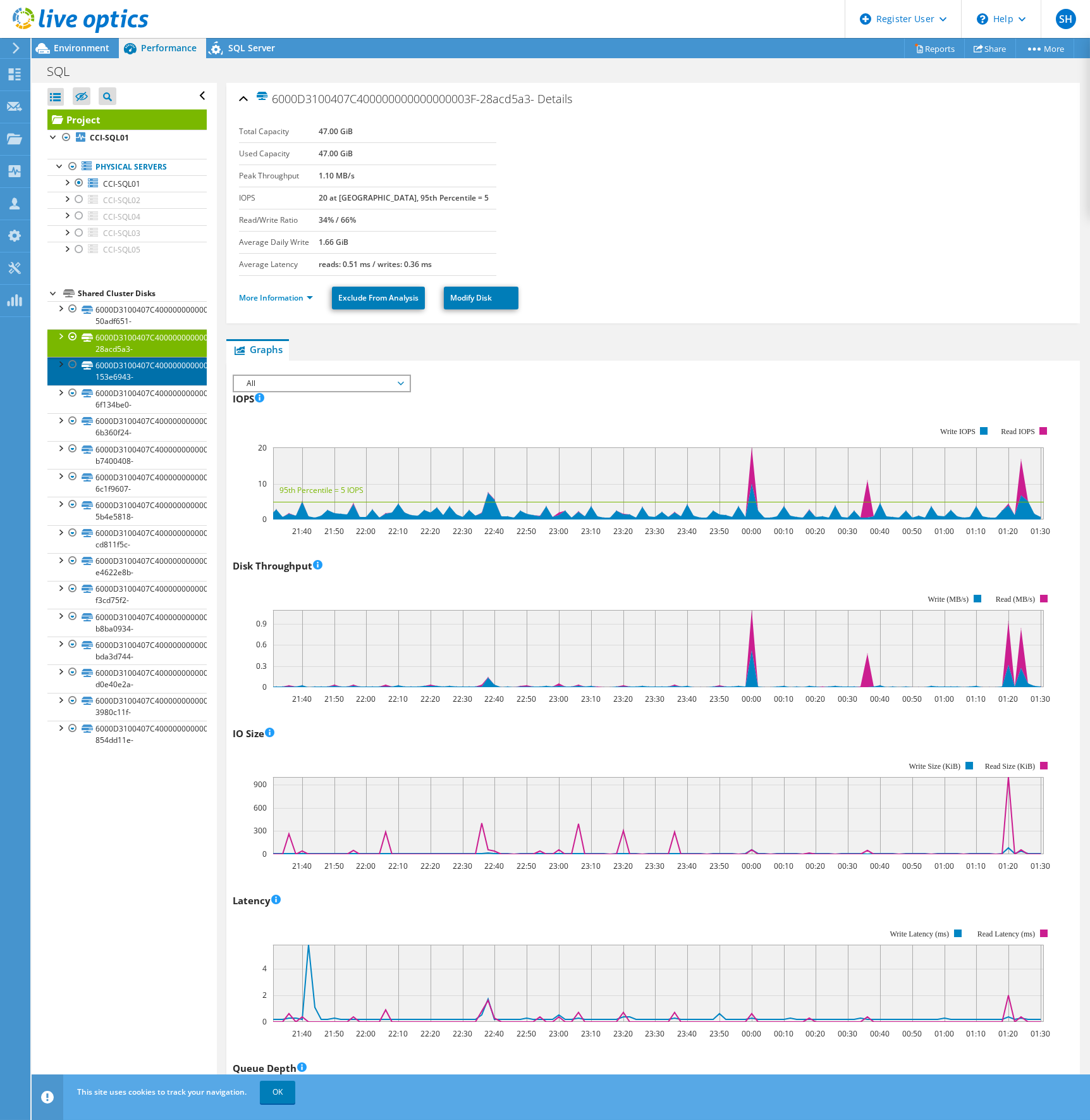
click at [130, 376] on link "6000D3100407C4000000000000000032-153e6943-" at bounding box center [127, 370] width 160 height 28
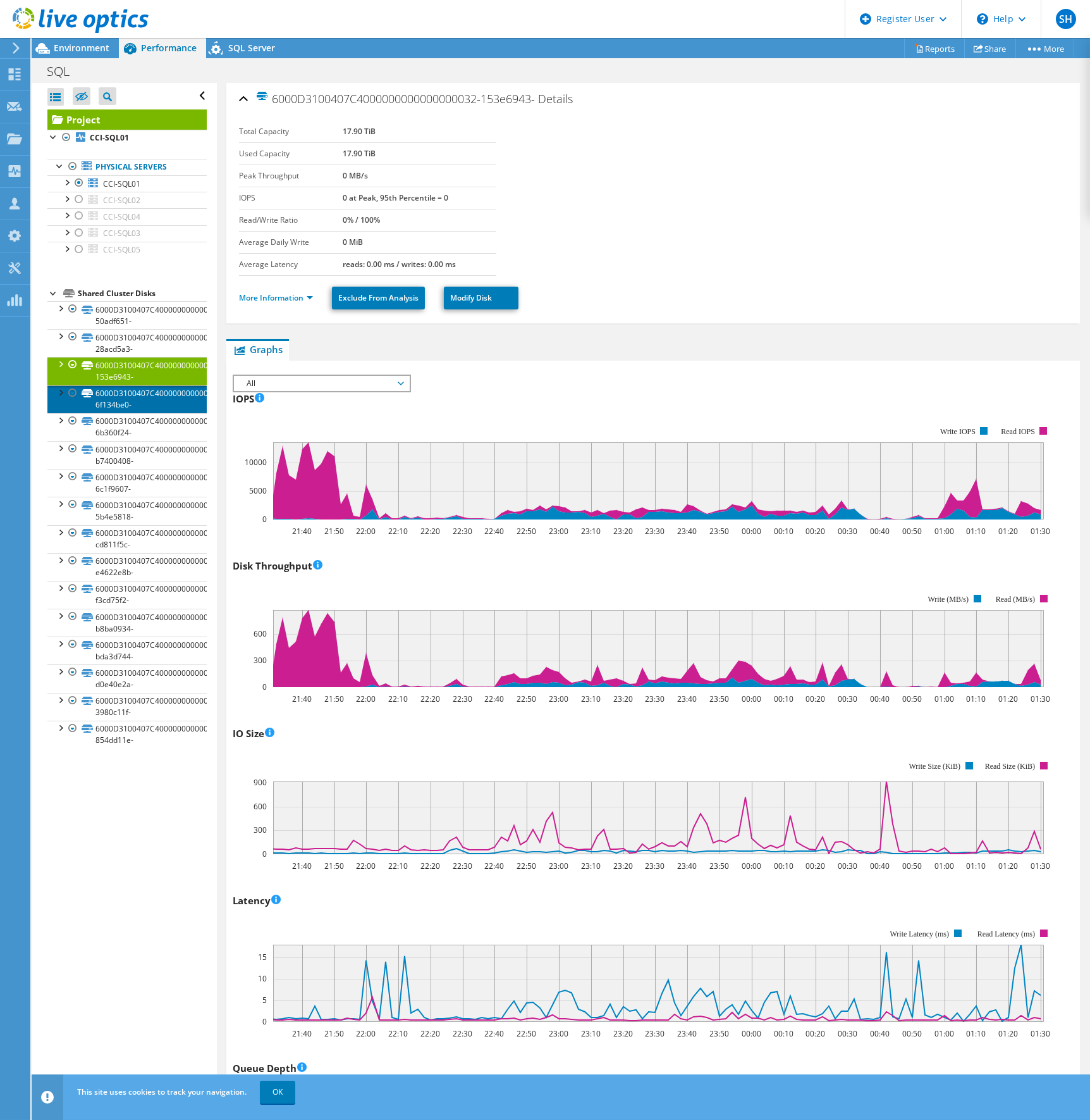
click at [128, 399] on link "6000D3100407C4000000000000000033-6f134be0-" at bounding box center [127, 399] width 160 height 28
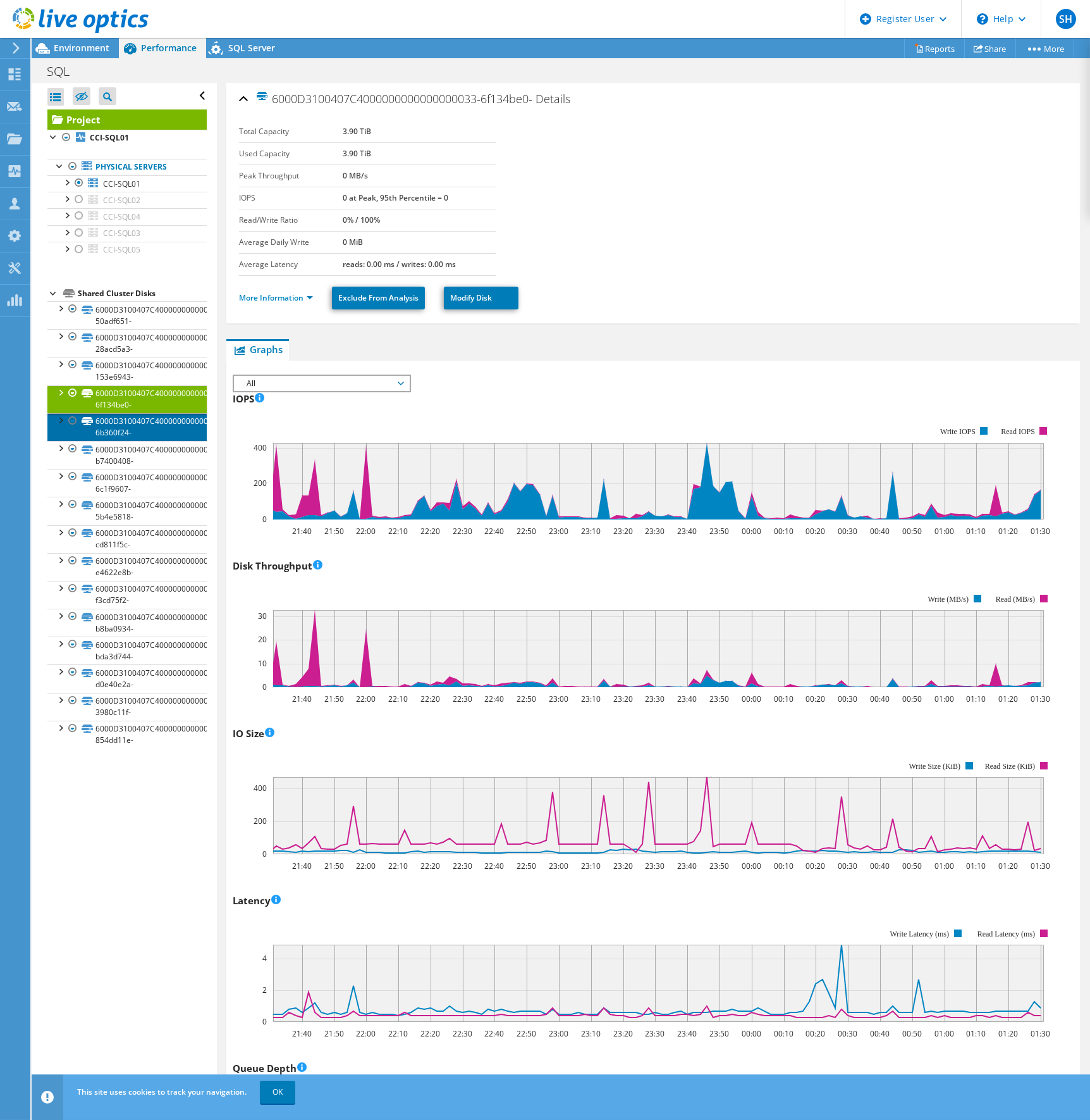
click at [125, 415] on link "6000D3100407C4000000000000000034-6b360f24-" at bounding box center [127, 427] width 160 height 28
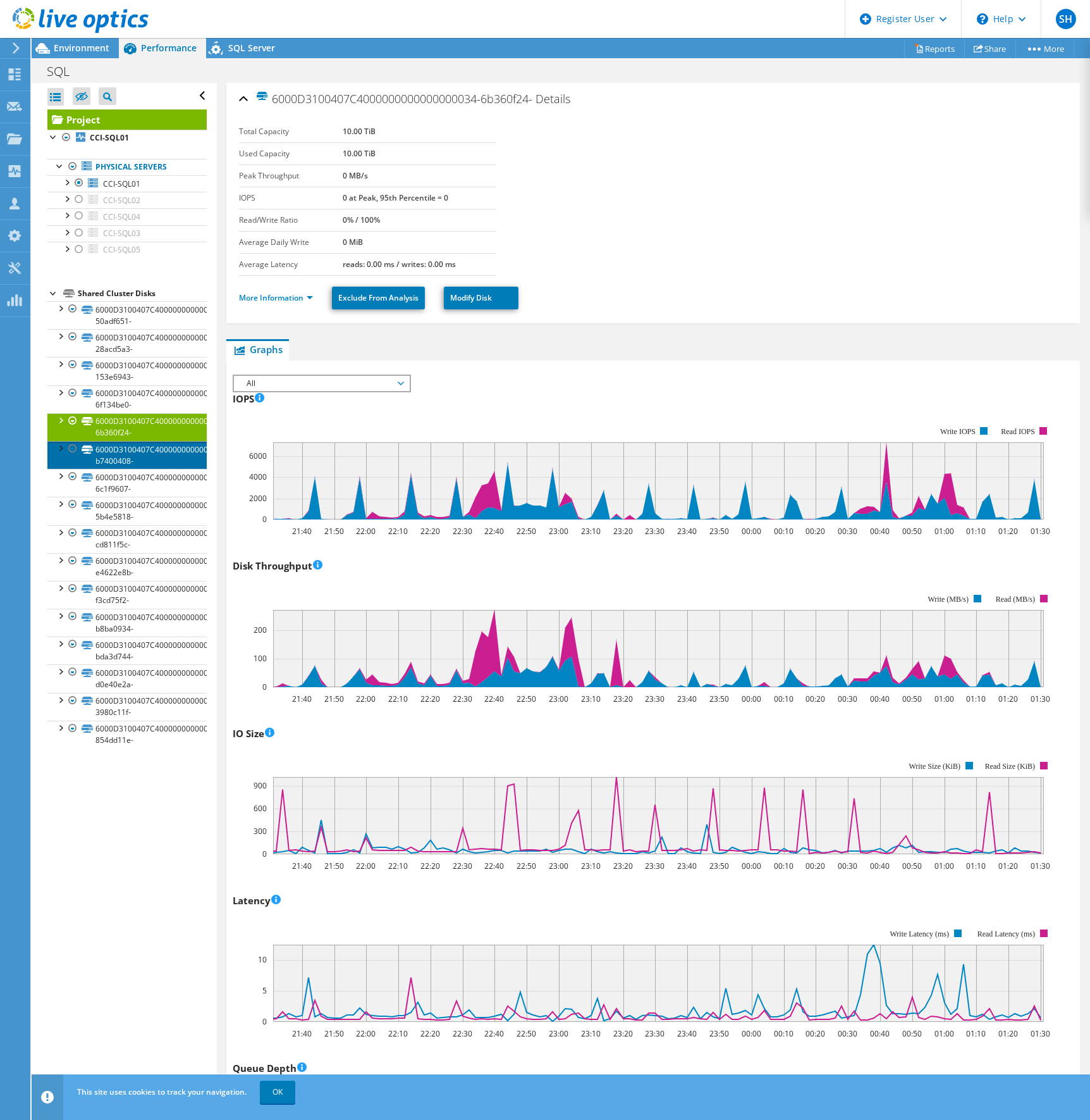
click at [137, 453] on link "6000D3100407C400000000000000002A-b7400408-" at bounding box center [127, 455] width 160 height 28
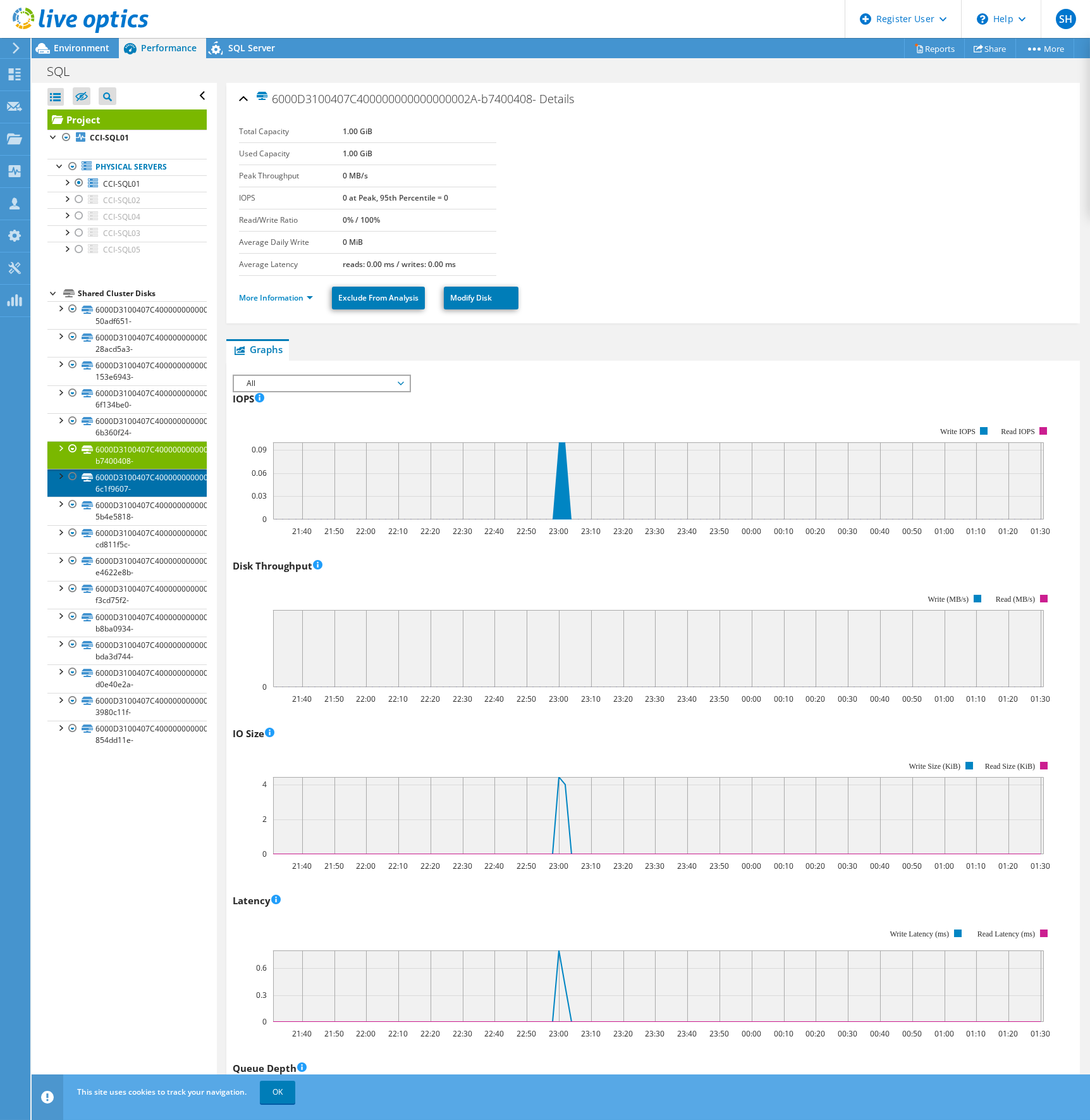
click at [134, 477] on link "6000D3100407C4000000000000000031-6c1f9607-" at bounding box center [127, 483] width 160 height 28
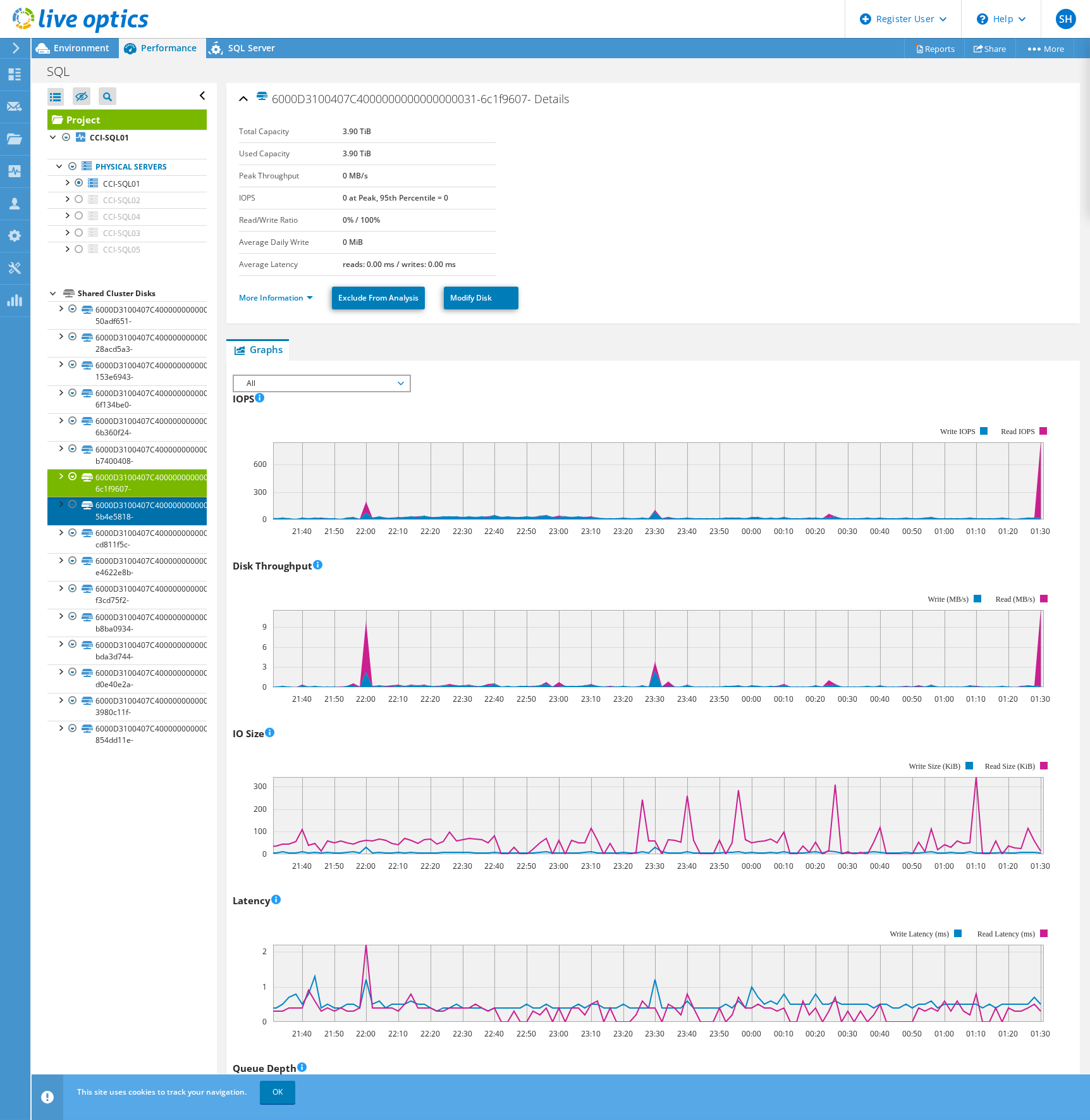
click at [134, 503] on link "6000D3100407C4000000000000000035-5b4e5818-" at bounding box center [127, 510] width 160 height 28
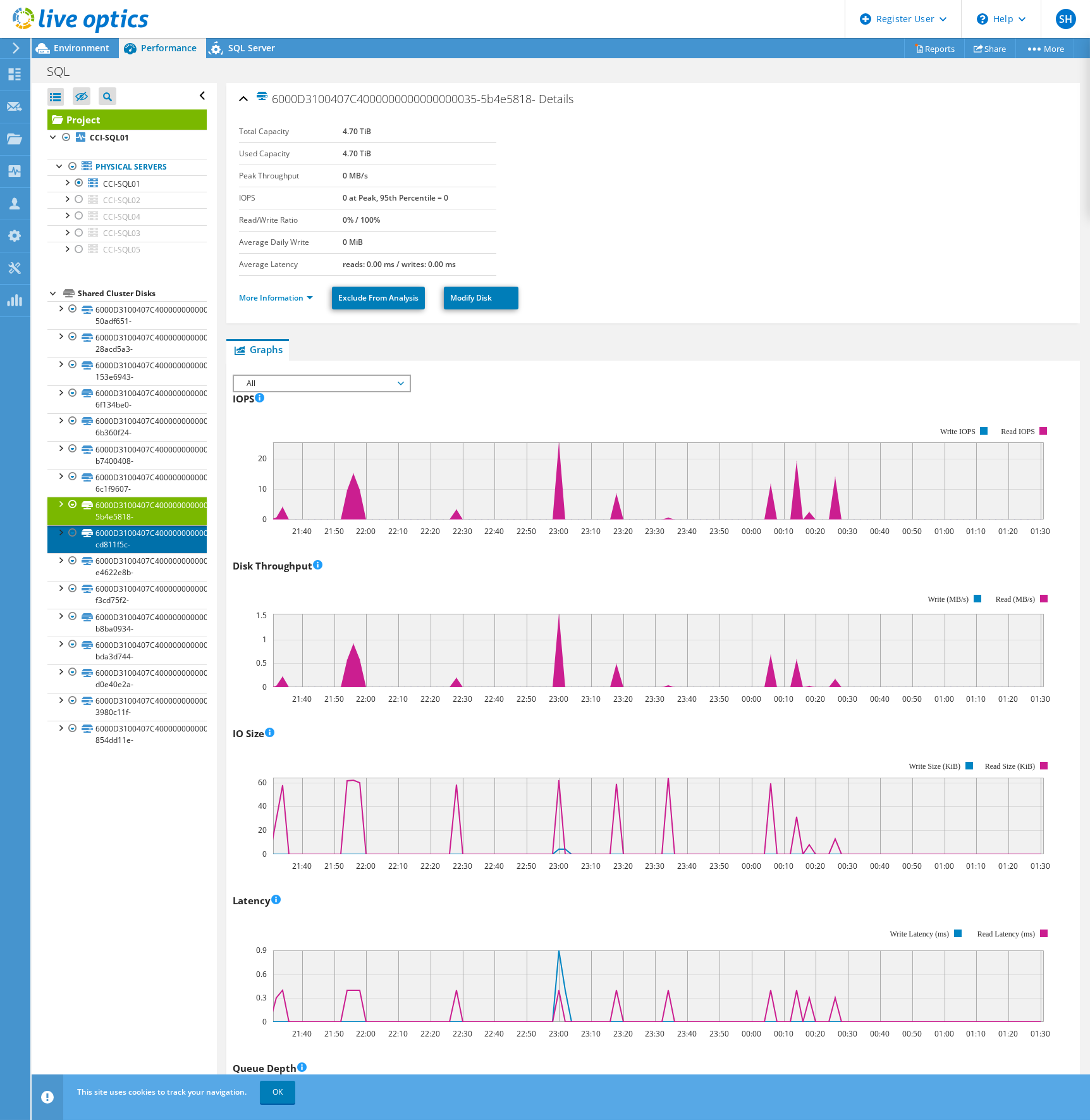
click at [132, 544] on link "6000D3100407C4000000000000000036-cd811f5c-" at bounding box center [127, 539] width 160 height 28
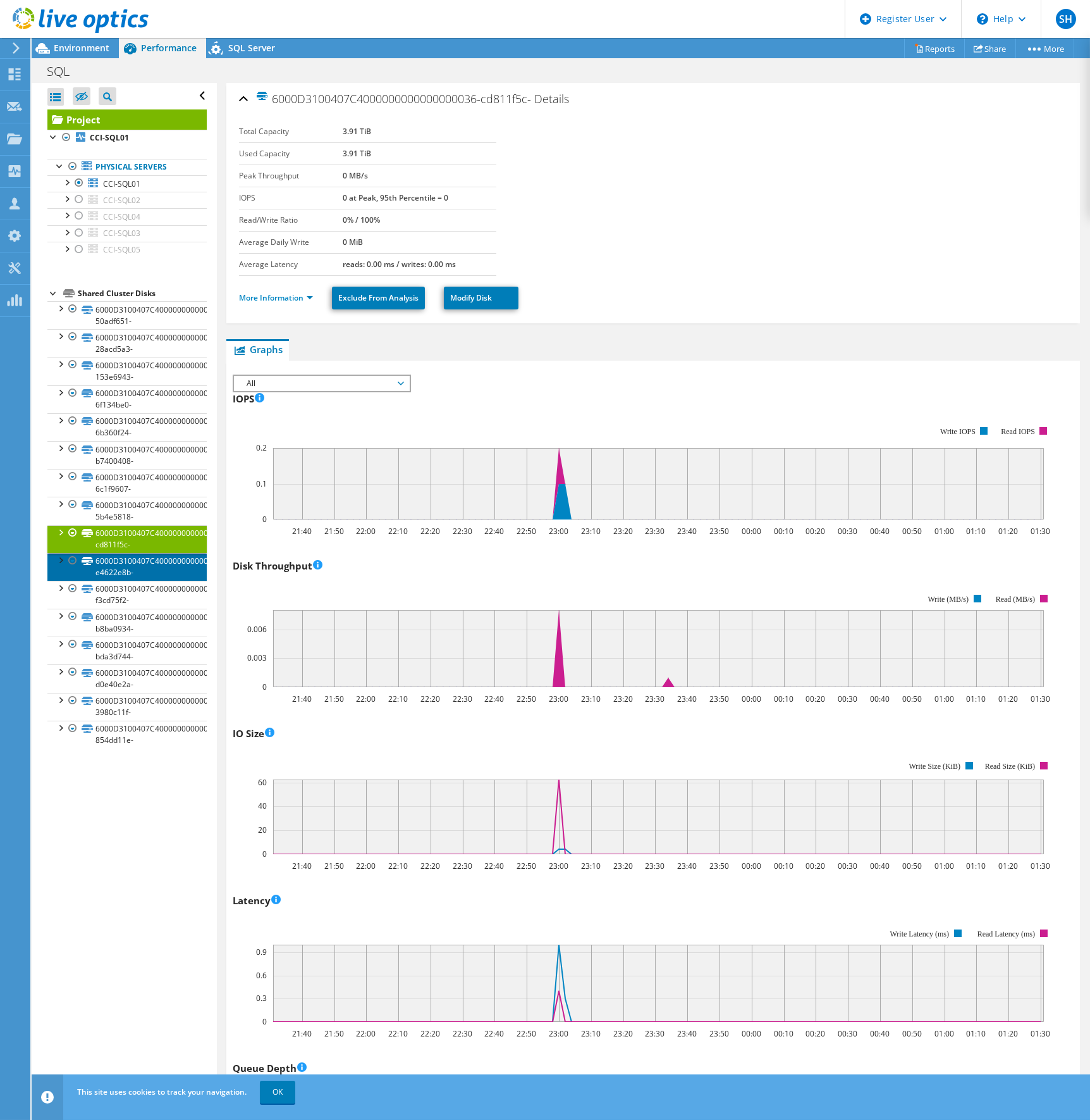
click at [126, 570] on link "6000D3100407C4000000000000000041-e4622e8b-" at bounding box center [127, 566] width 160 height 28
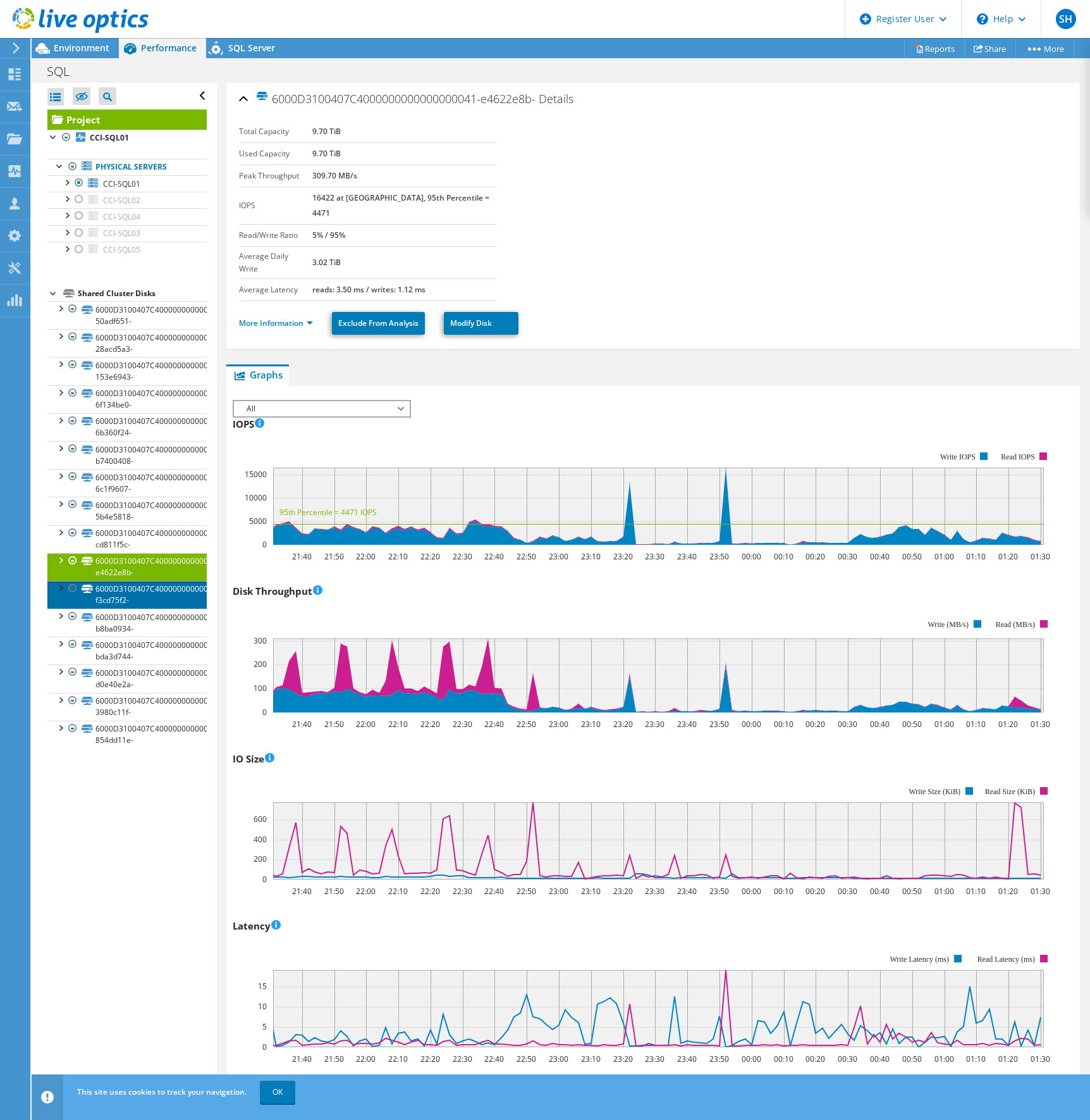
click at [122, 588] on link "6000D3100407C4000000000000000040-f3cd75f2-" at bounding box center [127, 595] width 160 height 28
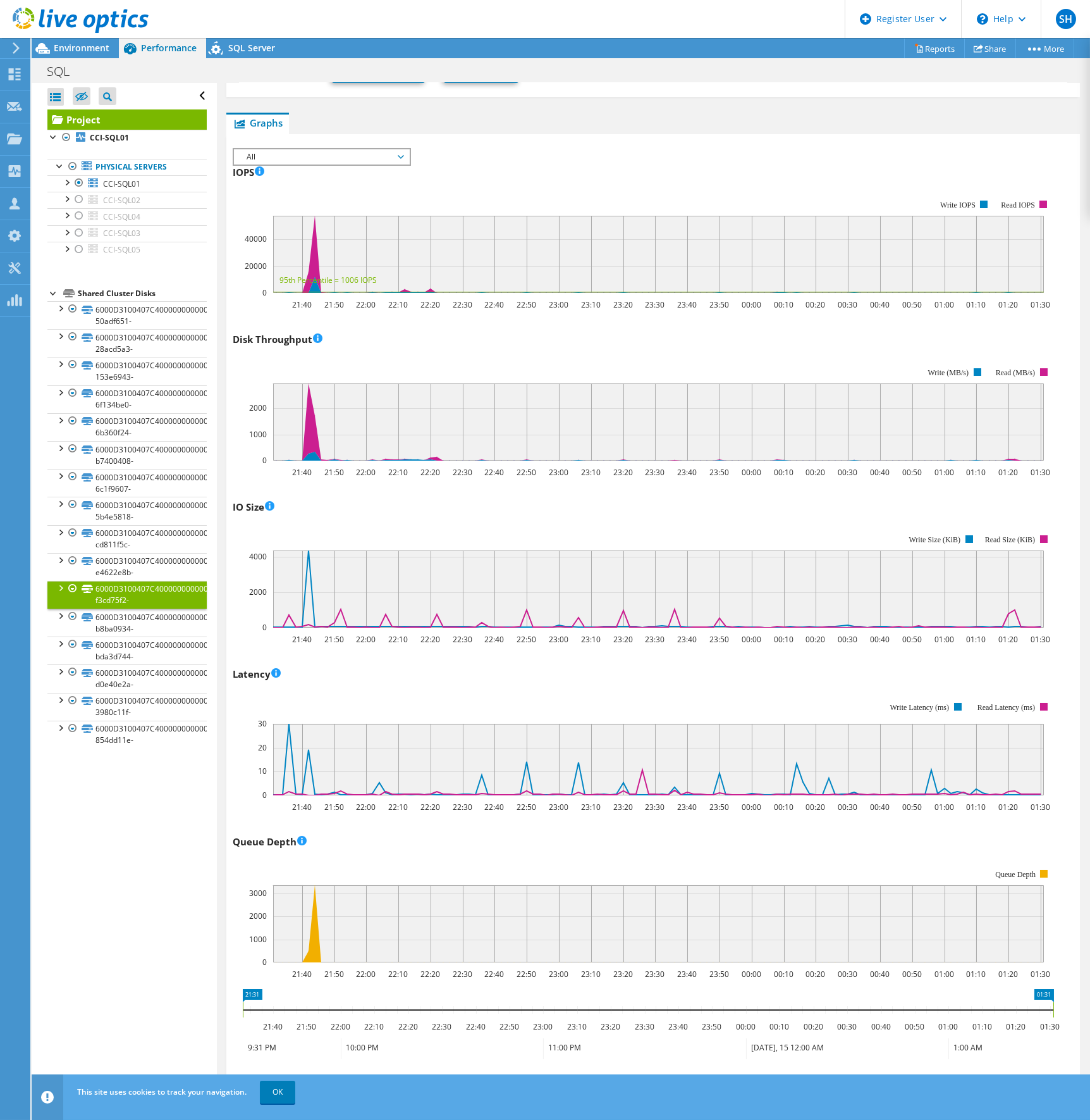
scroll to position [253, 0]
click at [121, 215] on span "CCI-SQL04" at bounding box center [122, 217] width 37 height 11
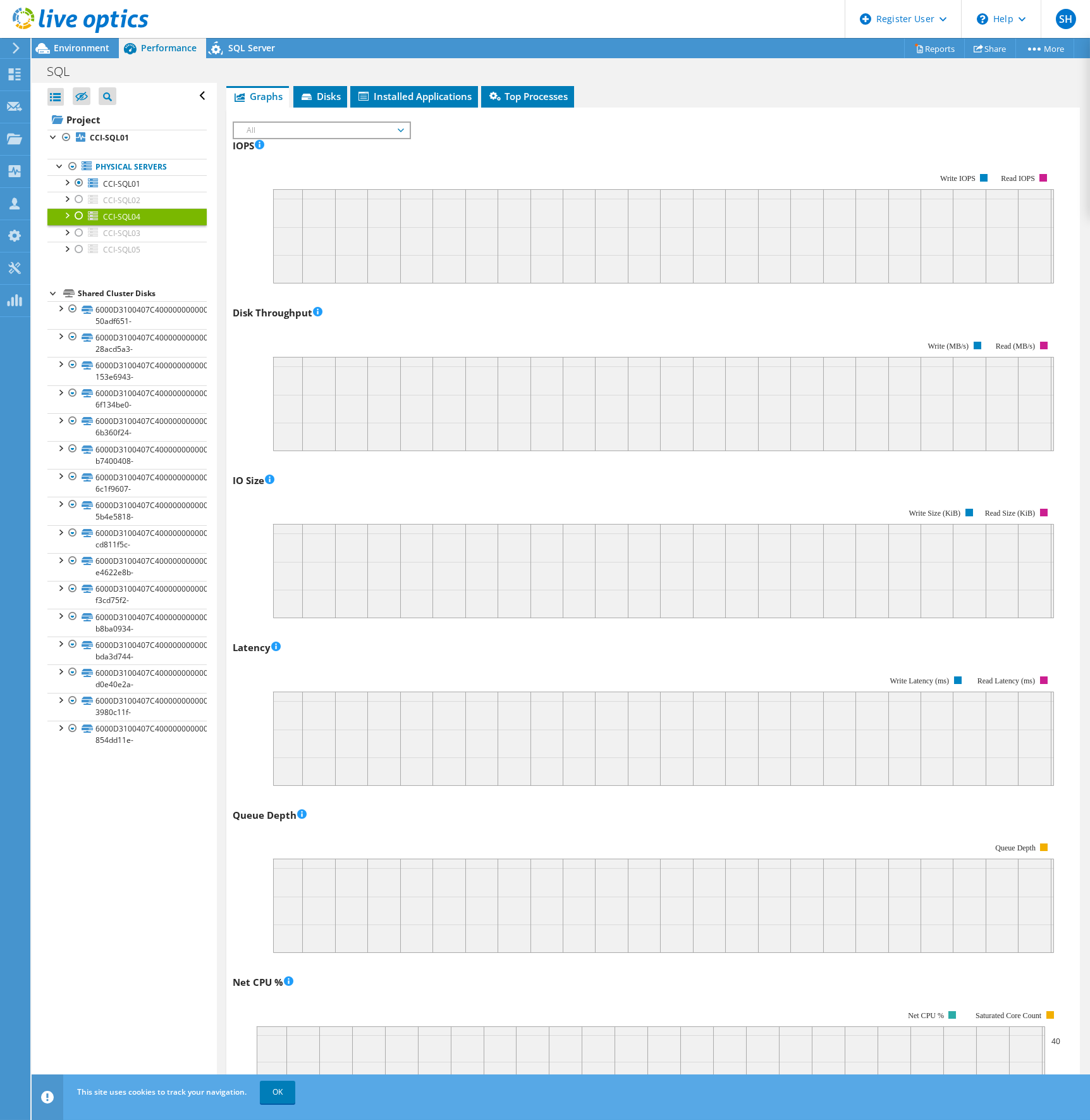
scroll to position [0, 0]
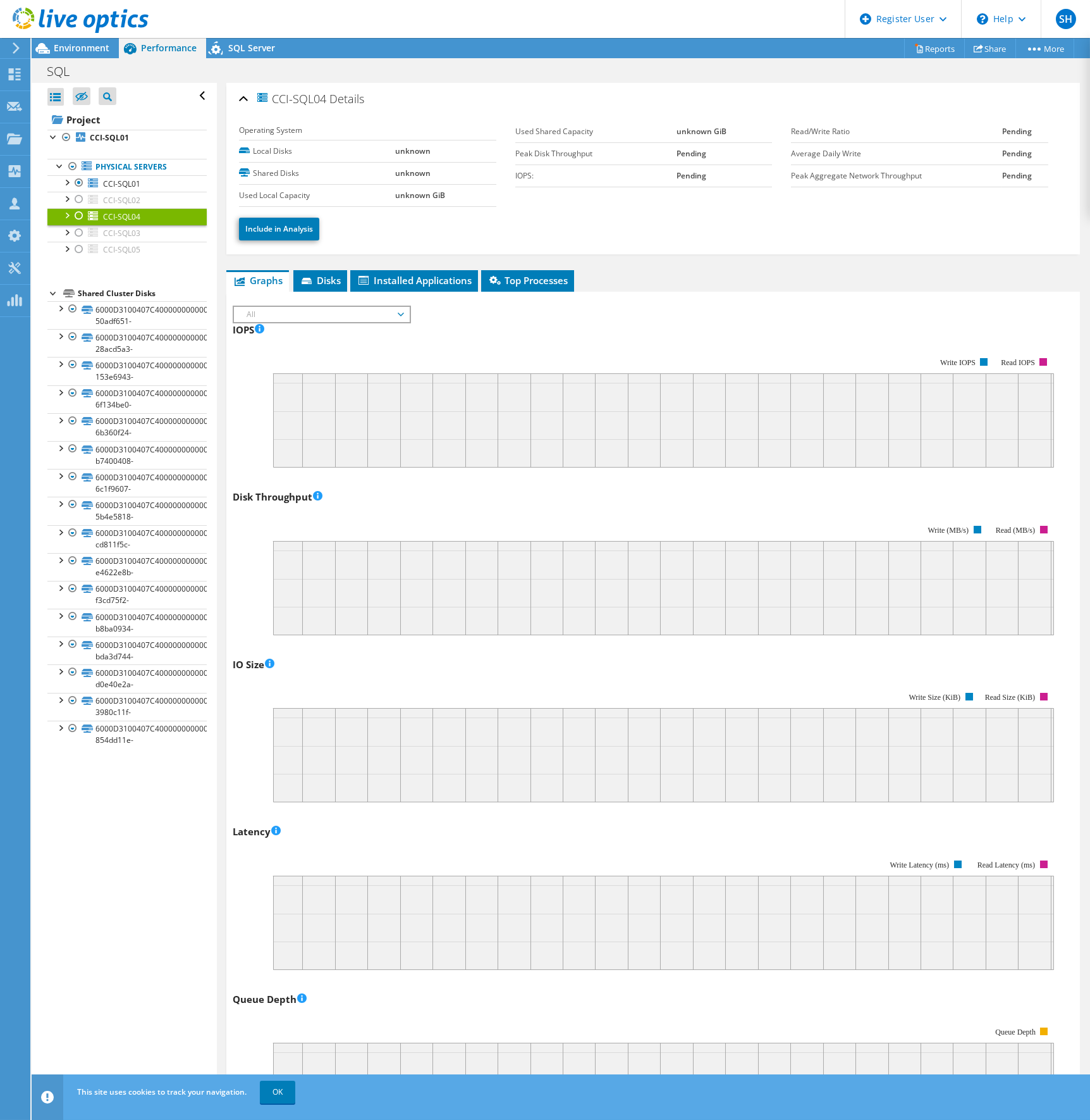
click at [78, 215] on div at bounding box center [79, 215] width 13 height 15
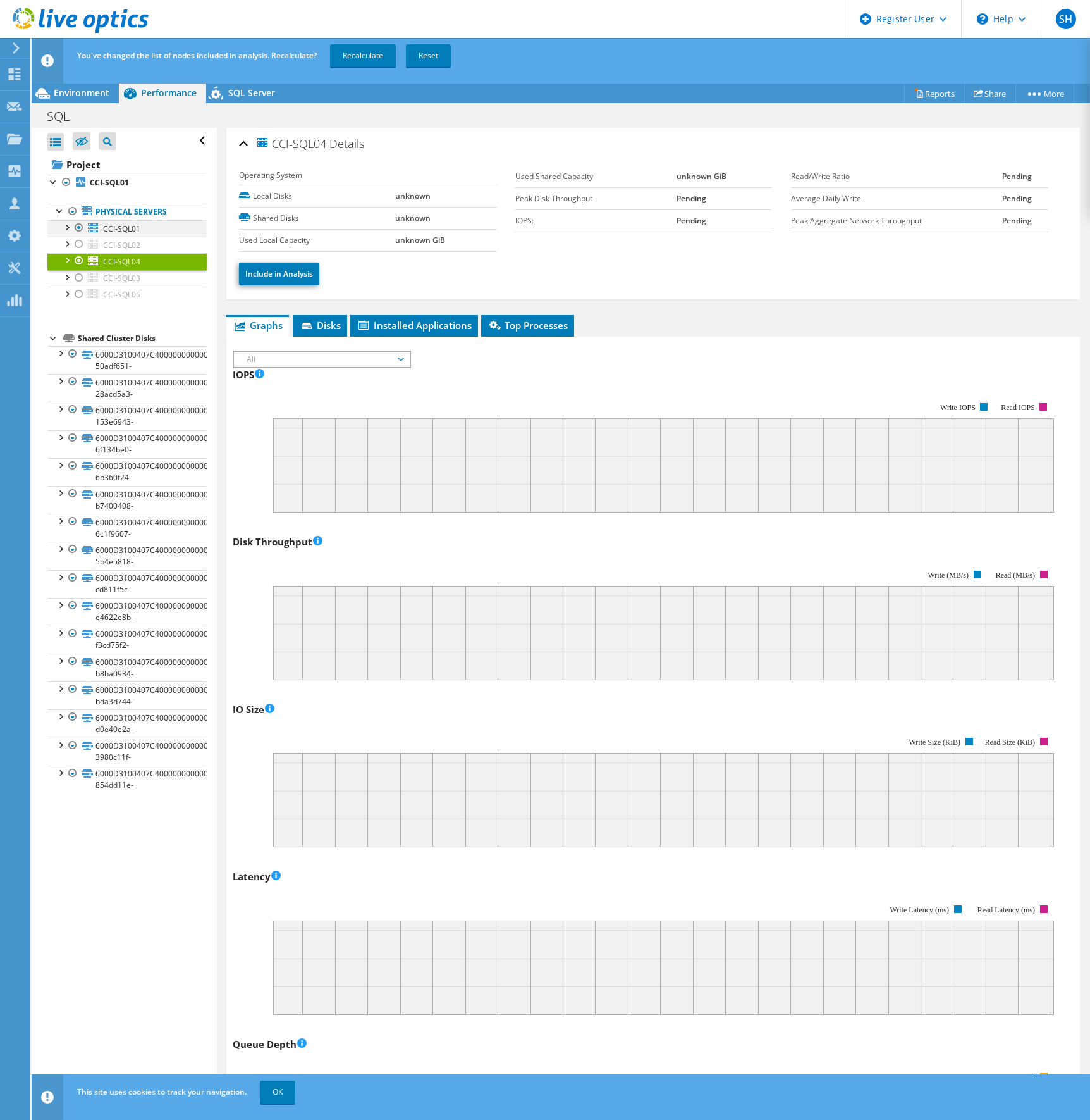
click at [81, 228] on div at bounding box center [79, 228] width 13 height 15
click at [361, 57] on link "Recalculate" at bounding box center [362, 55] width 66 height 23
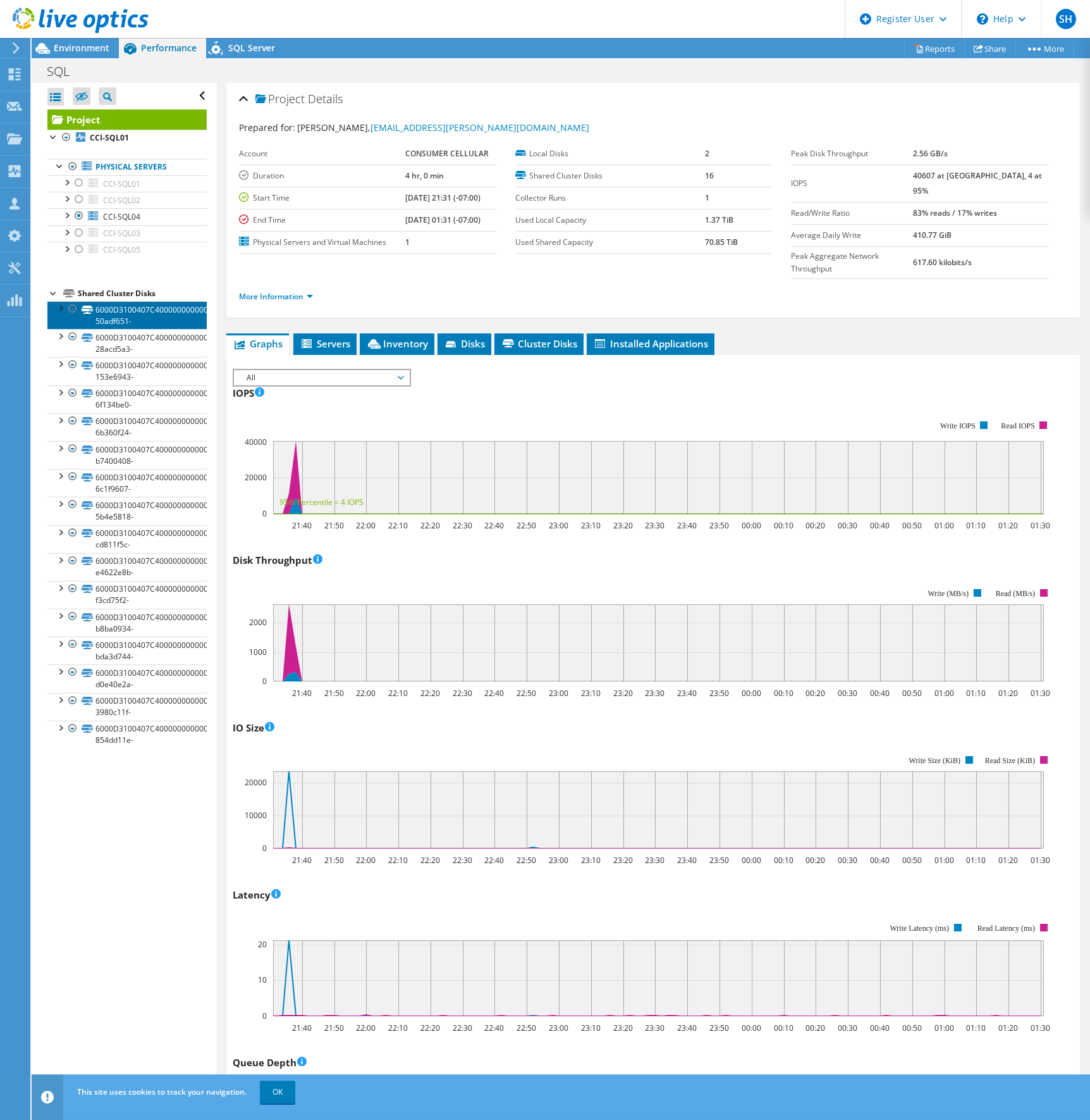
click at [132, 323] on link "6000D3100407C400000000000000002D-50adf651-" at bounding box center [127, 315] width 160 height 28
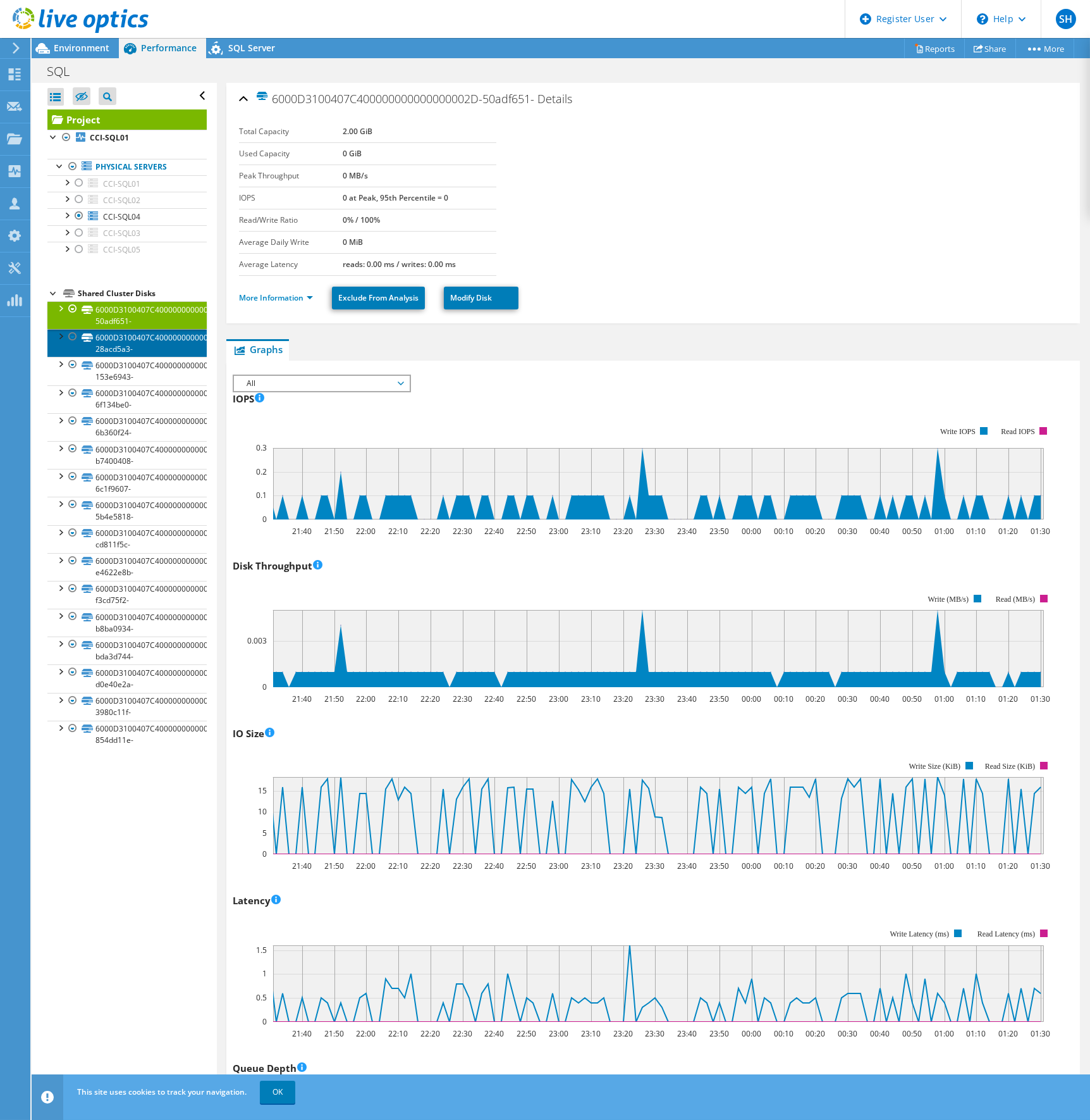
click at [134, 346] on link "6000D3100407C400000000000000003F-28acd5a3-" at bounding box center [127, 343] width 160 height 28
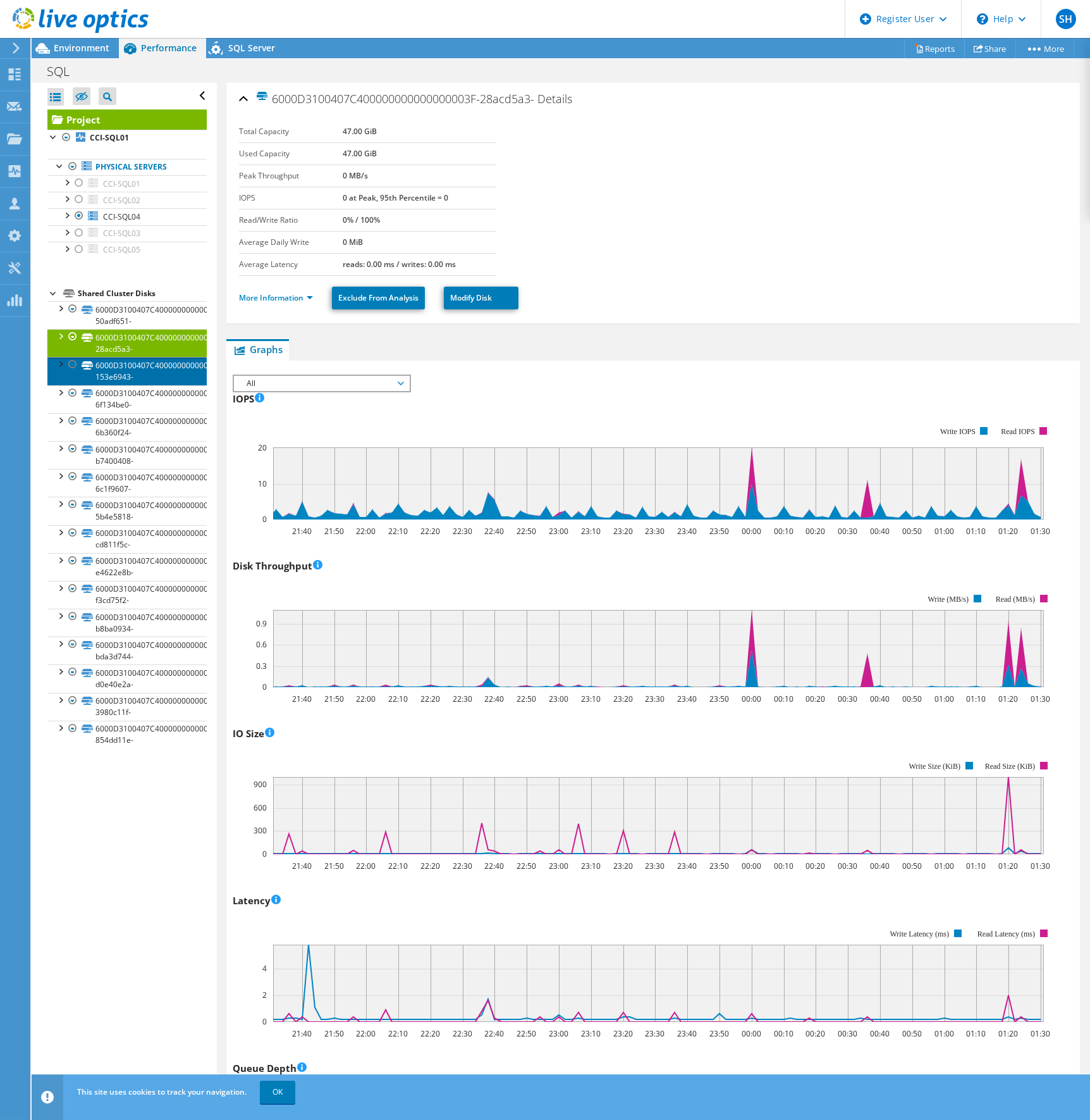
click at [132, 370] on link "6000D3100407C4000000000000000032-153e6943-" at bounding box center [127, 370] width 160 height 28
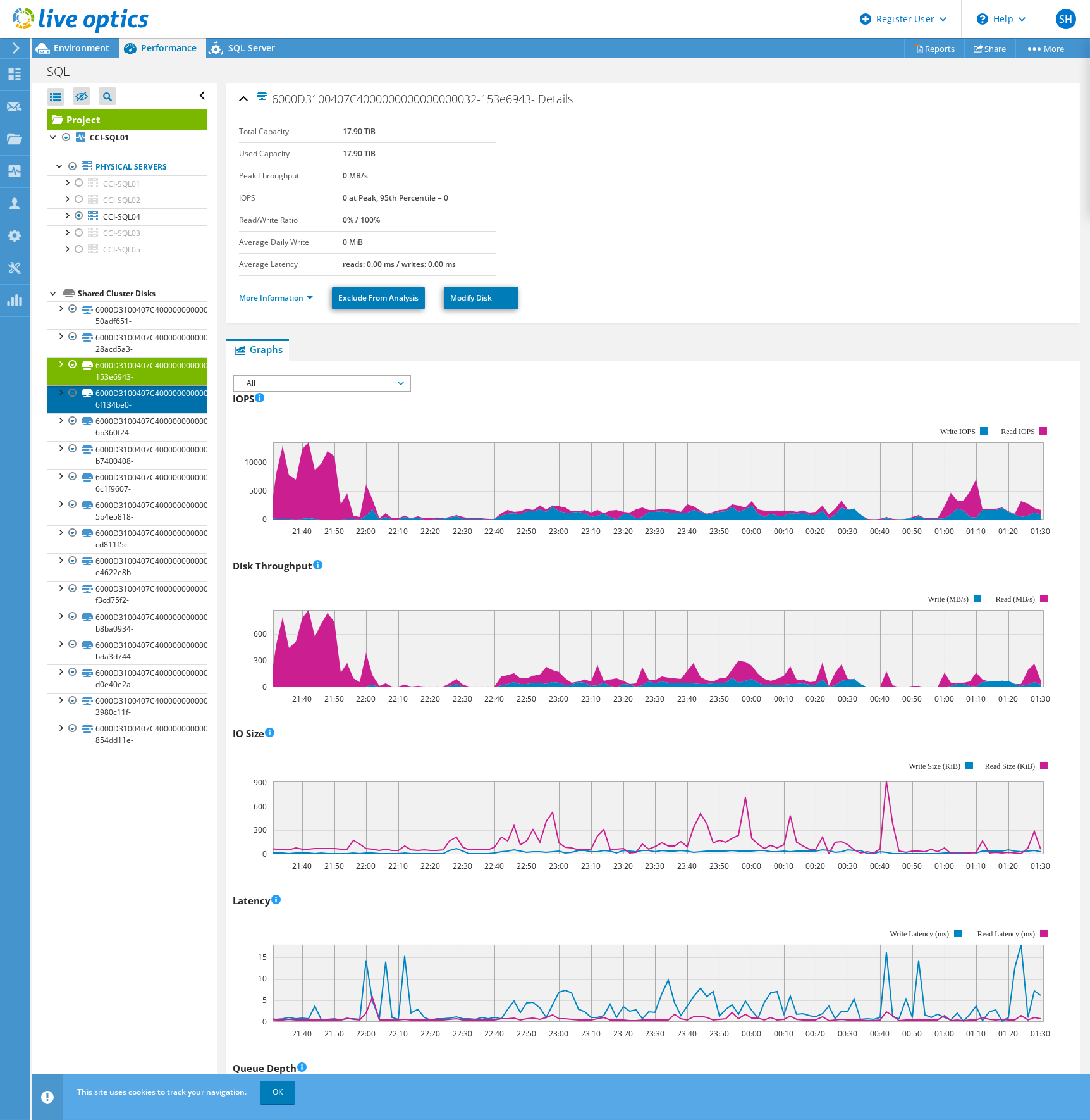
click at [127, 401] on link "6000D3100407C4000000000000000033-6f134be0-" at bounding box center [127, 399] width 160 height 28
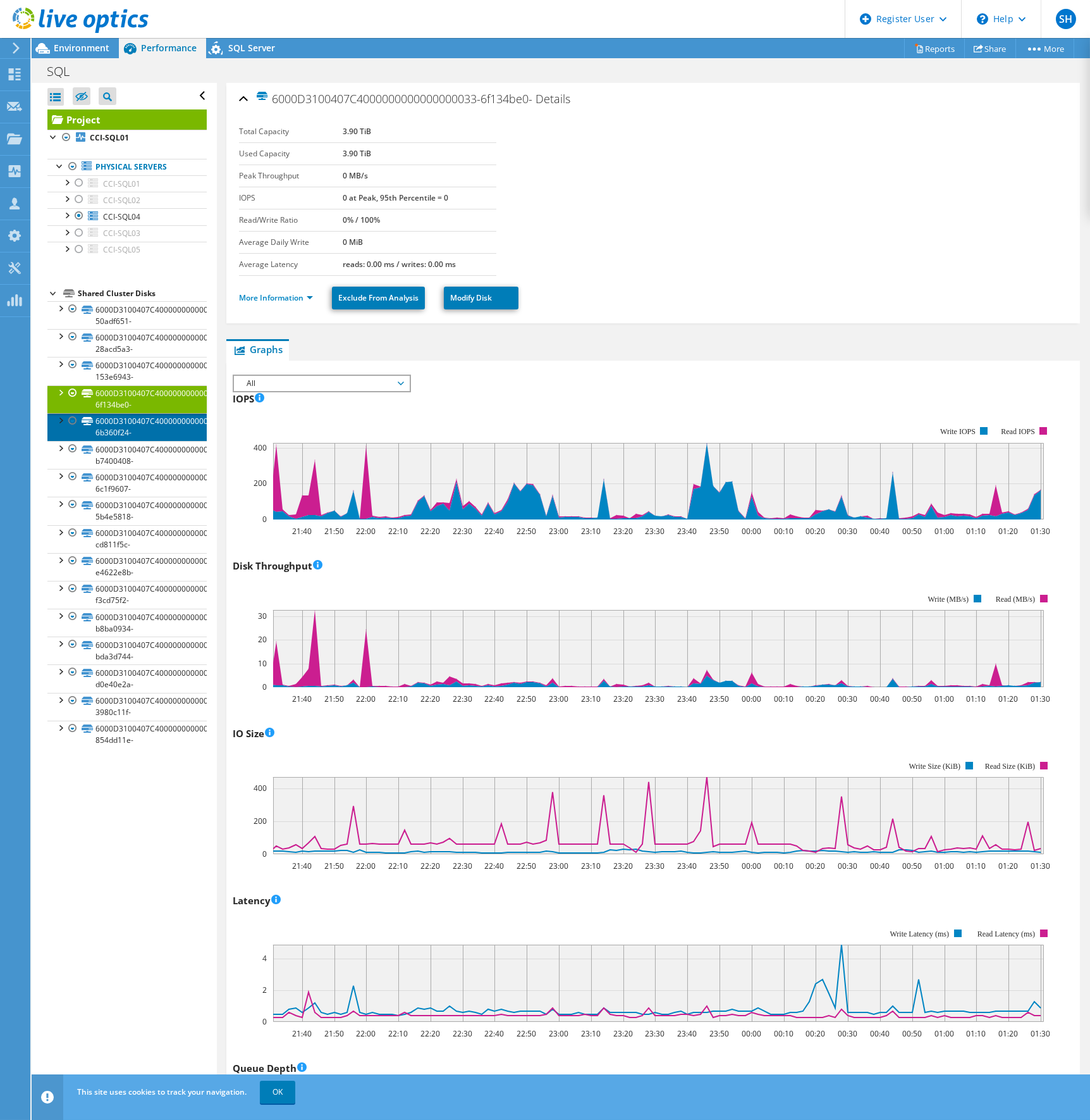
click at [127, 426] on link "6000D3100407C4000000000000000034-6b360f24-" at bounding box center [127, 427] width 160 height 28
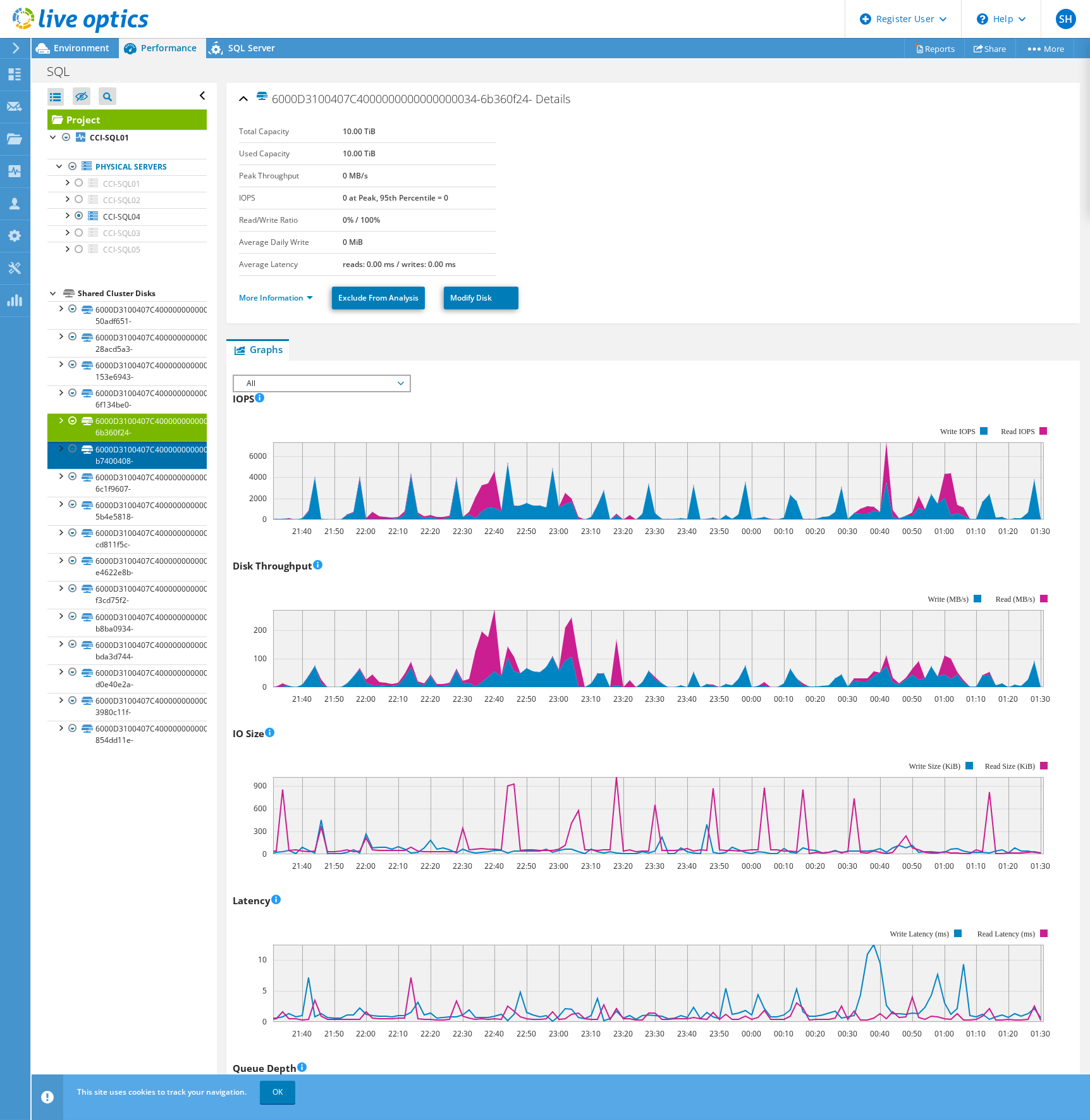
click at [132, 447] on link "6000D3100407C400000000000000002A-b7400408-" at bounding box center [127, 455] width 160 height 28
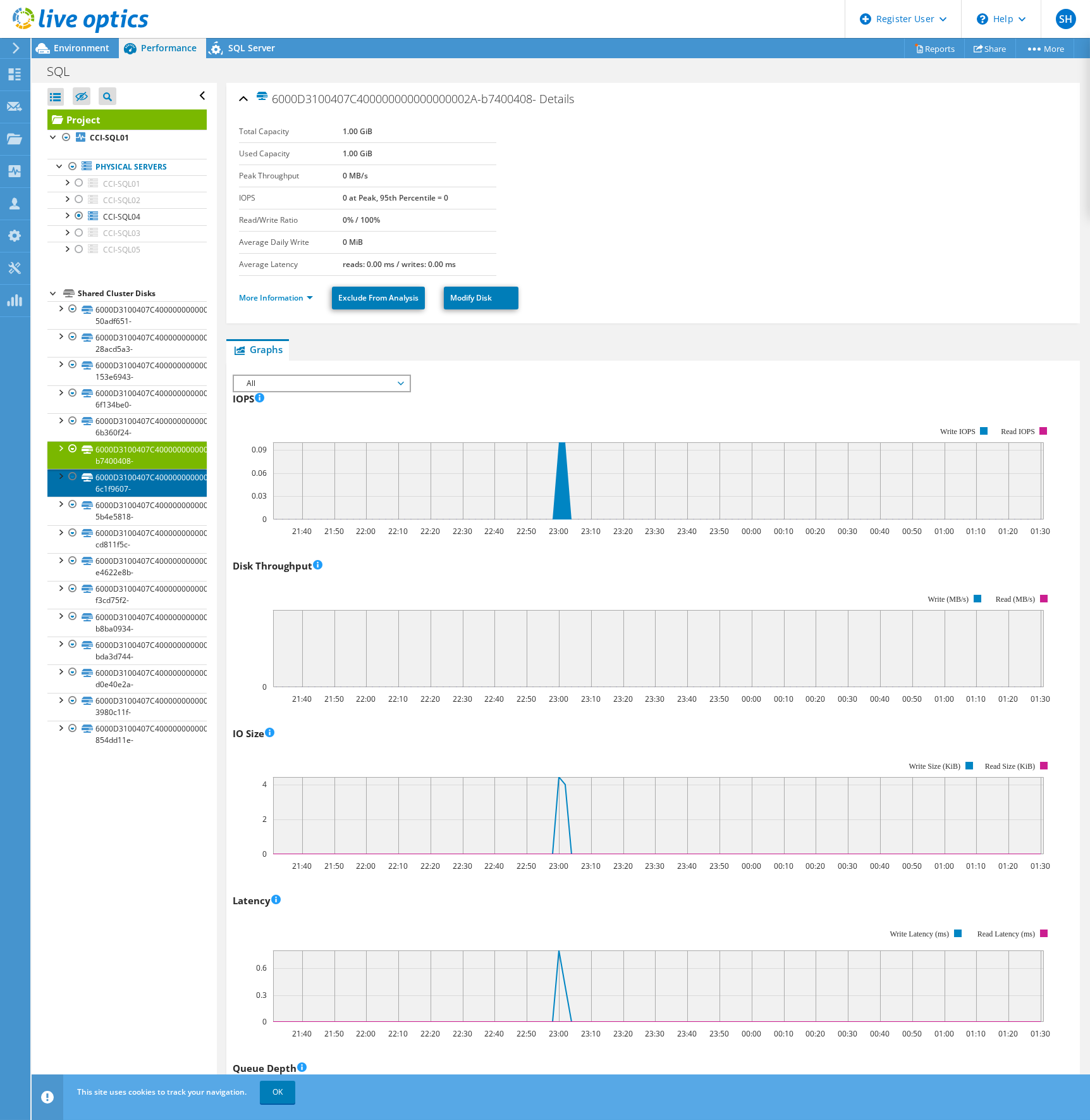
click at [132, 484] on link "6000D3100407C4000000000000000031-6c1f9607-" at bounding box center [127, 483] width 160 height 28
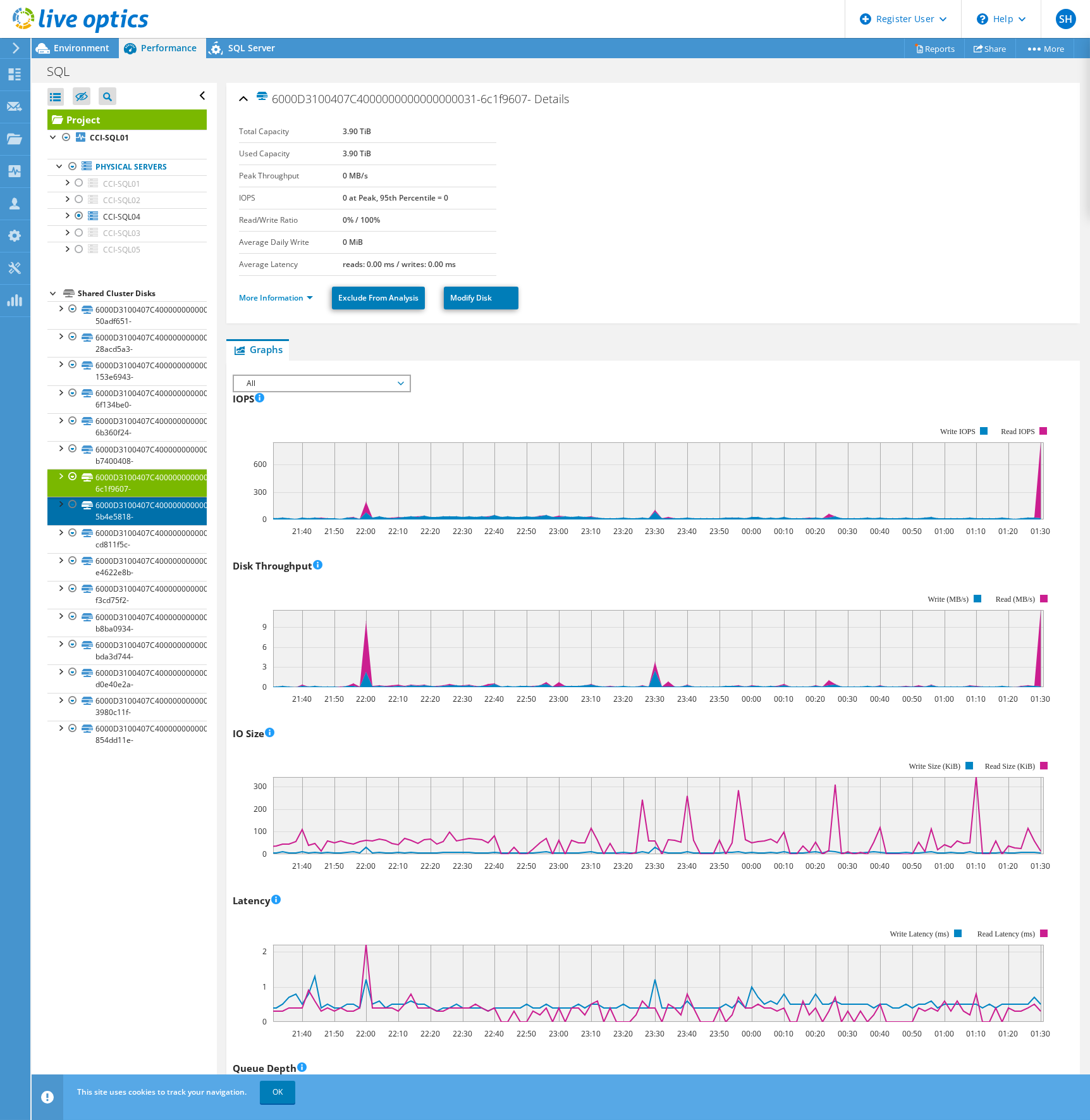
click at [131, 509] on link "6000D3100407C4000000000000000035-5b4e5818-" at bounding box center [127, 510] width 160 height 28
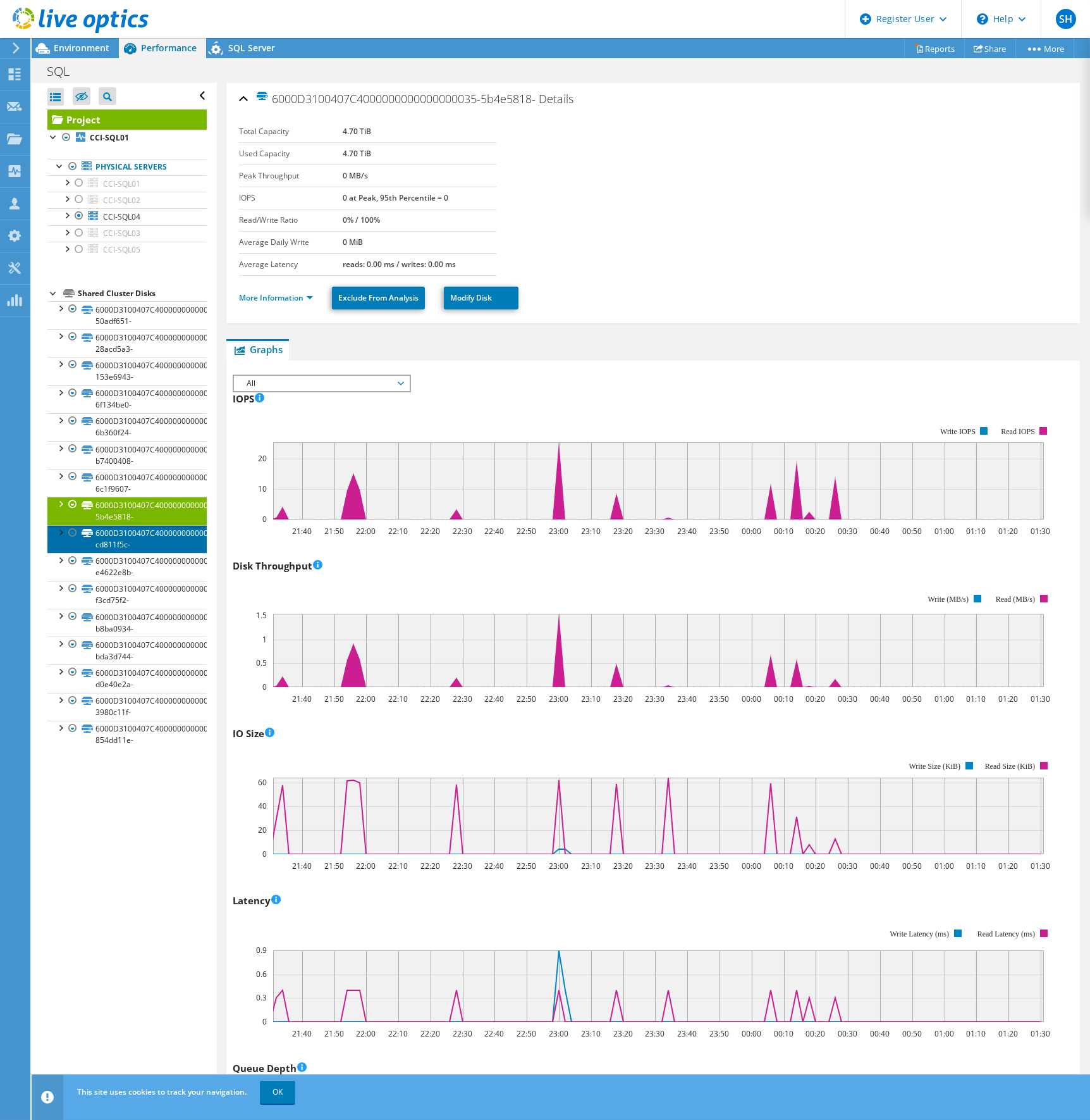
click at [132, 532] on link "6000D3100407C4000000000000000036-cd811f5c-" at bounding box center [127, 539] width 160 height 28
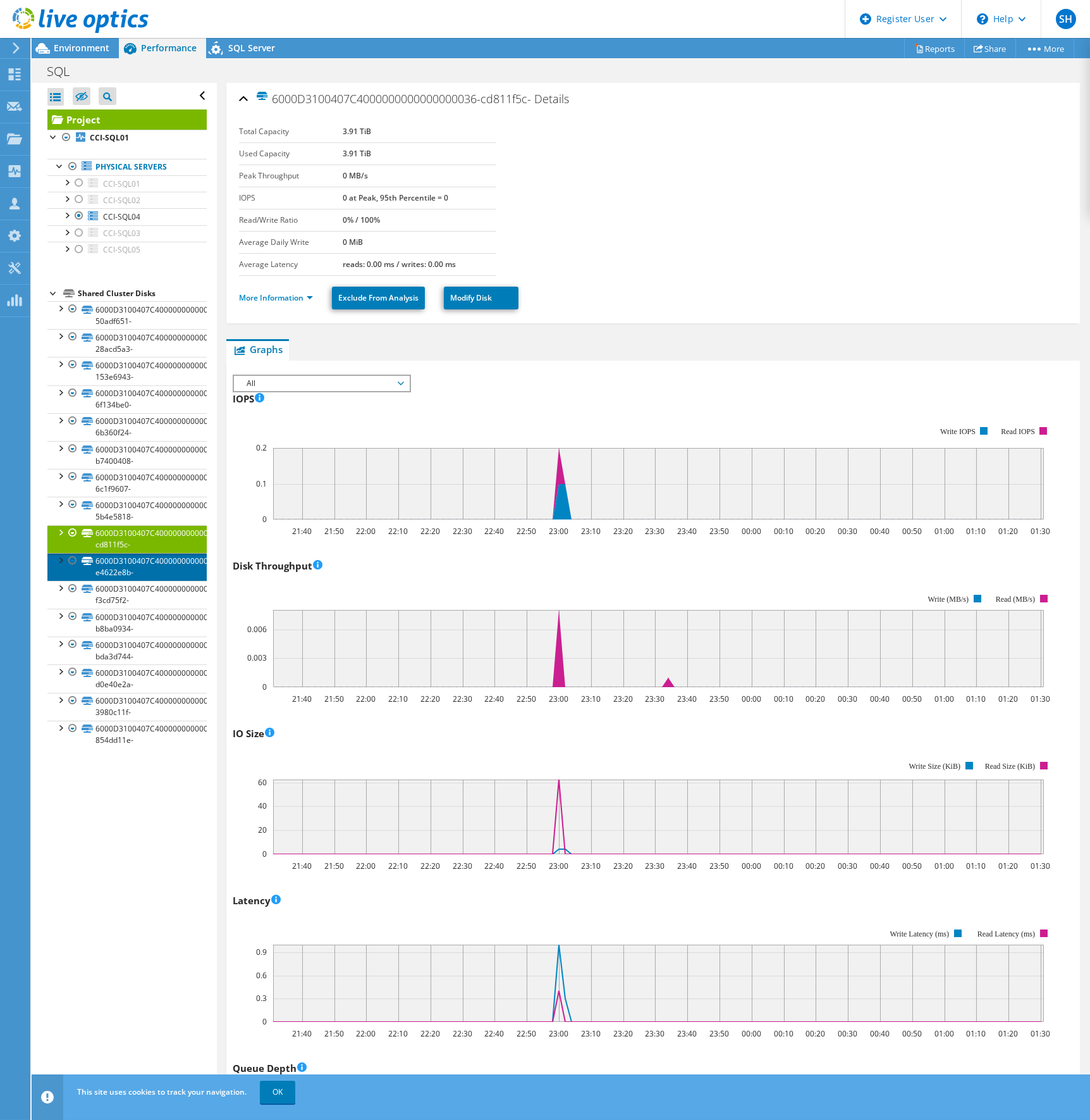
click at [138, 560] on link "6000D3100407C4000000000000000041-e4622e8b-" at bounding box center [127, 566] width 160 height 28
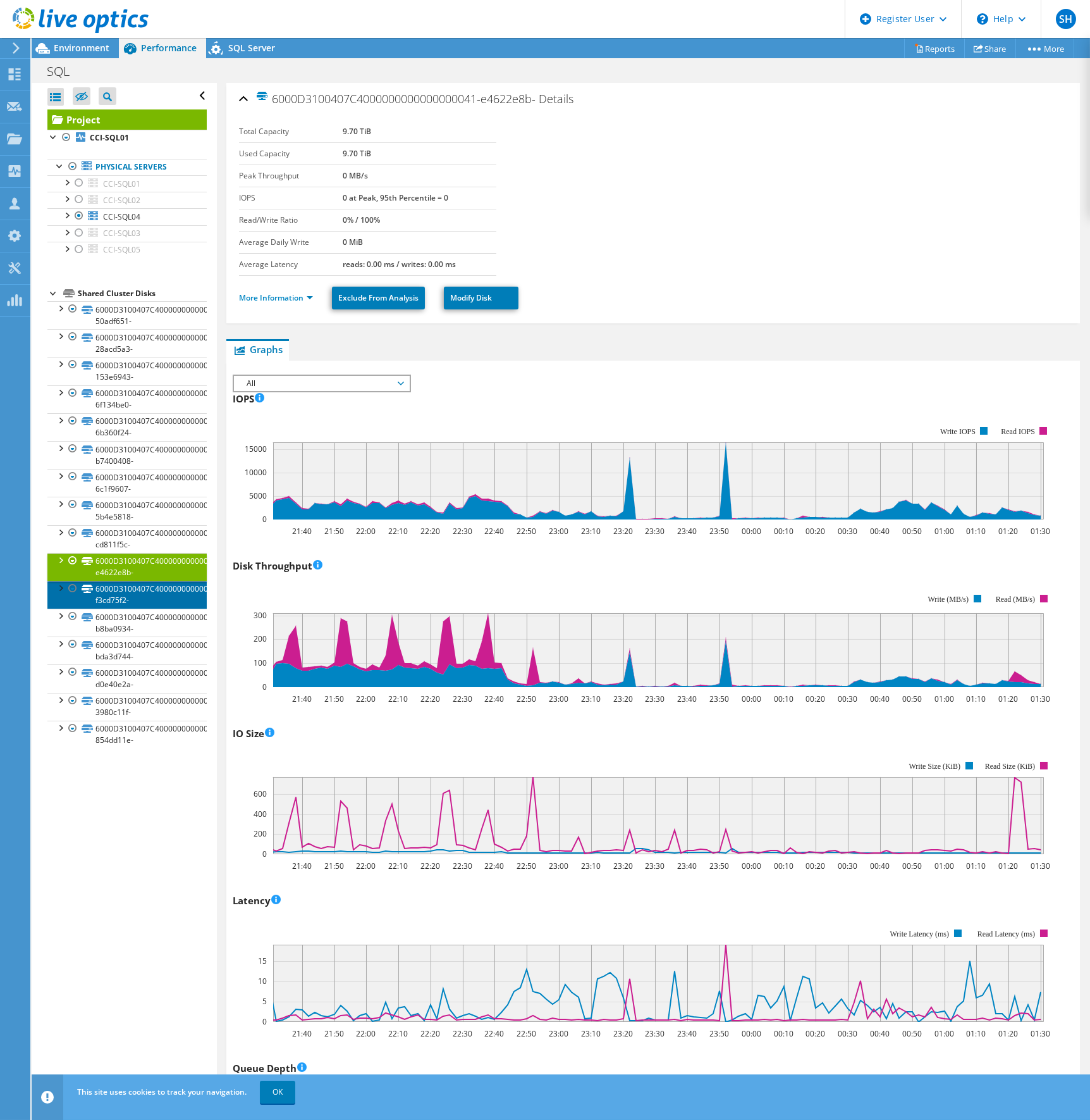
click at [136, 596] on link "6000D3100407C4000000000000000040-f3cd75f2-" at bounding box center [127, 595] width 160 height 28
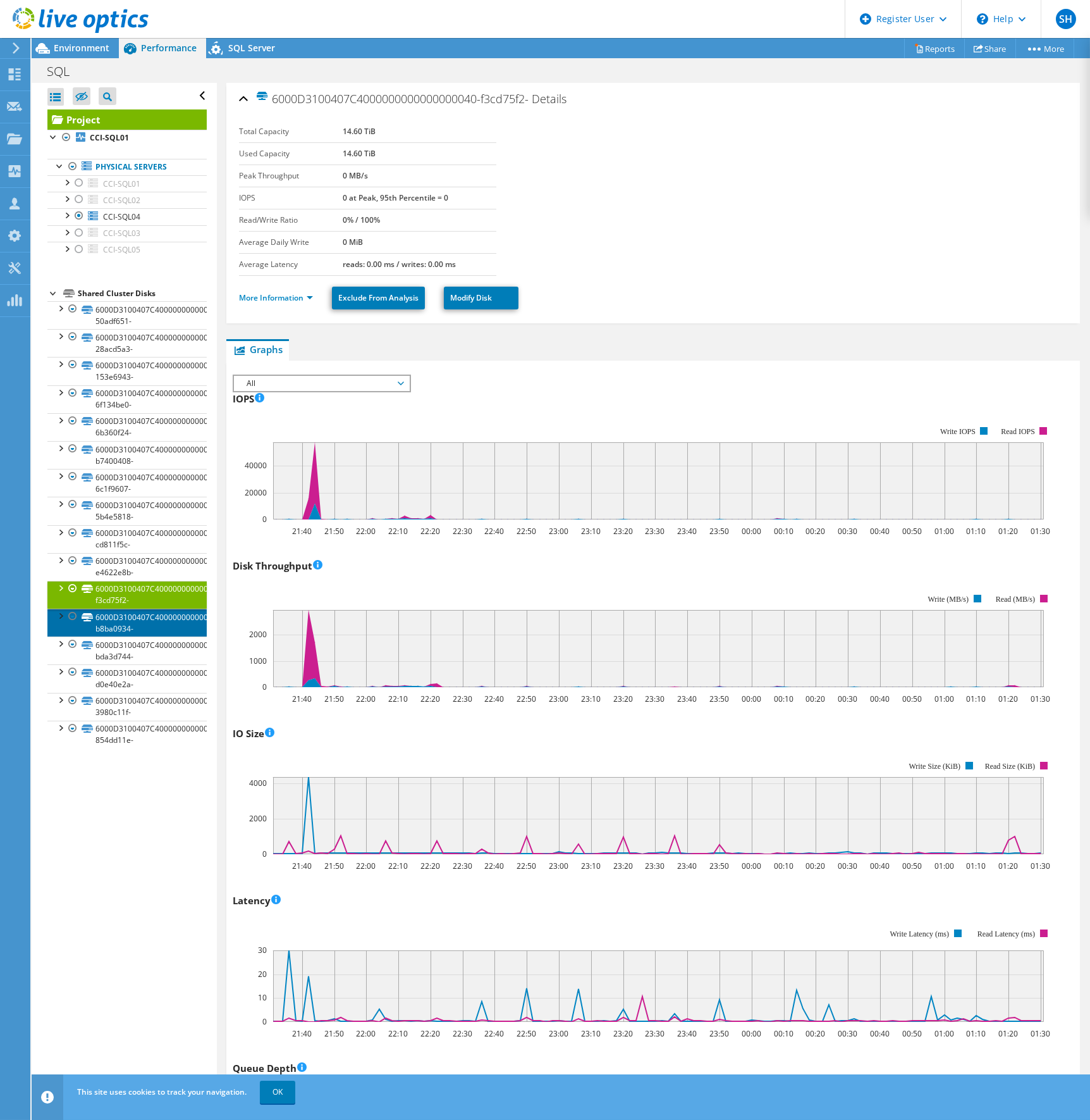
click at [130, 617] on link "6000D3100407C4000000000000000042-b8ba0934-" at bounding box center [127, 623] width 160 height 28
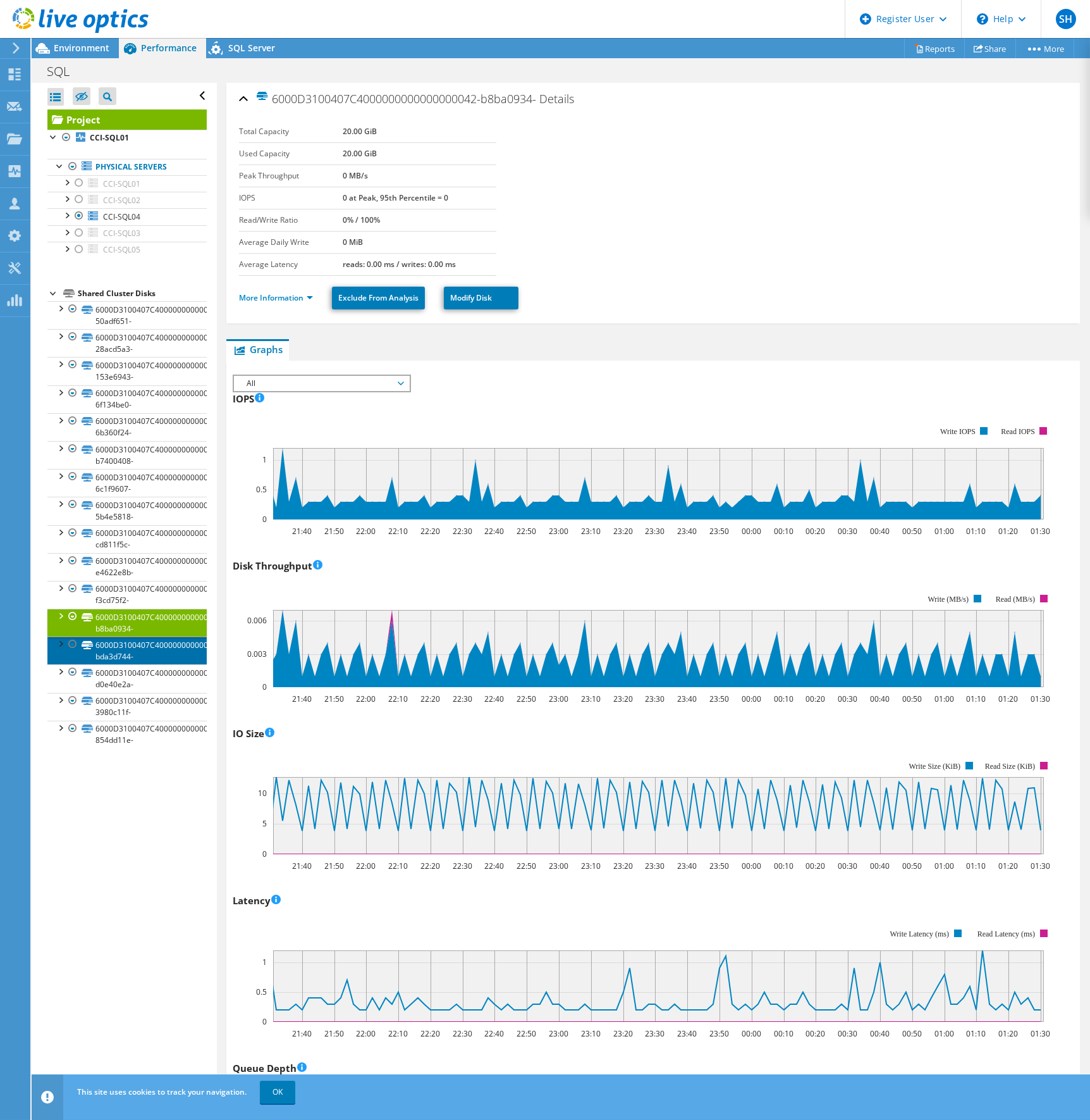
click at [144, 652] on link "6000D3100407C4000000000000000043-bda3d744-" at bounding box center [127, 650] width 160 height 28
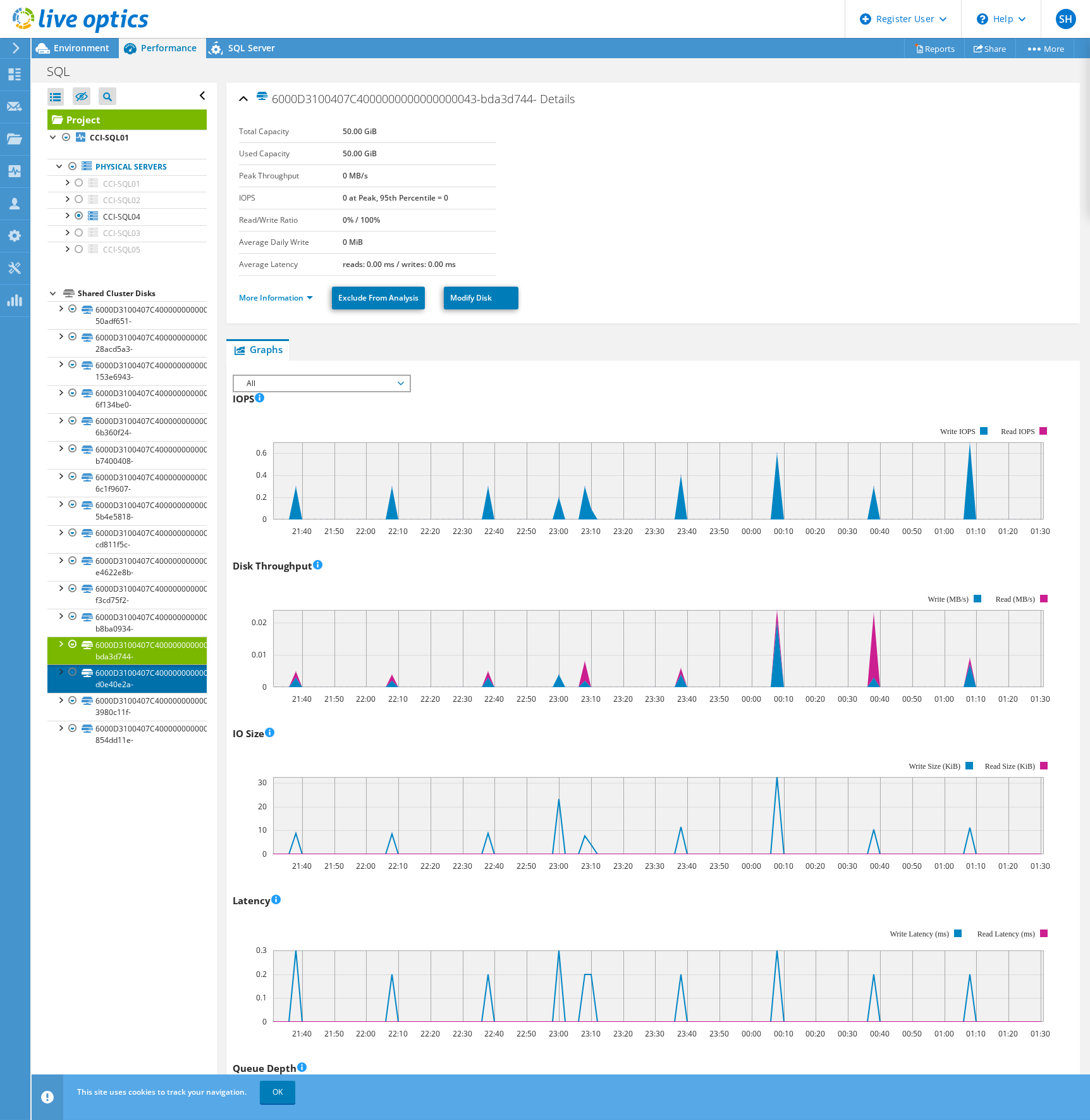
click at [143, 680] on link "6000D3100407C4000000000000000045-d0e40e2a-" at bounding box center [127, 678] width 160 height 28
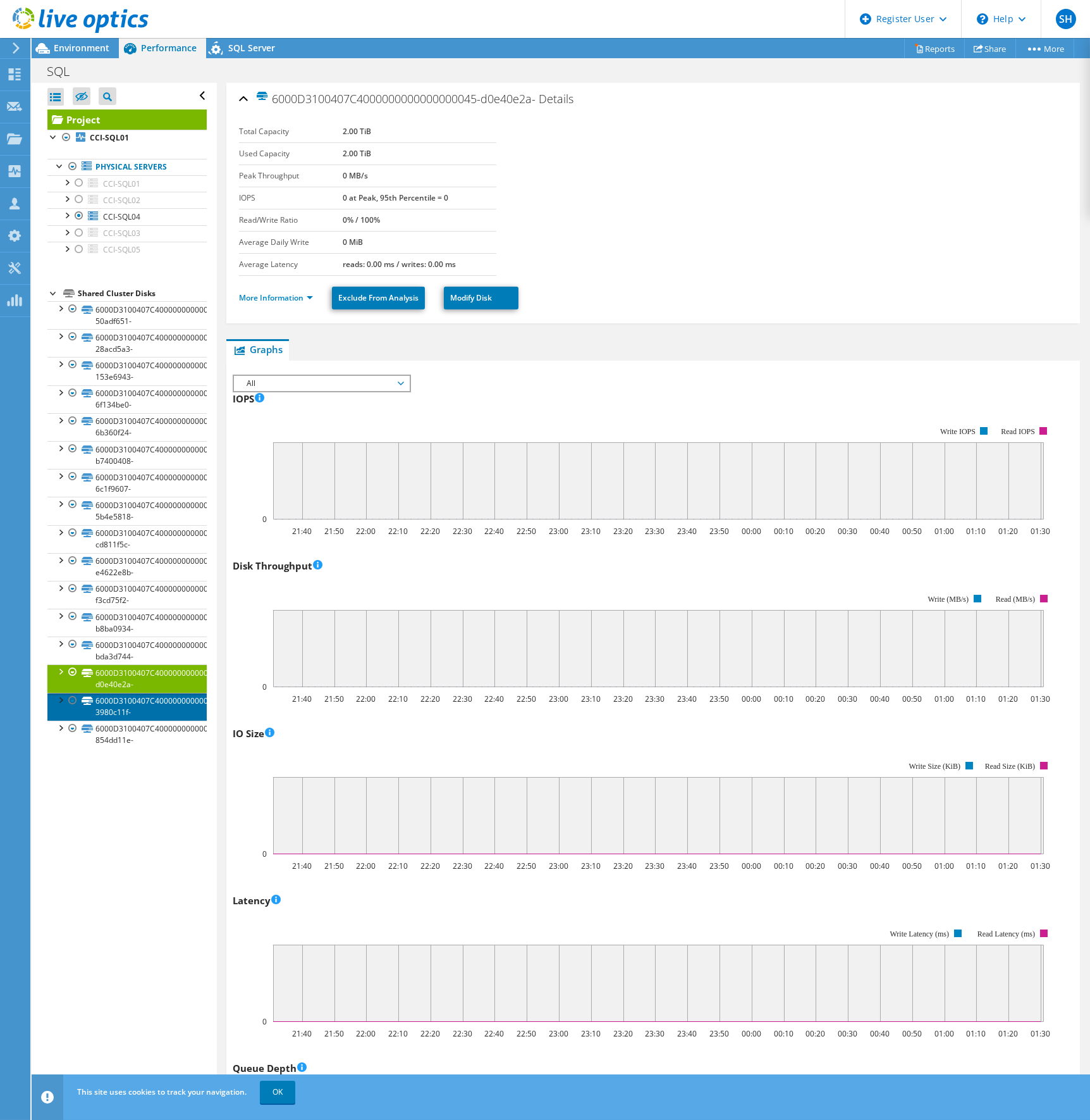
click at [135, 703] on link "6000D3100407C4000000000000000046-3980c11f-" at bounding box center [127, 706] width 160 height 28
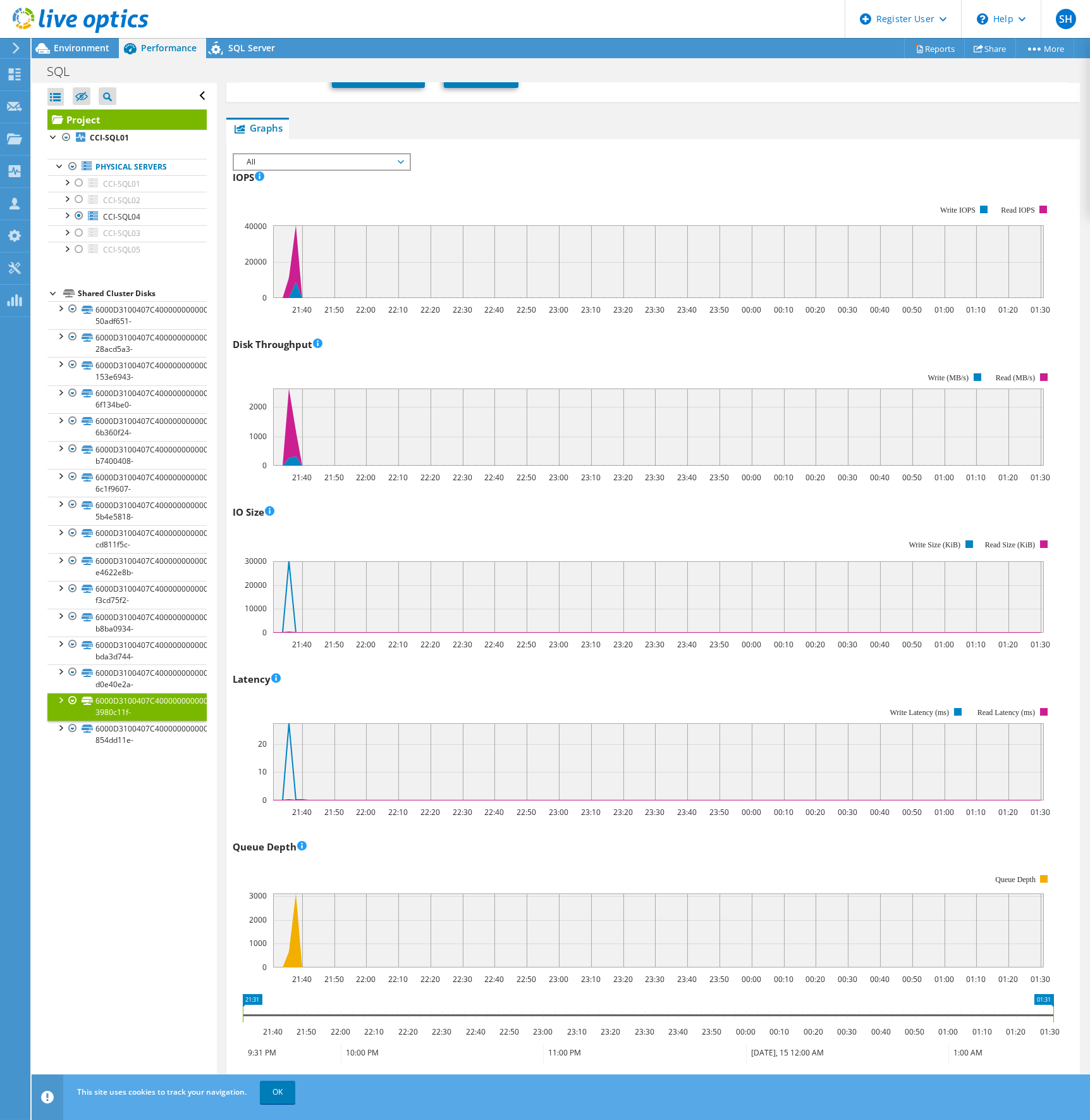
scroll to position [253, 0]
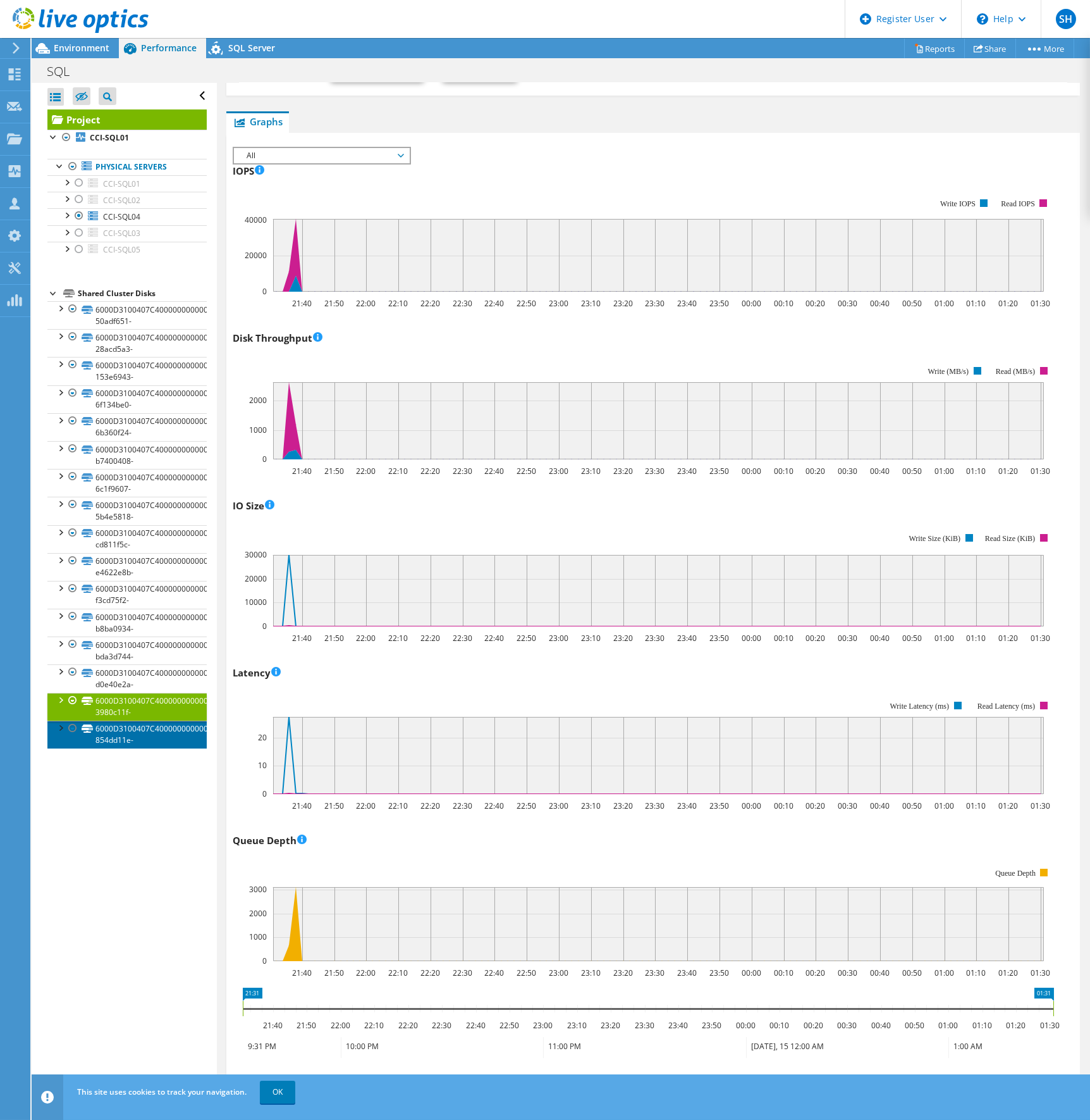
click at [126, 735] on link "6000D3100407C4000000000000000047-854dd11e-" at bounding box center [127, 735] width 160 height 28
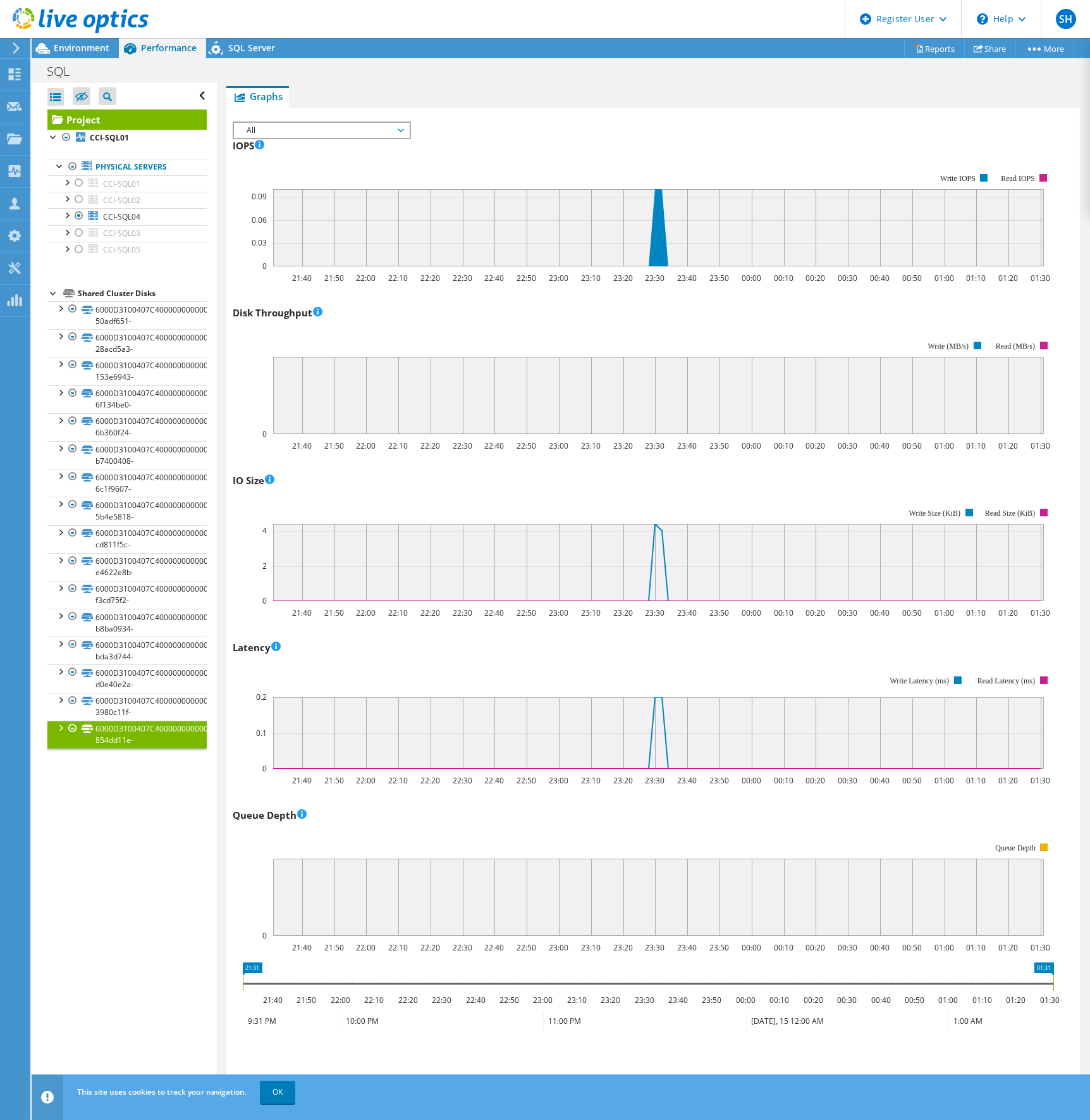
scroll to position [0, 0]
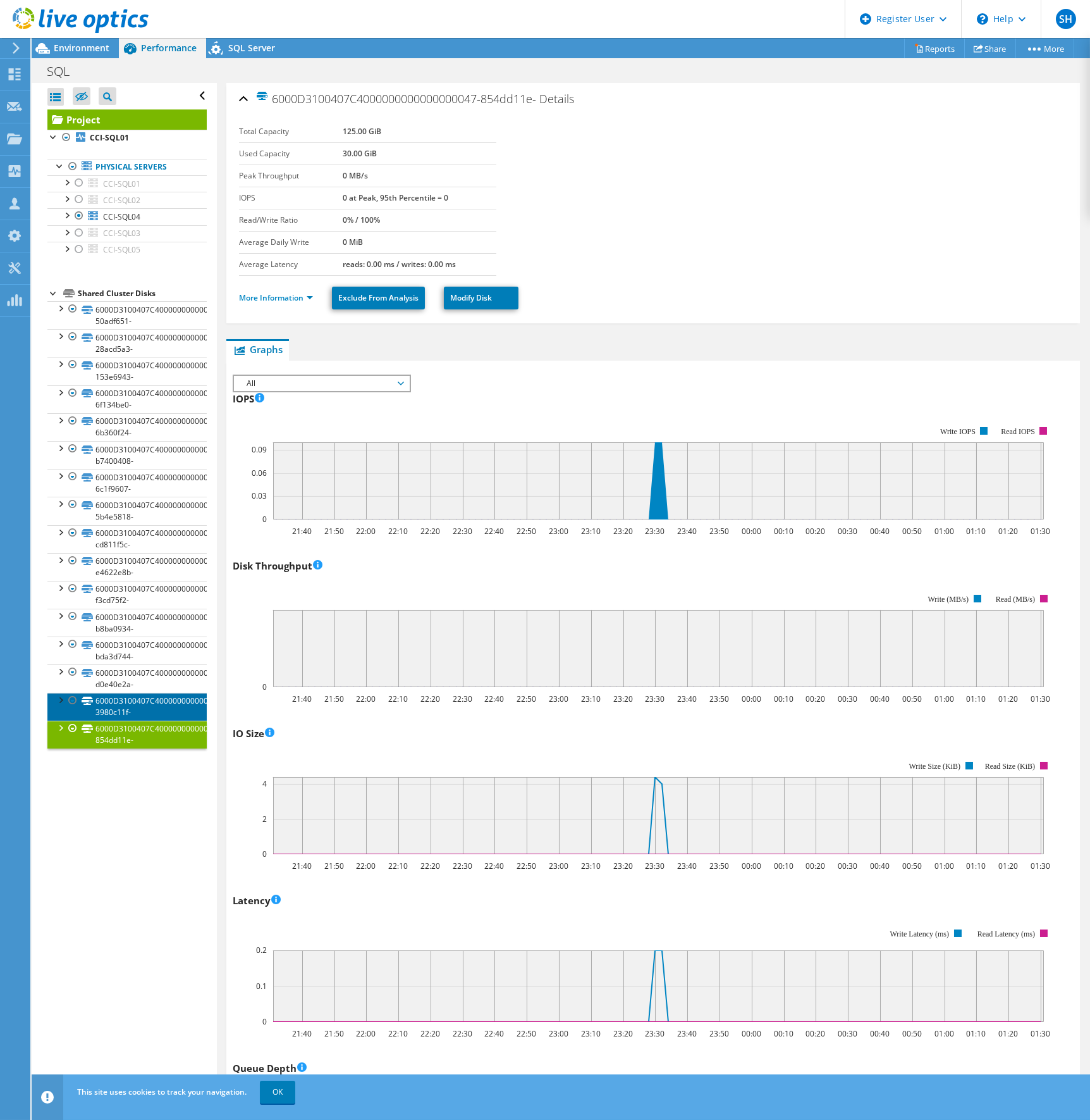
click at [126, 704] on link "6000D3100407C4000000000000000046-3980c11f-" at bounding box center [127, 706] width 160 height 28
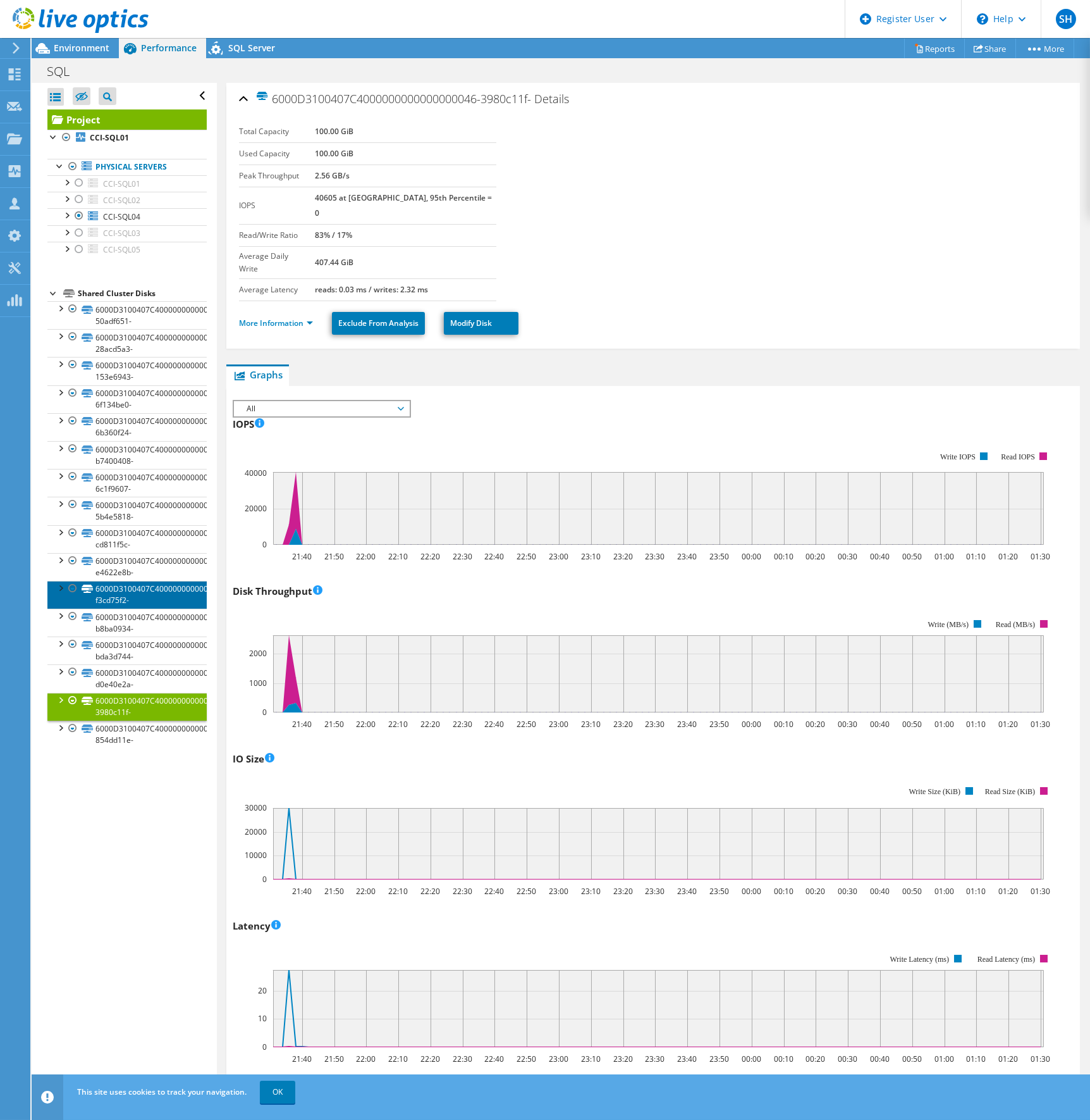
click at [126, 590] on link "6000D3100407C4000000000000000040-f3cd75f2-" at bounding box center [127, 595] width 160 height 28
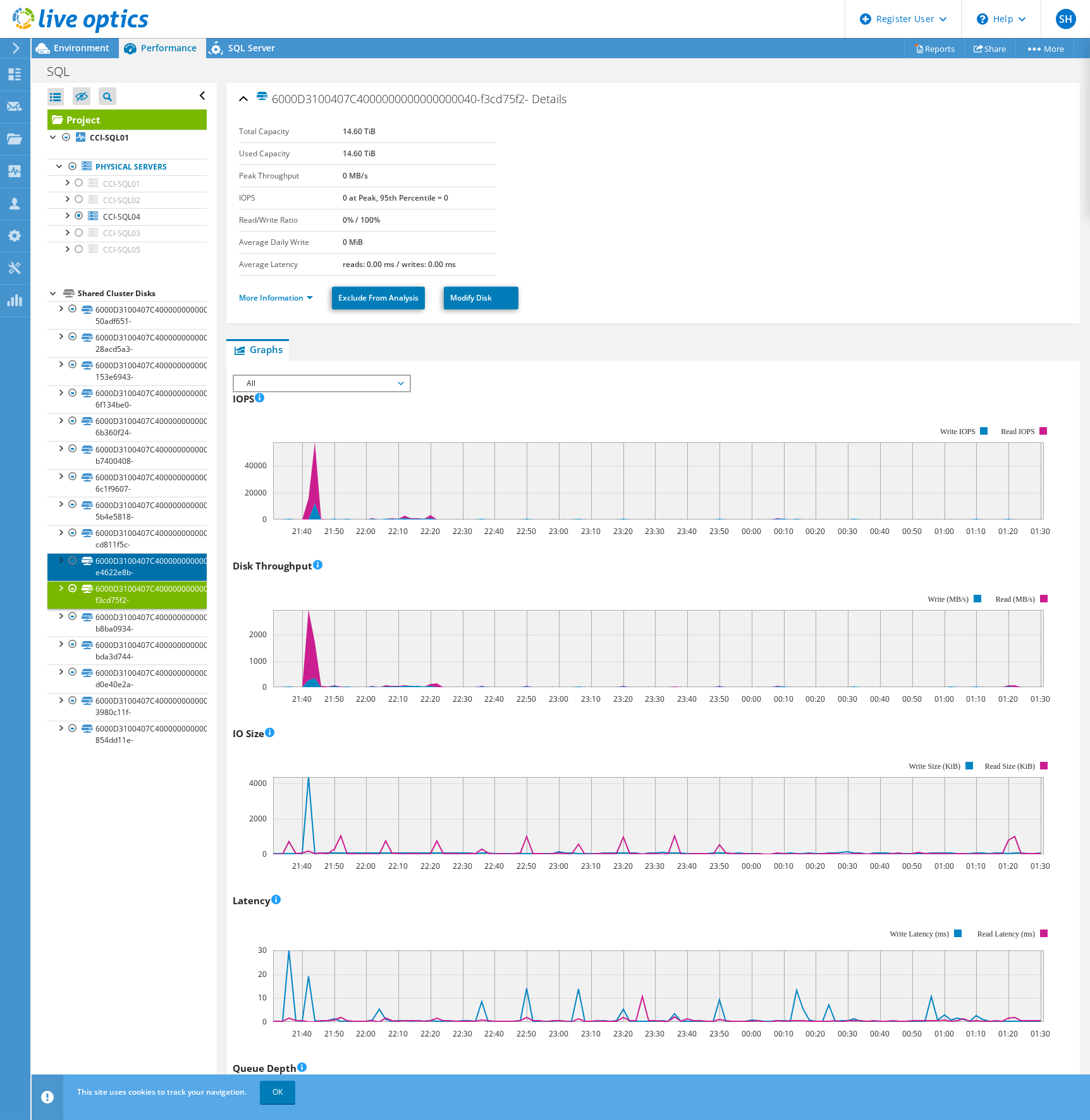
click at [134, 563] on link "6000D3100407C4000000000000000041-e4622e8b-" at bounding box center [127, 566] width 160 height 28
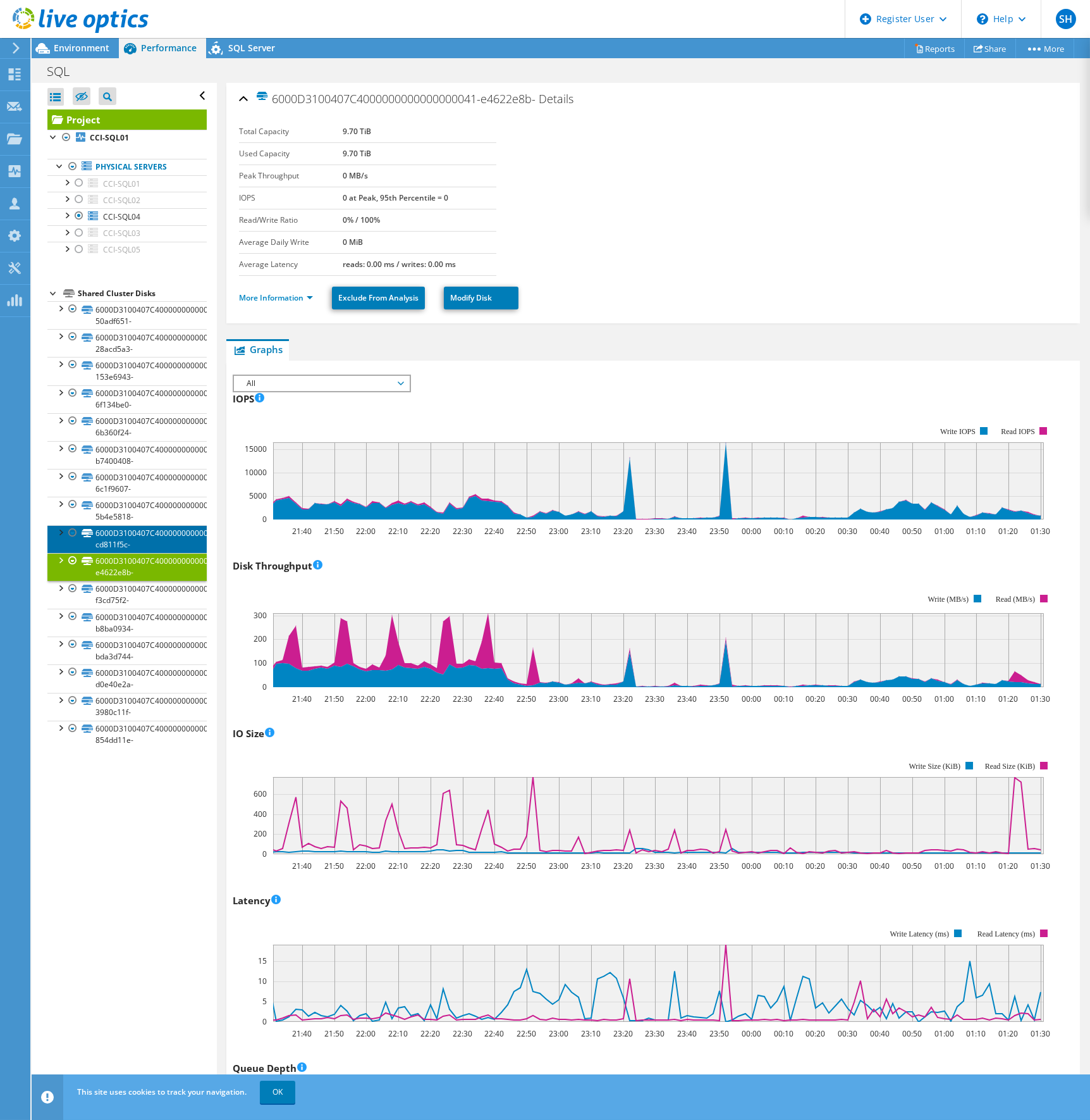
click at [139, 534] on link "6000D3100407C4000000000000000036-cd811f5c-" at bounding box center [127, 539] width 160 height 28
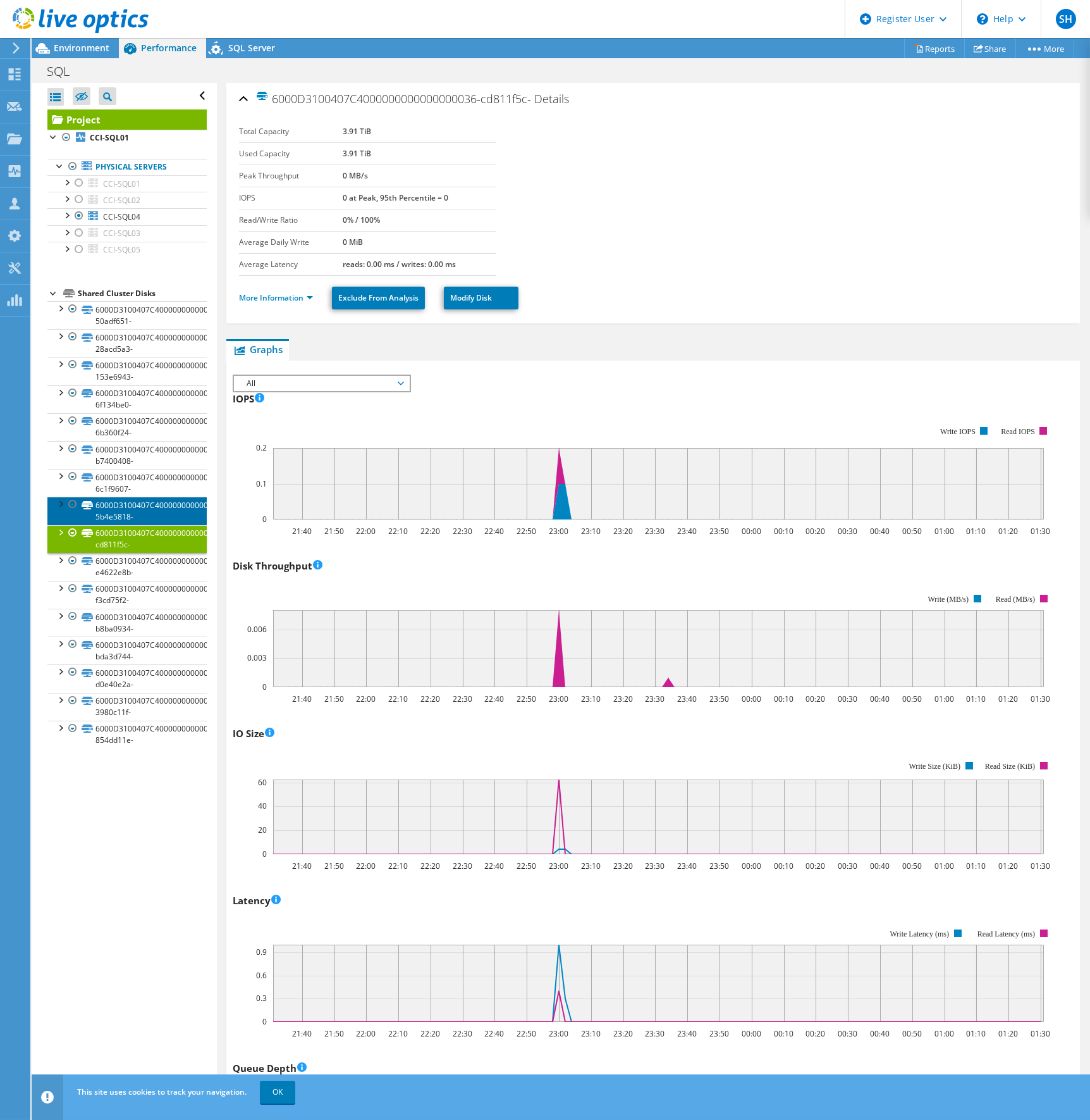
click at [146, 508] on link "6000D3100407C4000000000000000035-5b4e5818-" at bounding box center [127, 510] width 160 height 28
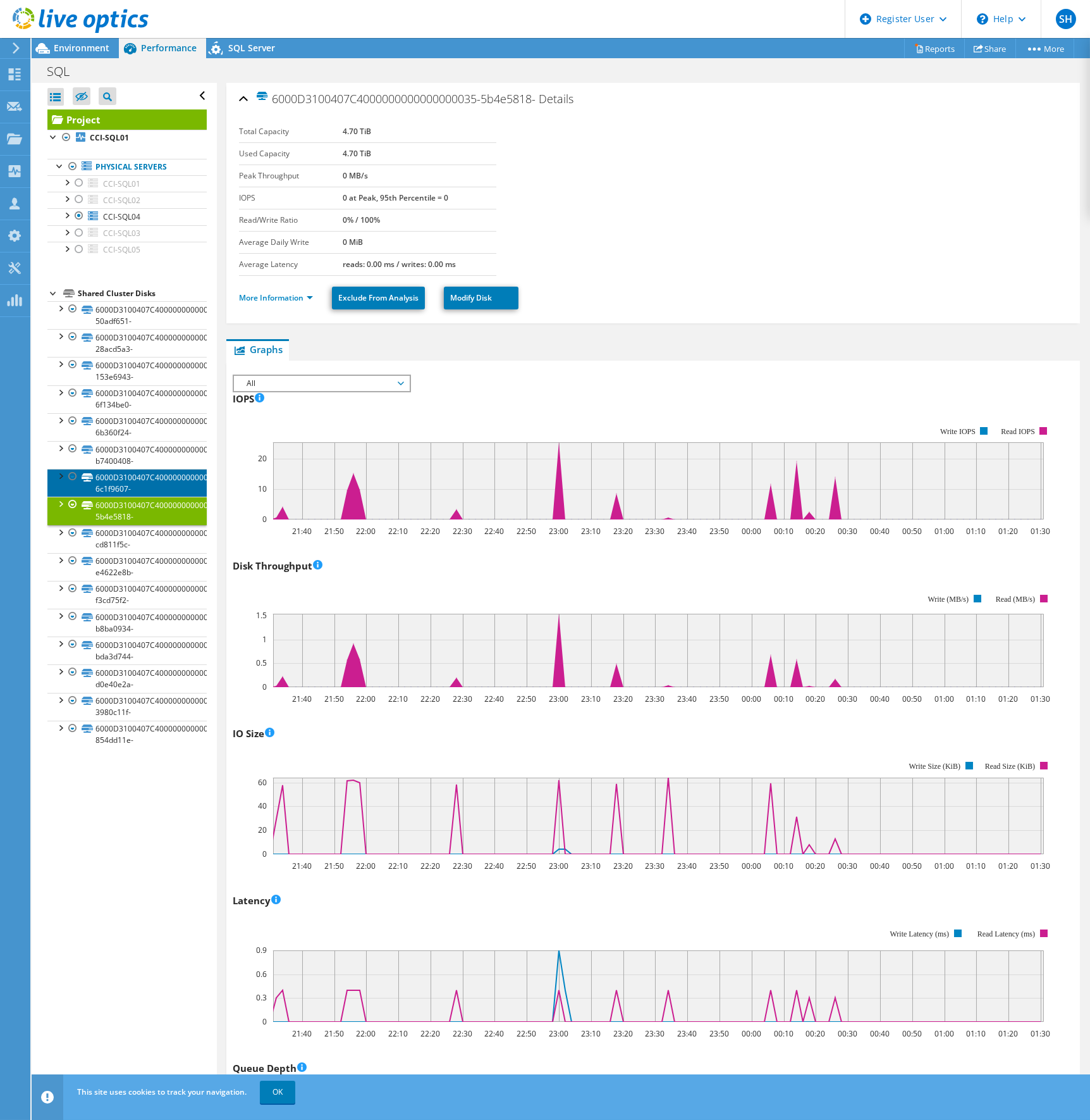
click at [137, 475] on link "6000D3100407C4000000000000000031-6c1f9607-" at bounding box center [127, 483] width 160 height 28
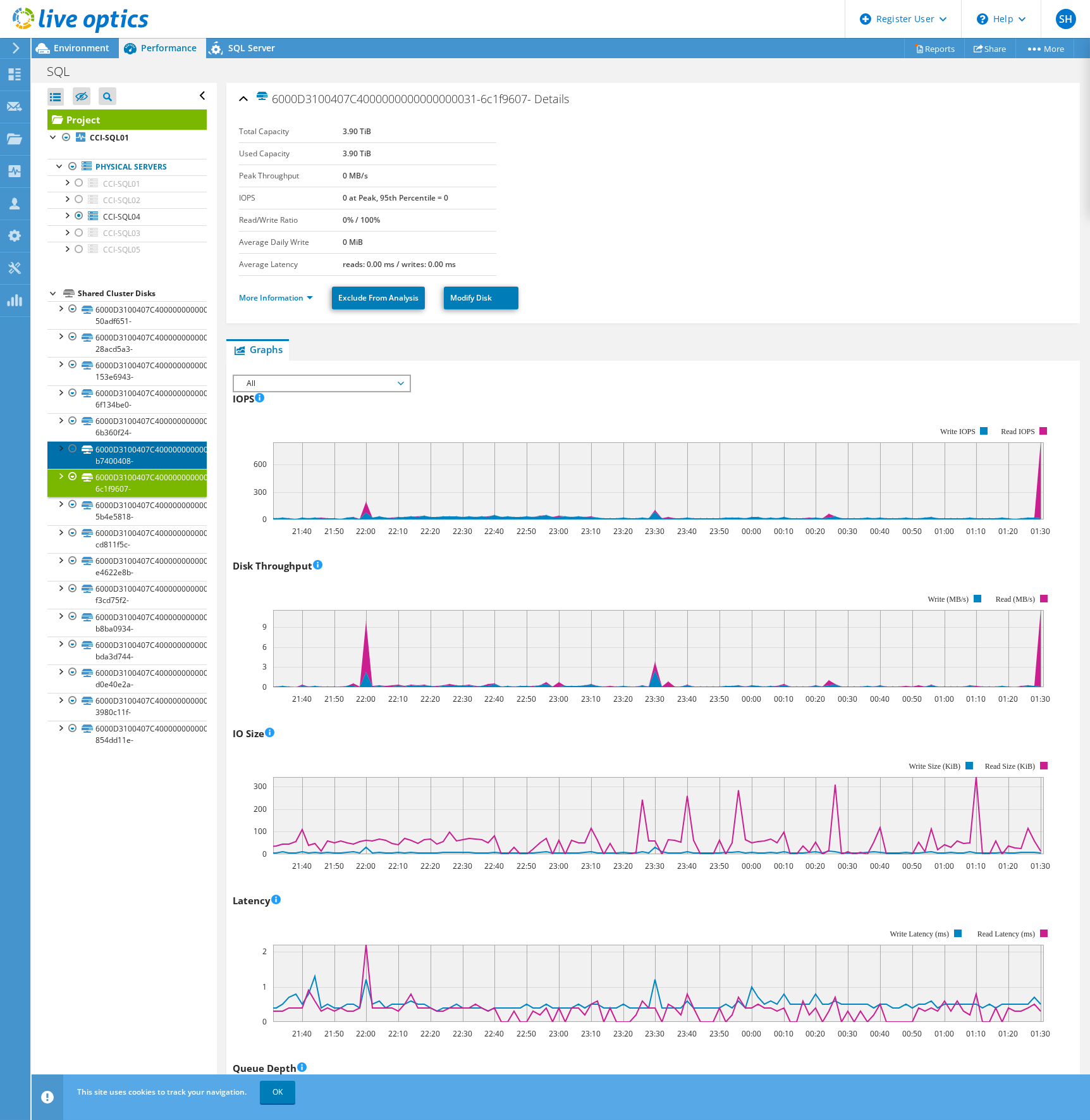
click at [130, 450] on link "6000D3100407C400000000000000002A-b7400408-" at bounding box center [127, 455] width 160 height 28
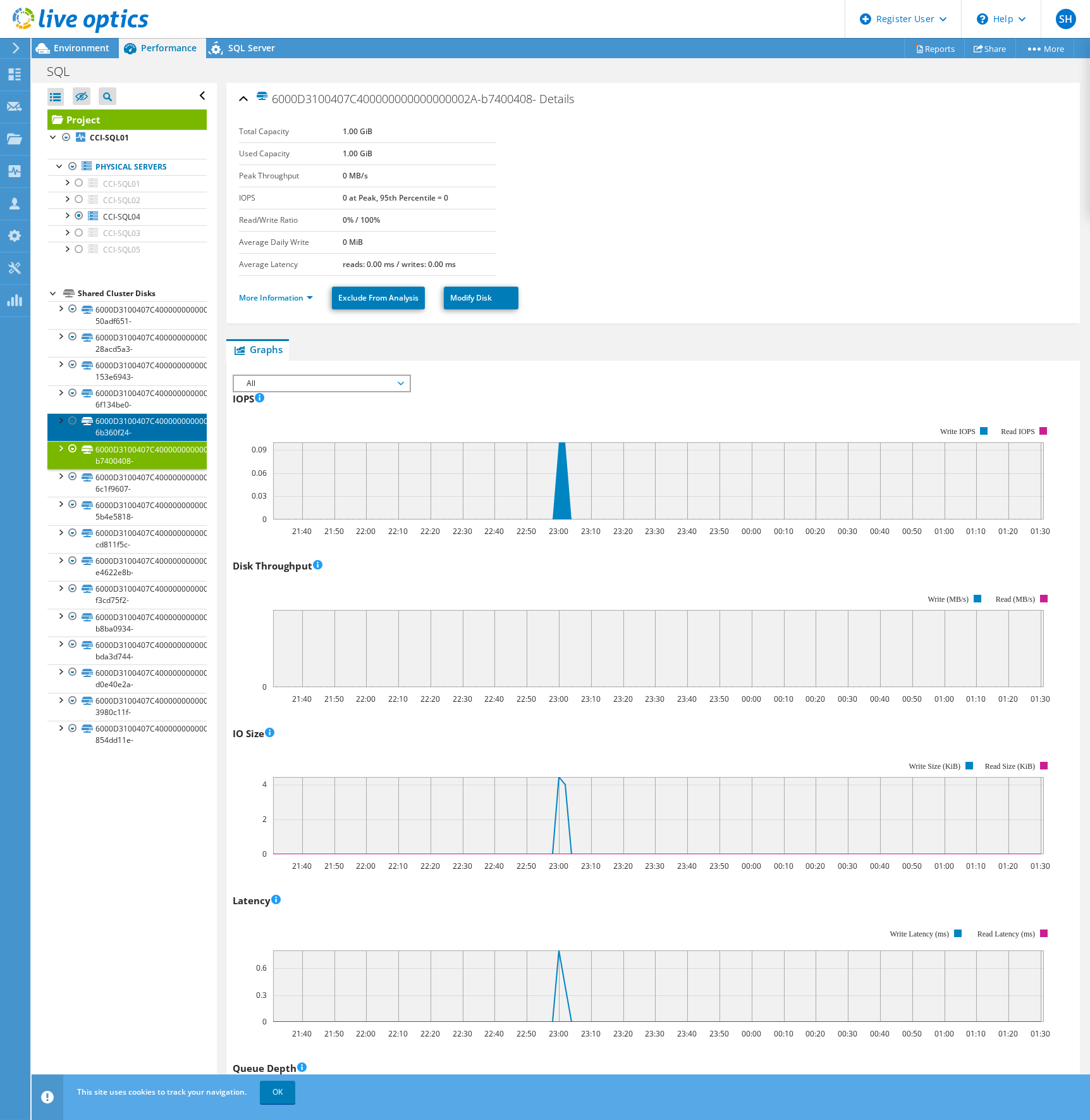
click at [135, 418] on link "6000D3100407C4000000000000000034-6b360f24-" at bounding box center [127, 427] width 160 height 28
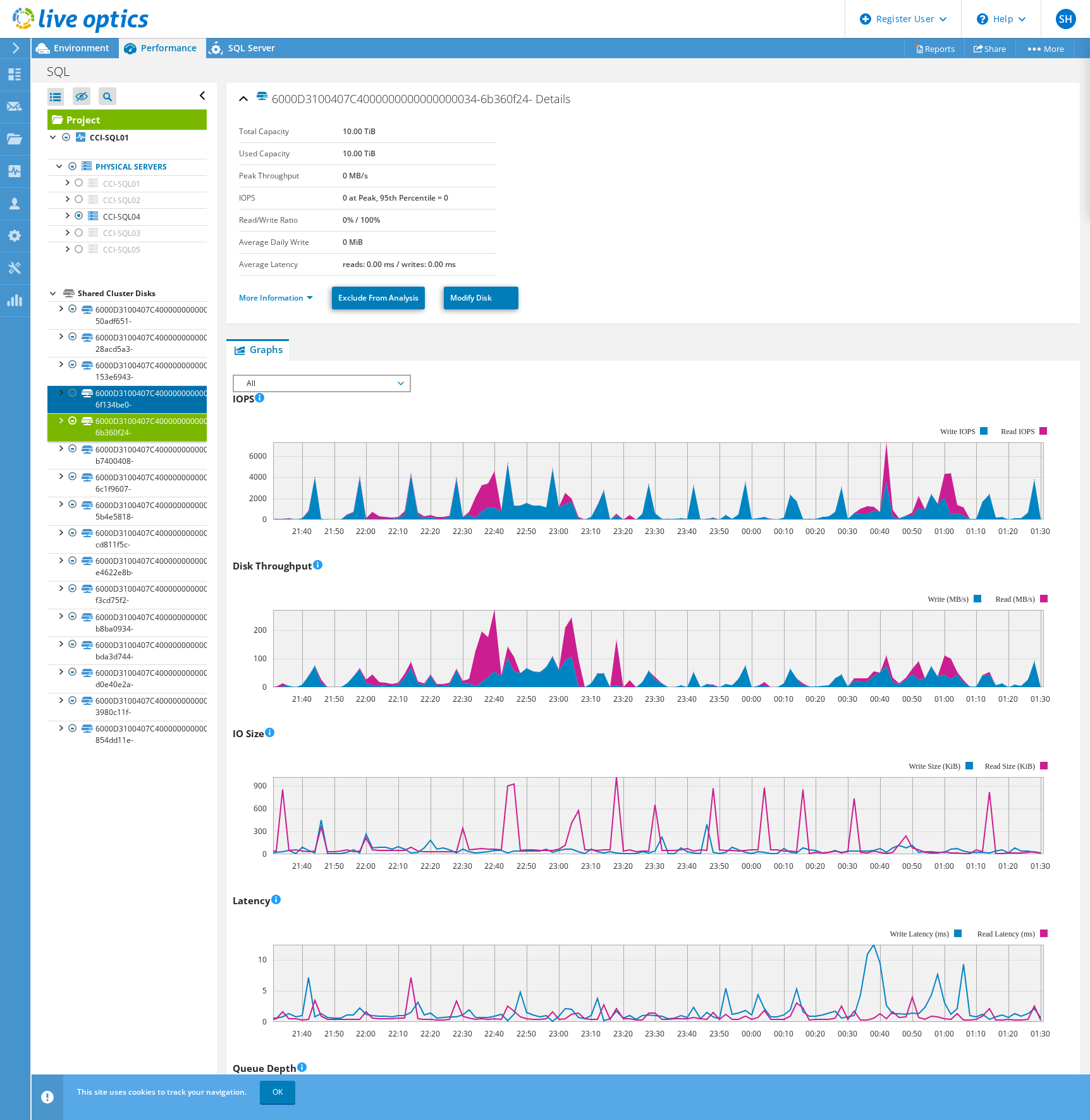
click at [134, 399] on link "6000D3100407C4000000000000000033-6f134be0-" at bounding box center [127, 399] width 160 height 28
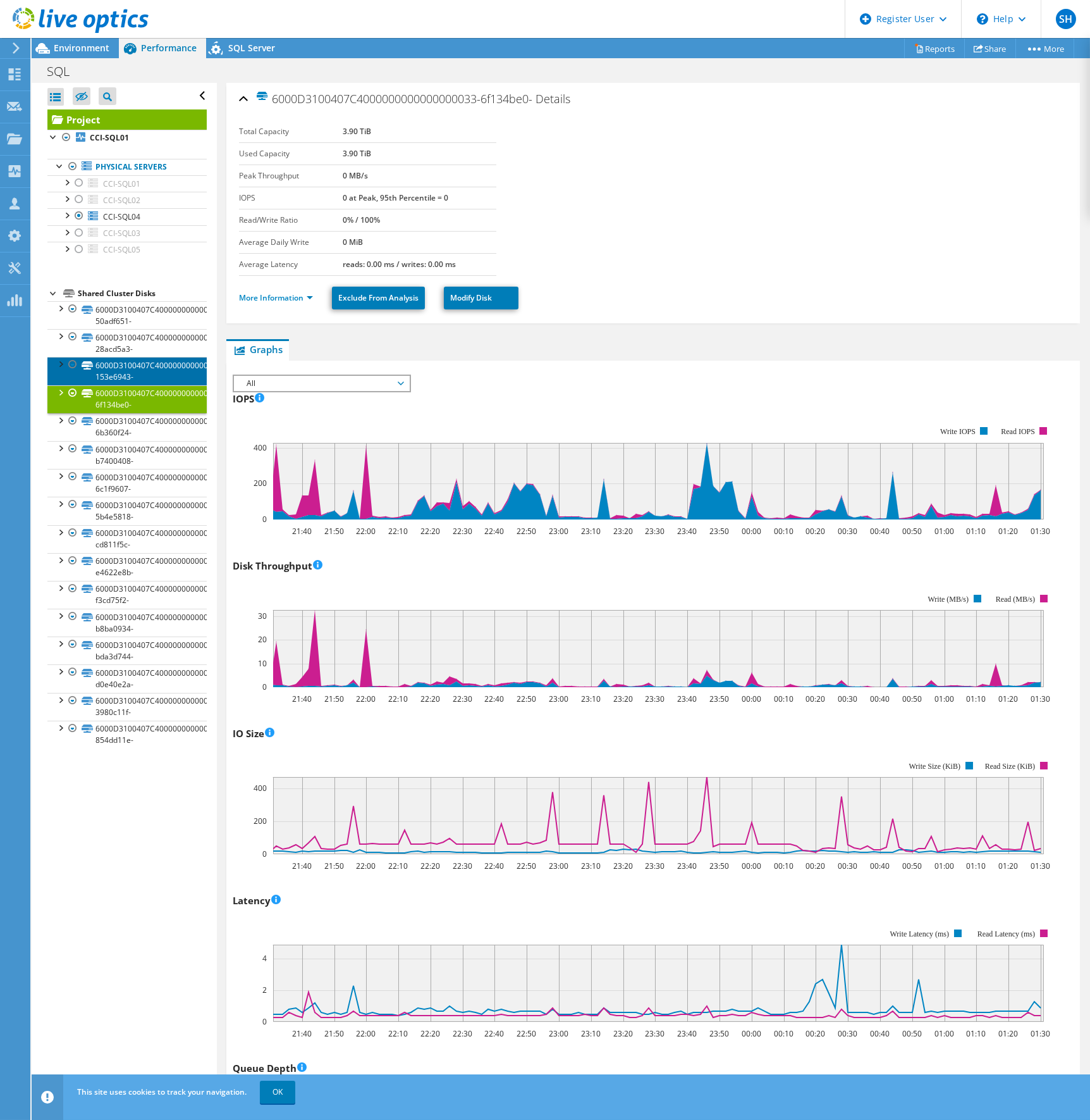
click at [118, 371] on link "6000D3100407C4000000000000000032-153e6943-" at bounding box center [127, 370] width 160 height 28
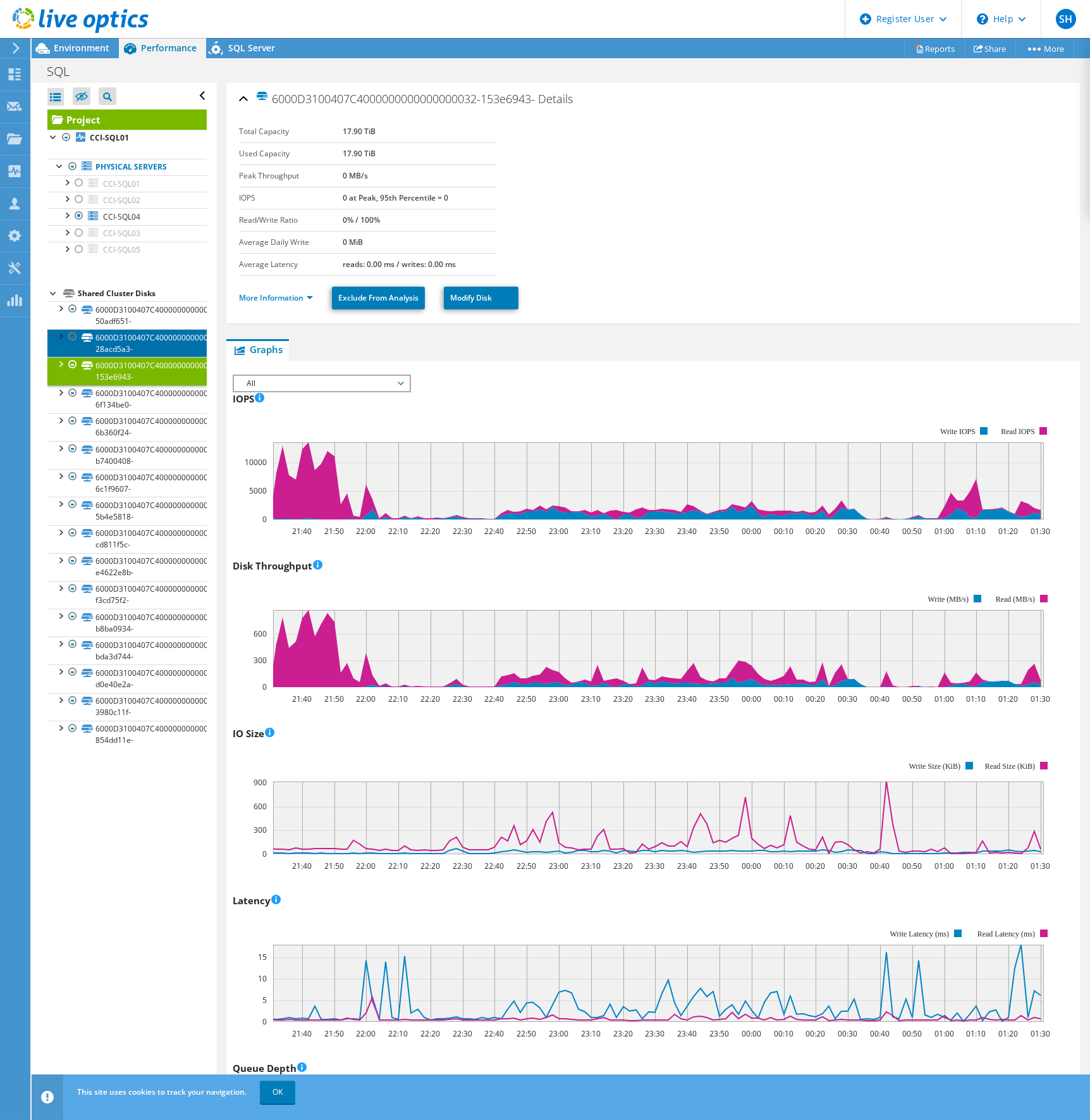
click at [124, 337] on link "6000D3100407C400000000000000003F-28acd5a3-" at bounding box center [127, 343] width 160 height 28
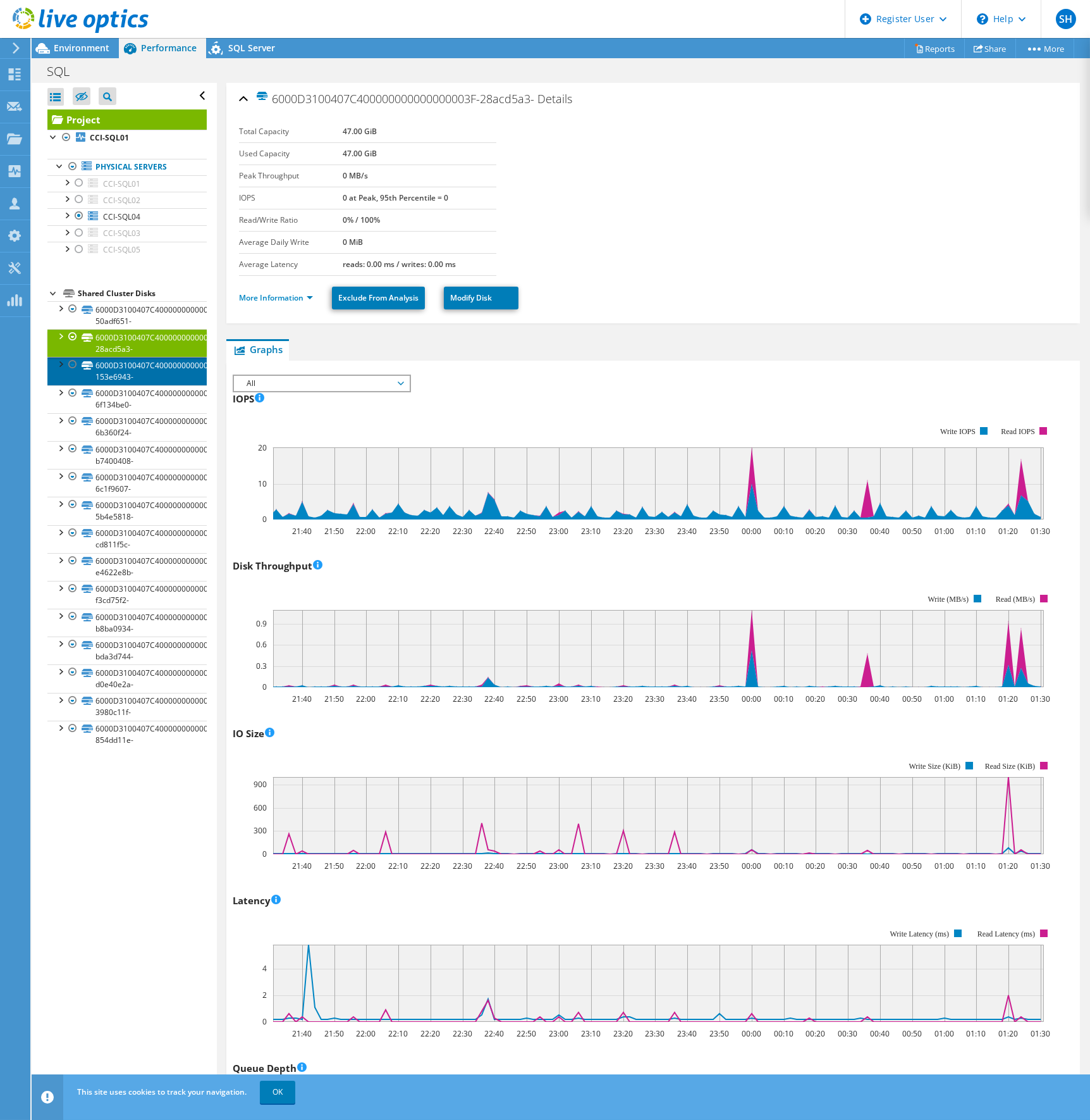
click at [123, 367] on link "6000D3100407C4000000000000000032-153e6943-" at bounding box center [127, 370] width 160 height 28
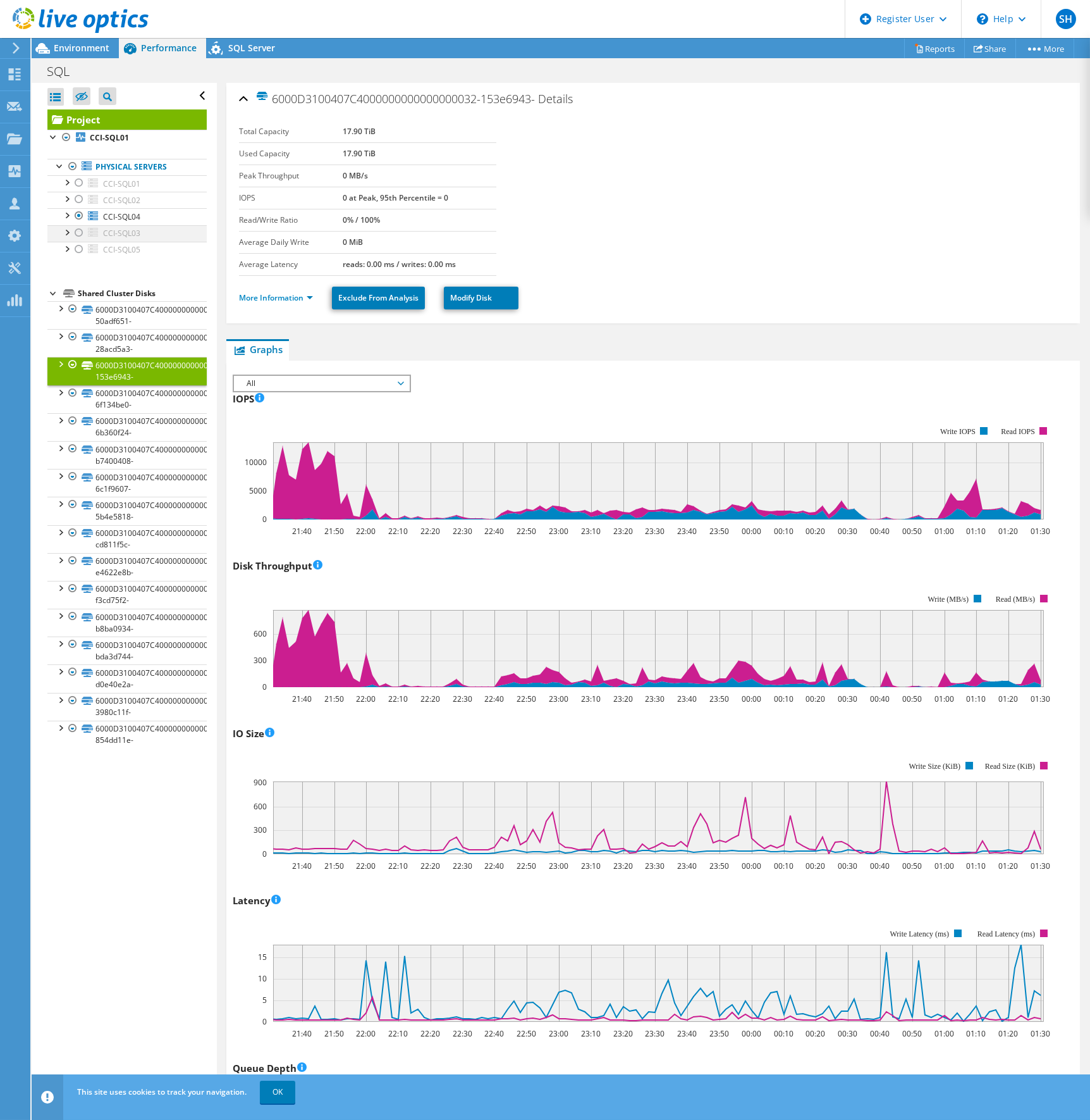
click at [77, 231] on div at bounding box center [79, 232] width 13 height 15
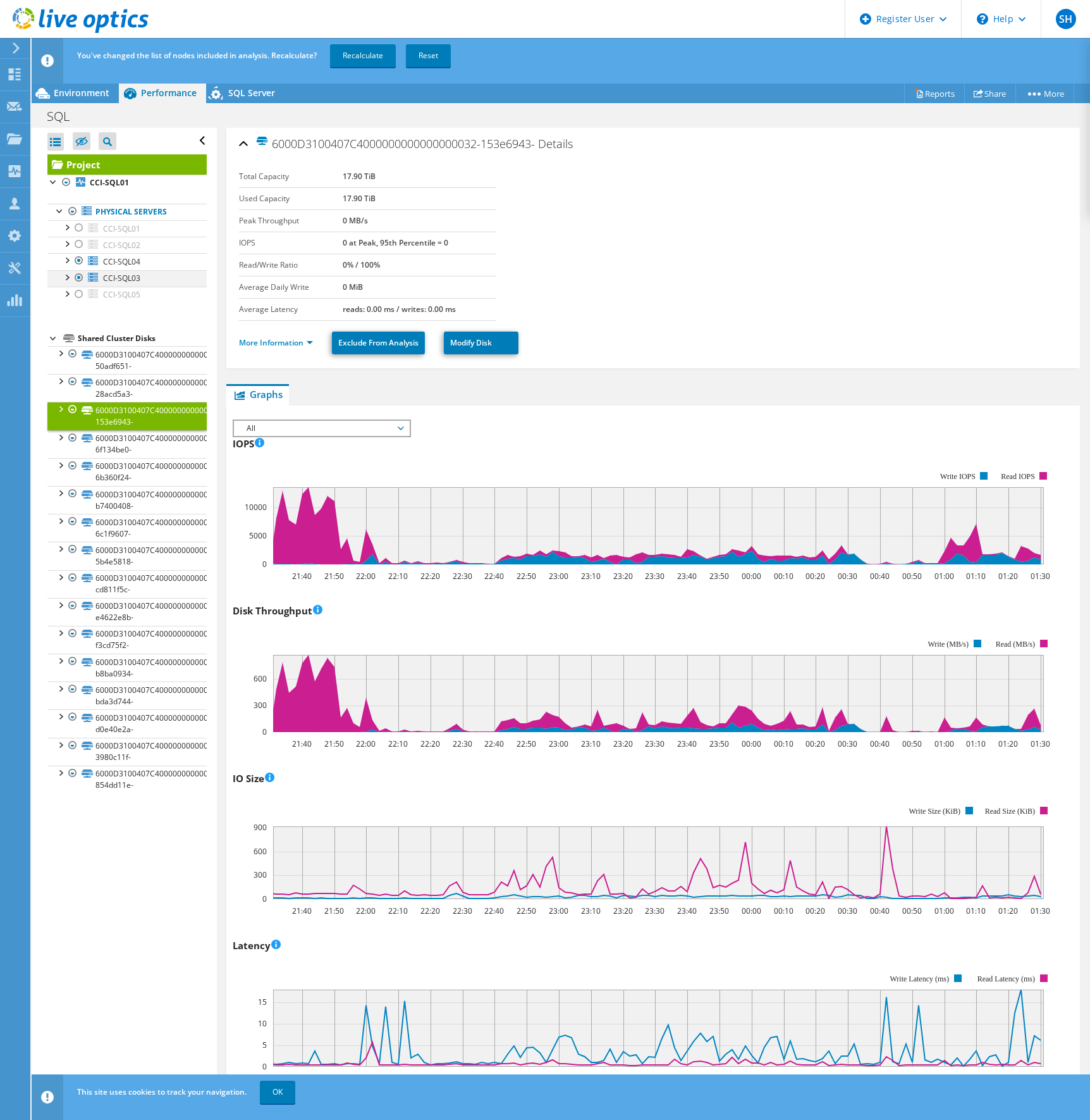
click at [79, 279] on div at bounding box center [79, 277] width 13 height 15
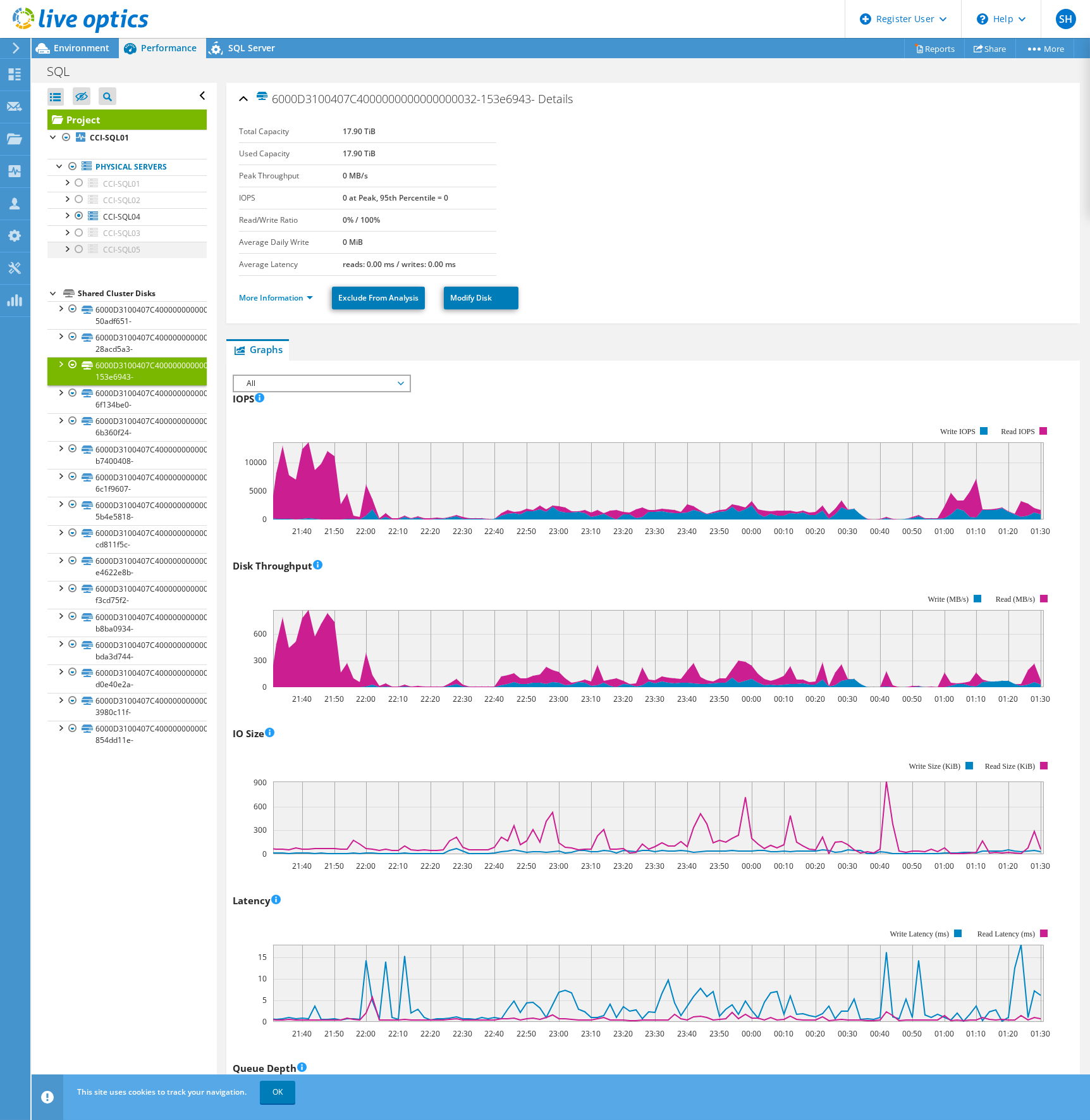
click at [78, 249] on div at bounding box center [79, 248] width 13 height 15
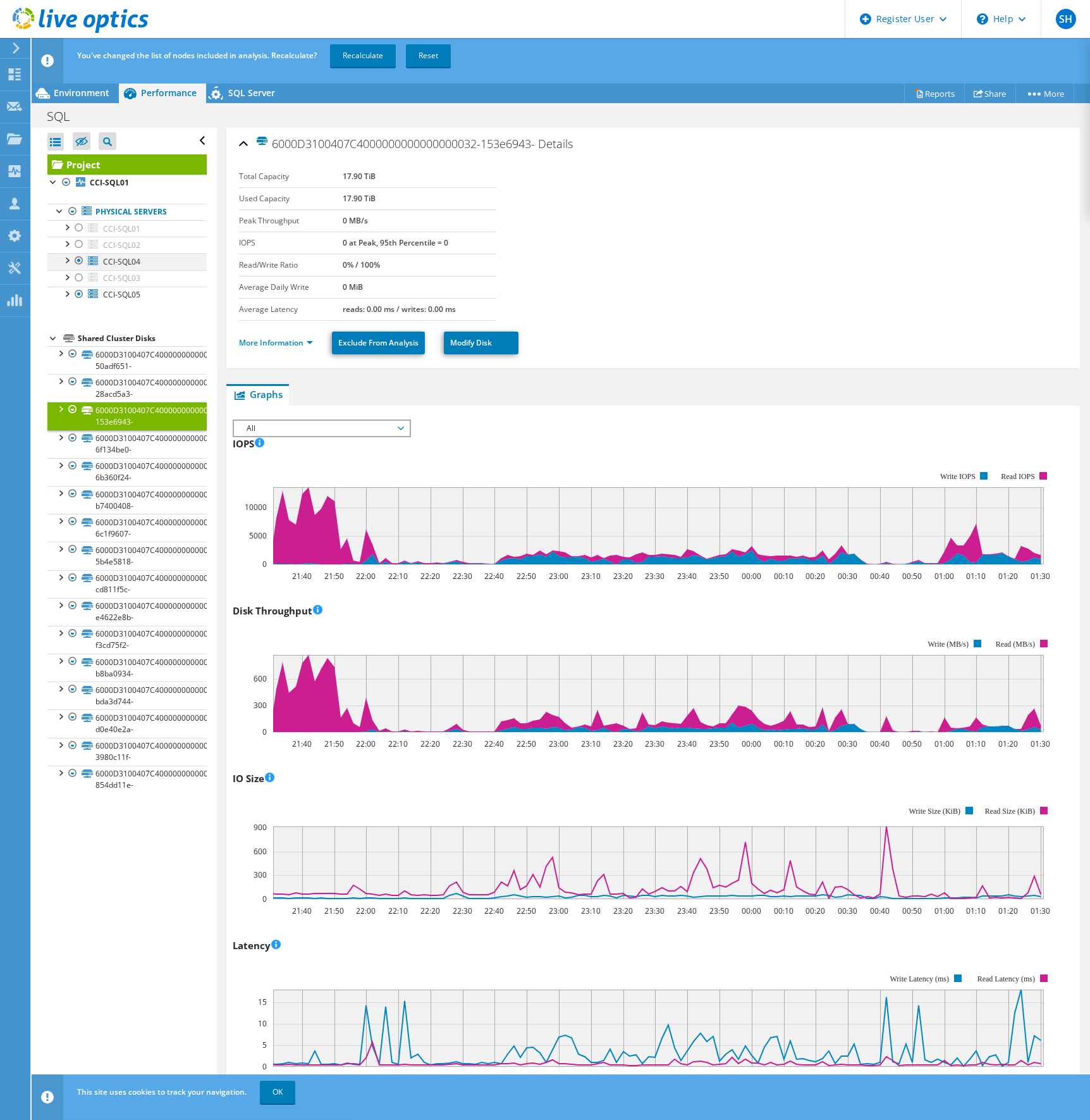
click at [77, 255] on div at bounding box center [79, 260] width 13 height 15
click at [370, 48] on link "Recalculate" at bounding box center [362, 55] width 66 height 23
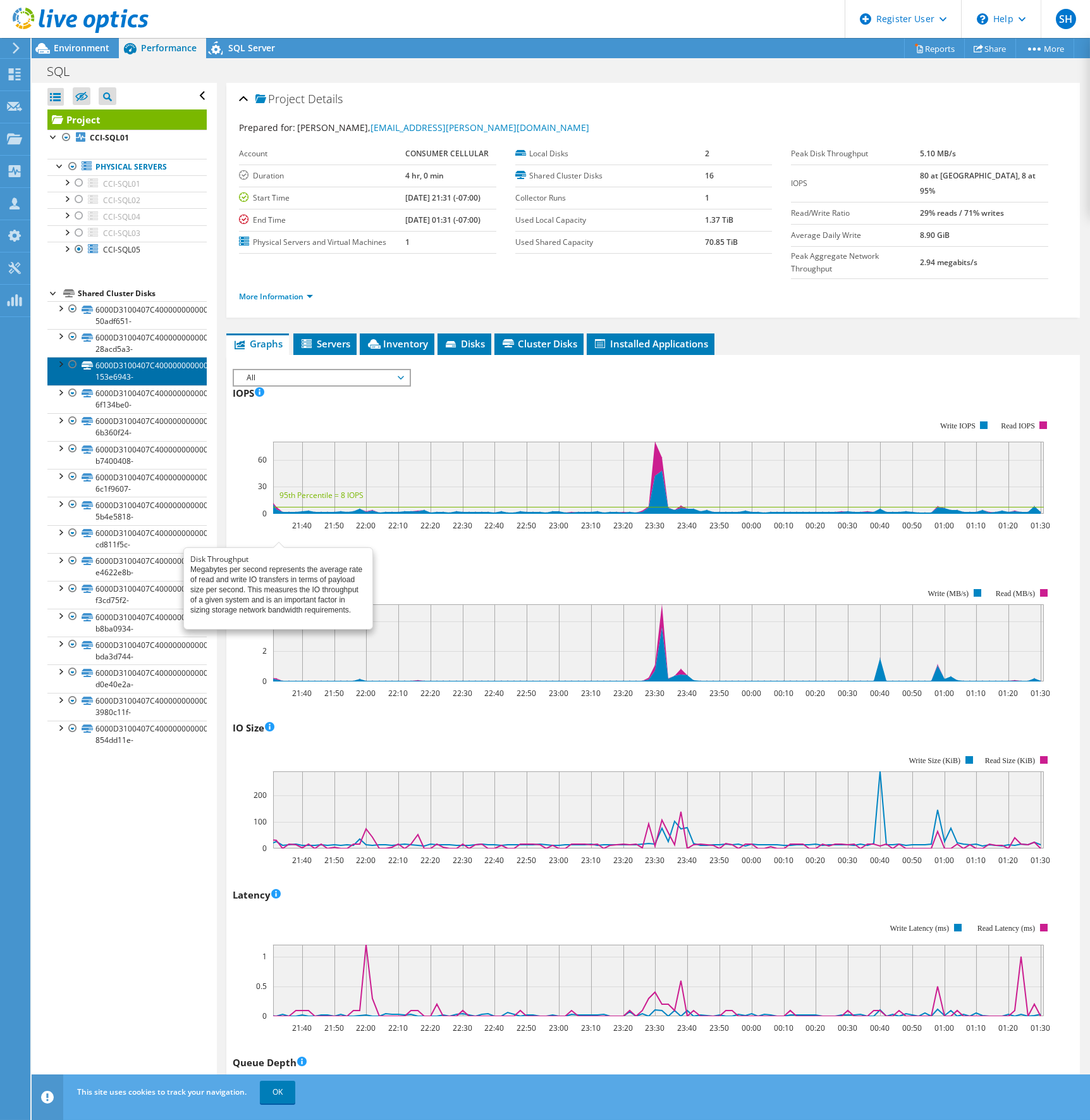
click at [127, 374] on link "6000D3100407C4000000000000000032-153e6943-" at bounding box center [127, 370] width 160 height 28
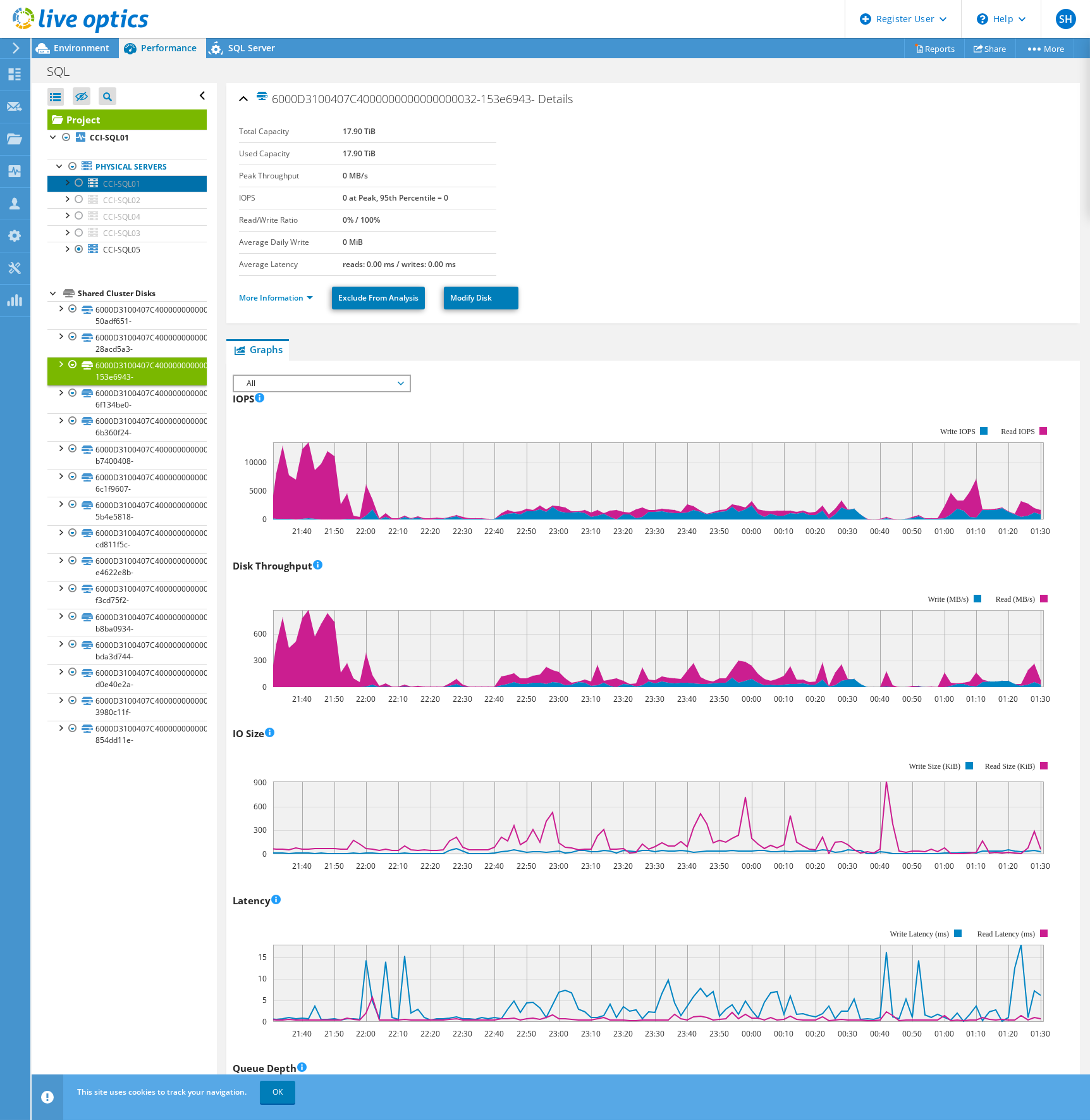
click at [121, 182] on span "CCI-SQL01" at bounding box center [122, 183] width 37 height 11
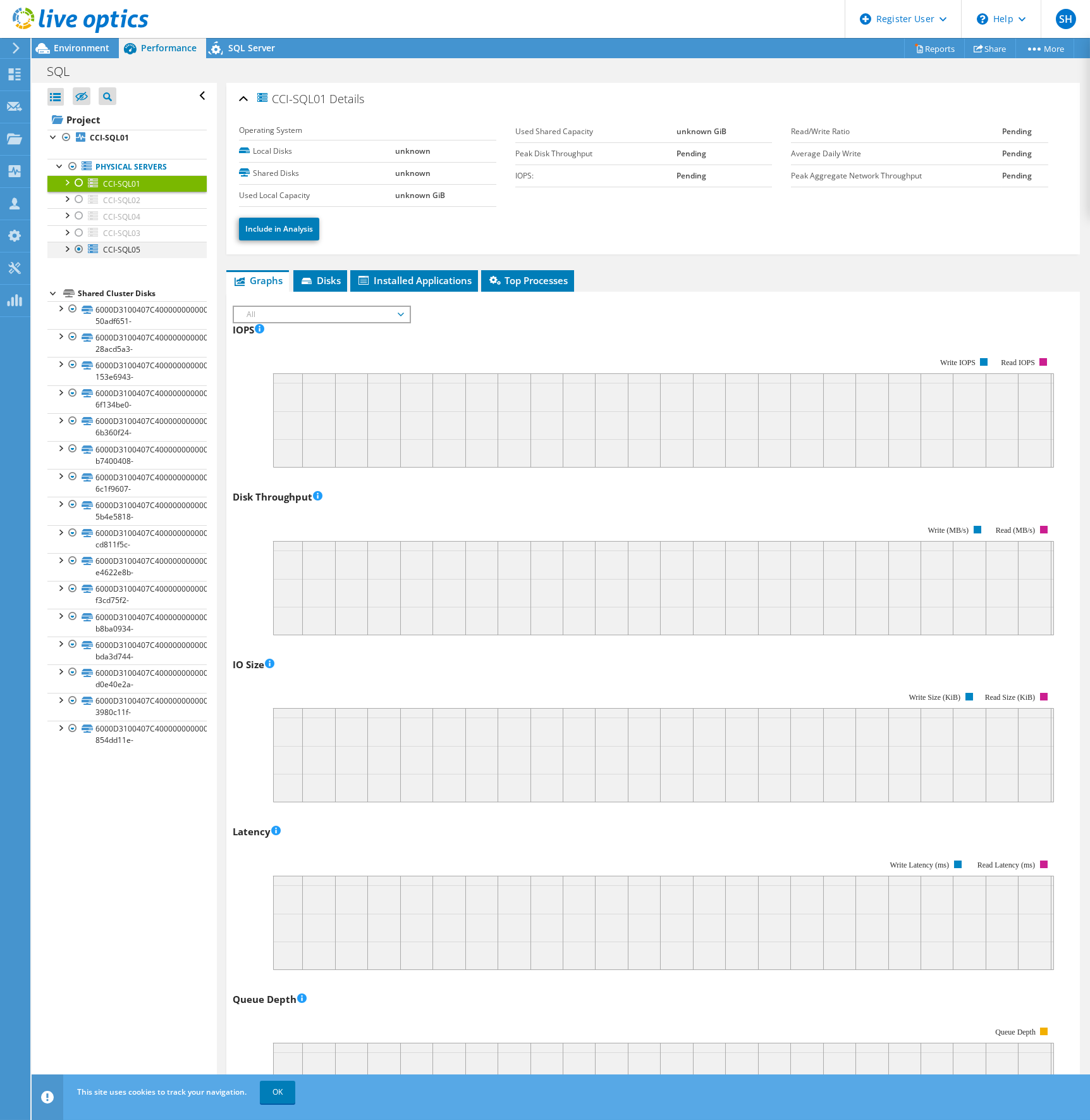
click at [81, 248] on div at bounding box center [79, 248] width 13 height 15
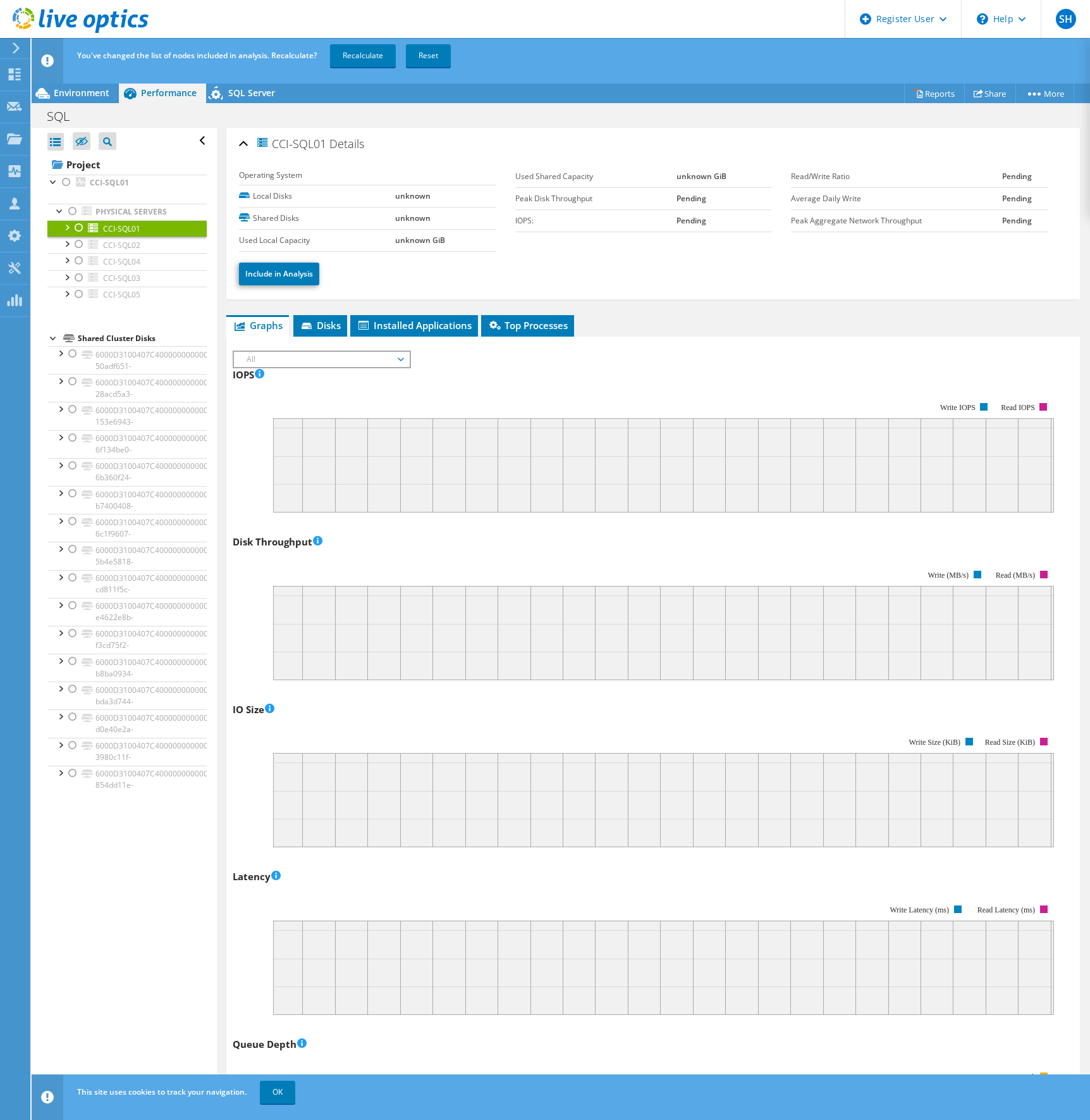
click at [79, 224] on div at bounding box center [79, 228] width 13 height 15
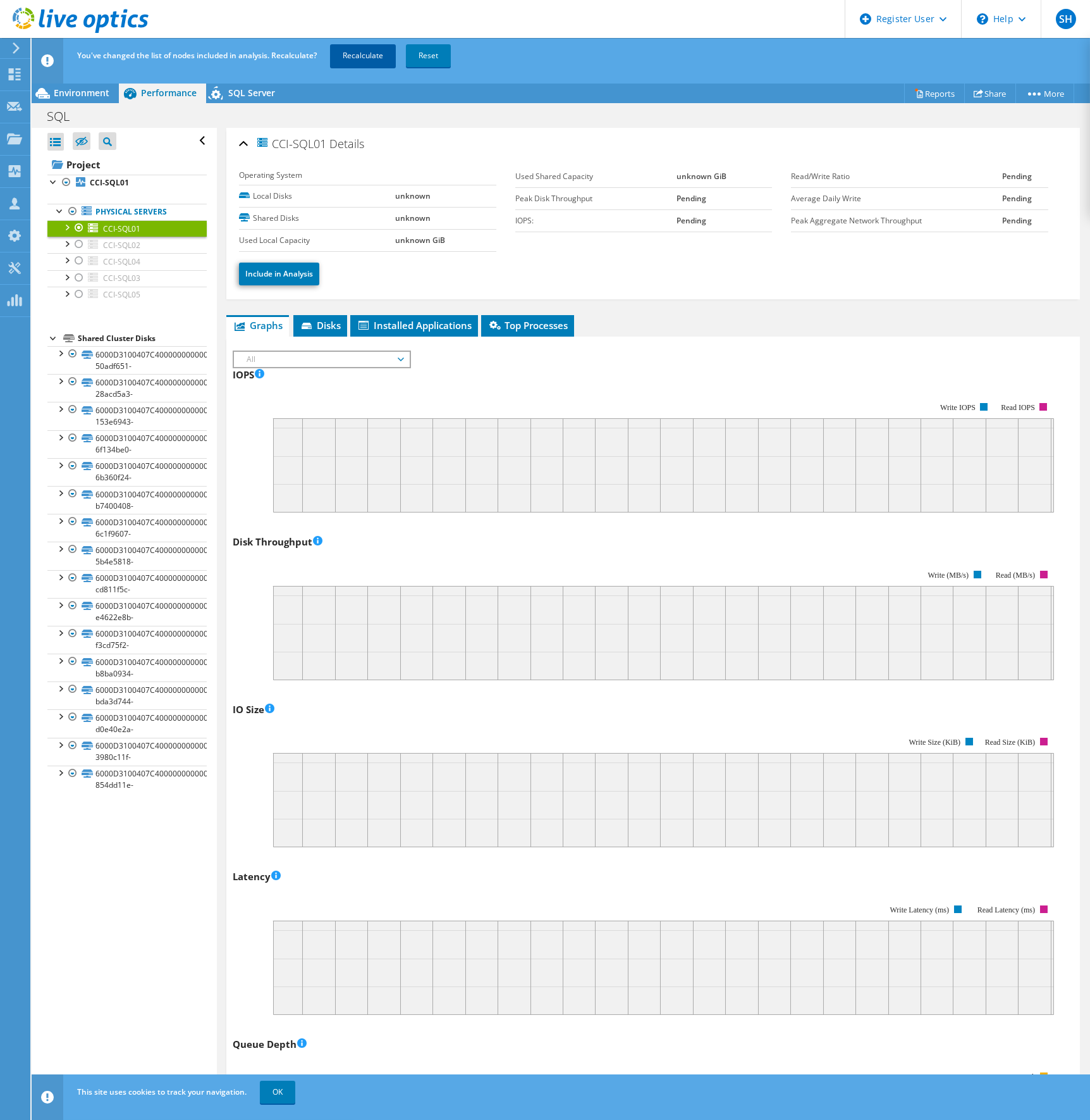
click at [360, 54] on link "Recalculate" at bounding box center [362, 55] width 66 height 23
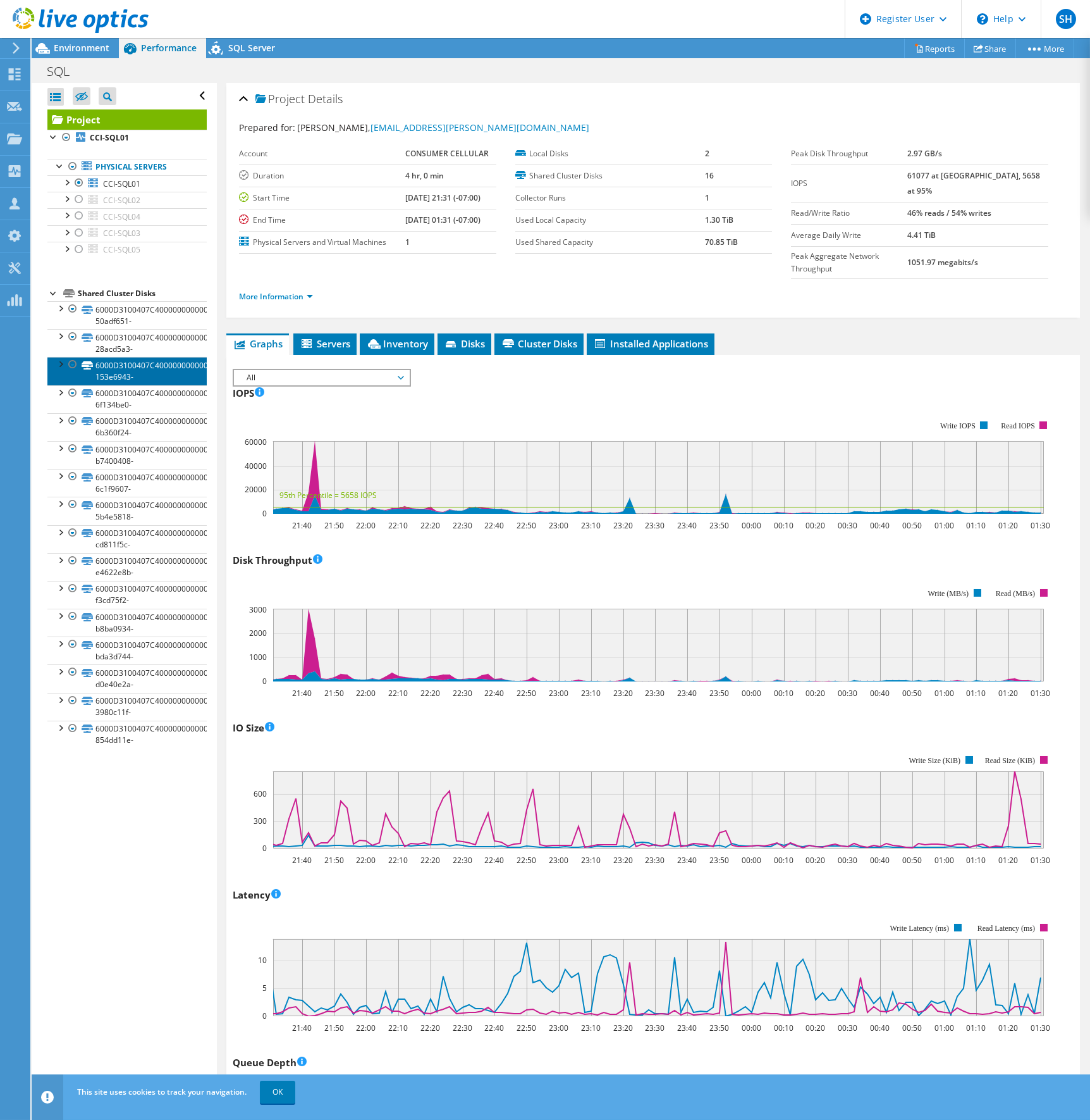
click at [127, 365] on link "6000D3100407C4000000000000000032-153e6943-" at bounding box center [127, 370] width 160 height 28
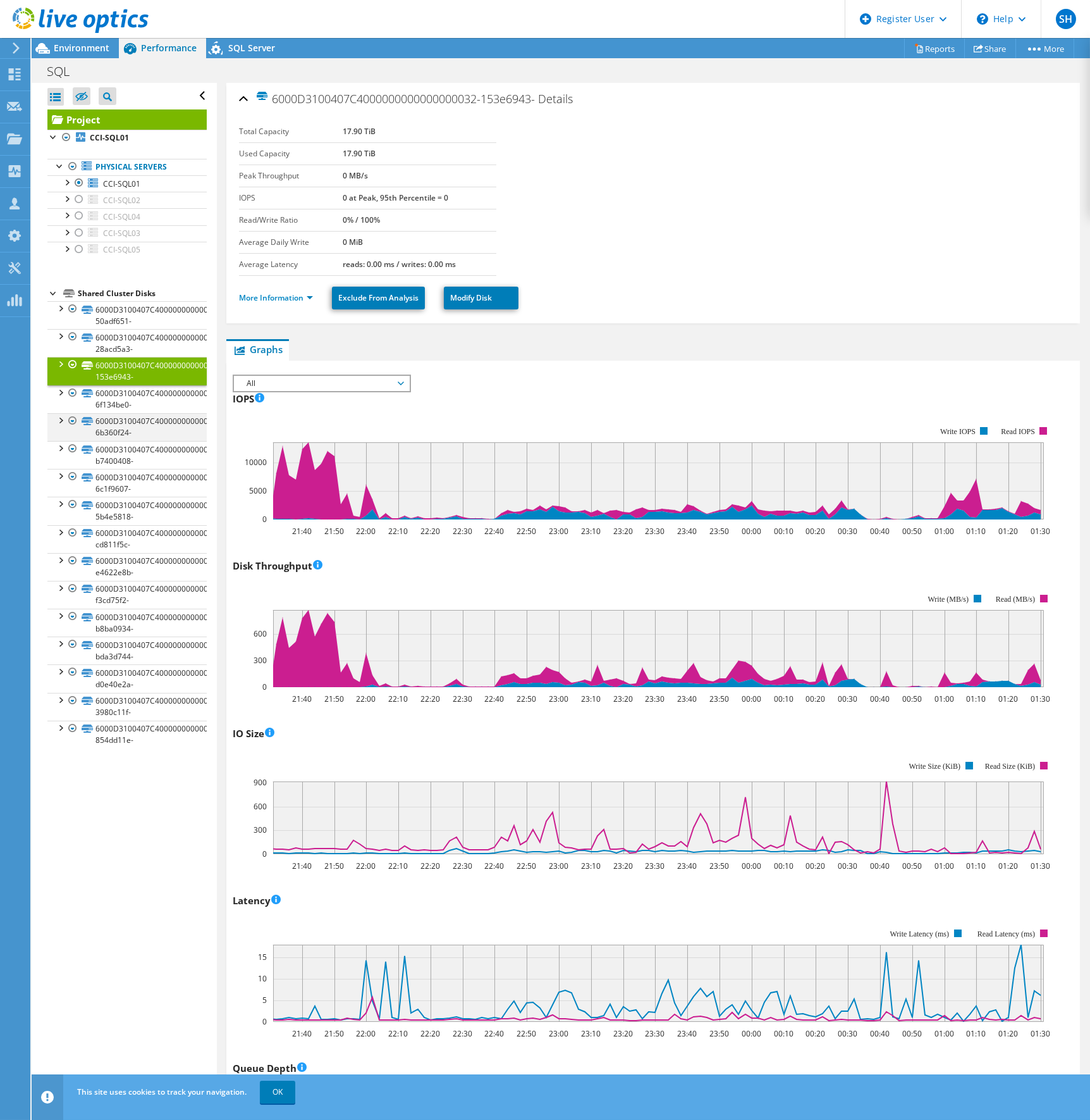
click at [61, 419] on div at bounding box center [60, 419] width 13 height 13
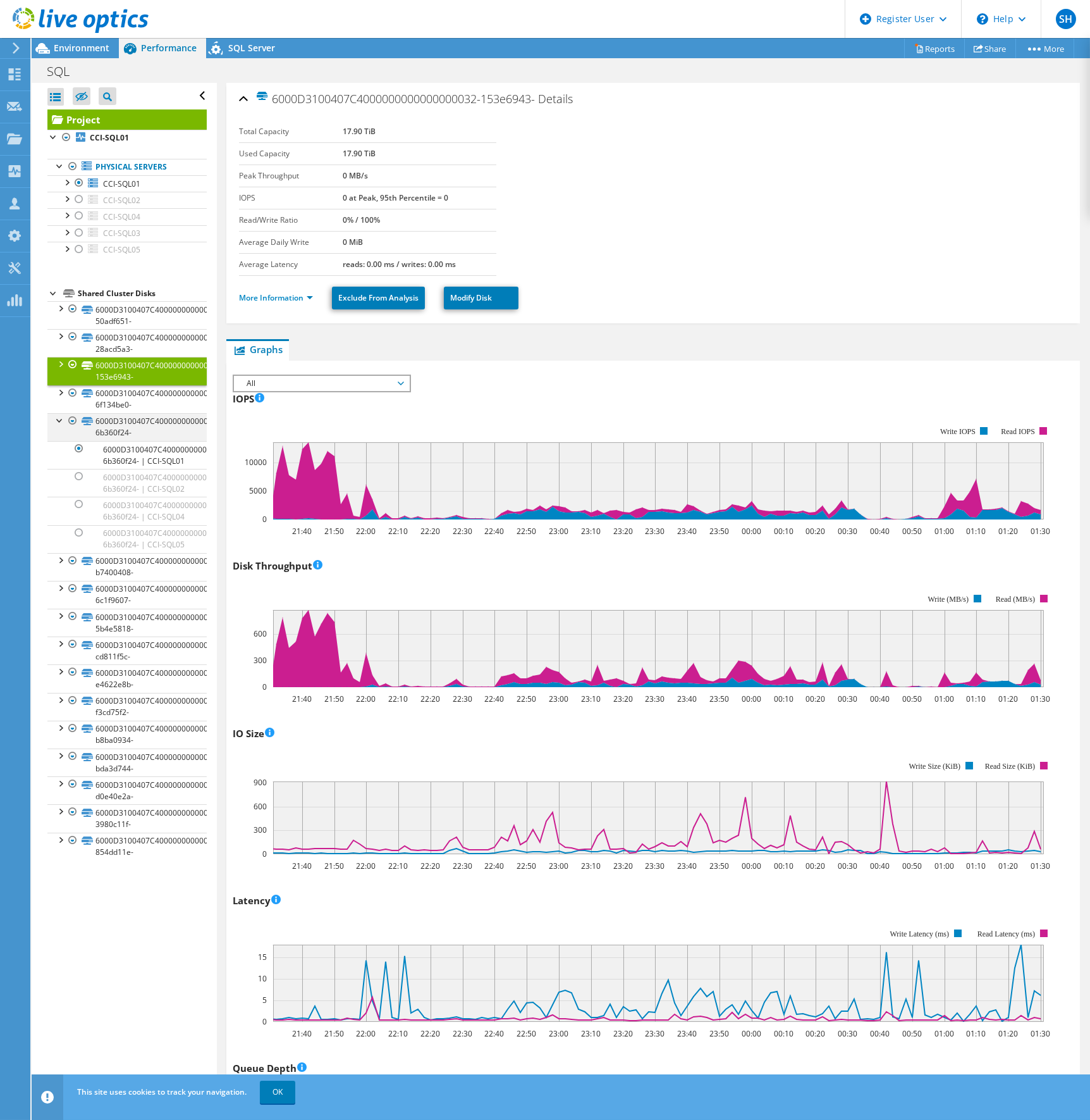
click at [60, 419] on div at bounding box center [60, 419] width 13 height 13
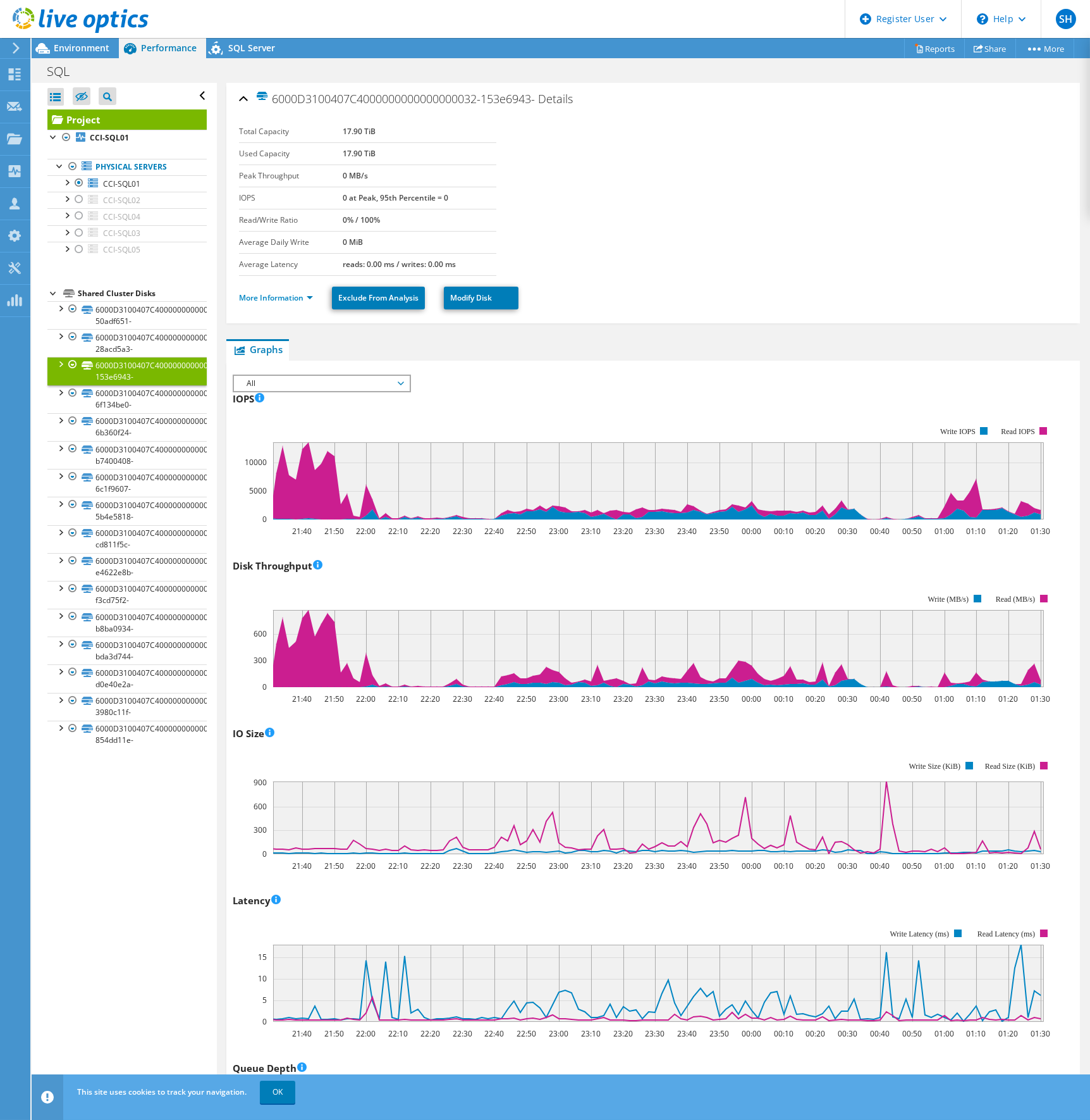
click at [632, 252] on section "Total Capacity 17.90 TiB Used Capacity 17.90 TiB Peak Throughput 0 MB/s IOPS 0 …" at bounding box center [653, 198] width 828 height 155
click at [145, 201] on link "CCI-SQL02" at bounding box center [127, 200] width 160 height 17
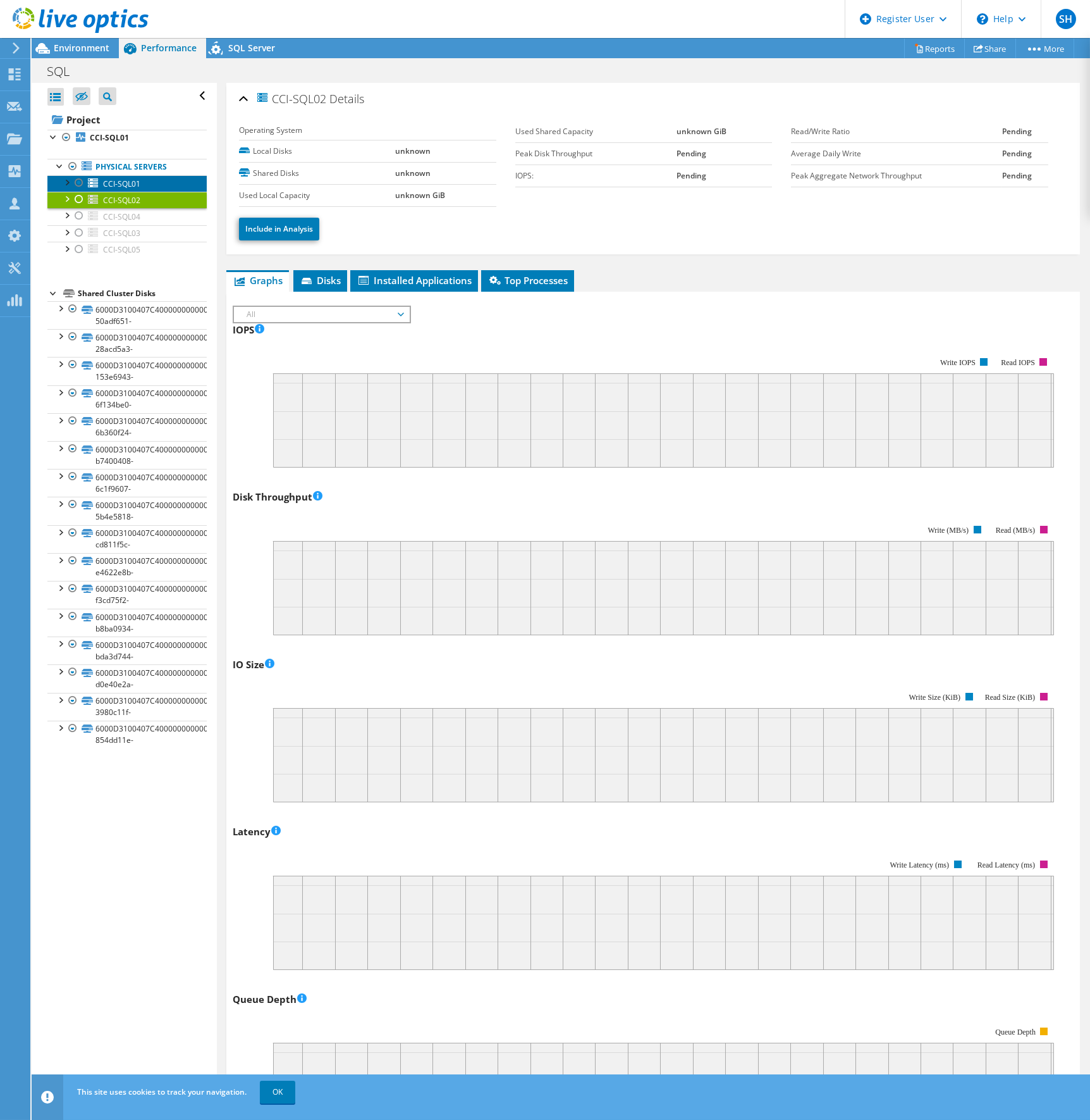
click at [130, 181] on span "CCI-SQL01" at bounding box center [122, 183] width 37 height 11
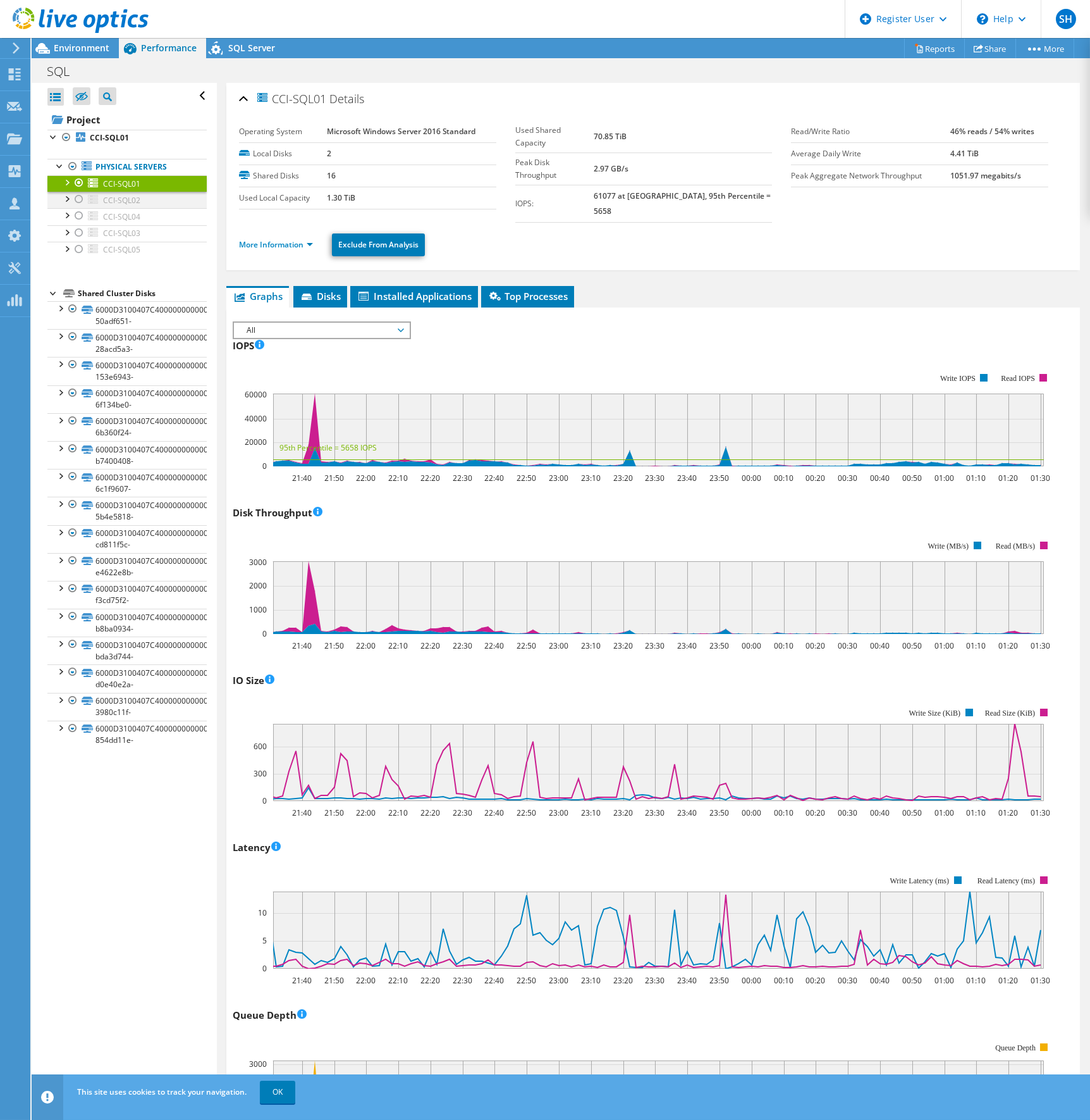
click at [76, 197] on div at bounding box center [79, 199] width 13 height 15
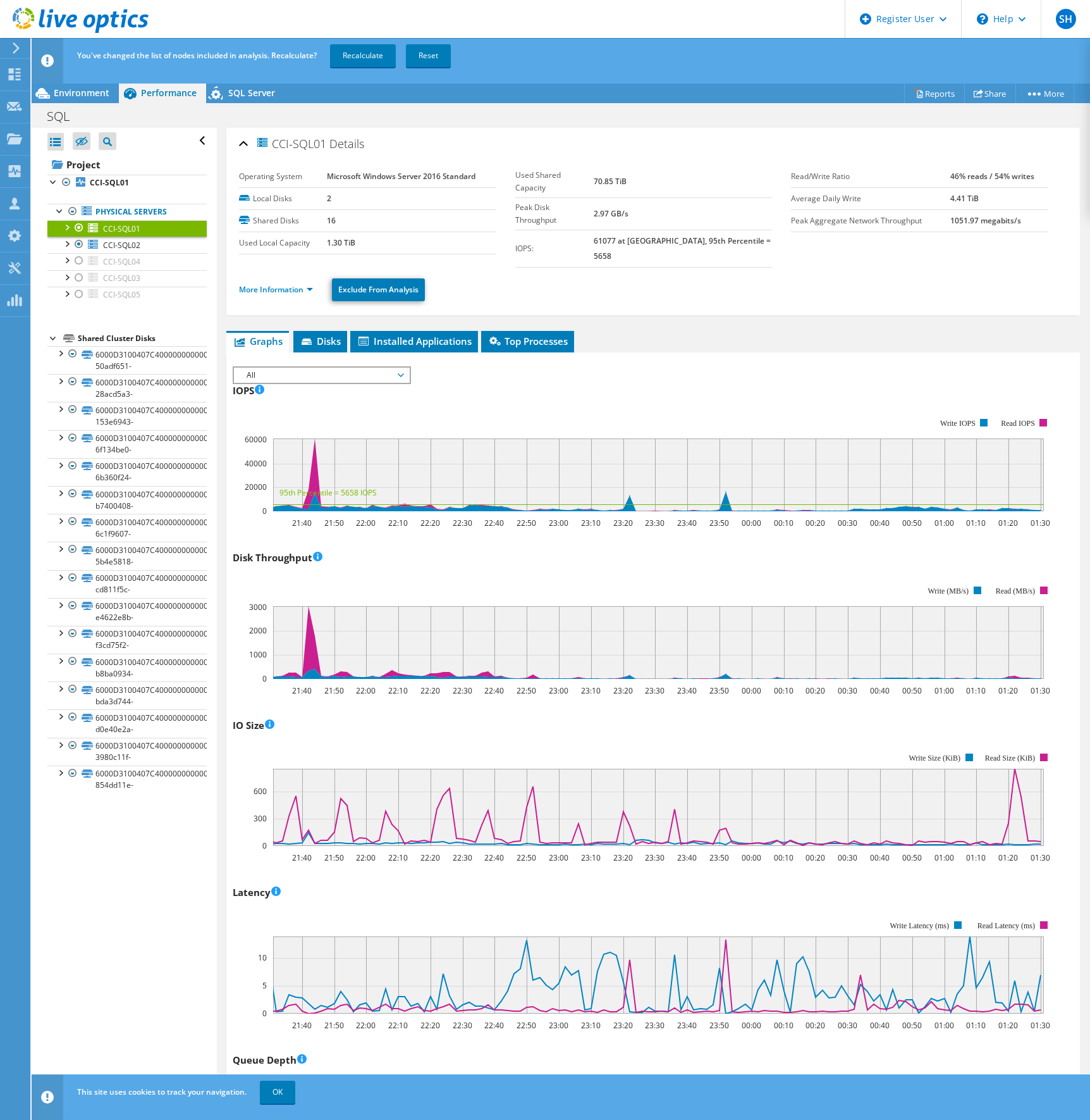
click at [79, 226] on div at bounding box center [79, 228] width 13 height 15
click at [365, 51] on link "Recalculate" at bounding box center [362, 55] width 66 height 23
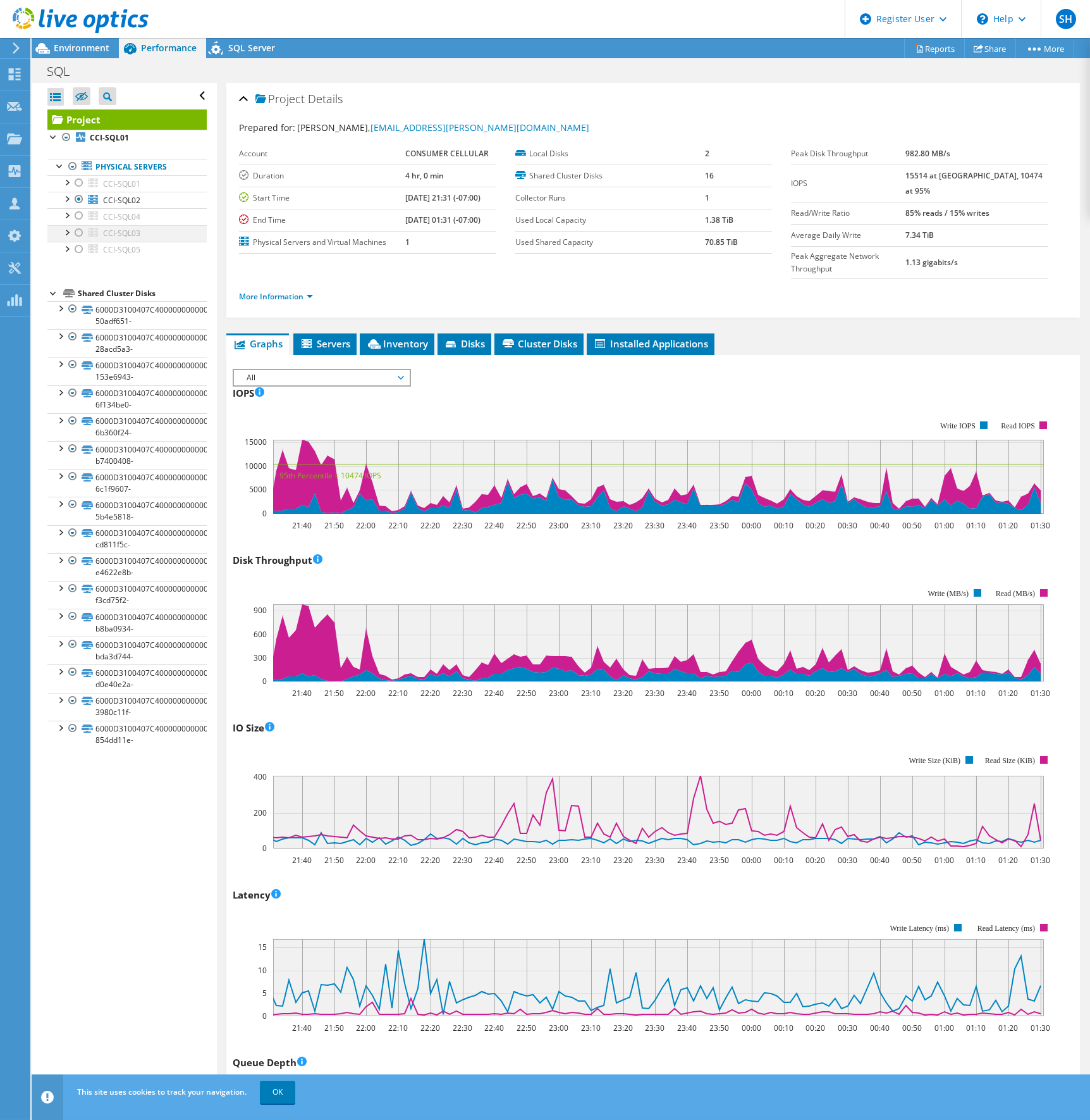
click at [77, 231] on div at bounding box center [79, 232] width 13 height 15
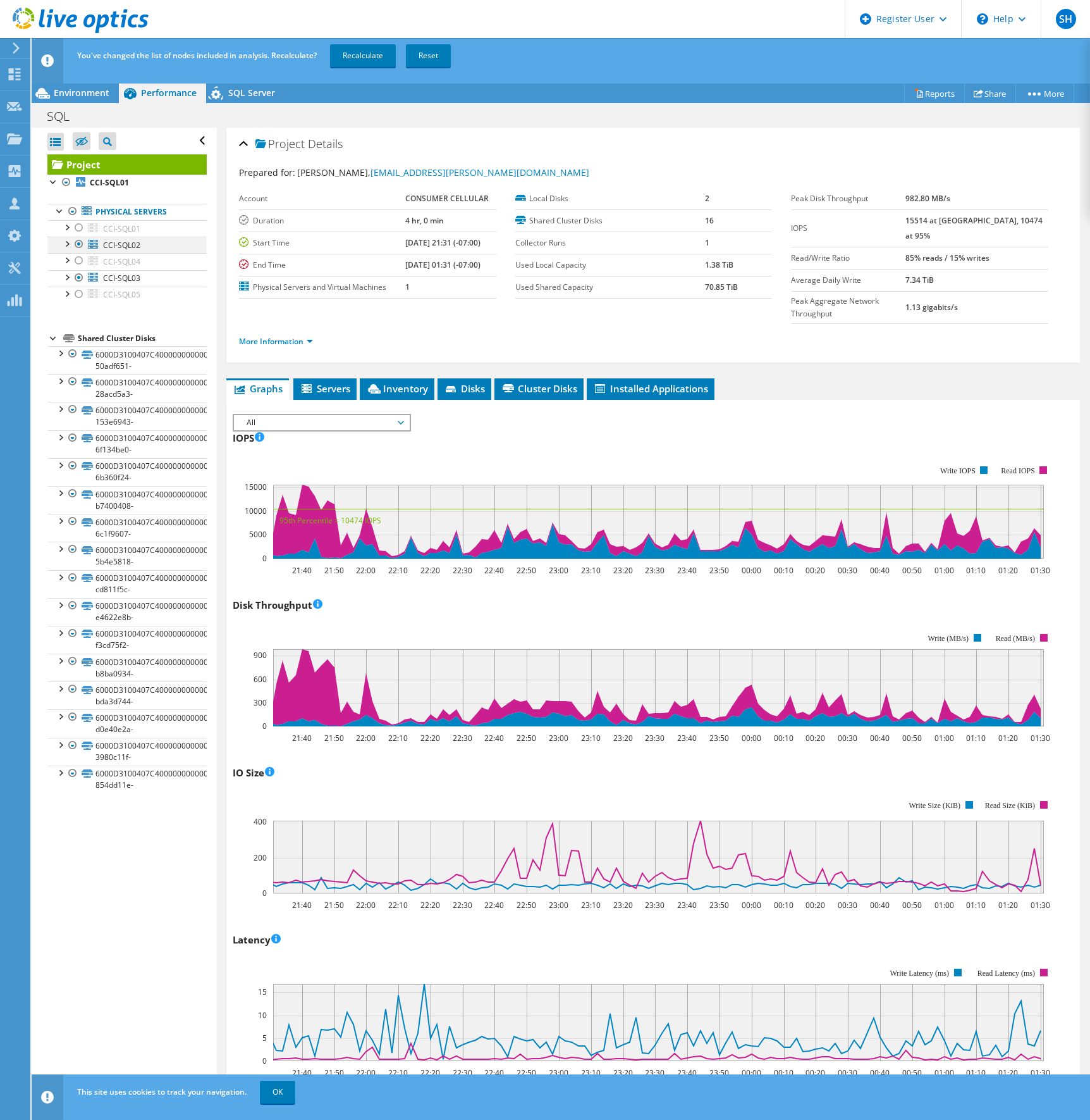
click at [78, 242] on div at bounding box center [79, 243] width 13 height 15
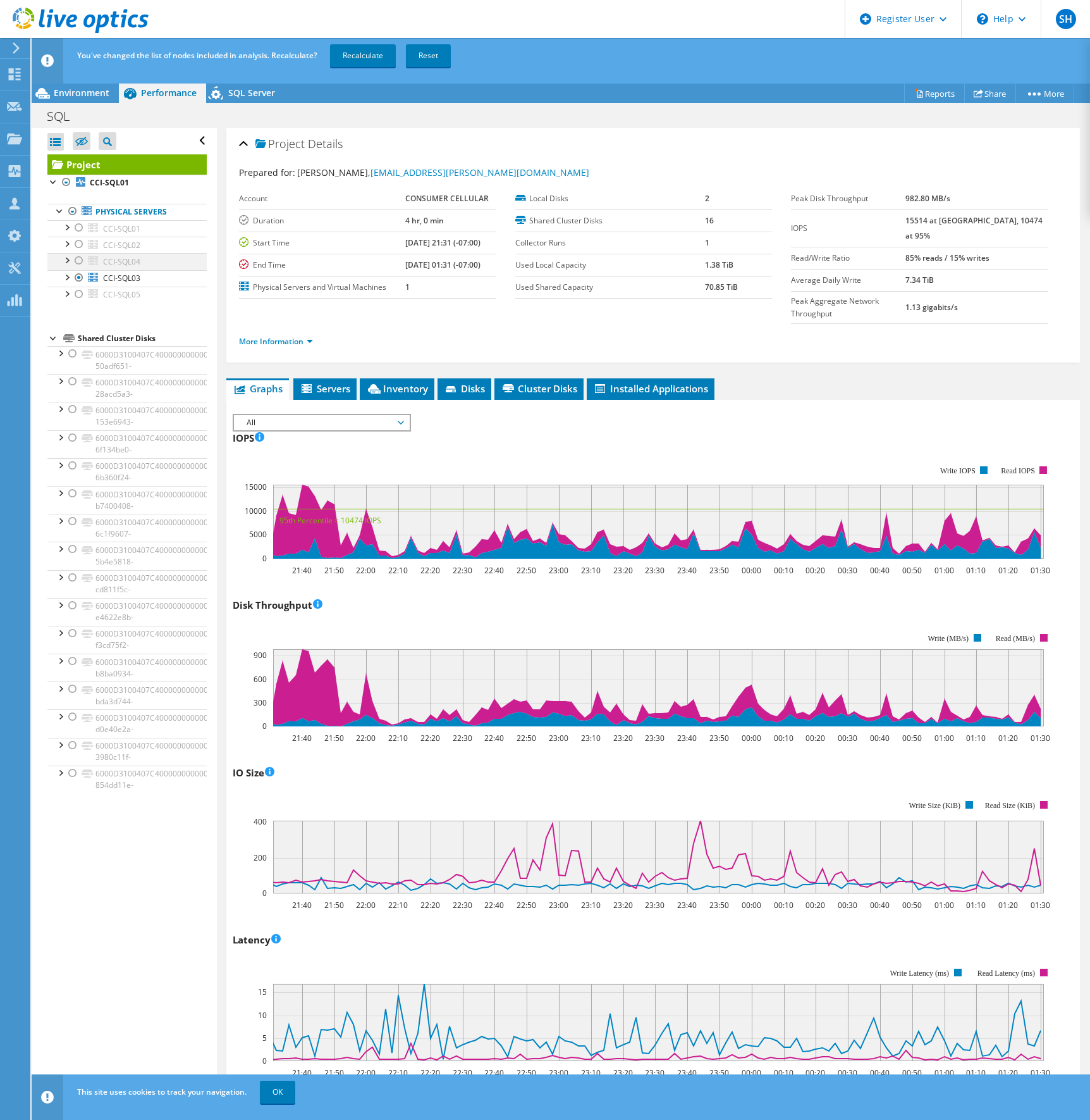
click at [77, 258] on div at bounding box center [79, 260] width 13 height 15
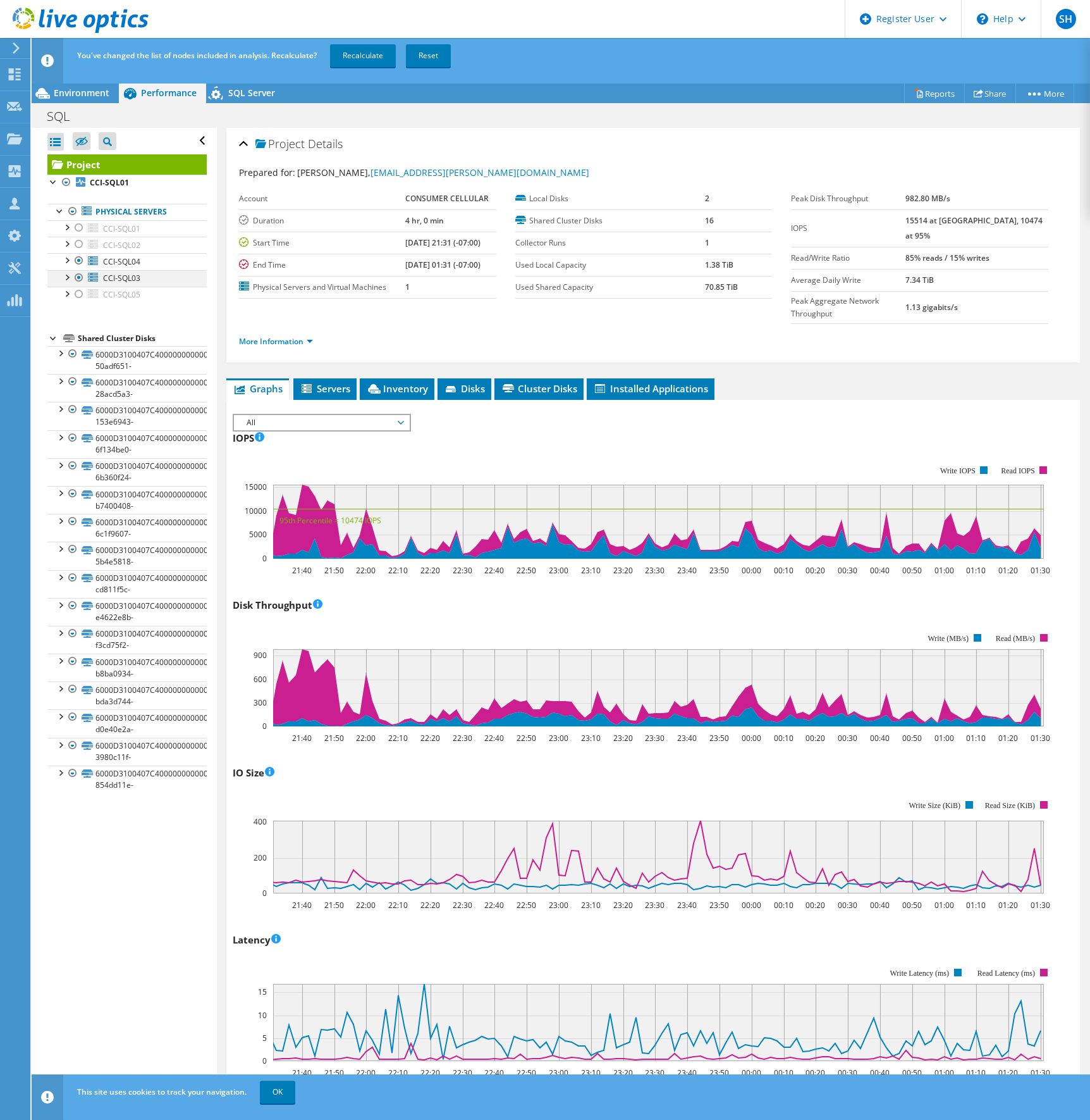
click at [82, 274] on div at bounding box center [79, 277] width 13 height 15
click at [353, 54] on link "Recalculate" at bounding box center [362, 55] width 66 height 23
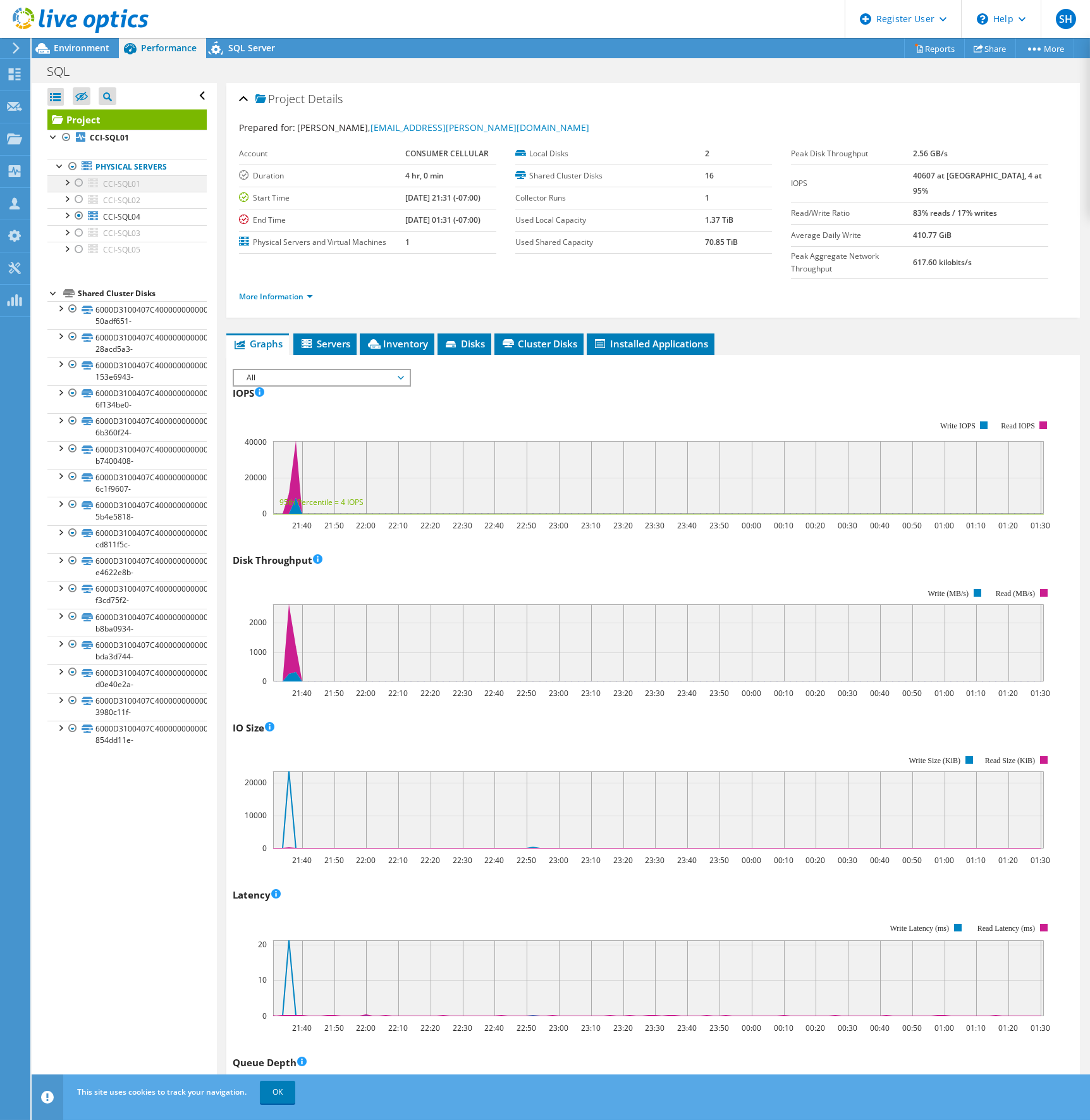
click at [77, 182] on div at bounding box center [79, 182] width 13 height 15
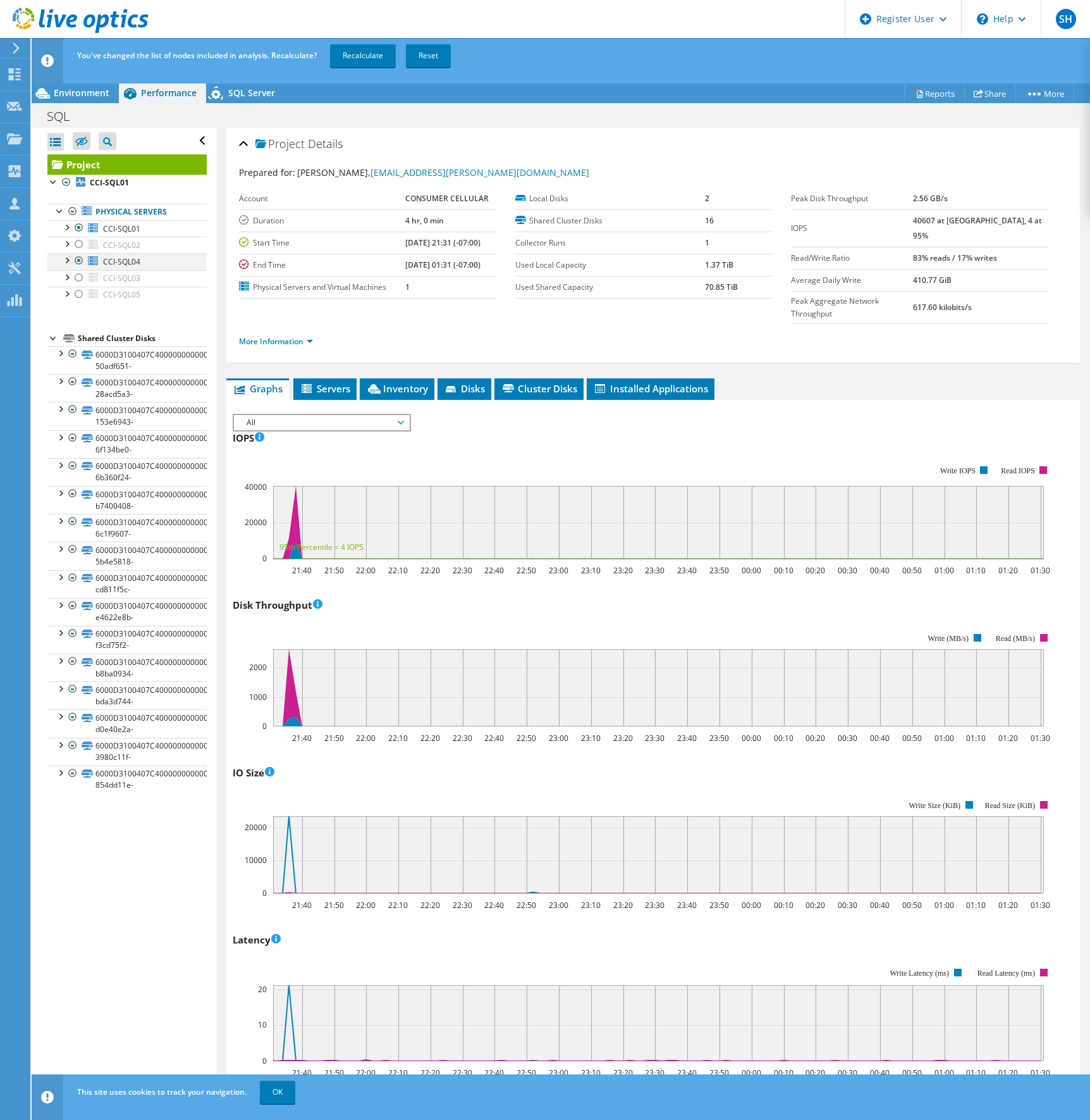
click at [79, 259] on div at bounding box center [79, 260] width 13 height 15
click at [361, 55] on link "Recalculate" at bounding box center [362, 55] width 66 height 23
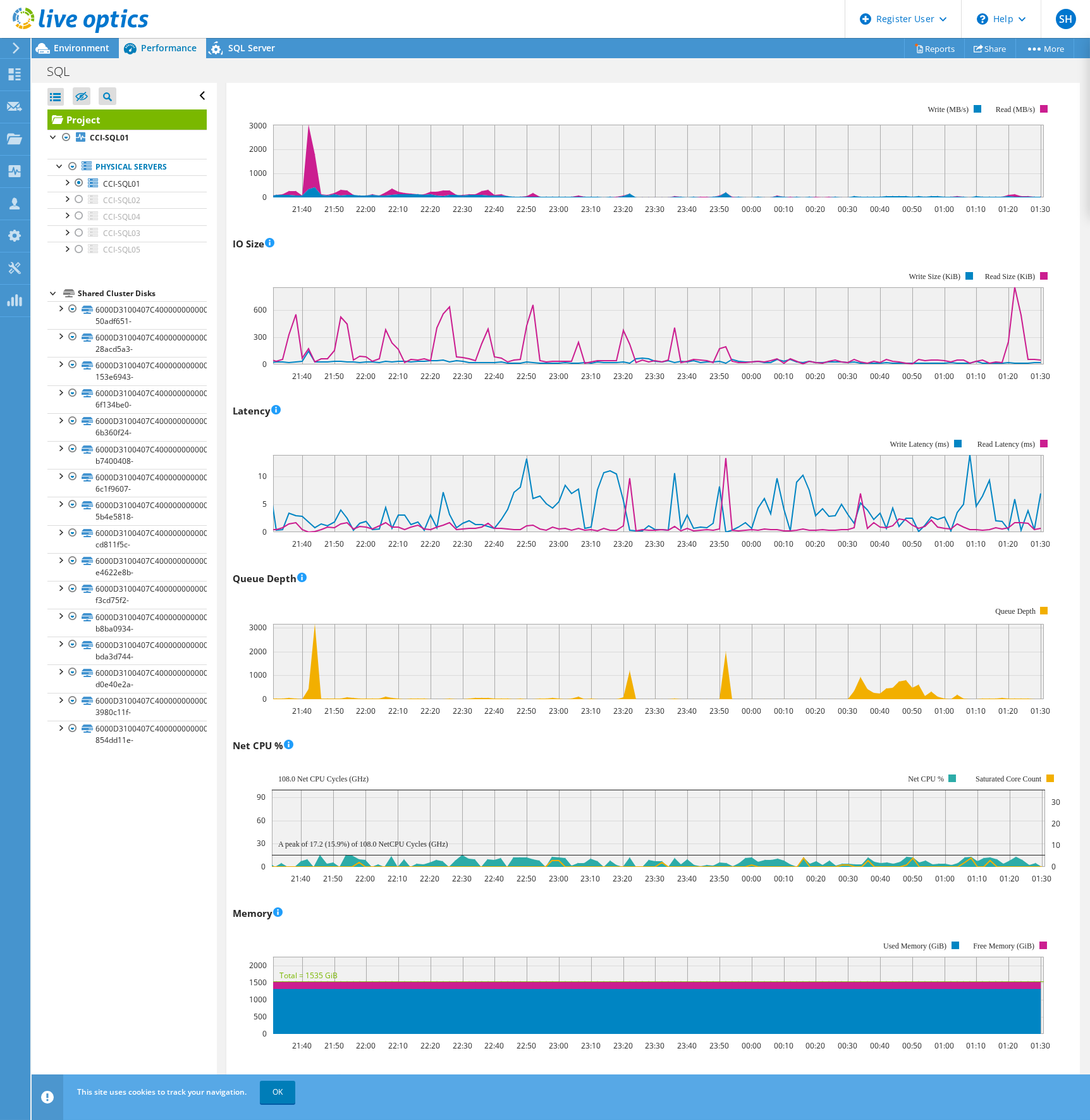
scroll to position [312, 0]
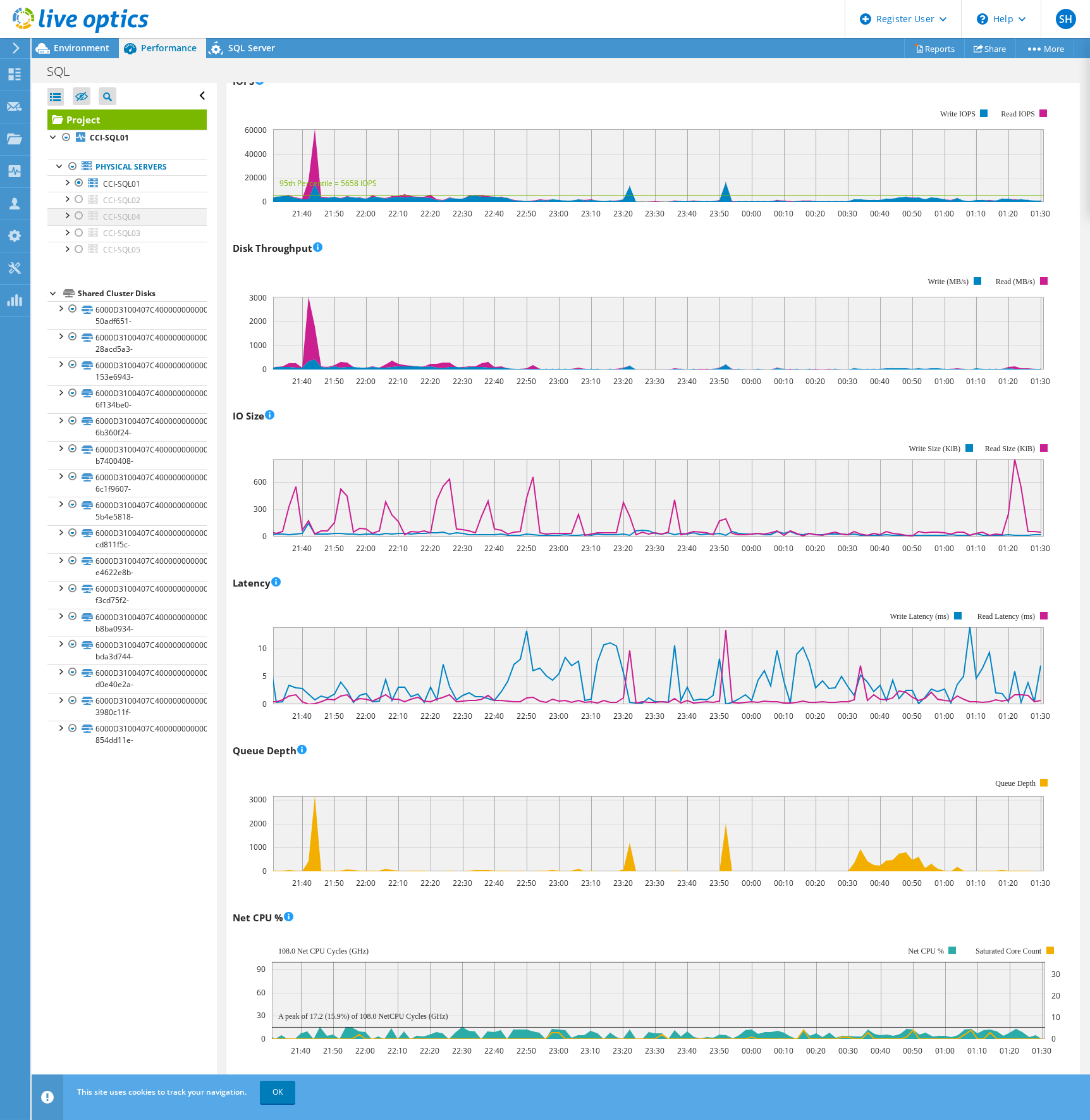
click at [79, 217] on div at bounding box center [79, 215] width 13 height 15
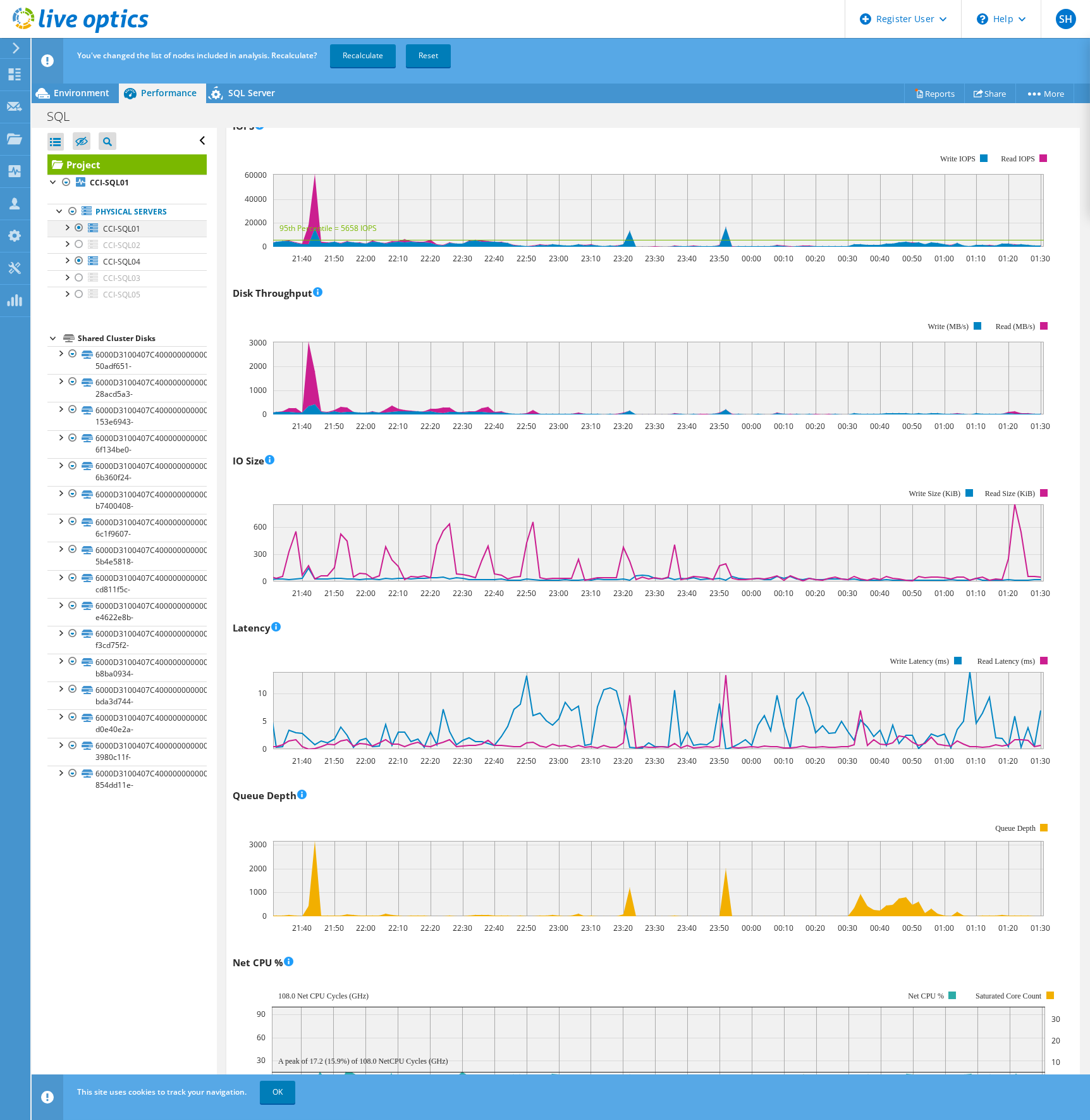
click at [78, 231] on div at bounding box center [79, 228] width 13 height 15
click at [356, 51] on link "Recalculate" at bounding box center [362, 55] width 66 height 23
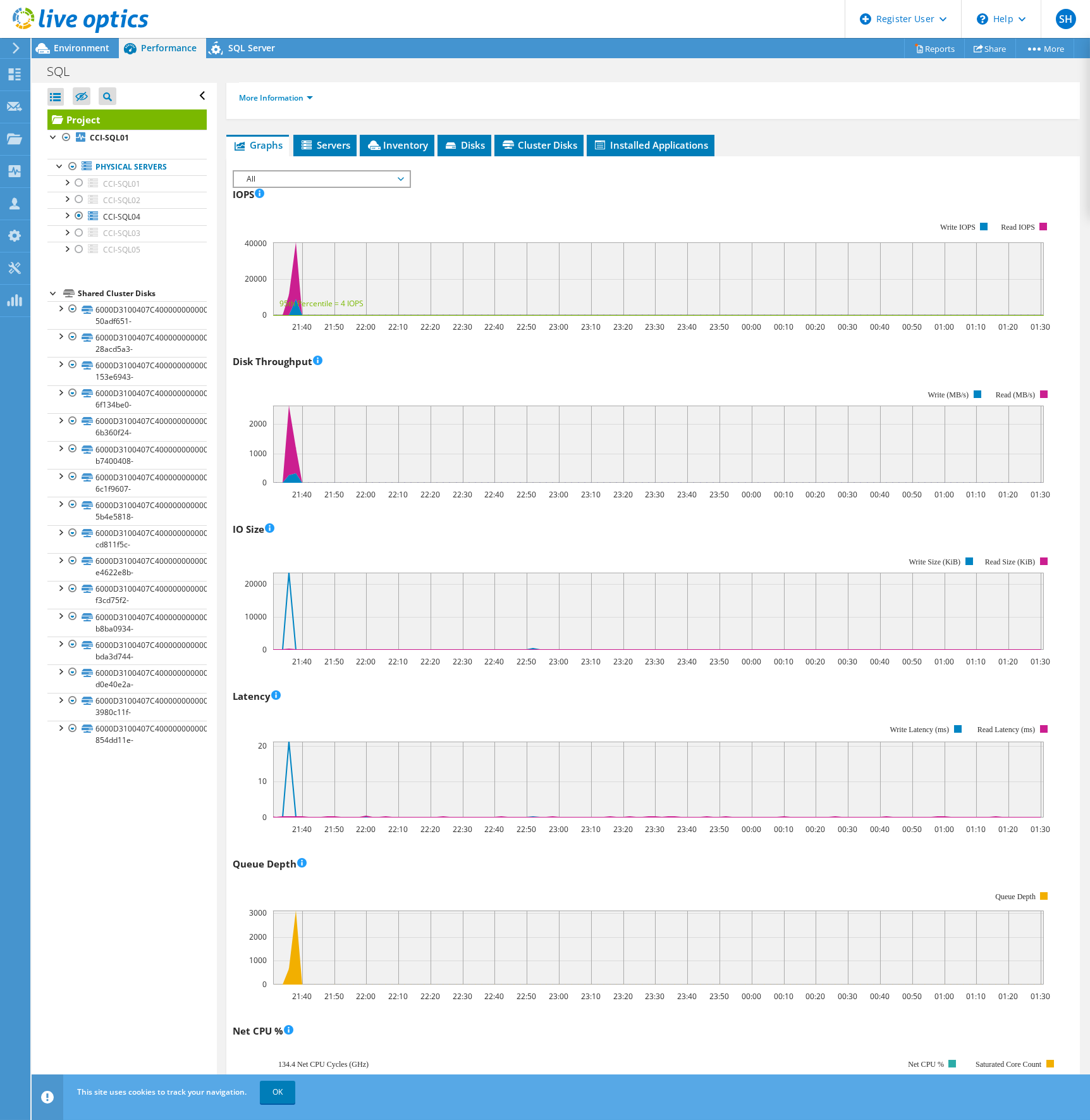
scroll to position [185, 0]
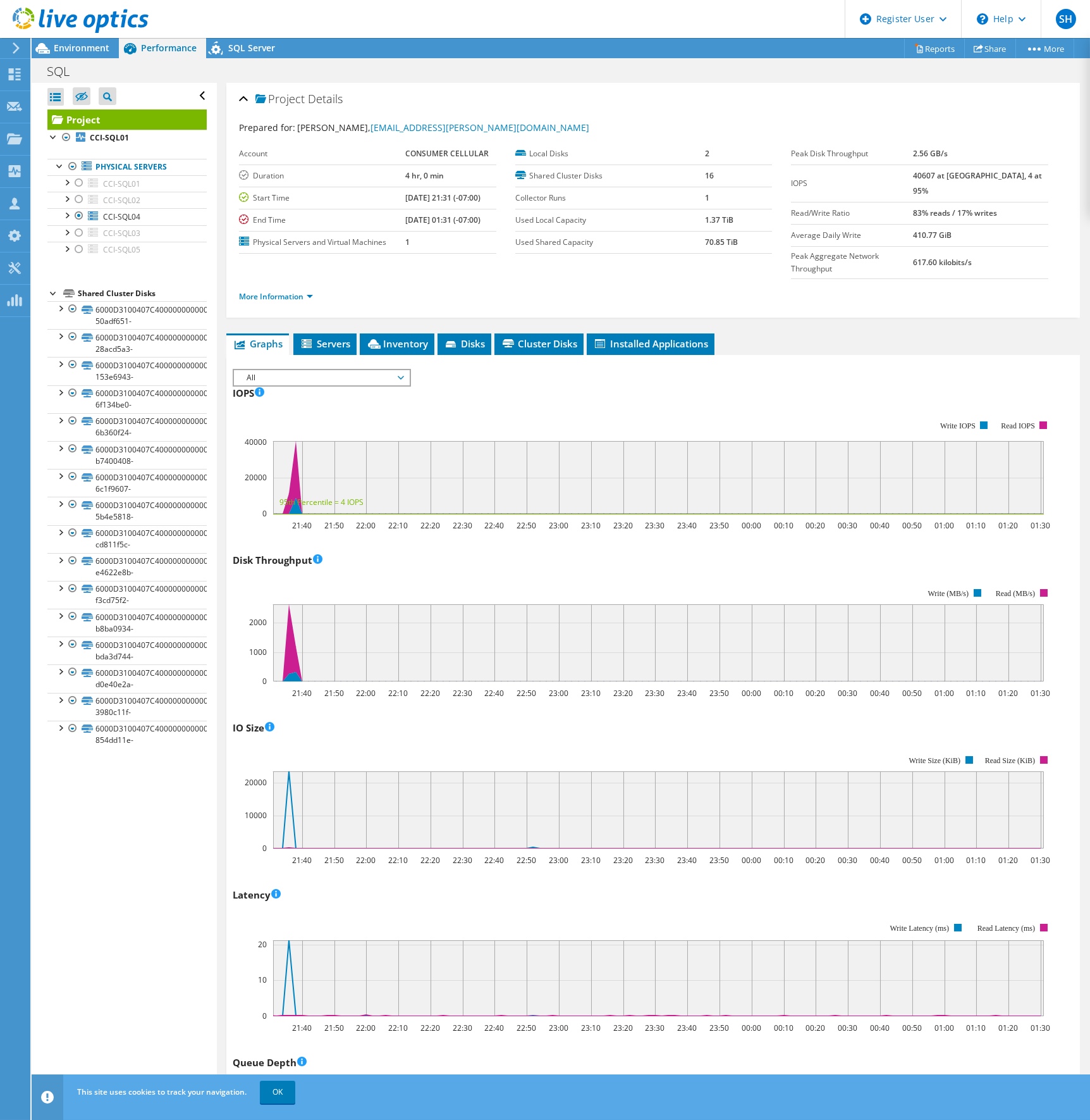
scroll to position [185, 0]
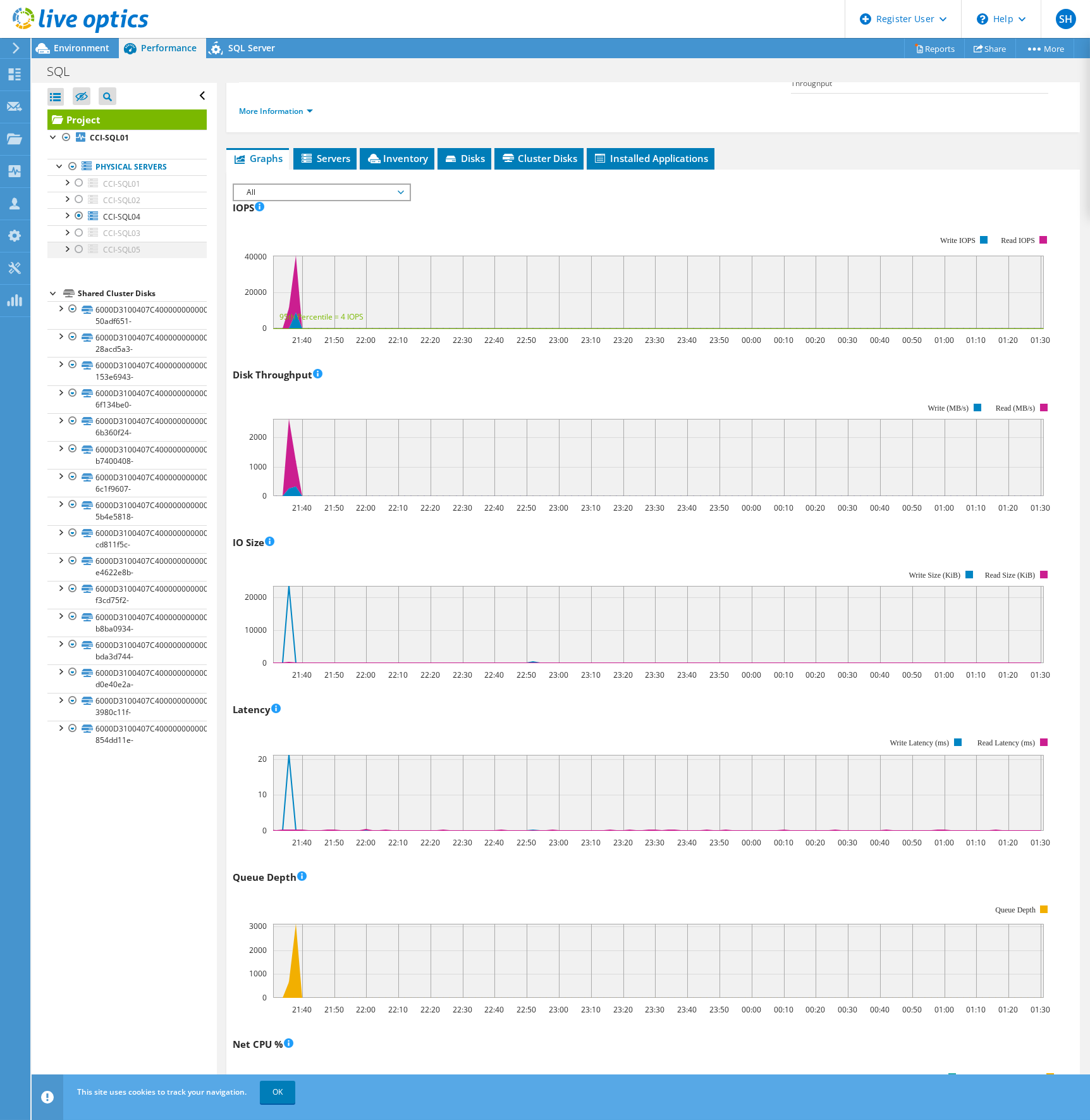
click at [77, 248] on div at bounding box center [79, 248] width 13 height 15
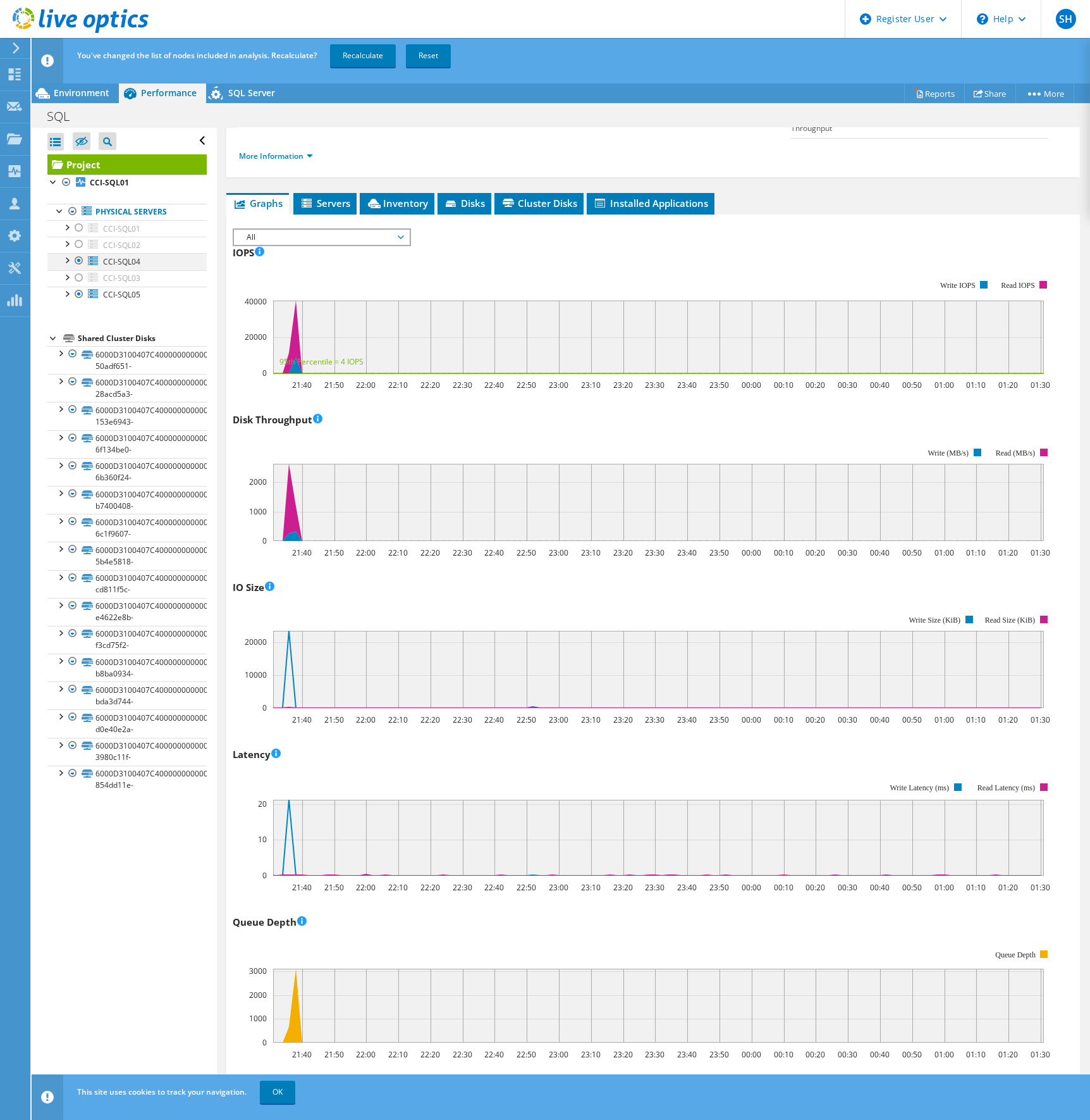
click at [77, 259] on div at bounding box center [79, 260] width 13 height 15
click at [365, 56] on link "Recalculate" at bounding box center [362, 55] width 66 height 23
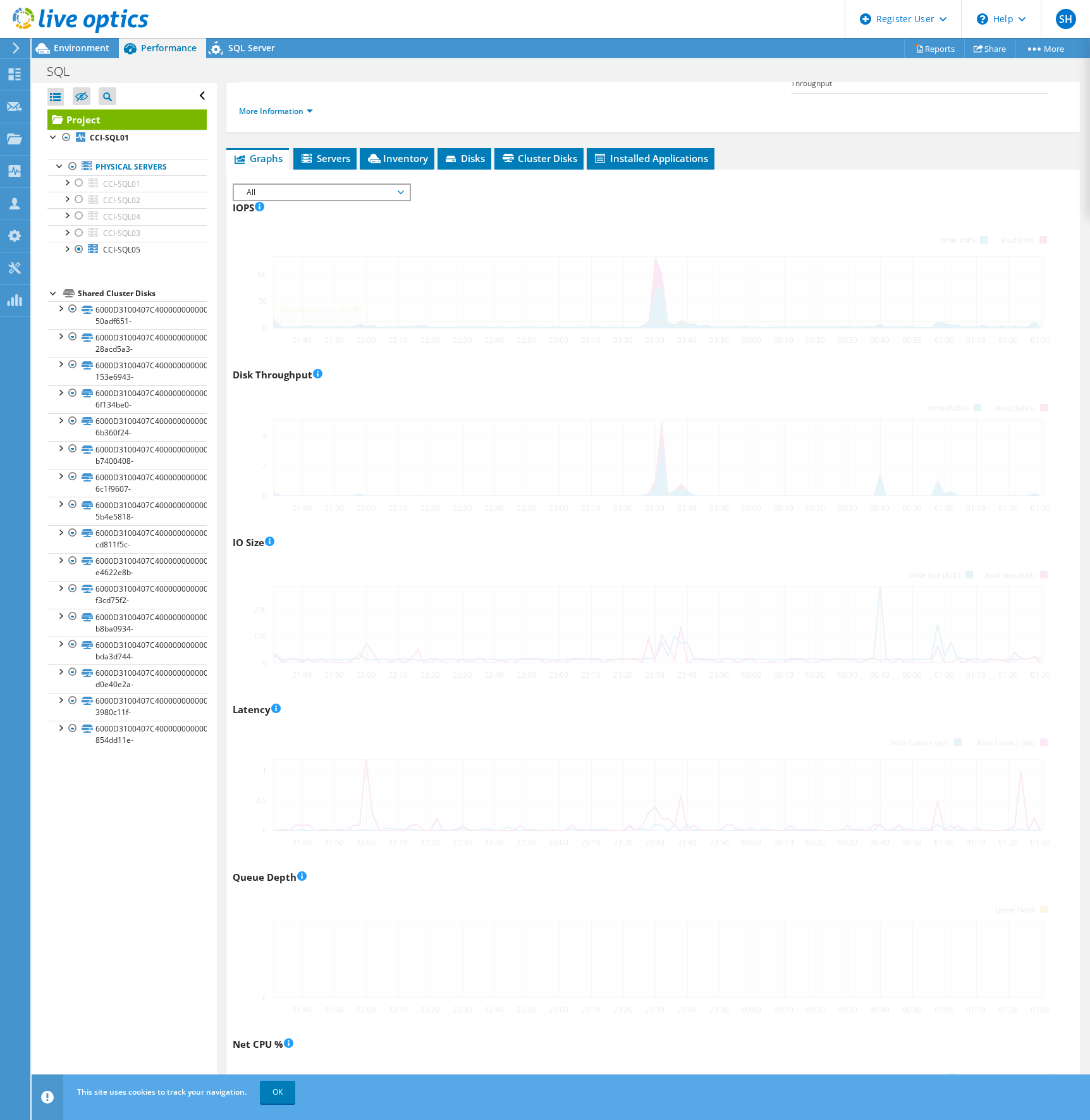
scroll to position [0, 0]
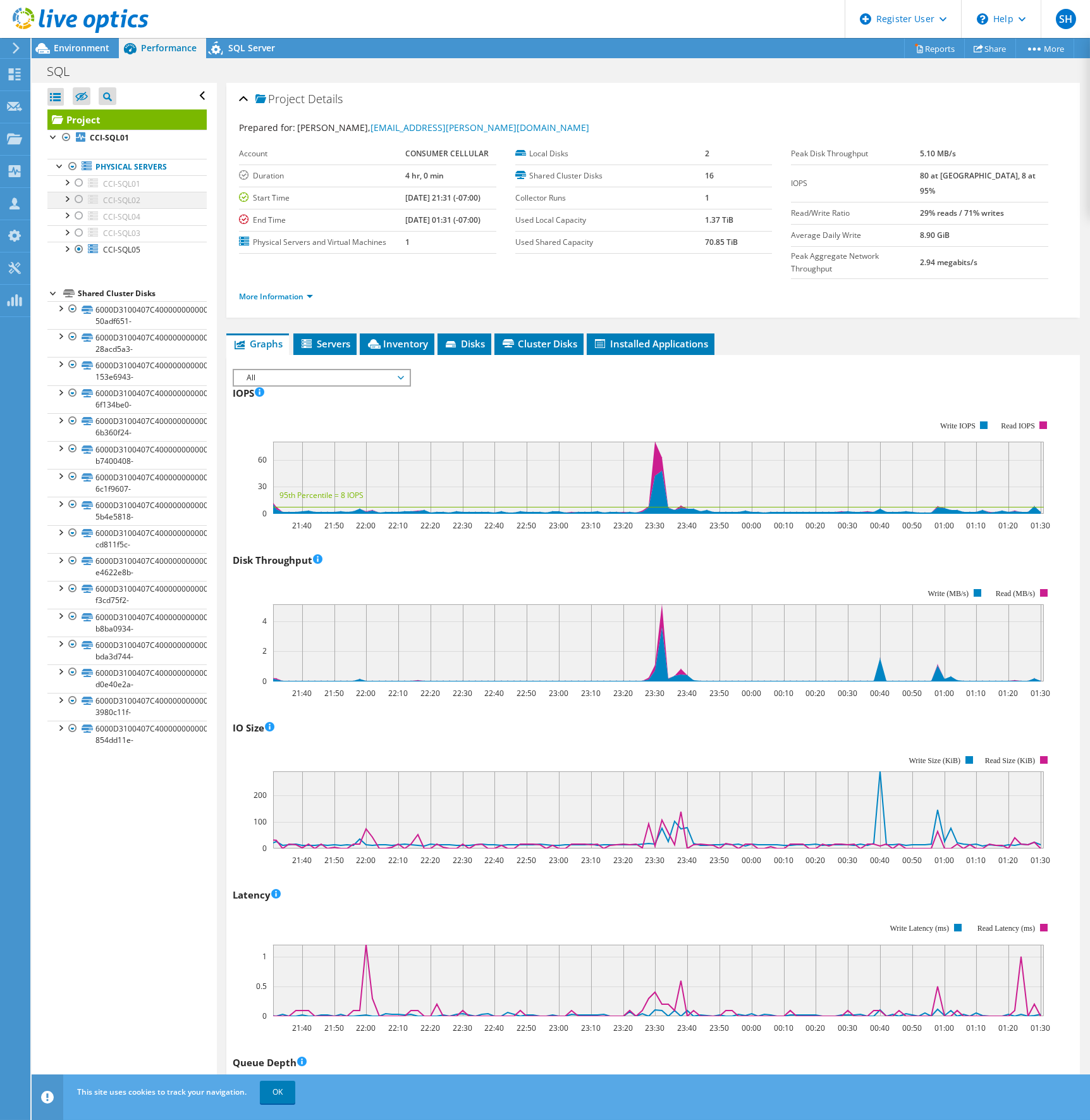
click at [77, 200] on div at bounding box center [79, 199] width 13 height 15
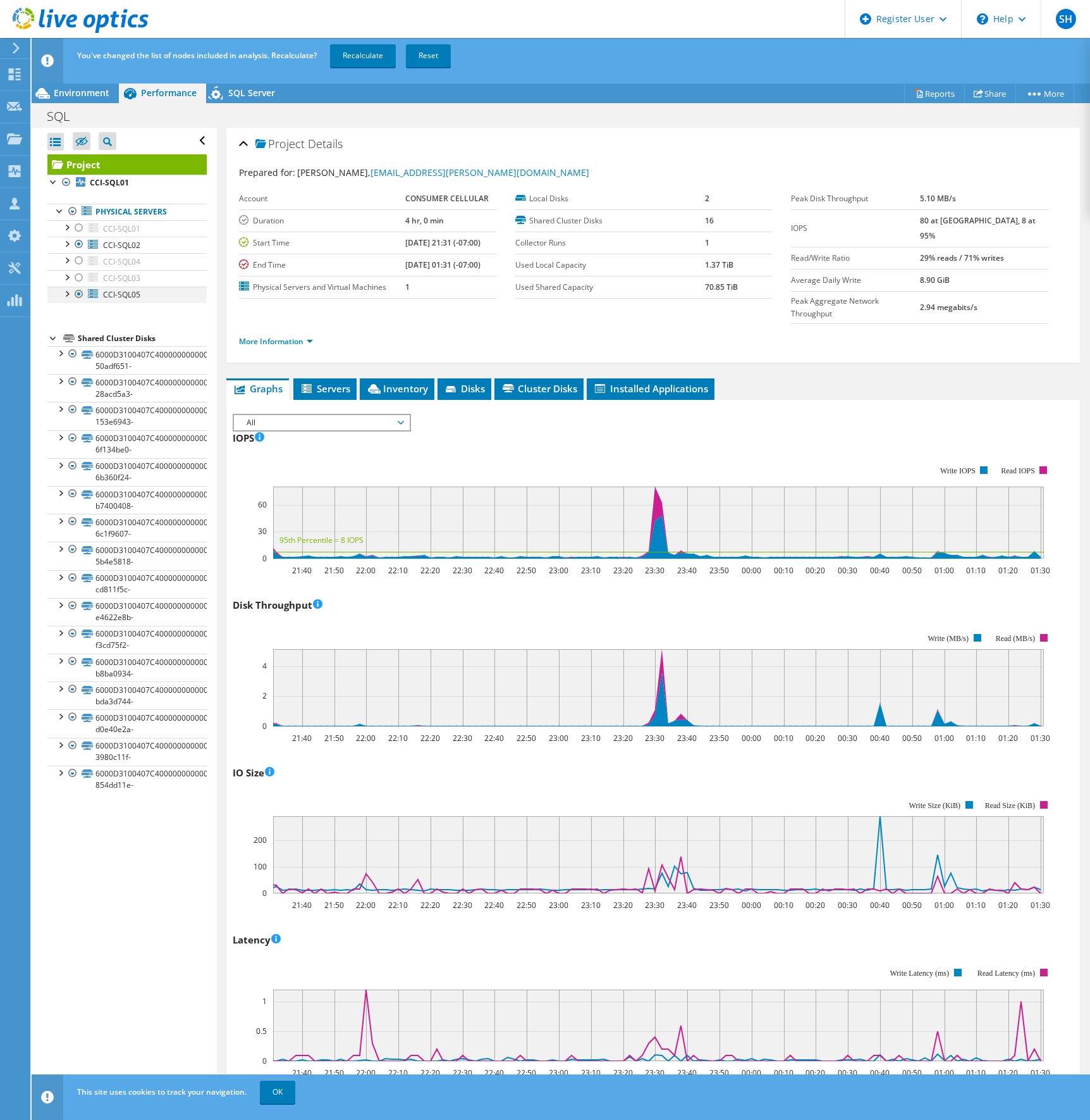
click at [77, 296] on div at bounding box center [79, 294] width 13 height 15
click at [364, 56] on link "Recalculate" at bounding box center [362, 55] width 66 height 23
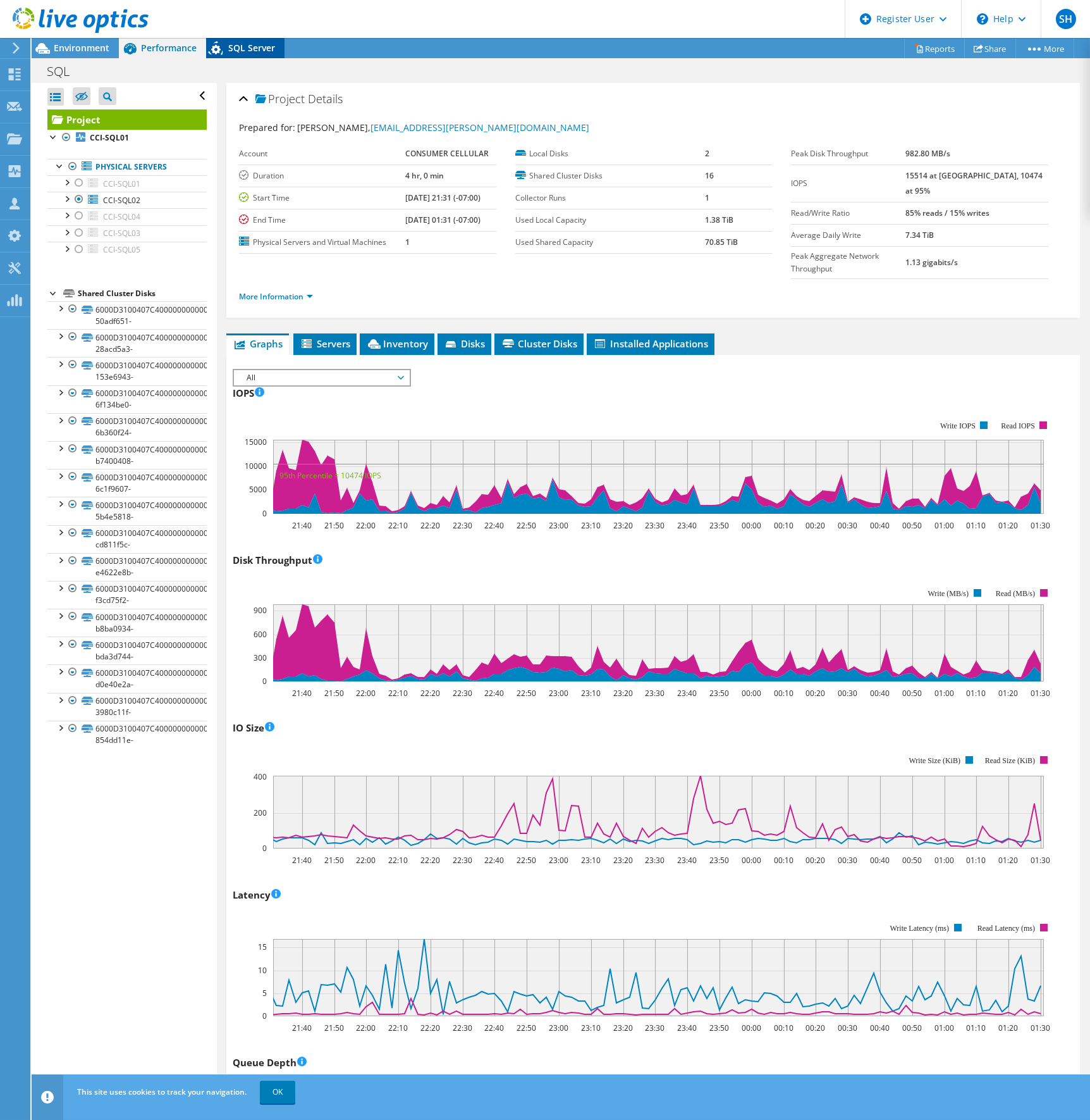
click at [252, 48] on span "SQL Server" at bounding box center [252, 47] width 47 height 12
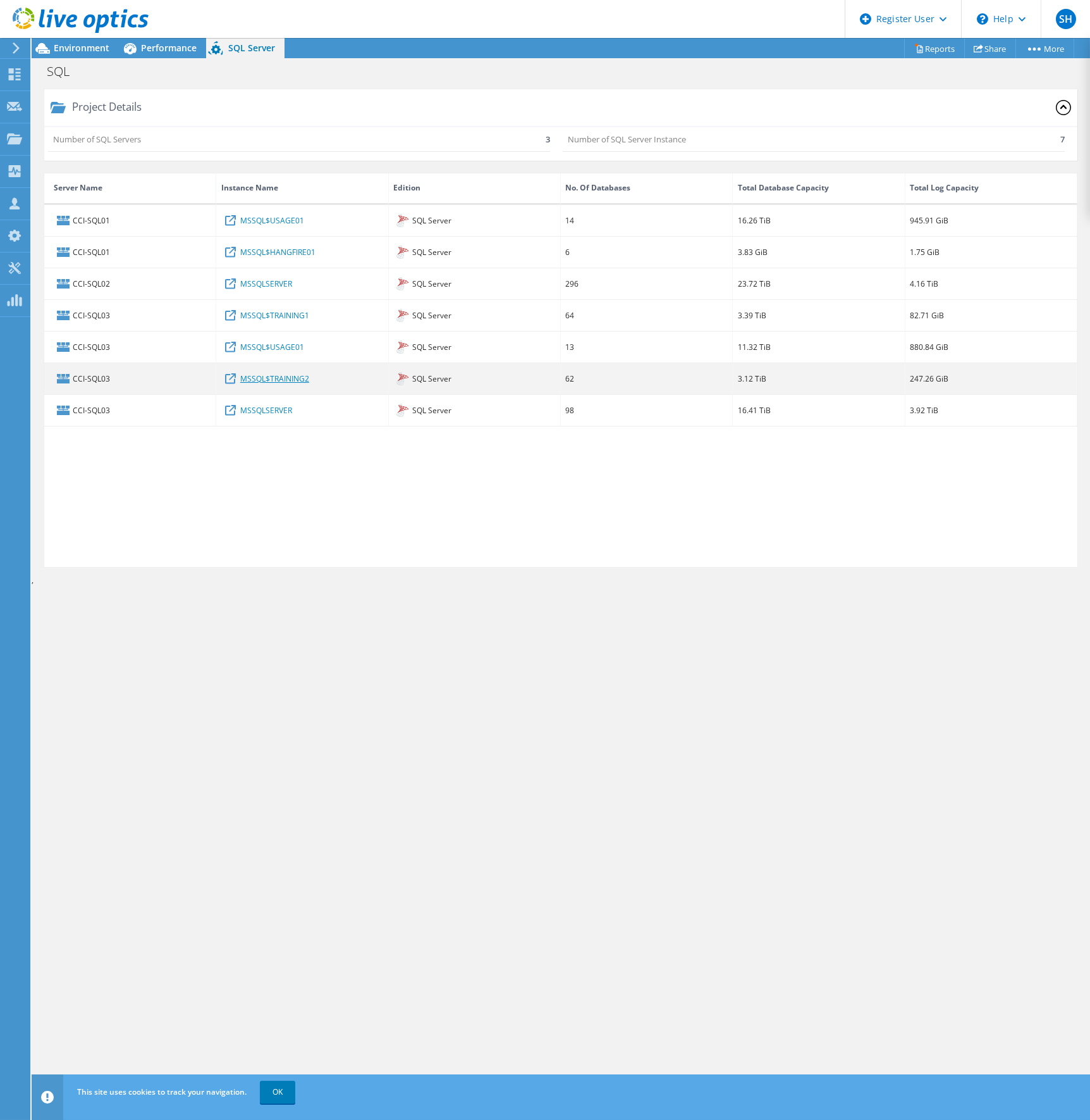
click at [259, 375] on link "MSSQL$TRAINING2" at bounding box center [275, 378] width 69 height 14
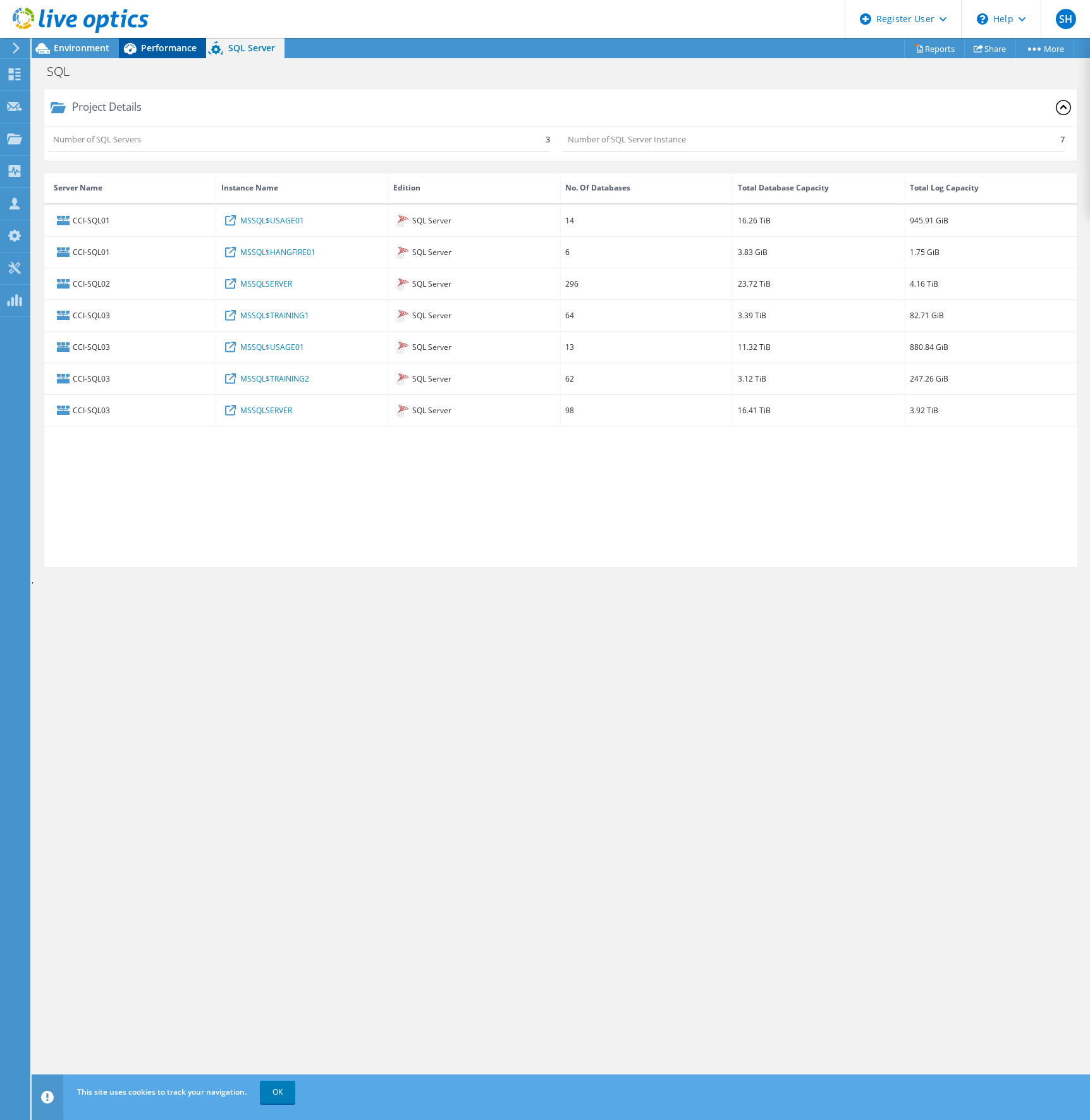
click at [163, 45] on span "Performance" at bounding box center [168, 47] width 56 height 12
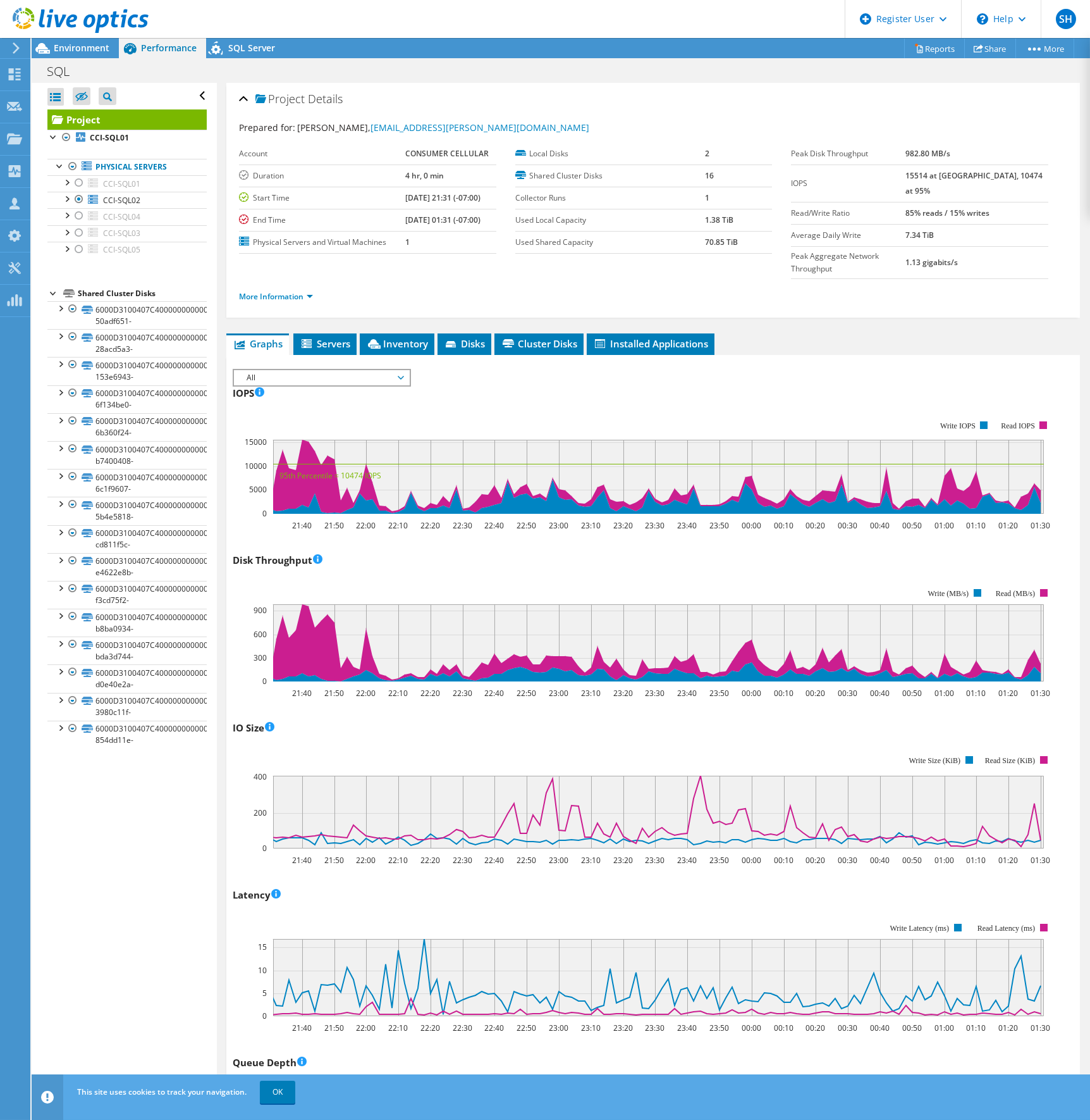
click at [53, 19] on icon at bounding box center [81, 21] width 136 height 26
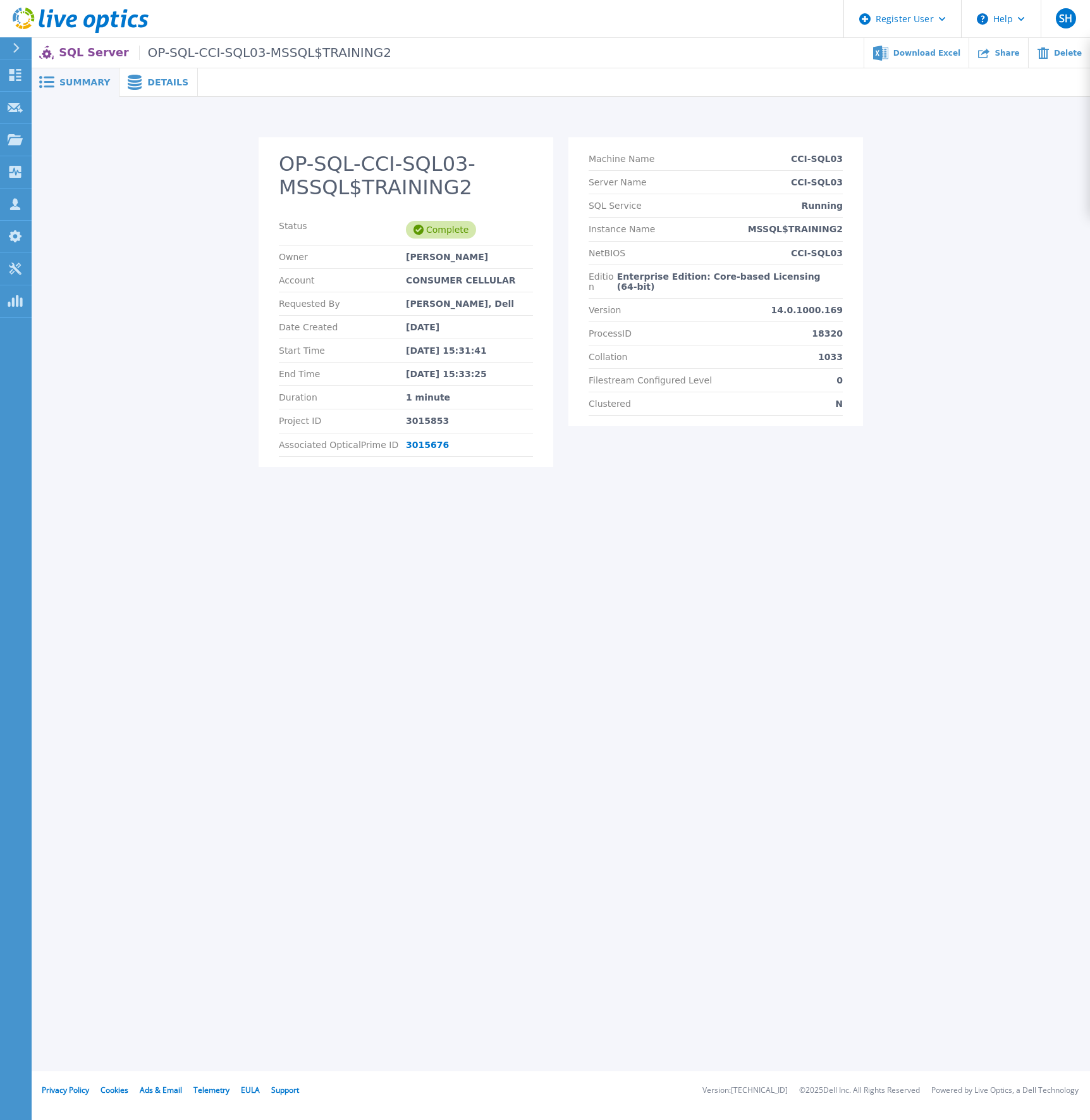
click at [151, 86] on span "Details" at bounding box center [168, 82] width 41 height 9
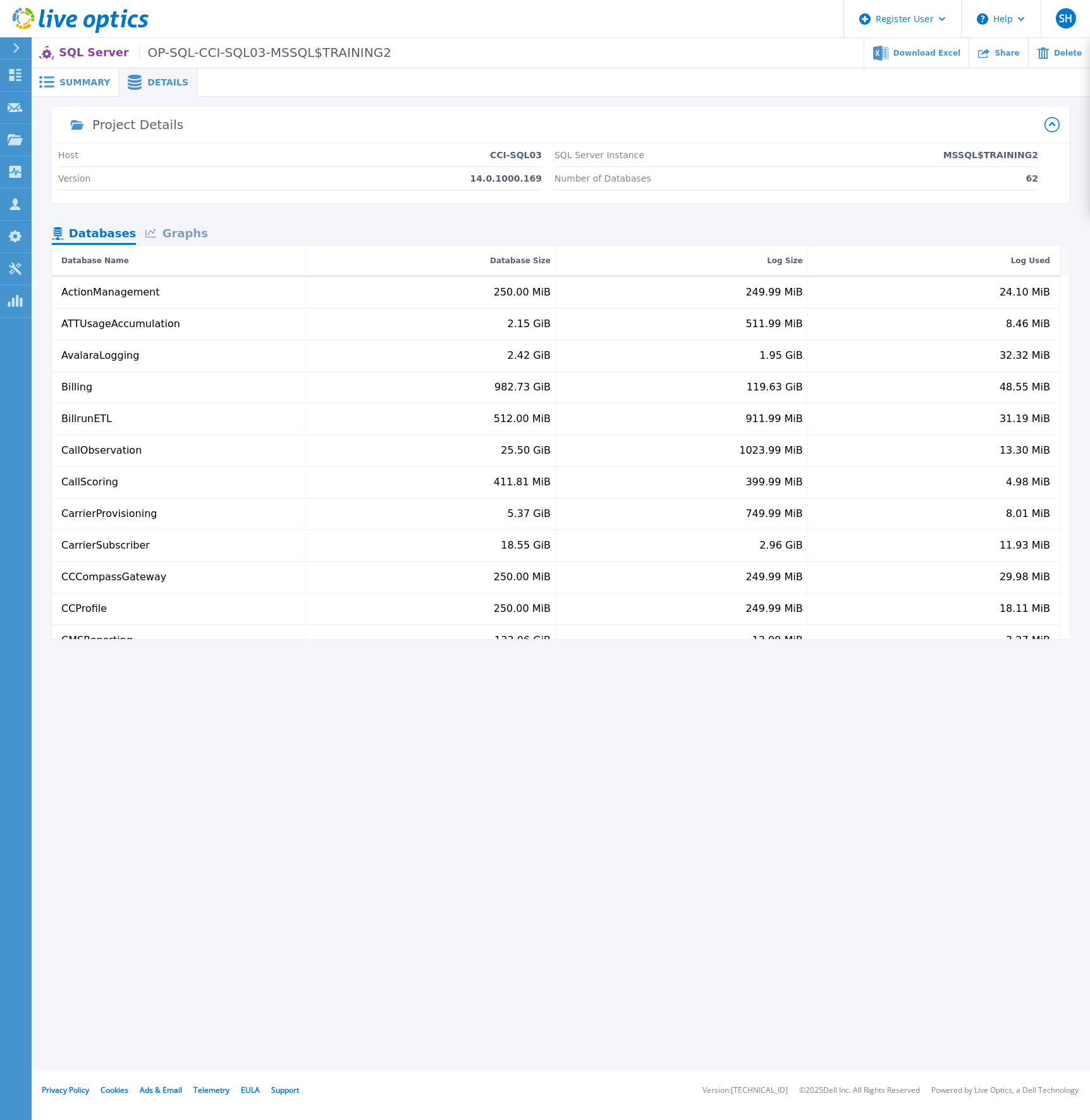
click at [189, 236] on div "Graphs" at bounding box center [176, 234] width 81 height 22
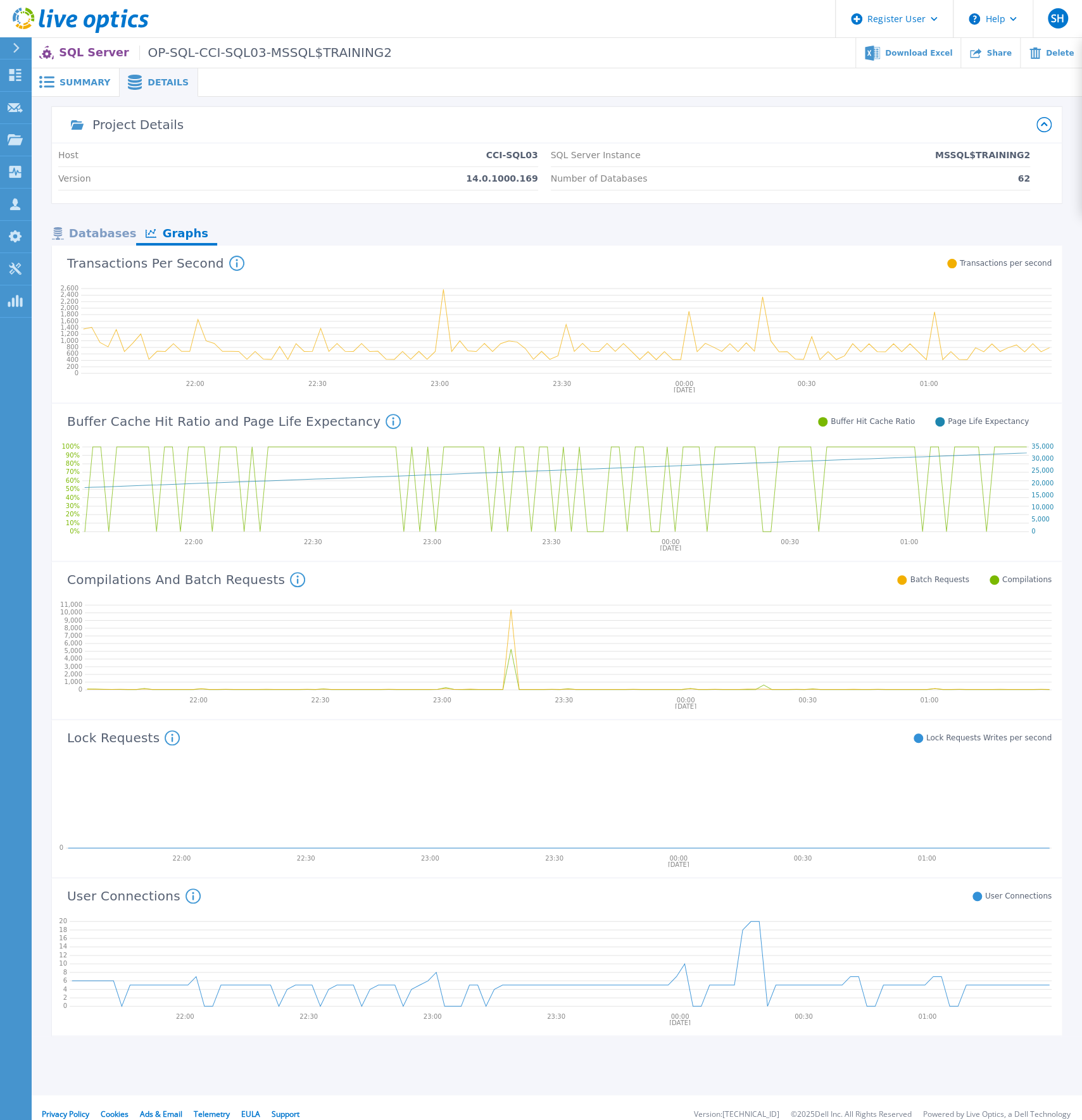
click at [101, 86] on span "Summary" at bounding box center [84, 82] width 50 height 9
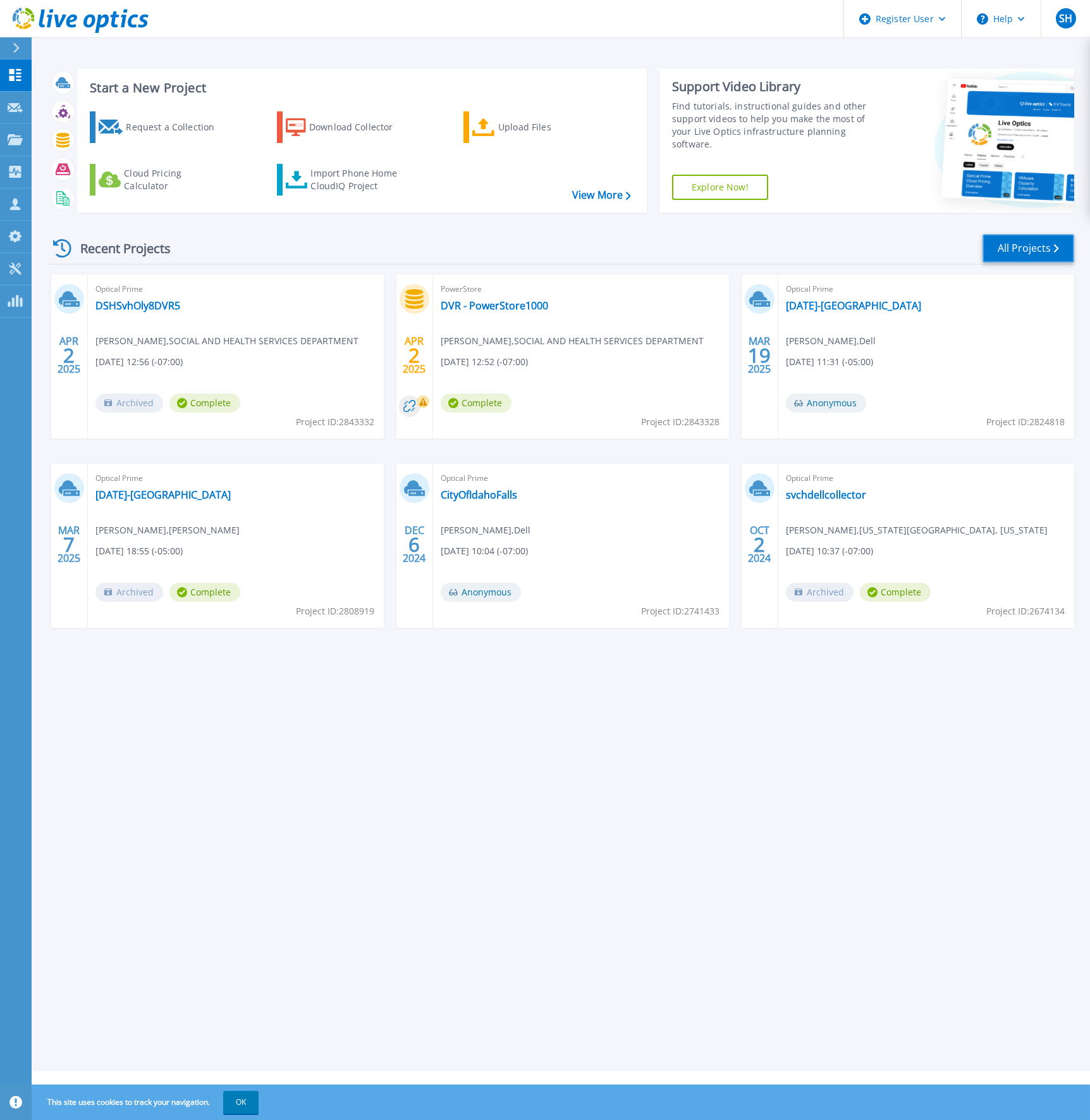
click at [1010, 250] on link "All Projects" at bounding box center [1028, 248] width 92 height 29
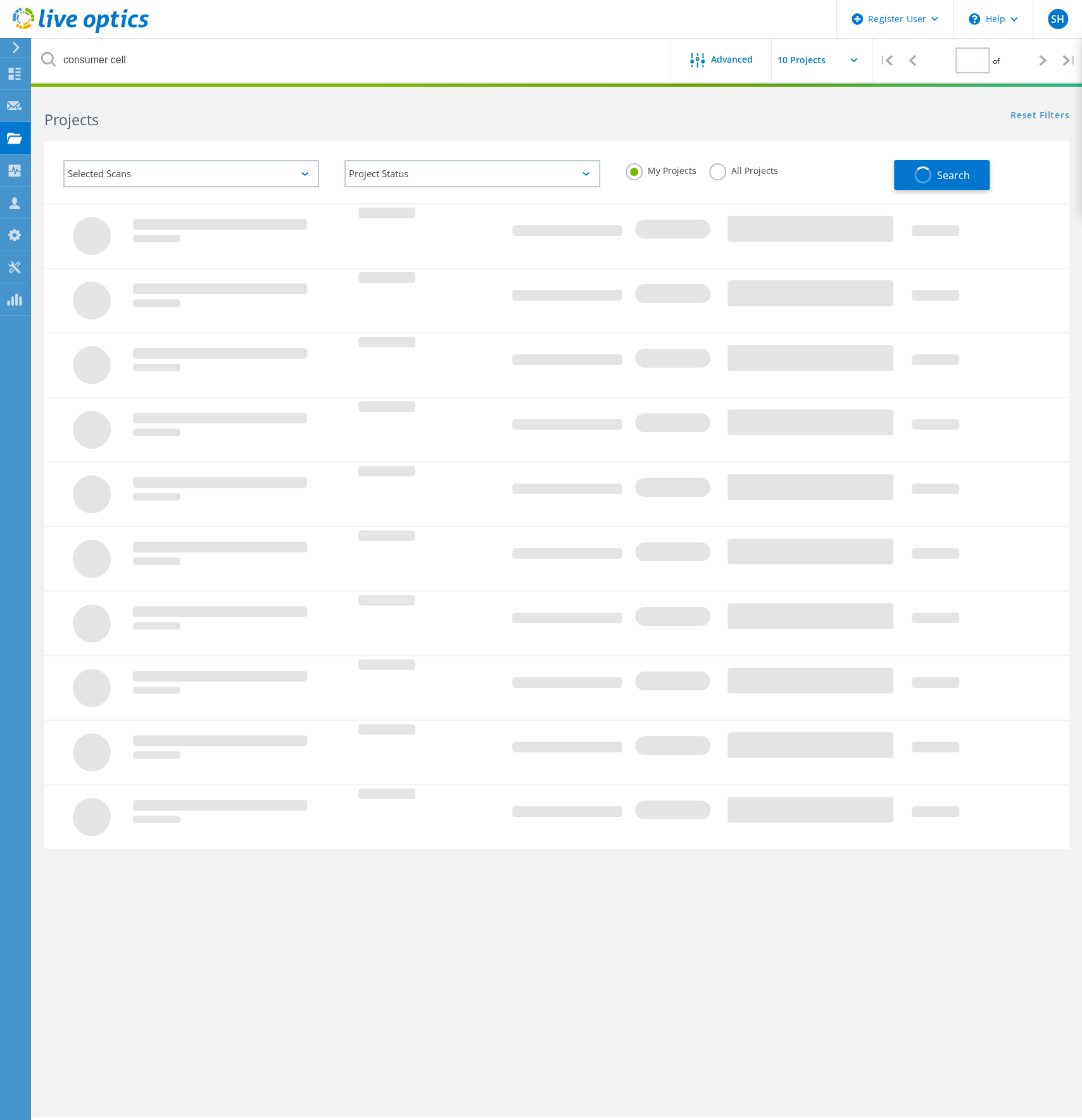
type input "1"
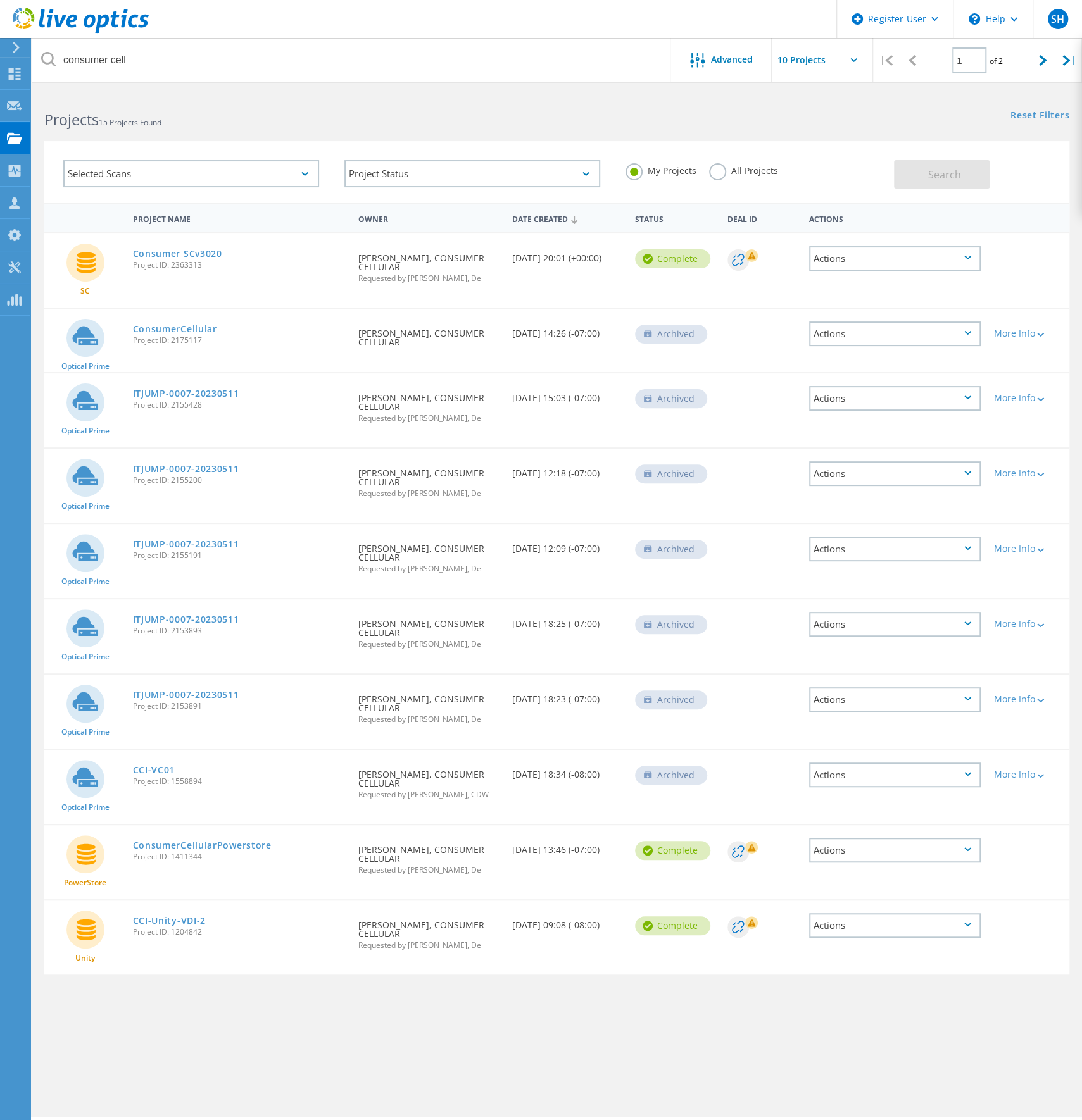
click at [719, 171] on label "All Projects" at bounding box center [743, 169] width 69 height 12
click at [0, 0] on input "All Projects" at bounding box center [0, 0] width 0 height 0
click at [924, 180] on button "Search" at bounding box center [941, 173] width 96 height 29
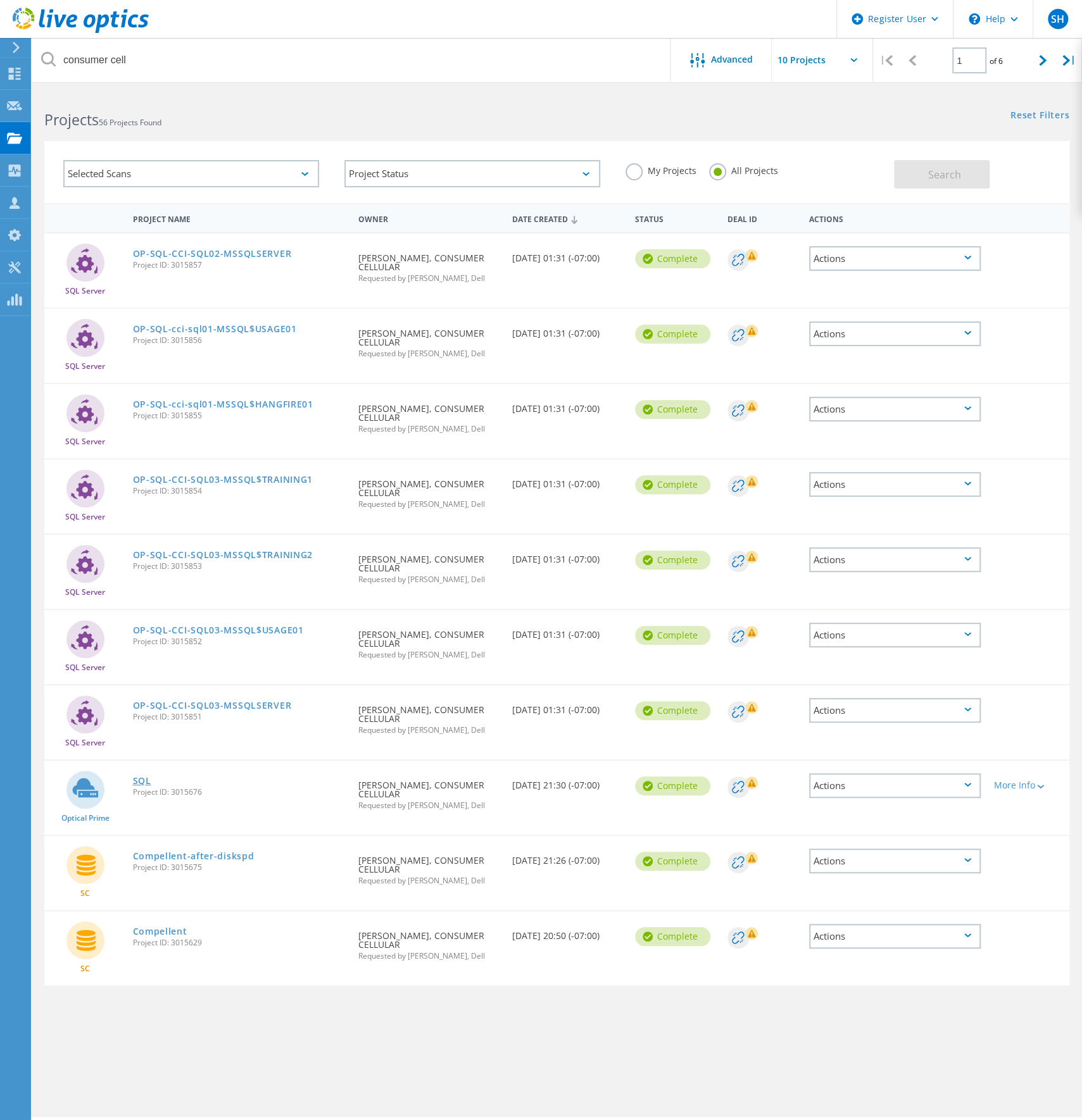
click at [141, 781] on link "SQL" at bounding box center [142, 780] width 19 height 9
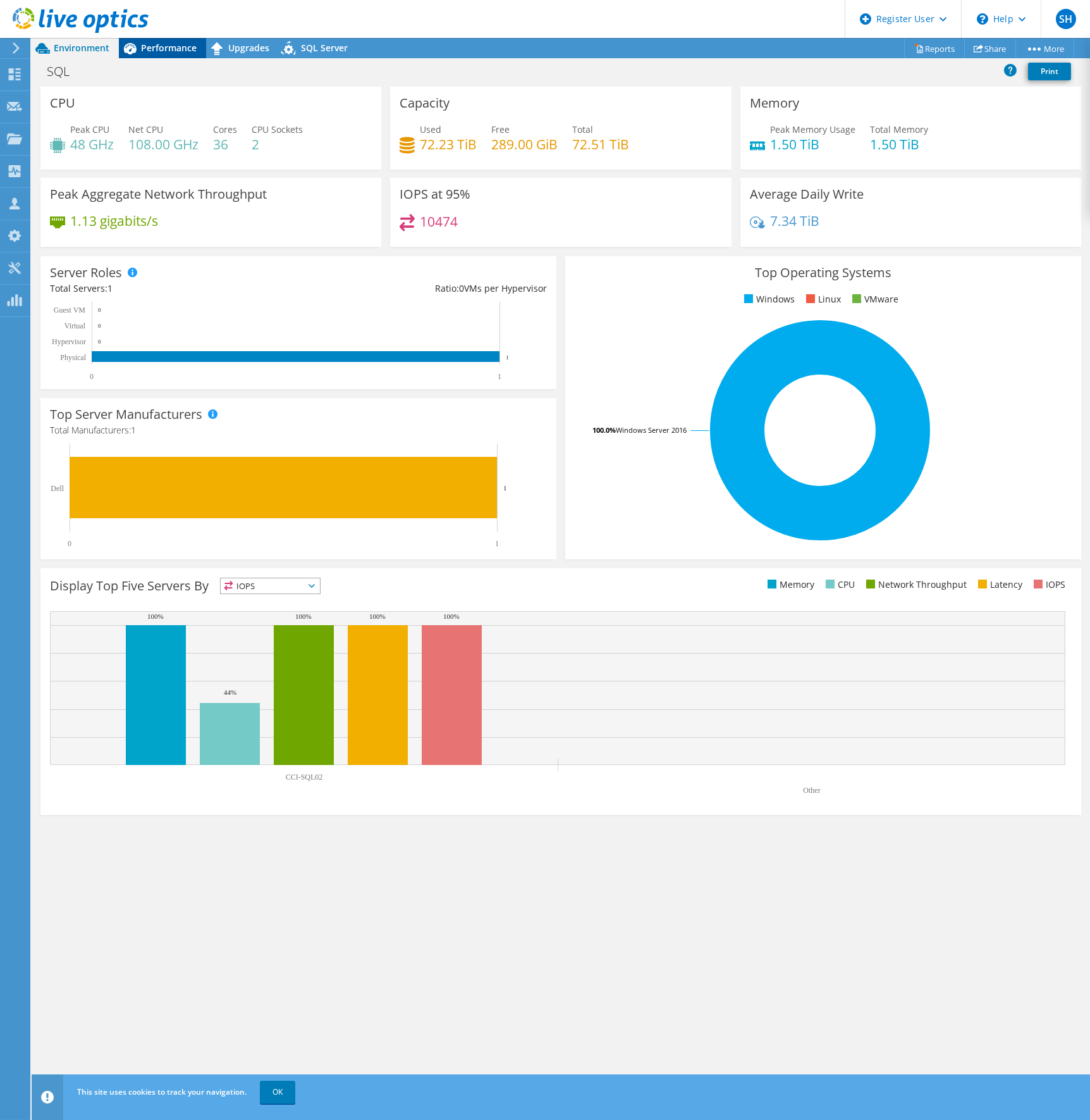
click at [167, 43] on span "Performance" at bounding box center [168, 47] width 56 height 12
